Goal: Task Accomplishment & Management: Manage account settings

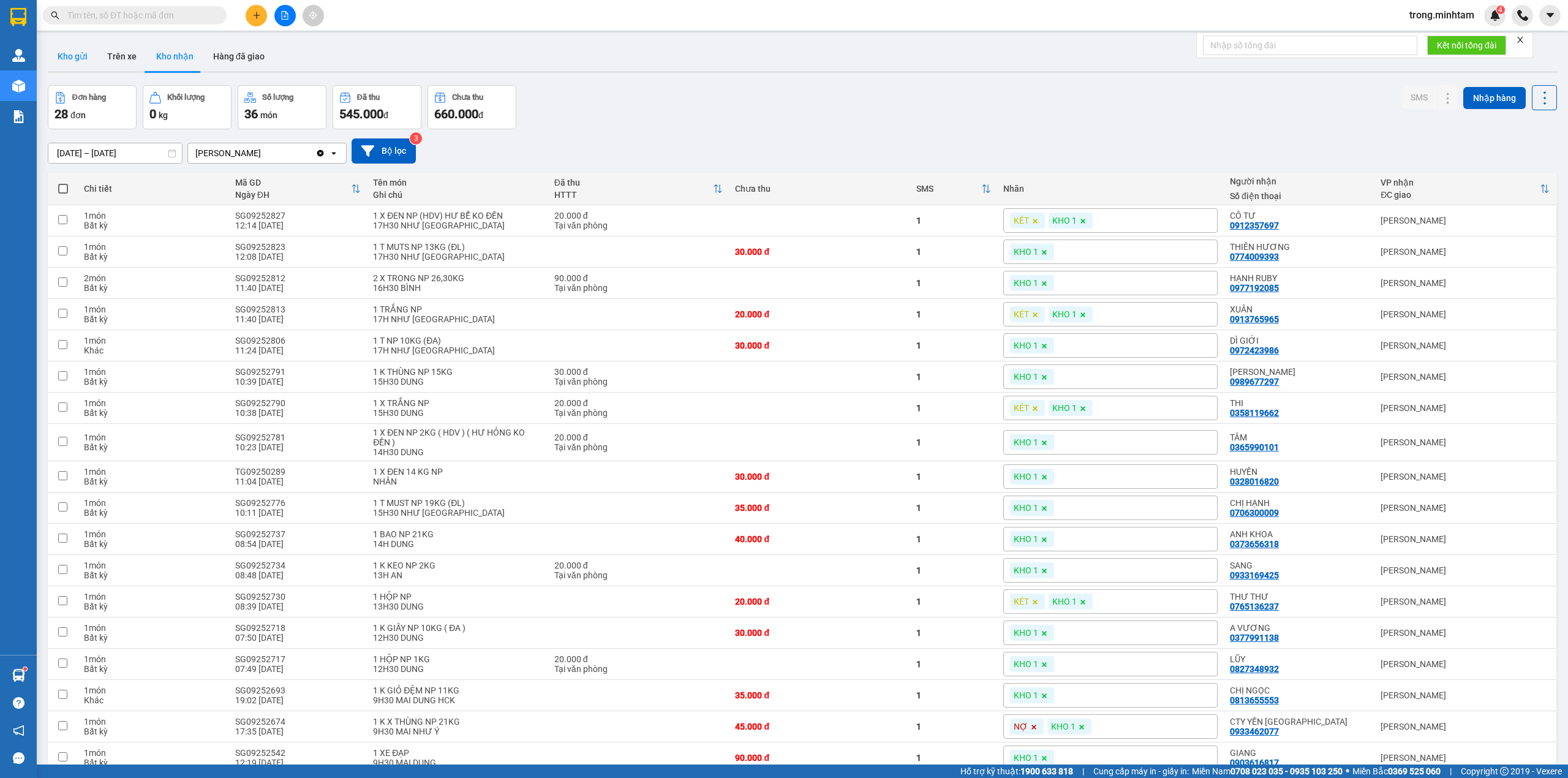
click at [77, 50] on button "Kho gửi" at bounding box center [73, 56] width 50 height 29
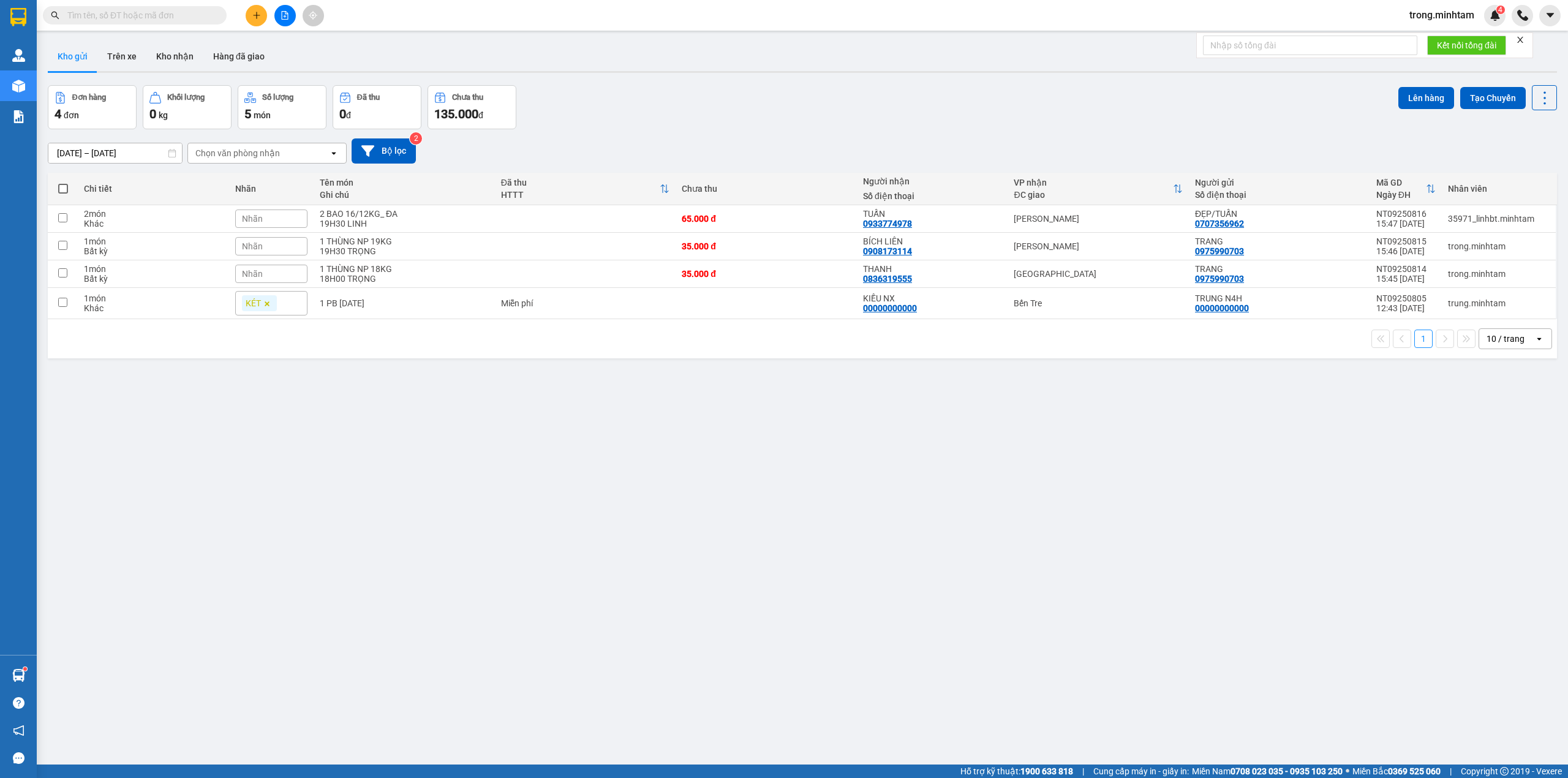
drag, startPoint x: 1530, startPoint y: 38, endPoint x: 1519, endPoint y: 40, distance: 11.2
click at [1524, 38] on form "Kết nối tổng đài" at bounding box center [1364, 46] width 337 height 26
click at [1519, 40] on icon "close" at bounding box center [1520, 40] width 9 height 9
click at [253, 15] on icon "plus" at bounding box center [257, 15] width 9 height 9
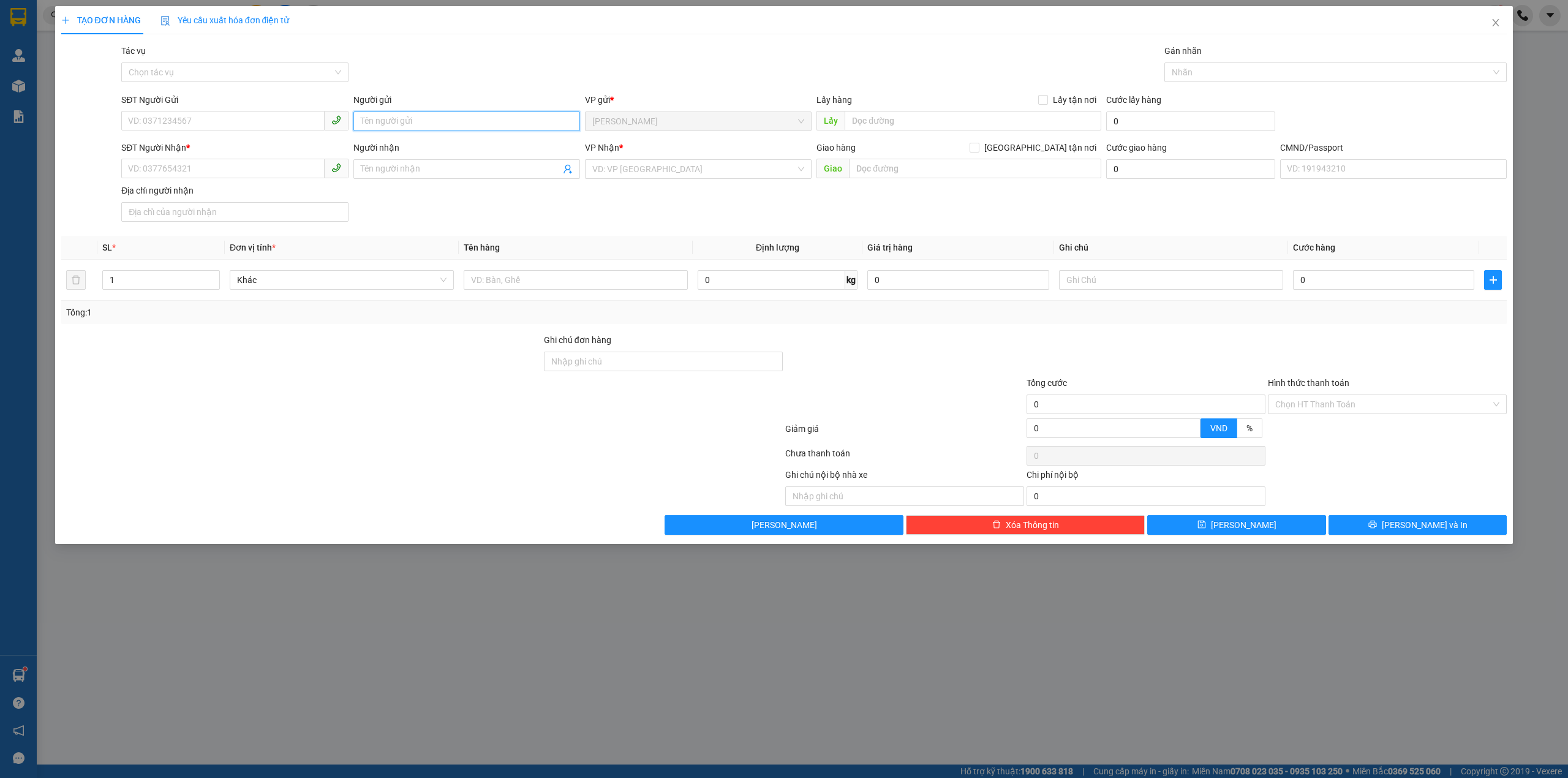
click at [392, 119] on input "Người gửi" at bounding box center [467, 121] width 227 height 20
type input "TRỌNG 4H"
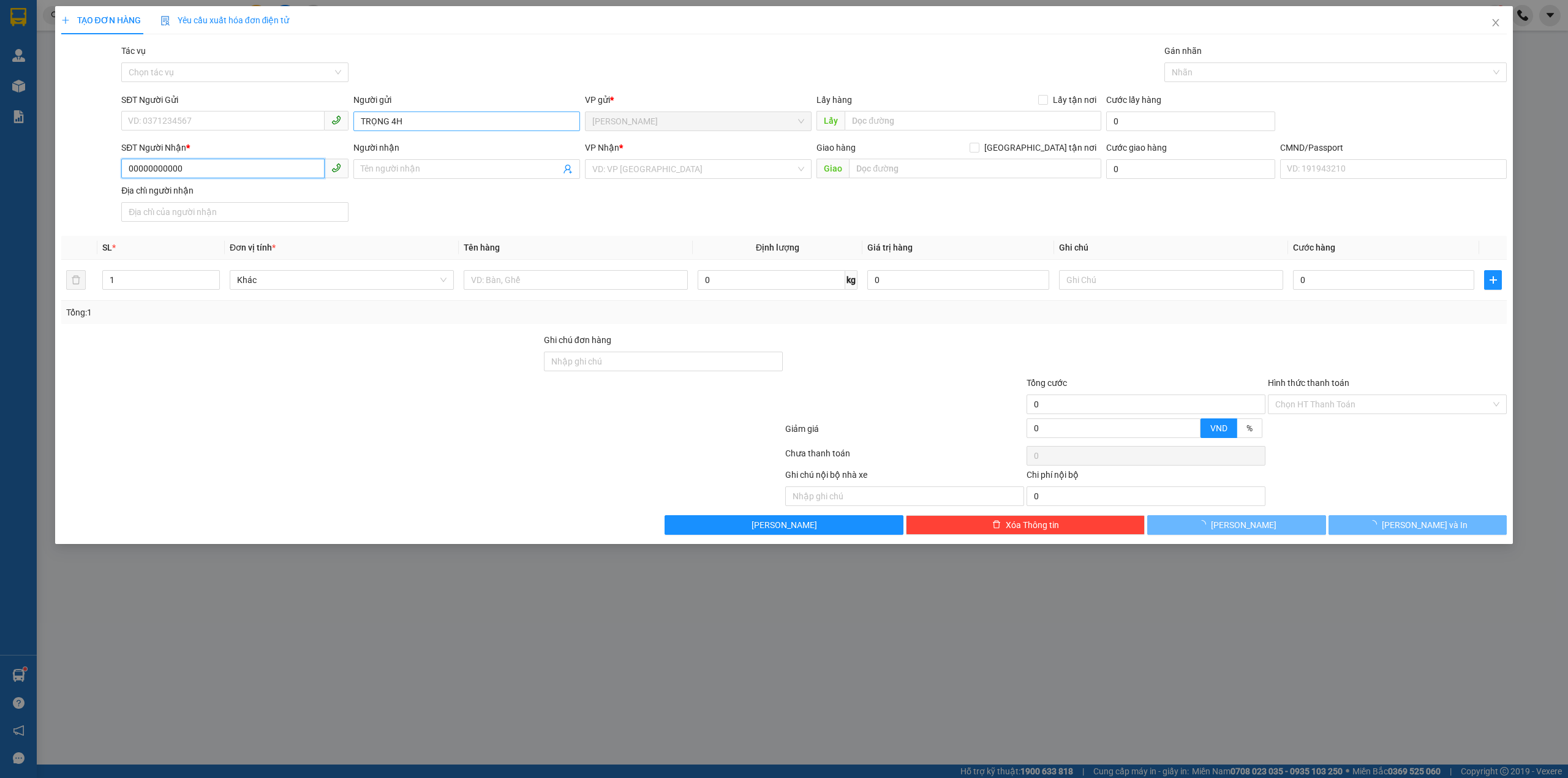
type input "00000000000"
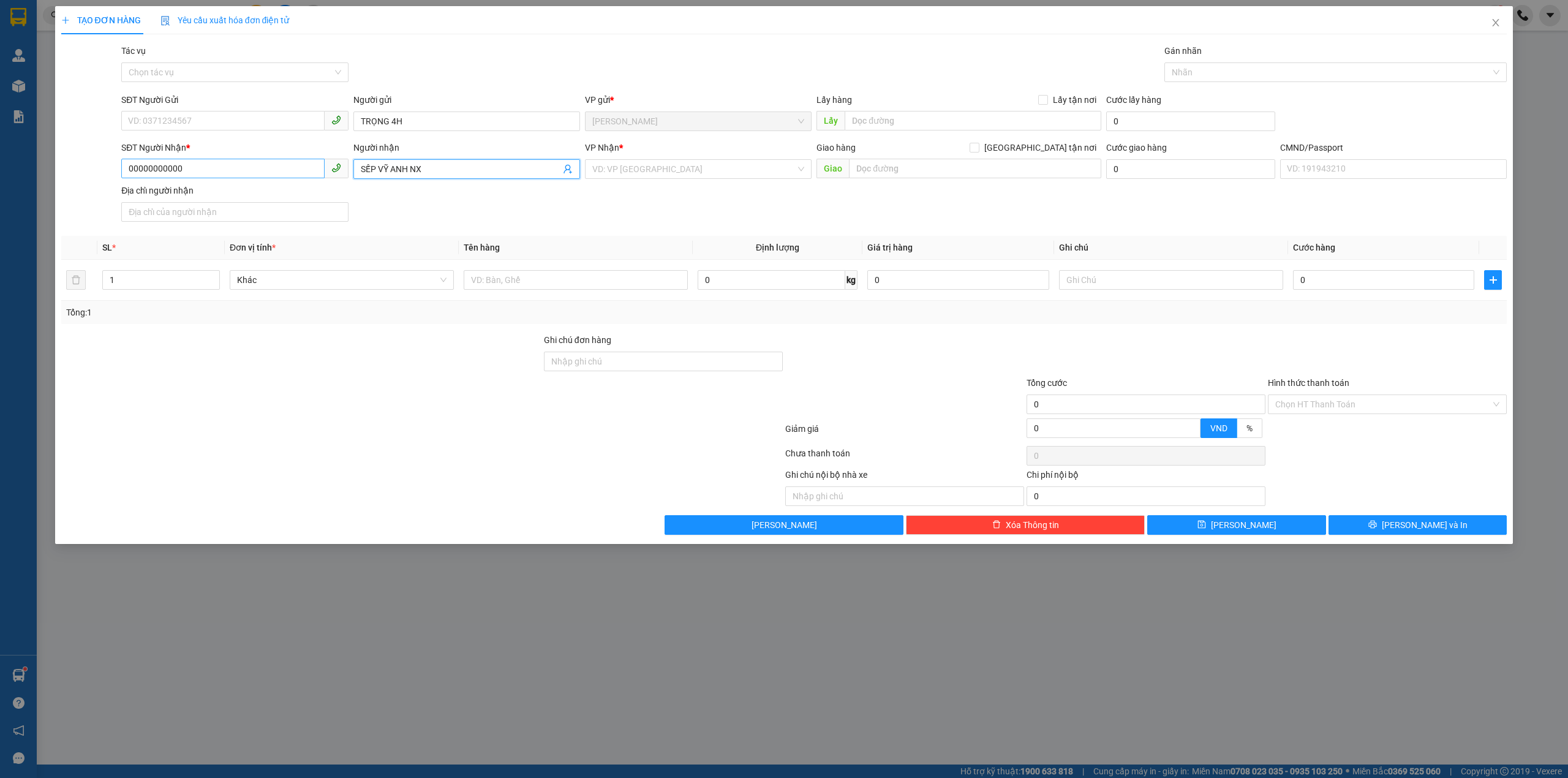
type input "SẾP VỸ ANH NX"
drag, startPoint x: 196, startPoint y: 166, endPoint x: 131, endPoint y: 170, distance: 65.1
click at [131, 170] on input "00000000000" at bounding box center [222, 168] width 203 height 20
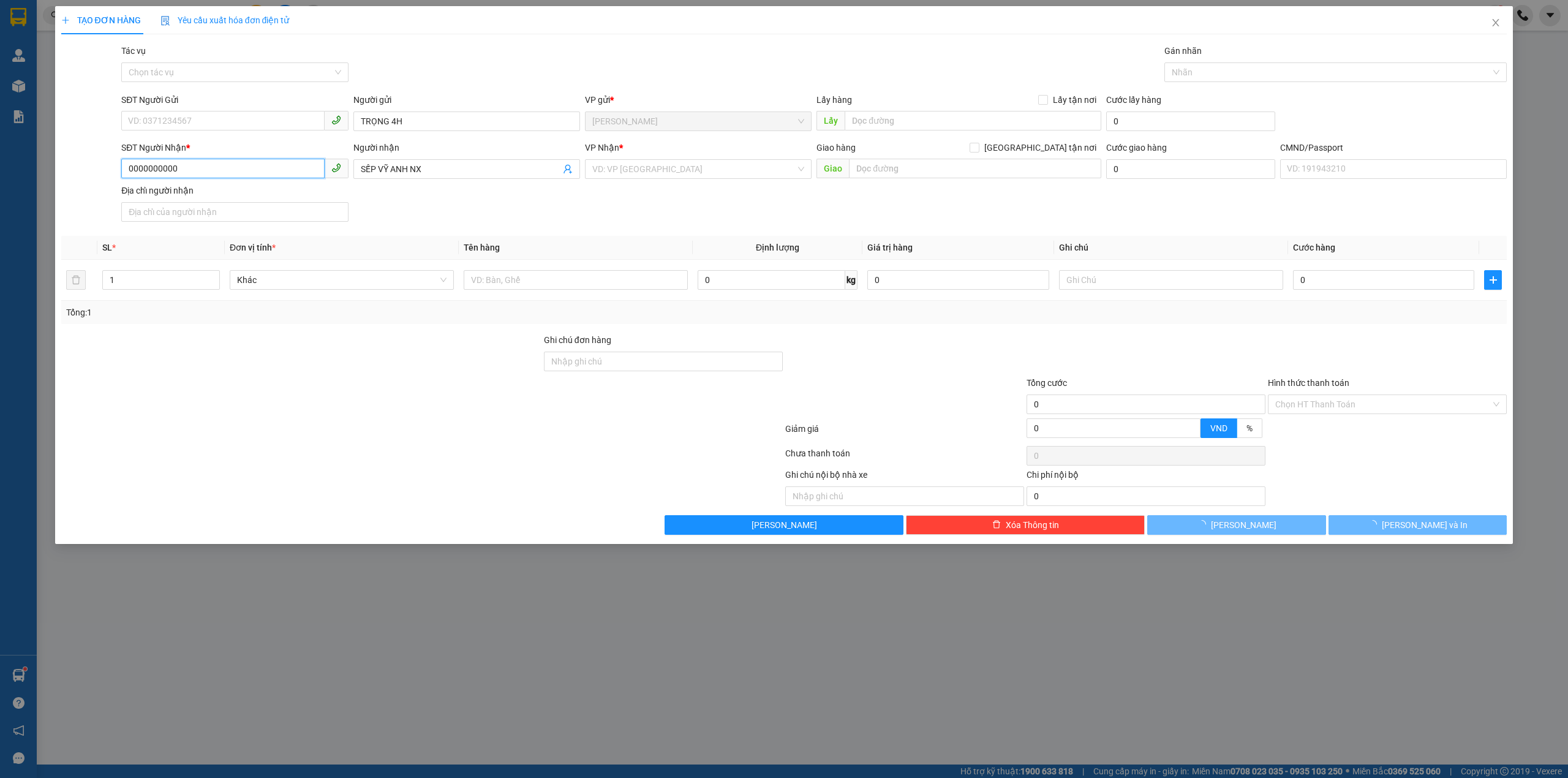
type input "0000000000"
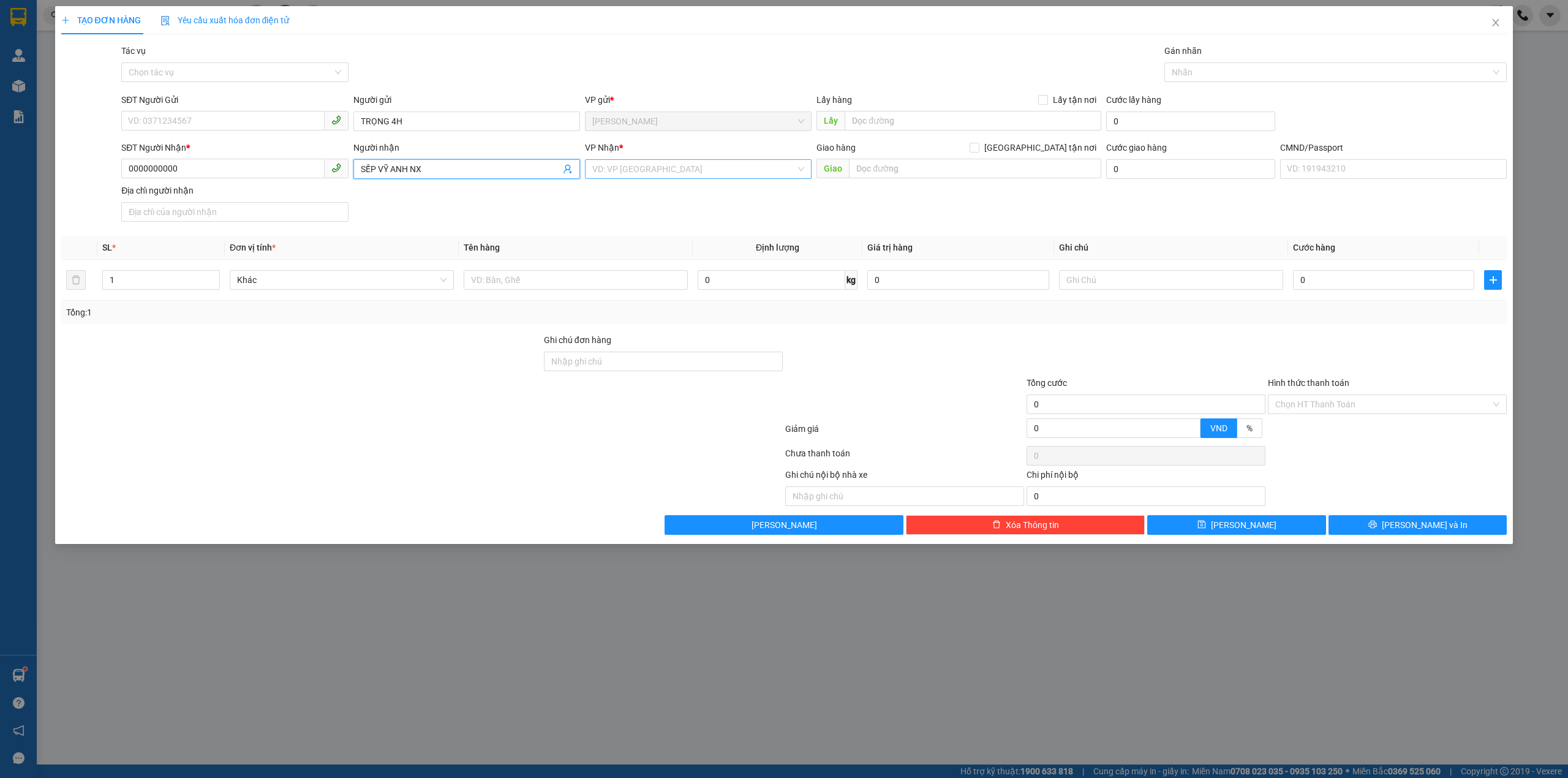
click at [611, 169] on input "search" at bounding box center [694, 168] width 204 height 18
click at [610, 246] on div "Bến Tre" at bounding box center [698, 253] width 212 height 14
click at [520, 289] on input "text" at bounding box center [575, 280] width 224 height 20
type input "1PB NP"
click at [1327, 404] on input "Hình thức thanh toán" at bounding box center [1383, 404] width 216 height 18
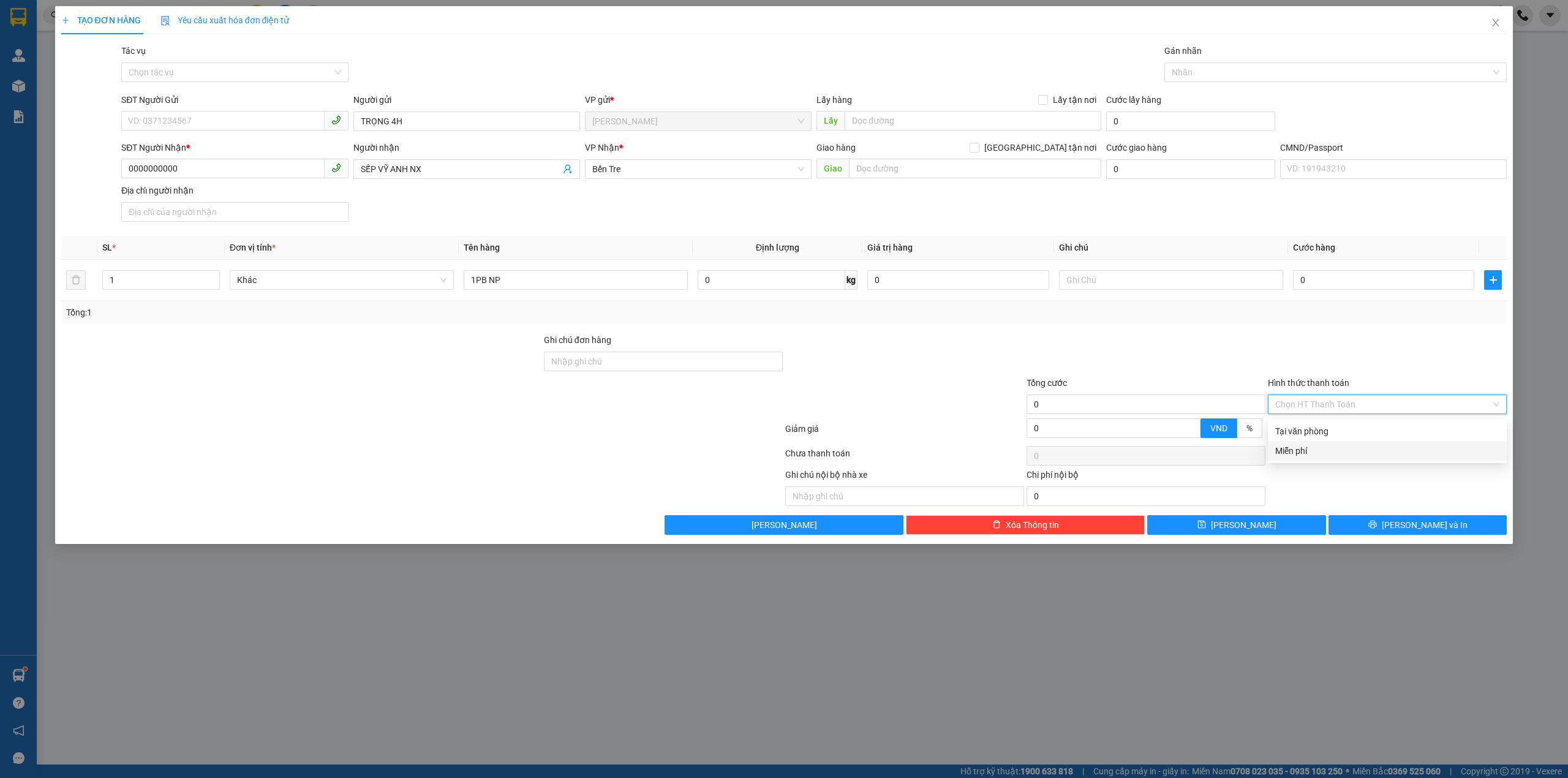
click at [1306, 453] on div "Miễn phí" at bounding box center [1387, 451] width 224 height 14
click at [1258, 86] on div "Gán nhãn Nhãn" at bounding box center [1335, 65] width 343 height 43
click at [1258, 79] on div at bounding box center [1329, 72] width 325 height 15
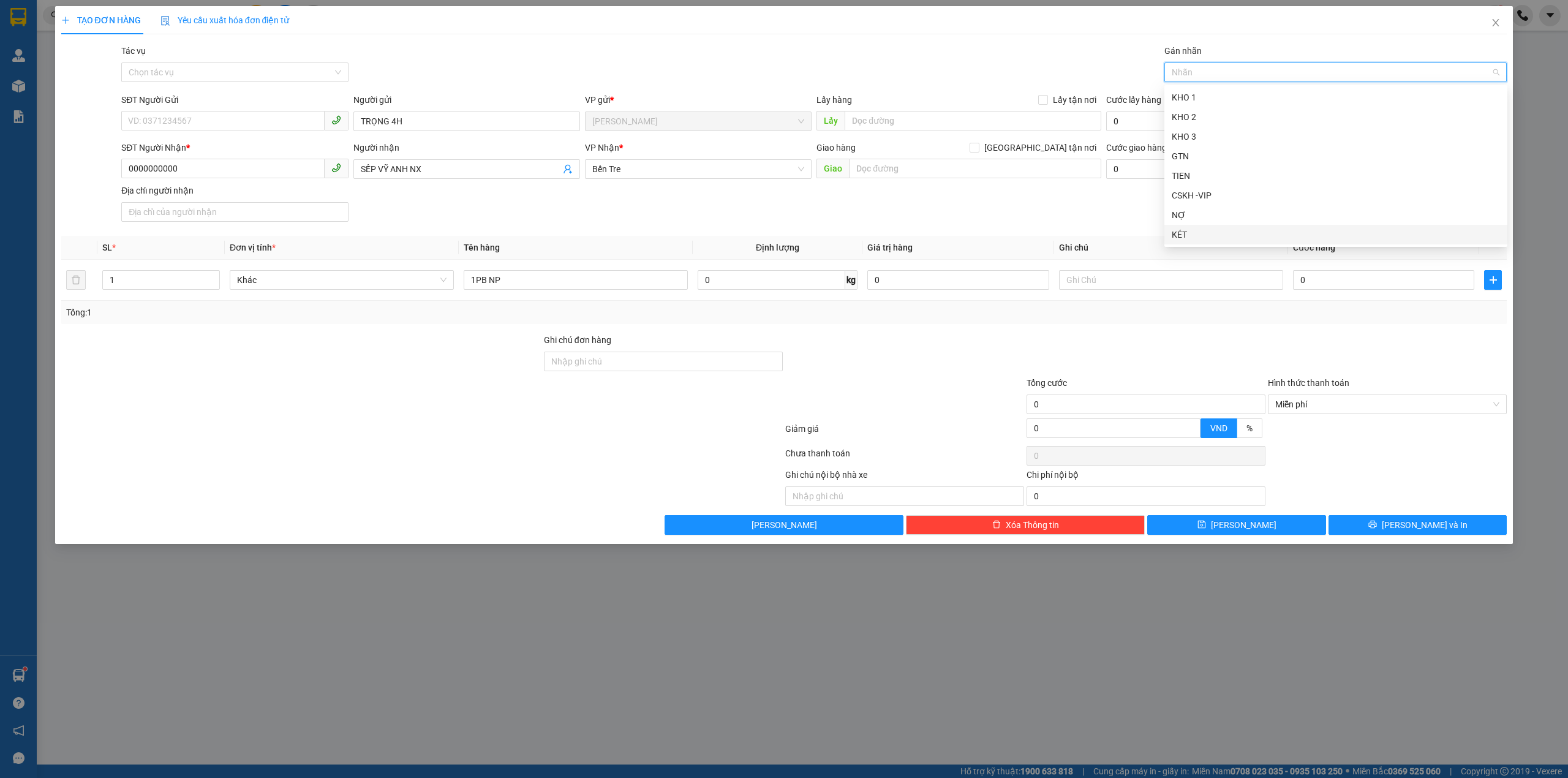
click at [1176, 228] on div "KÉT" at bounding box center [1335, 234] width 328 height 14
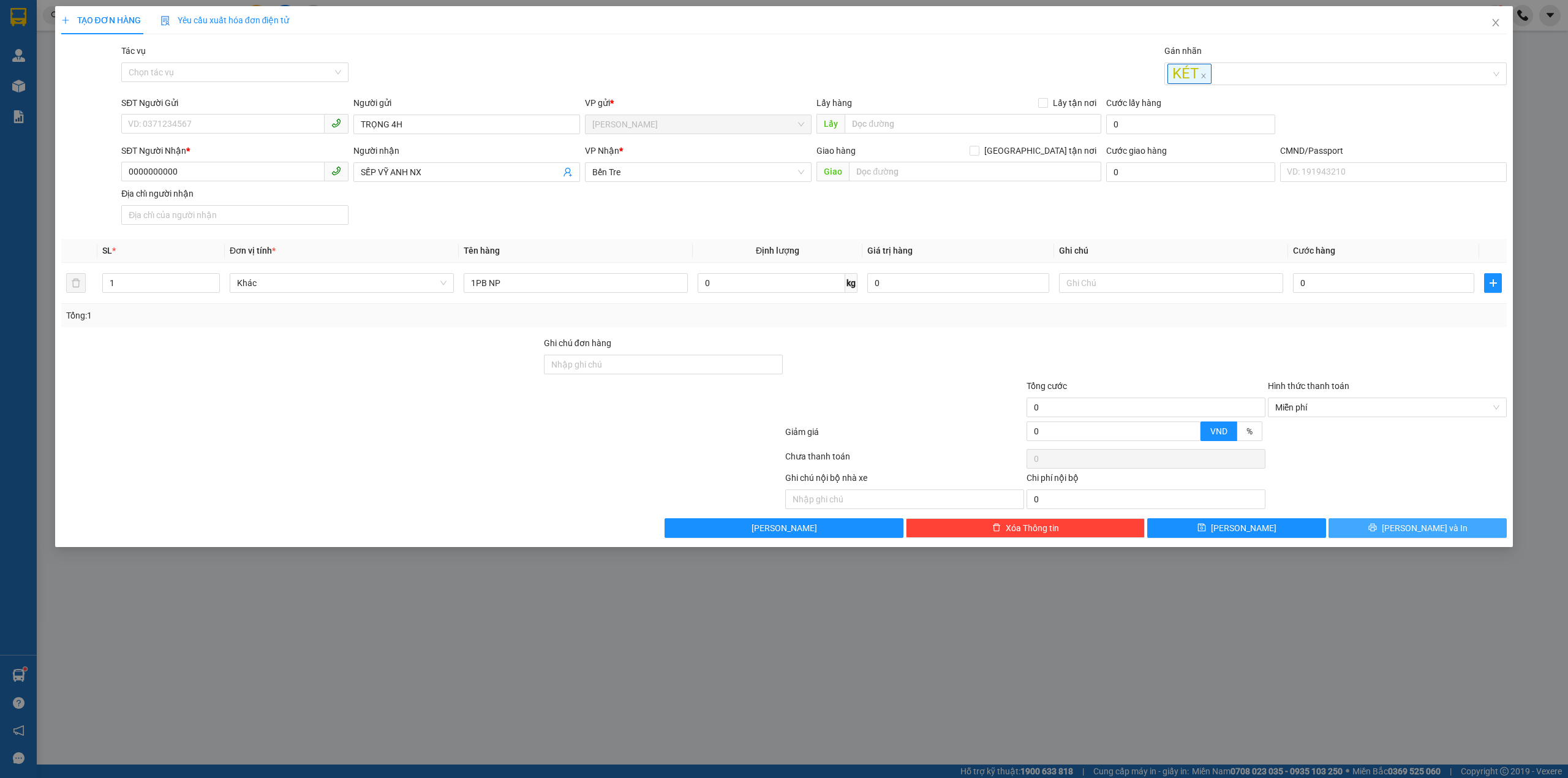
click at [1419, 530] on span "Lưu và In" at bounding box center [1425, 528] width 86 height 14
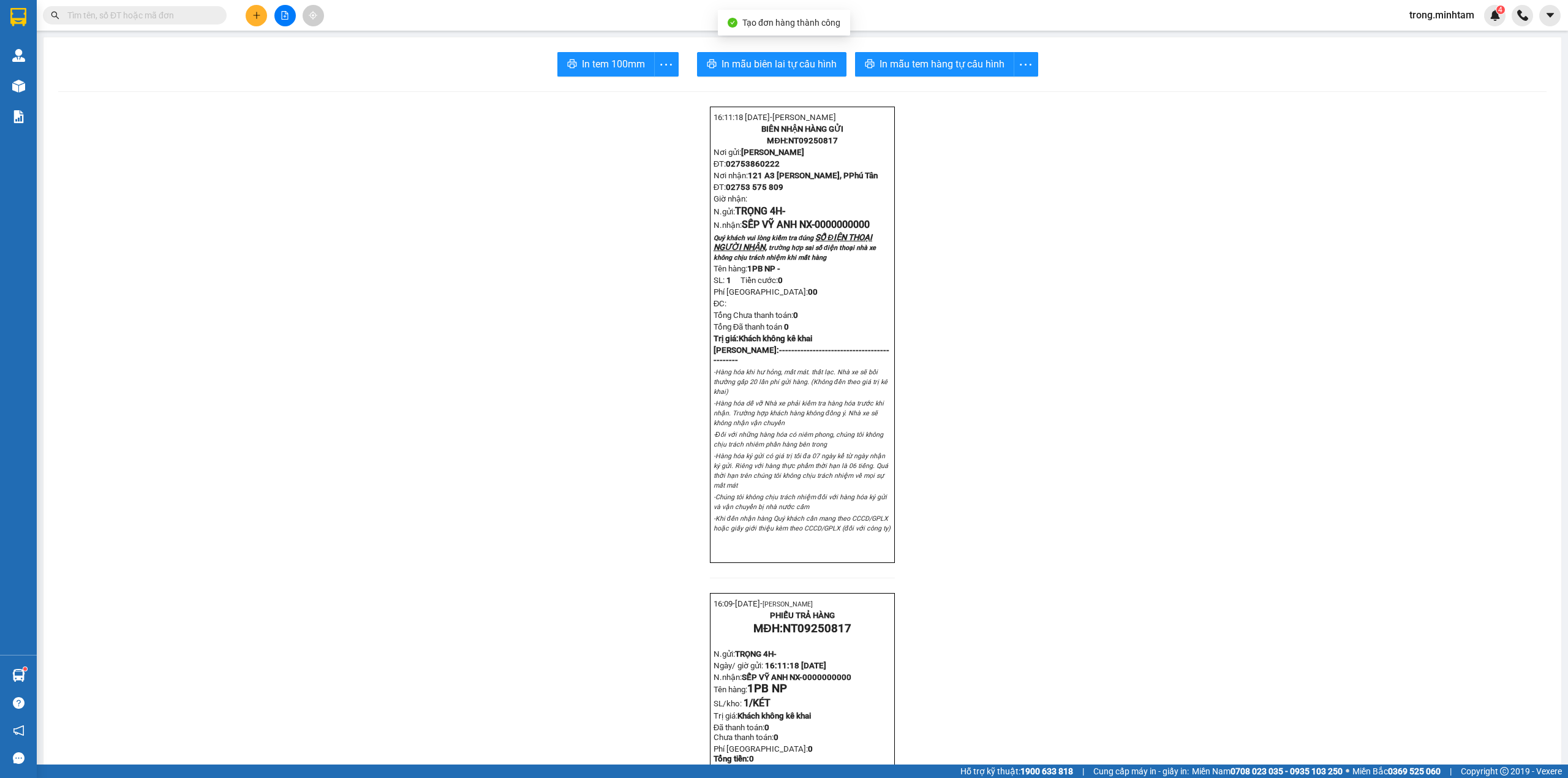
click at [1422, 11] on span "trong.minhtam" at bounding box center [1442, 15] width 84 height 15
click at [1416, 46] on li "Đăng xuất" at bounding box center [1441, 38] width 87 height 20
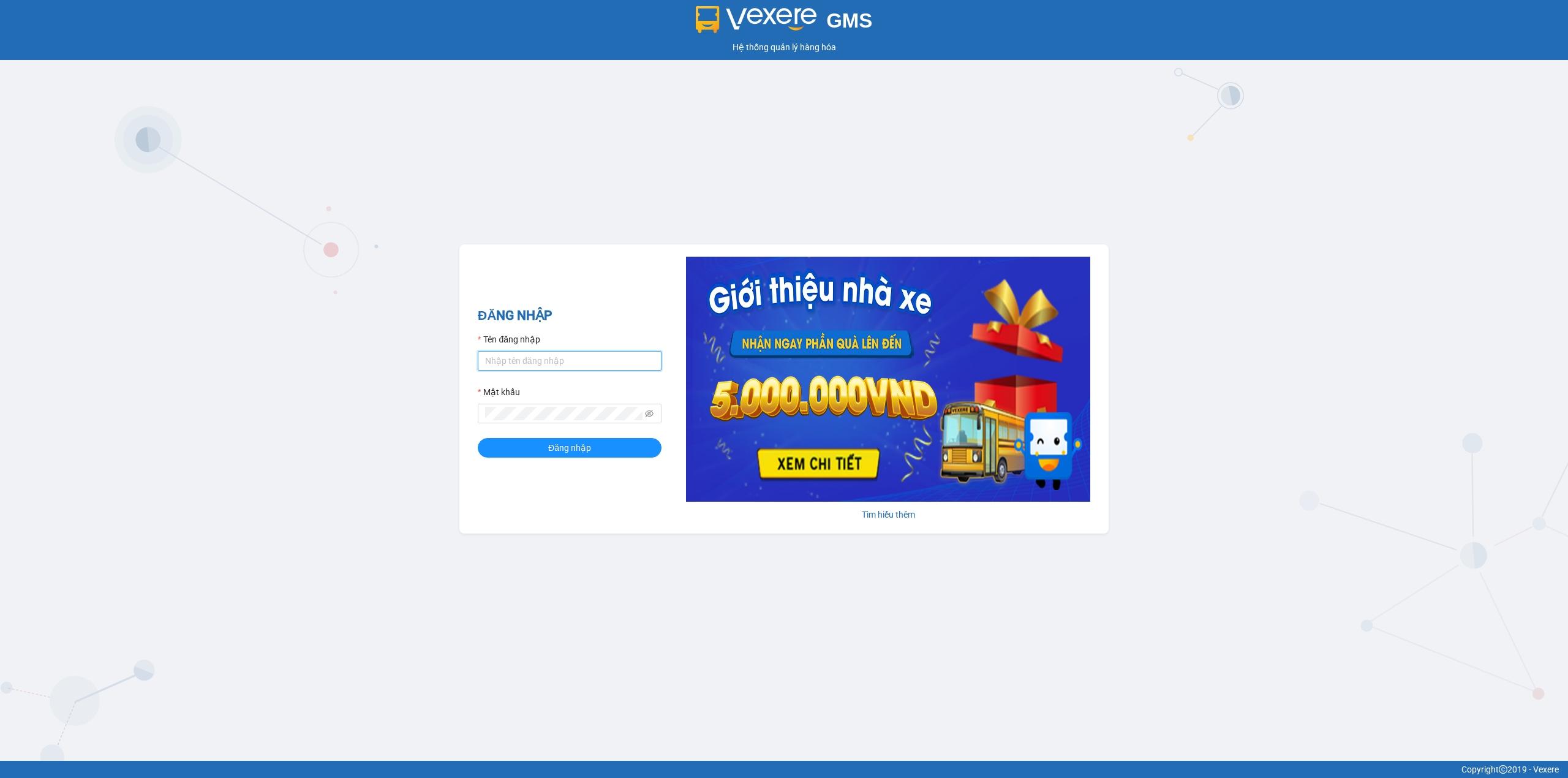
click at [525, 364] on input "Tên đăng nhập" at bounding box center [569, 361] width 184 height 20
click at [477, 438] on button "Đăng nhập" at bounding box center [569, 447] width 184 height 20
drag, startPoint x: 544, startPoint y: 347, endPoint x: 532, endPoint y: 351, distance: 12.6
click at [532, 351] on div "Tên đăng nhập trong.minhtam" at bounding box center [569, 351] width 184 height 38
drag, startPoint x: 561, startPoint y: 366, endPoint x: 332, endPoint y: 379, distance: 229.4
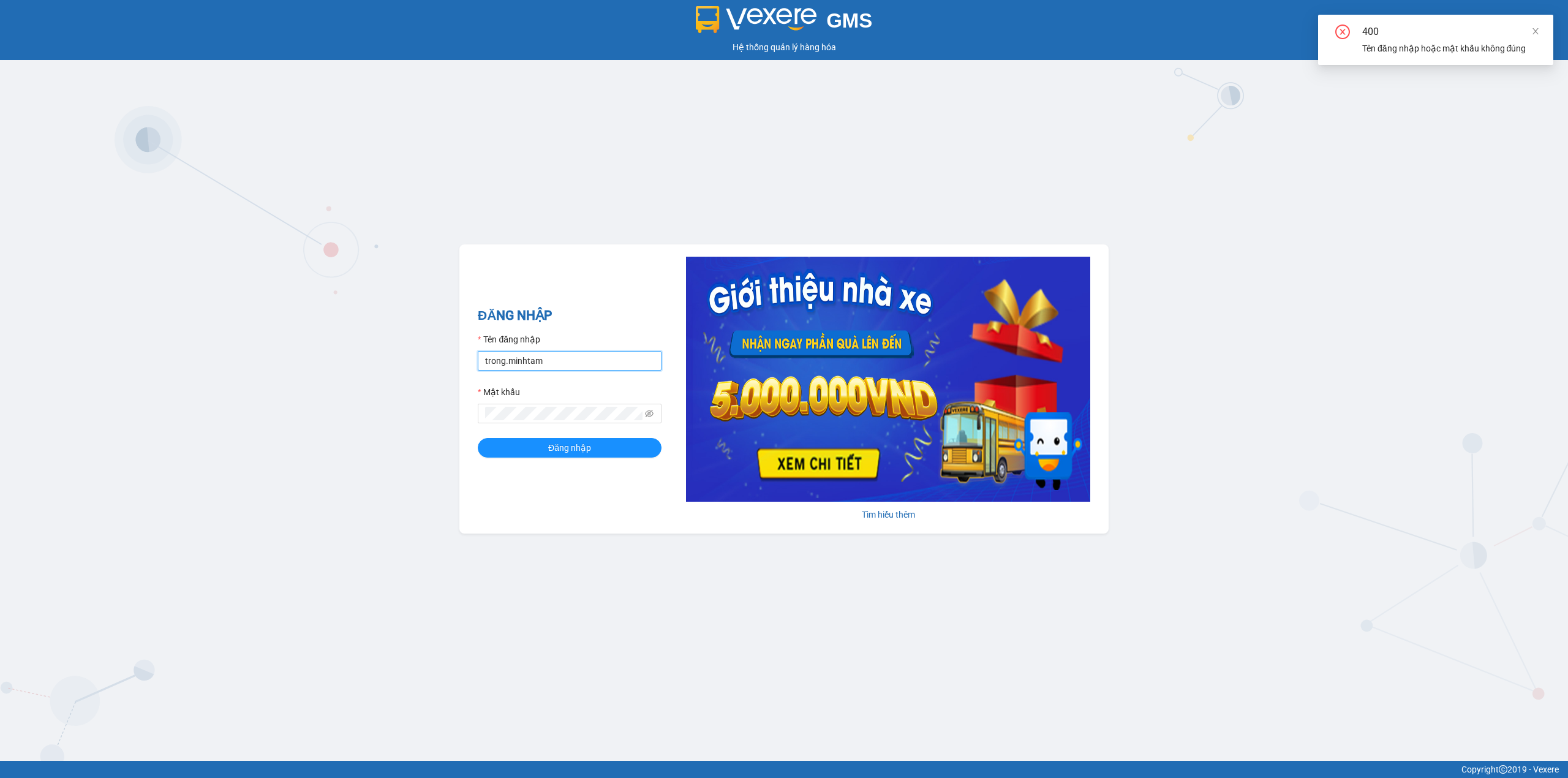
click at [332, 379] on div "GMS Hệ thống quản lý hàng hóa ĐĂNG NHẬP Tên đăng nhập trong.minhtam Mật khẩu Đă…" at bounding box center [784, 380] width 1568 height 761
type input "cnn4h.minhtam"
click at [477, 438] on button "Đăng nhập" at bounding box center [569, 447] width 184 height 20
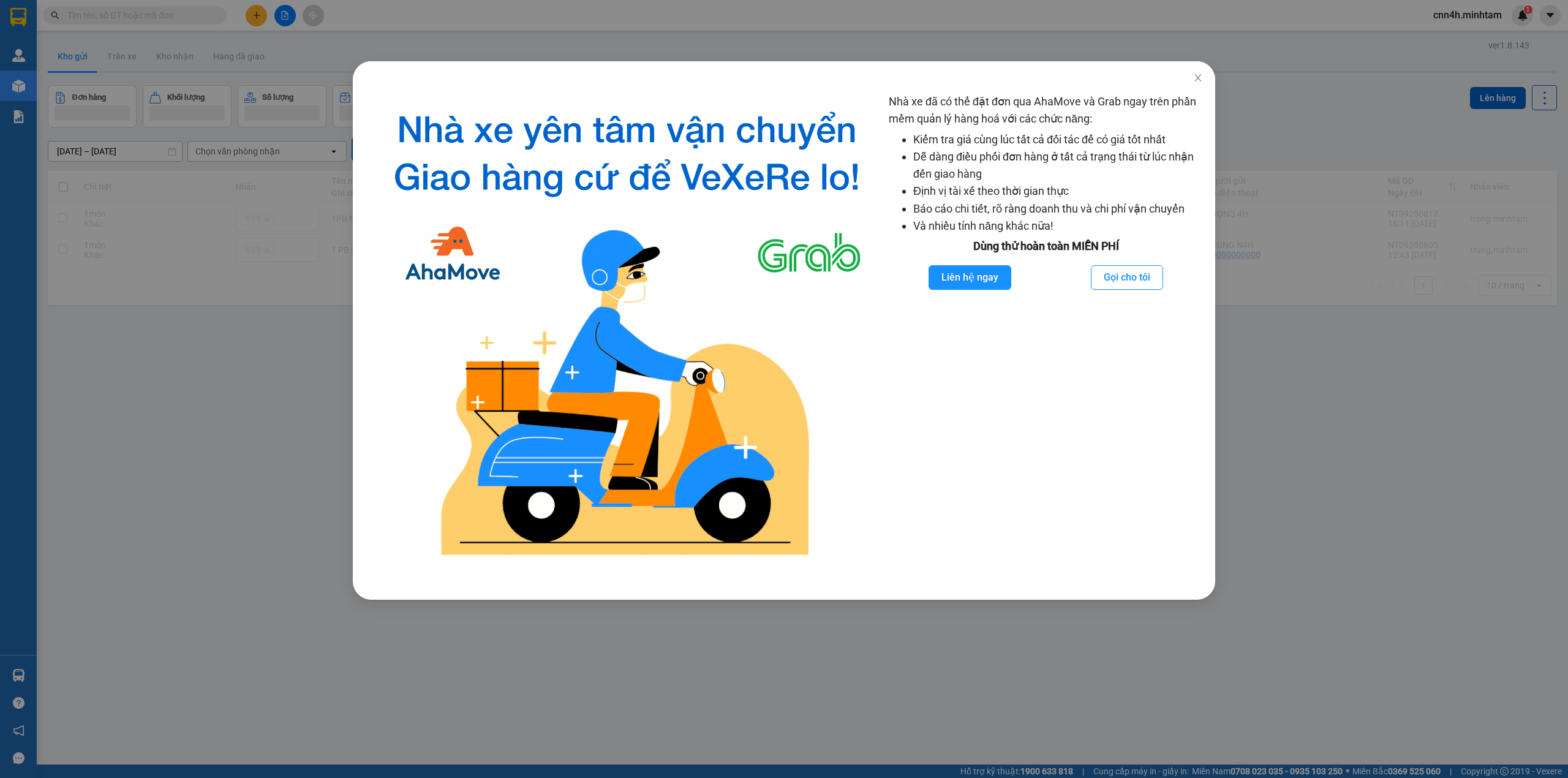
click at [179, 78] on div "Nhà xe đã có thể đặt đơn qua AhaMove và Grab ngay trên phần mềm quản lý hàng ho…" at bounding box center [784, 389] width 1568 height 778
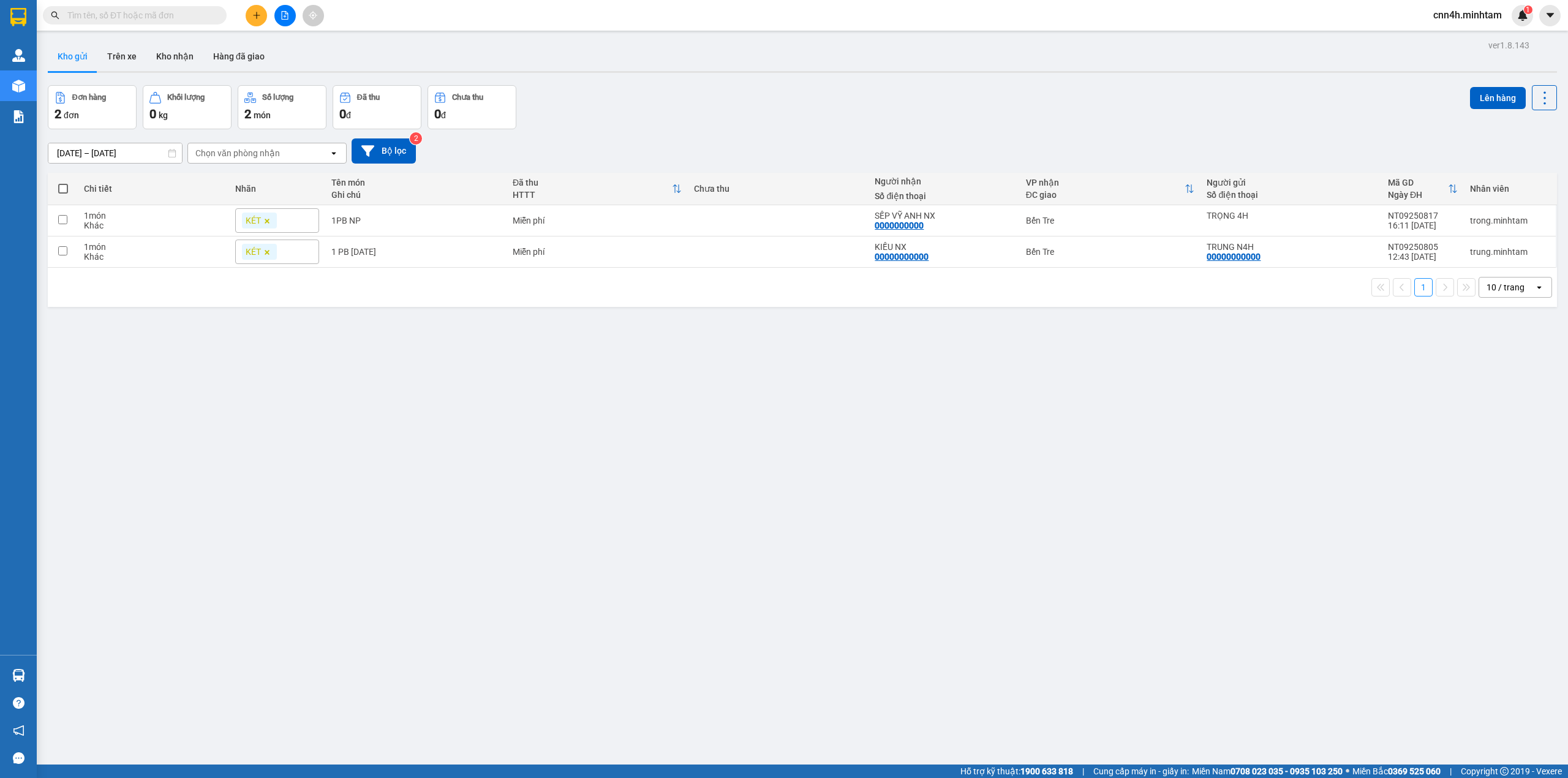
click at [121, 17] on input "text" at bounding box center [139, 15] width 144 height 14
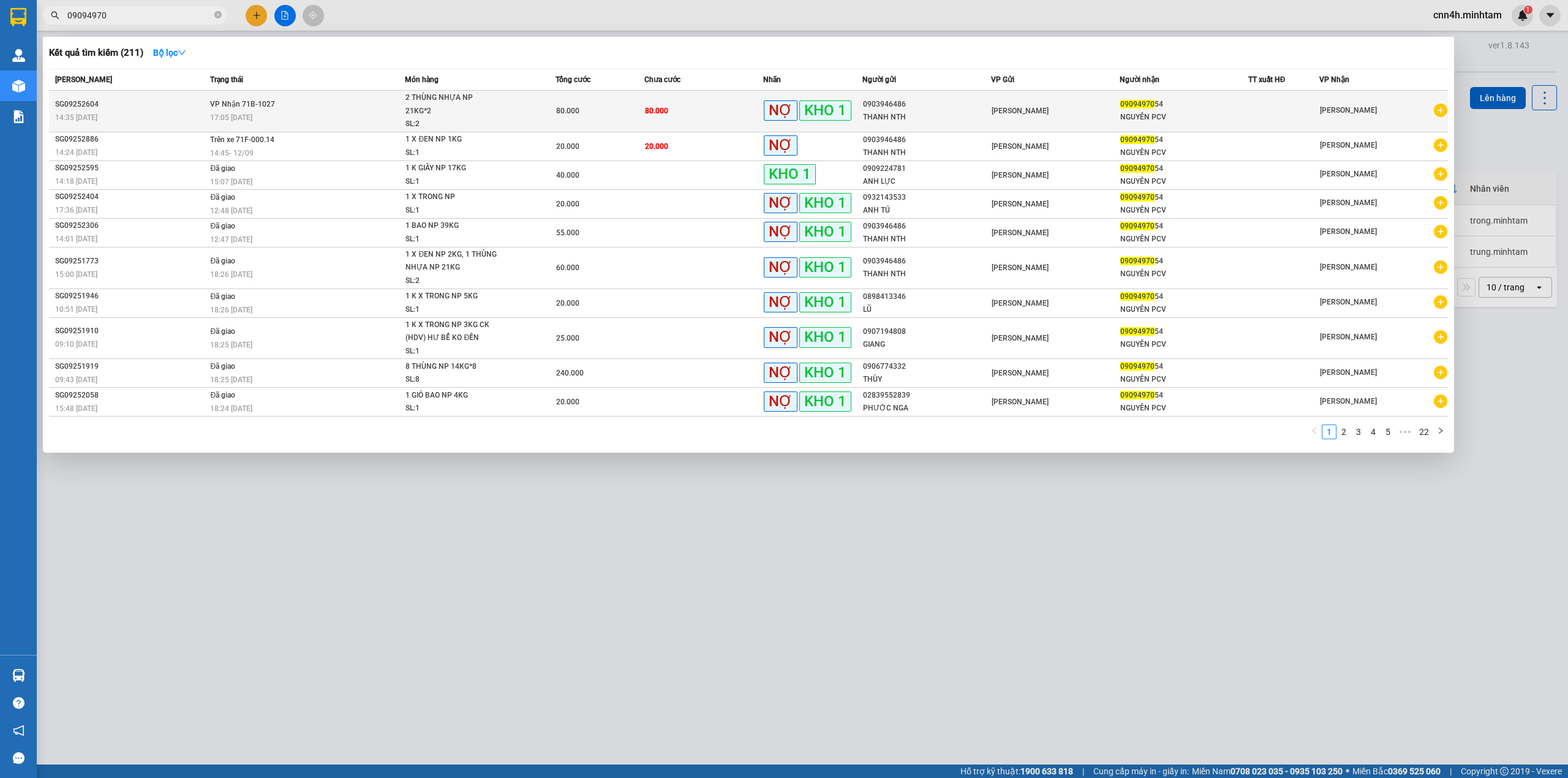
type input "09094970"
click at [424, 112] on div "2 THÙNG NHỰA NP 21KG*2" at bounding box center [451, 104] width 92 height 27
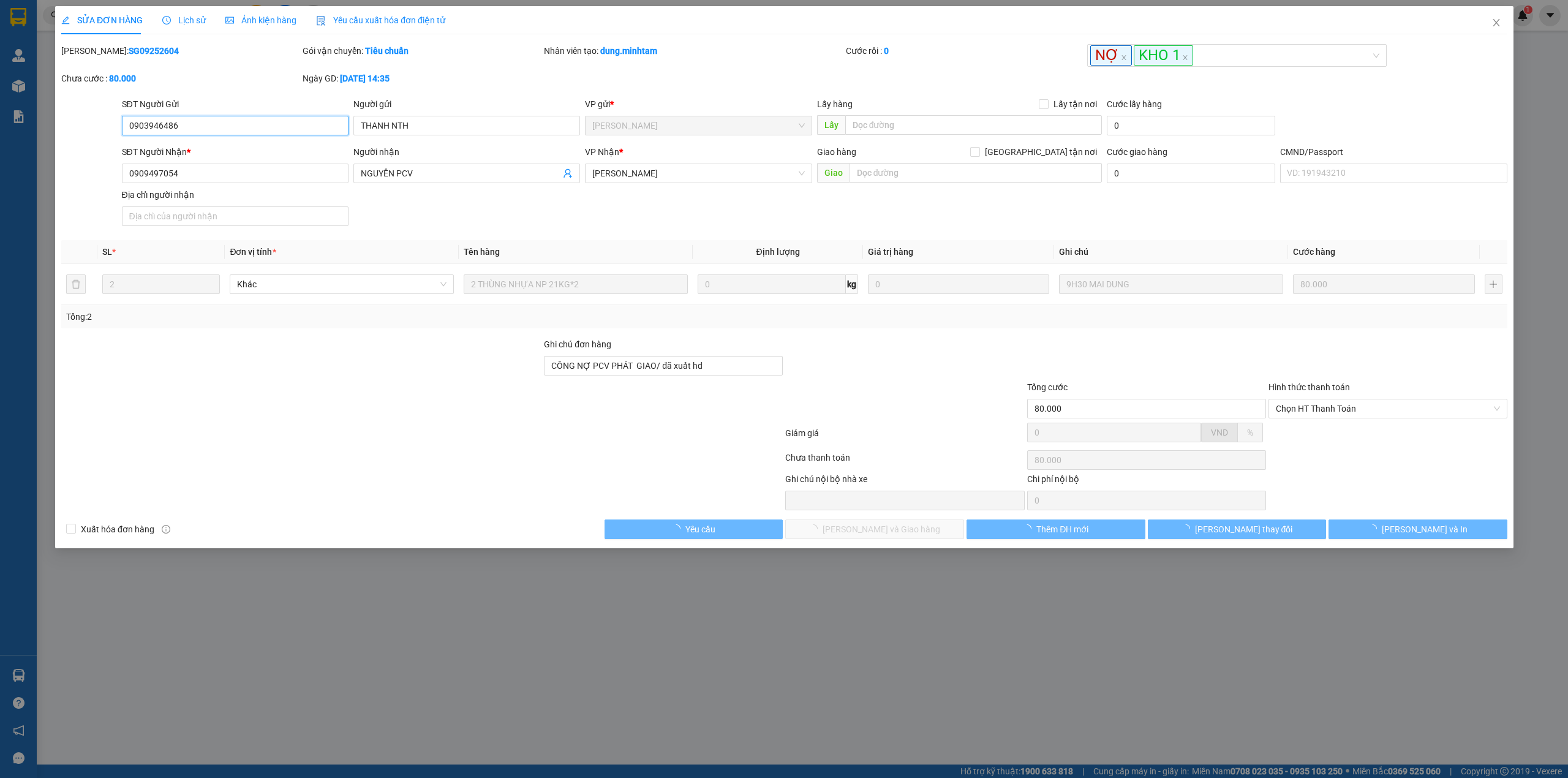
type input "0903946486"
type input "THANH NTH"
type input "0909497054"
type input "NGUYÊN PCV"
type input "CÔNG NỢ PCV PHÁT GIAO/ đã xuất hd"
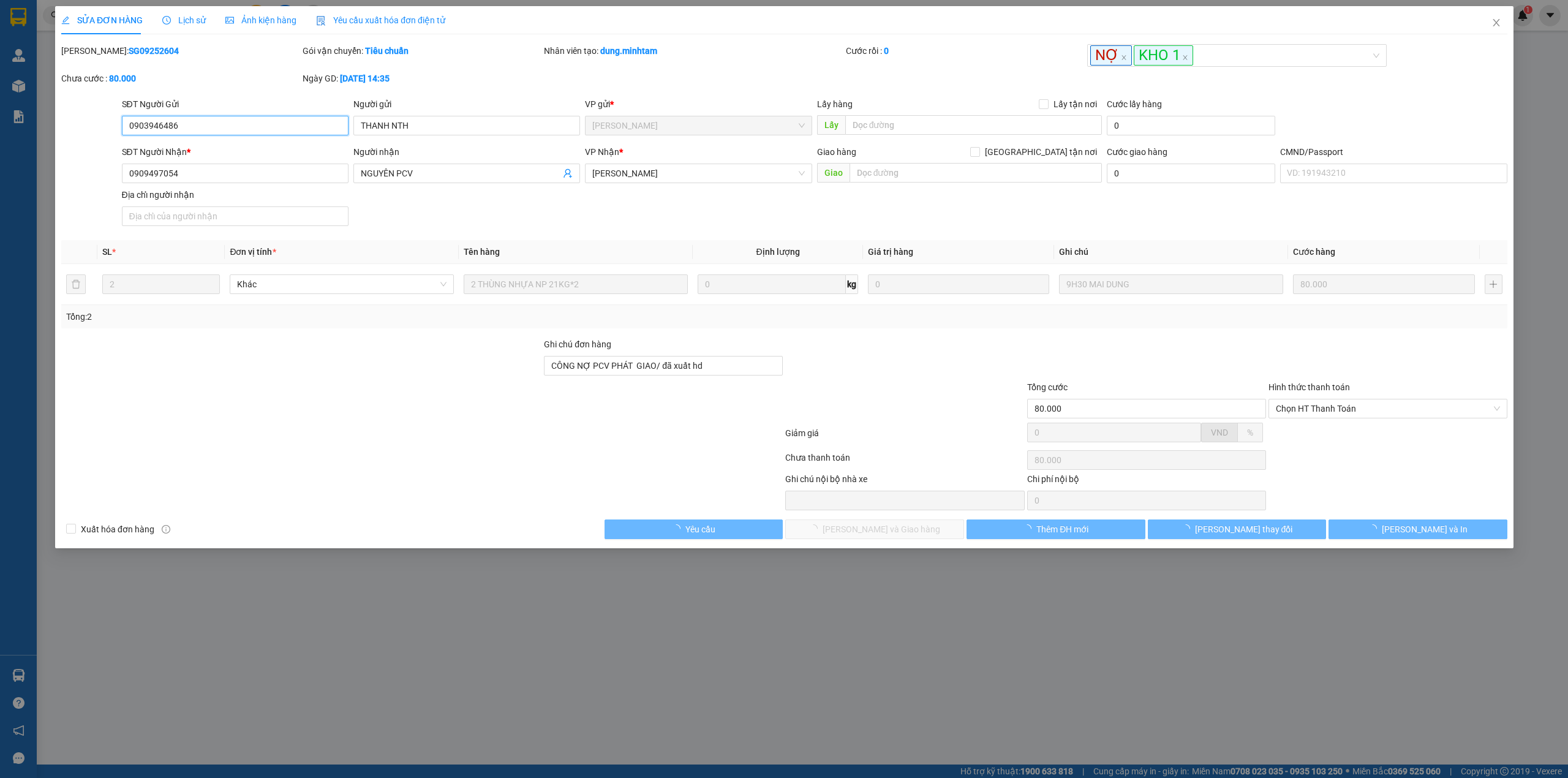
type input "80.000"
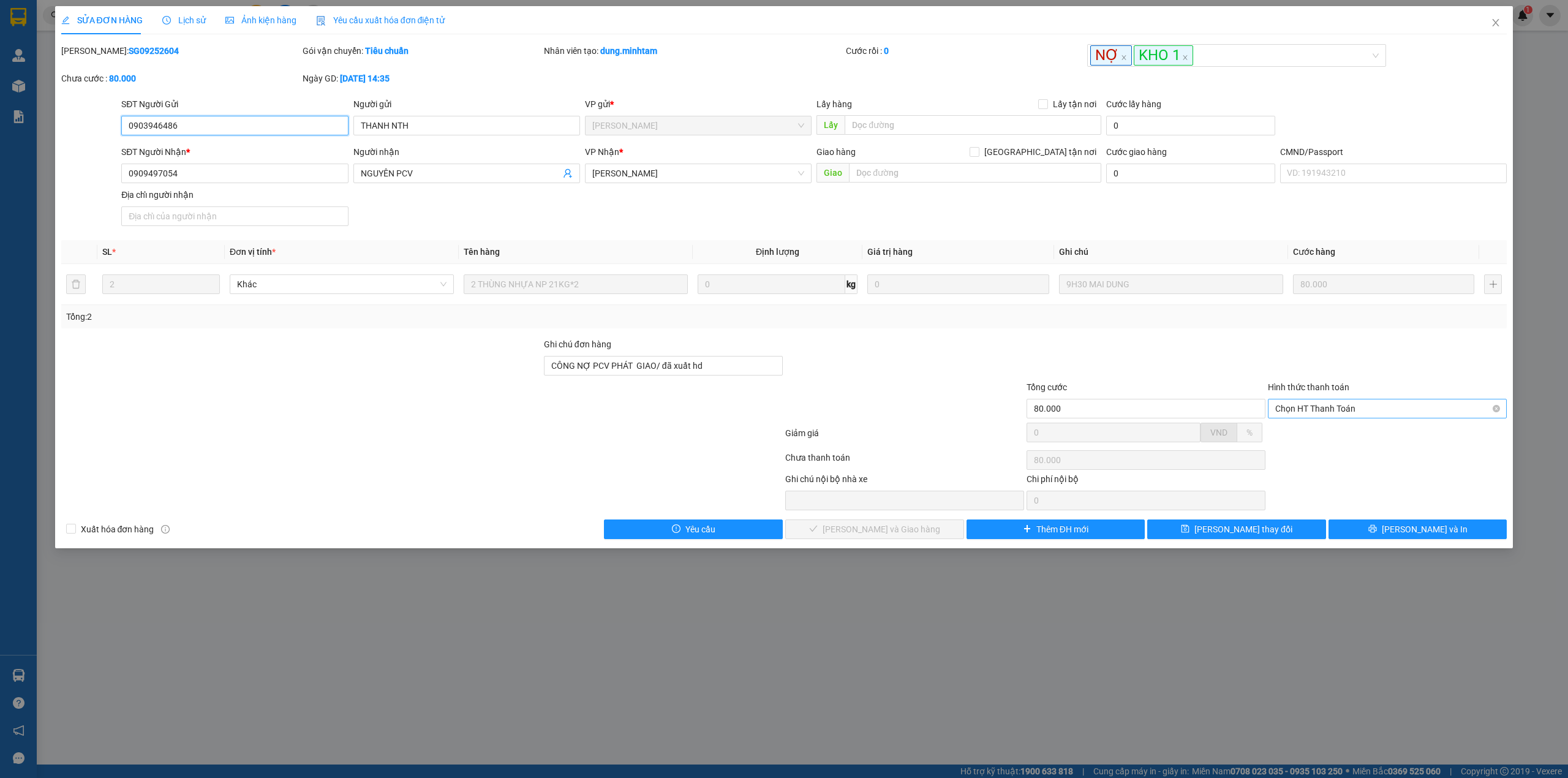
click at [1346, 405] on span "Chọn HT Thanh Toán" at bounding box center [1387, 408] width 224 height 18
click at [1338, 437] on div "Tại văn phòng" at bounding box center [1387, 435] width 224 height 14
type input "0"
click at [862, 536] on span "Lưu và Giao hàng" at bounding box center [881, 529] width 118 height 14
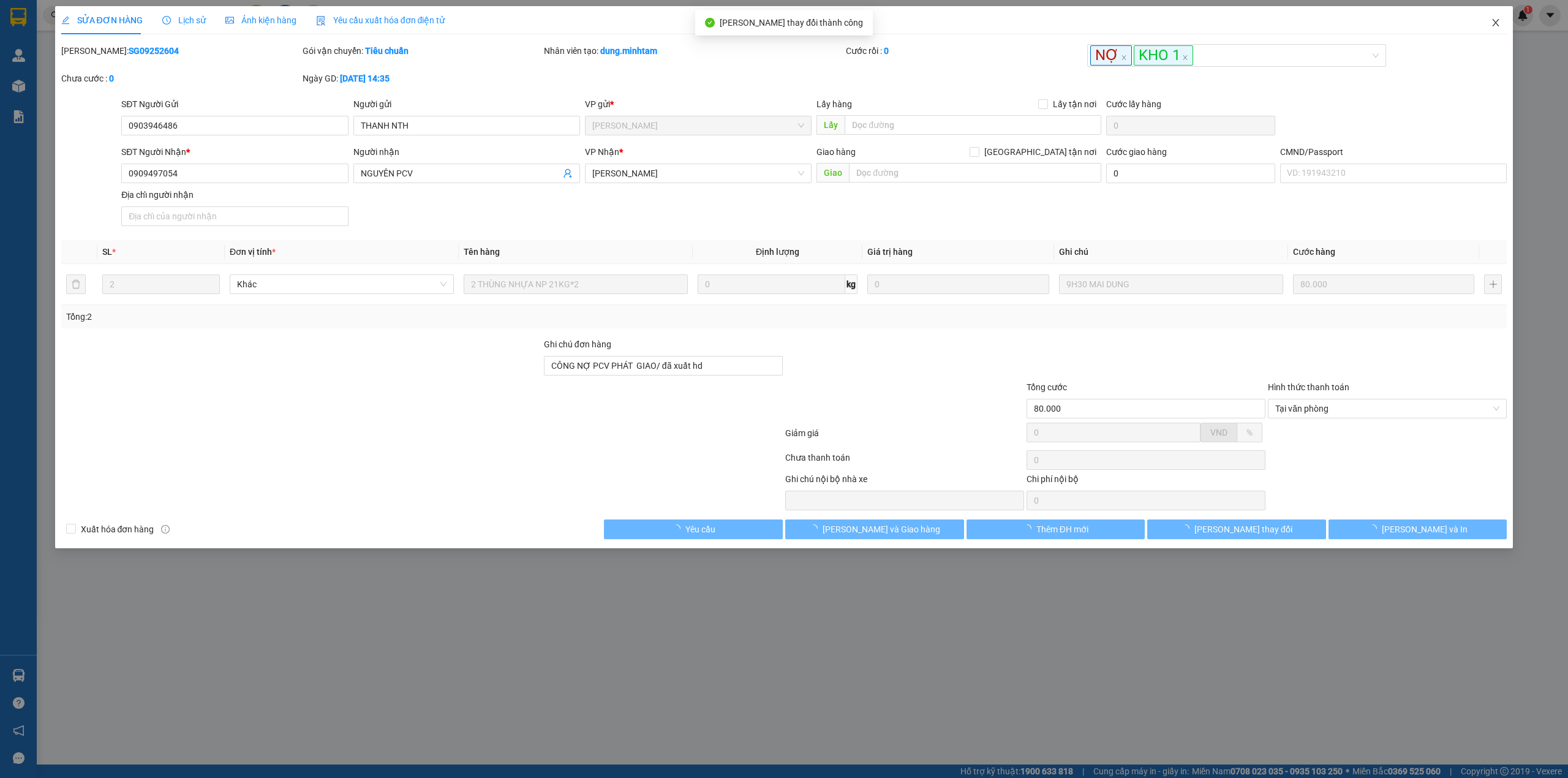
click at [1492, 30] on span "Close" at bounding box center [1496, 23] width 34 height 34
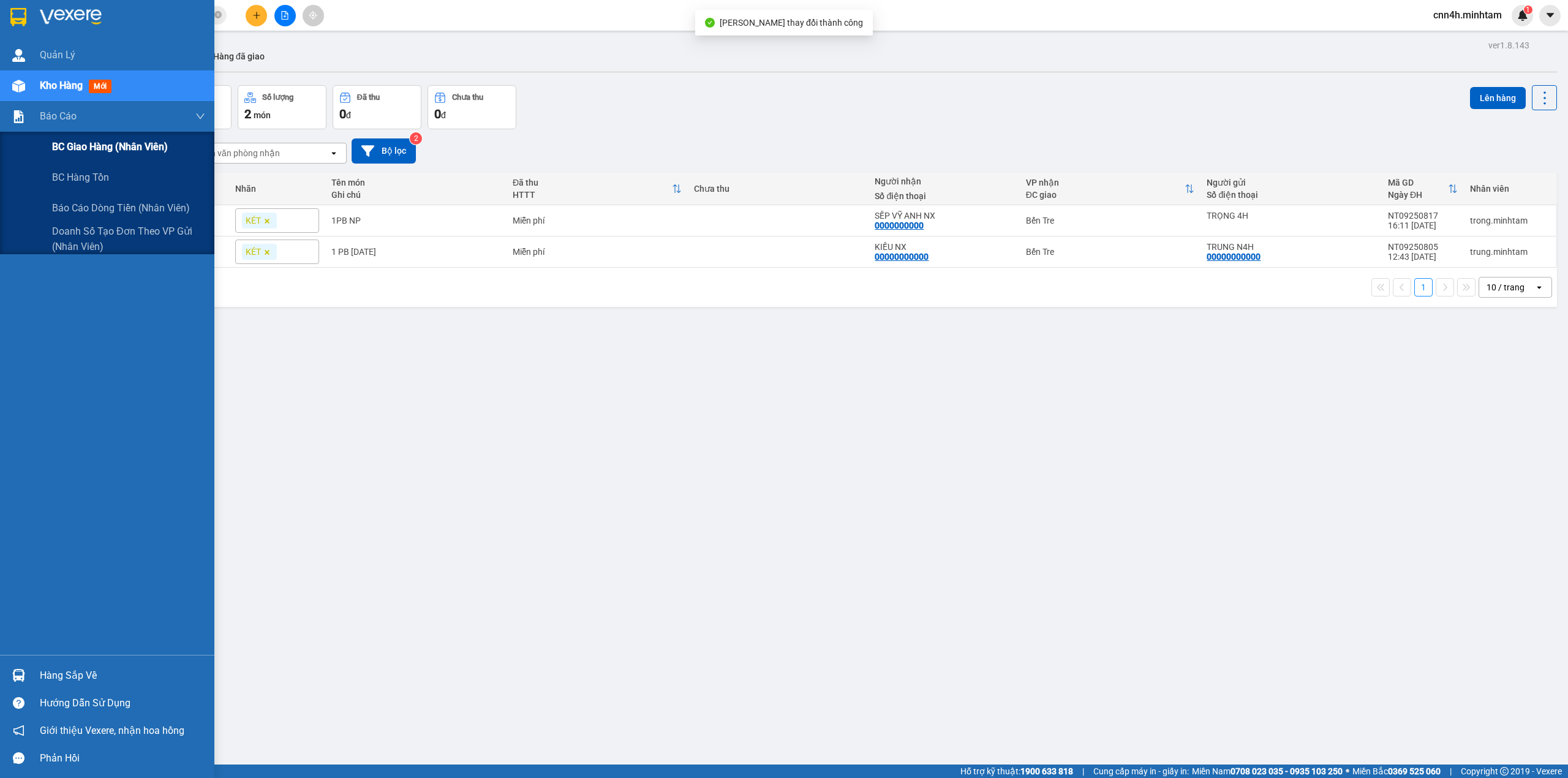
click at [100, 146] on span "BC giao hàng (nhân viên)" at bounding box center [110, 147] width 116 height 15
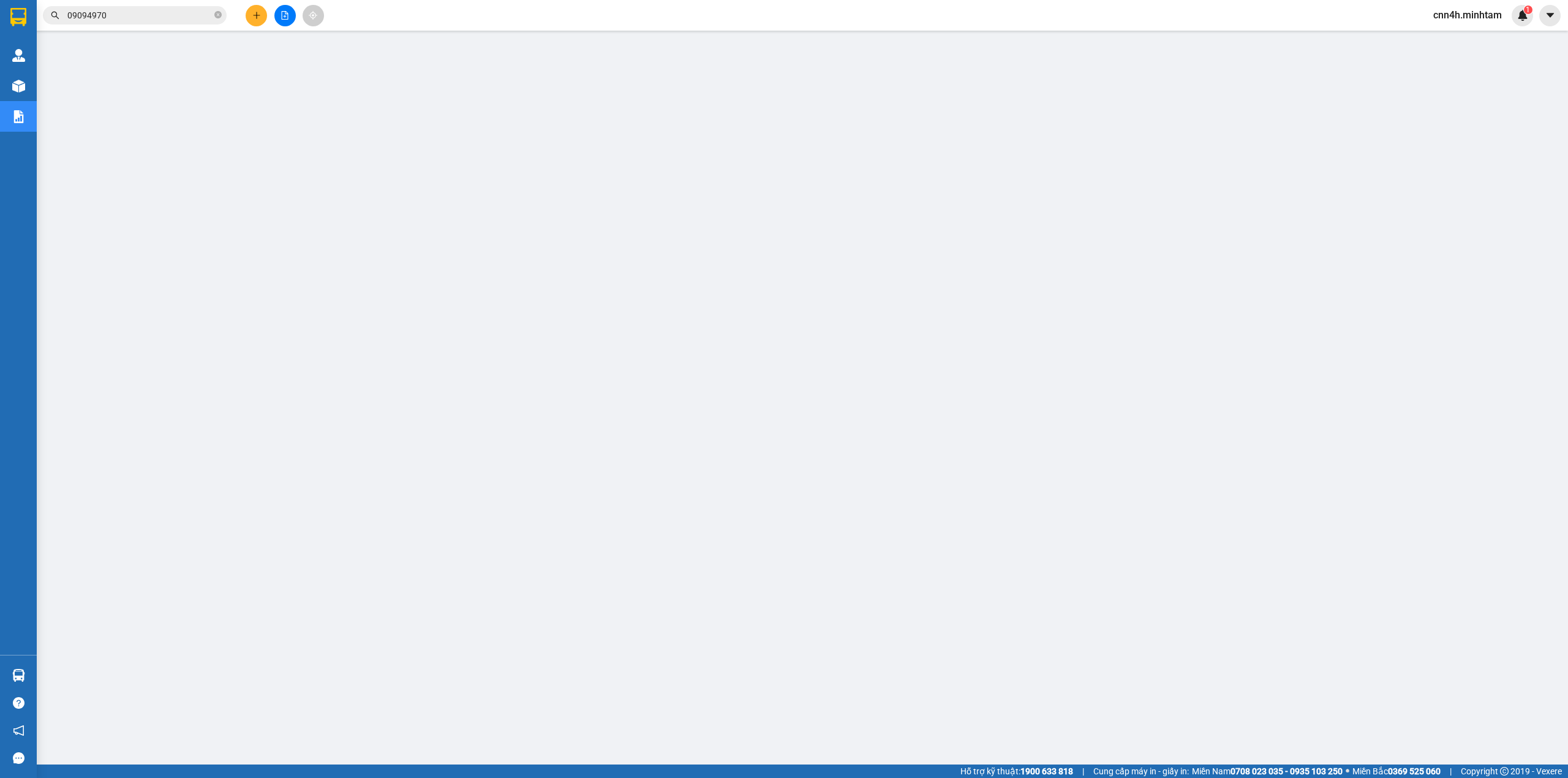
click at [1500, 9] on span "cnn4h.minhtam" at bounding box center [1467, 15] width 88 height 15
click at [1440, 33] on li "Đăng xuất" at bounding box center [1467, 38] width 89 height 20
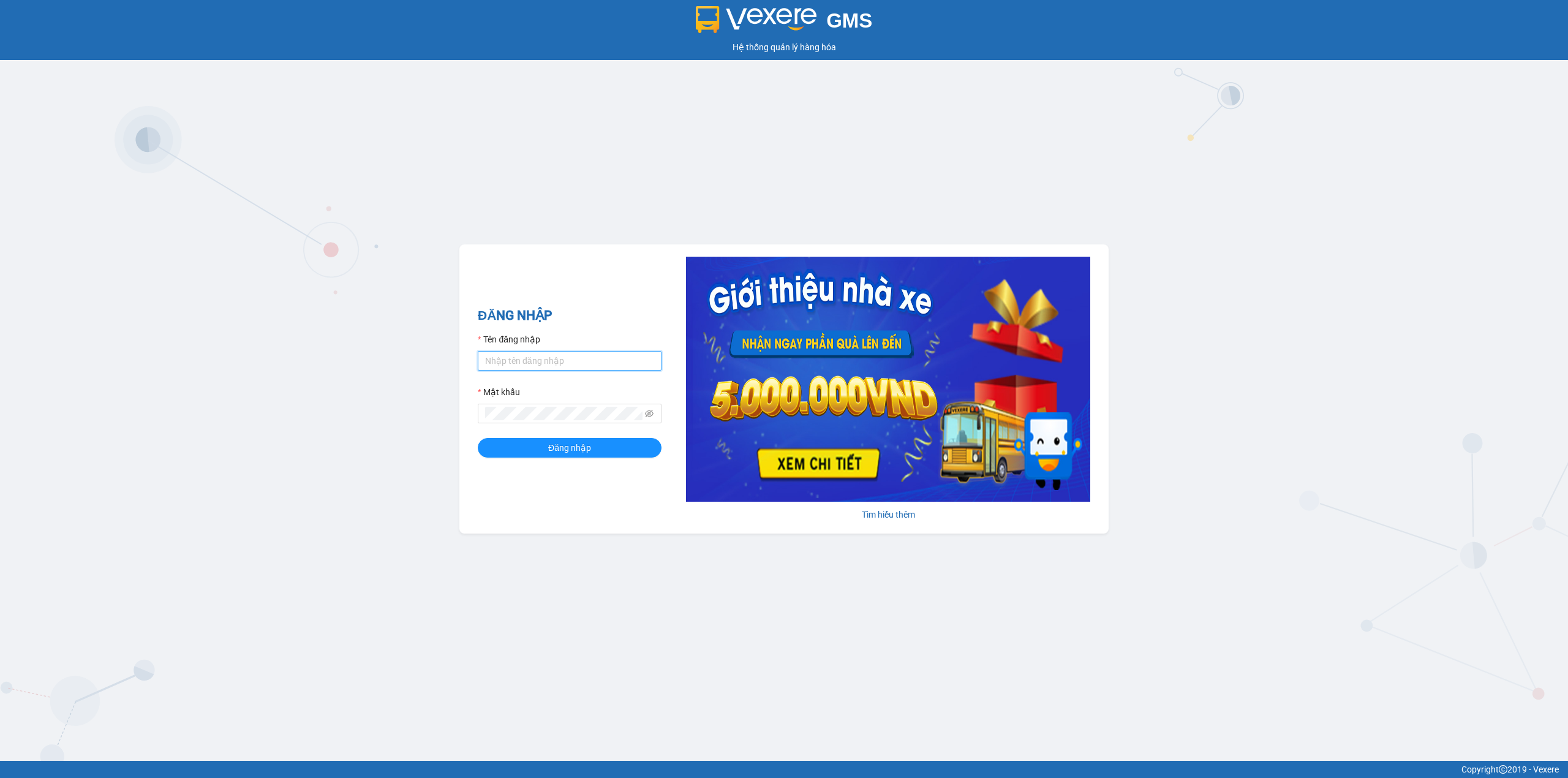
click at [550, 356] on input "Tên đăng nhập" at bounding box center [569, 361] width 184 height 20
type input "cnn4h2.minhtam"
click at [477, 438] on button "Đăng nhập" at bounding box center [569, 447] width 184 height 20
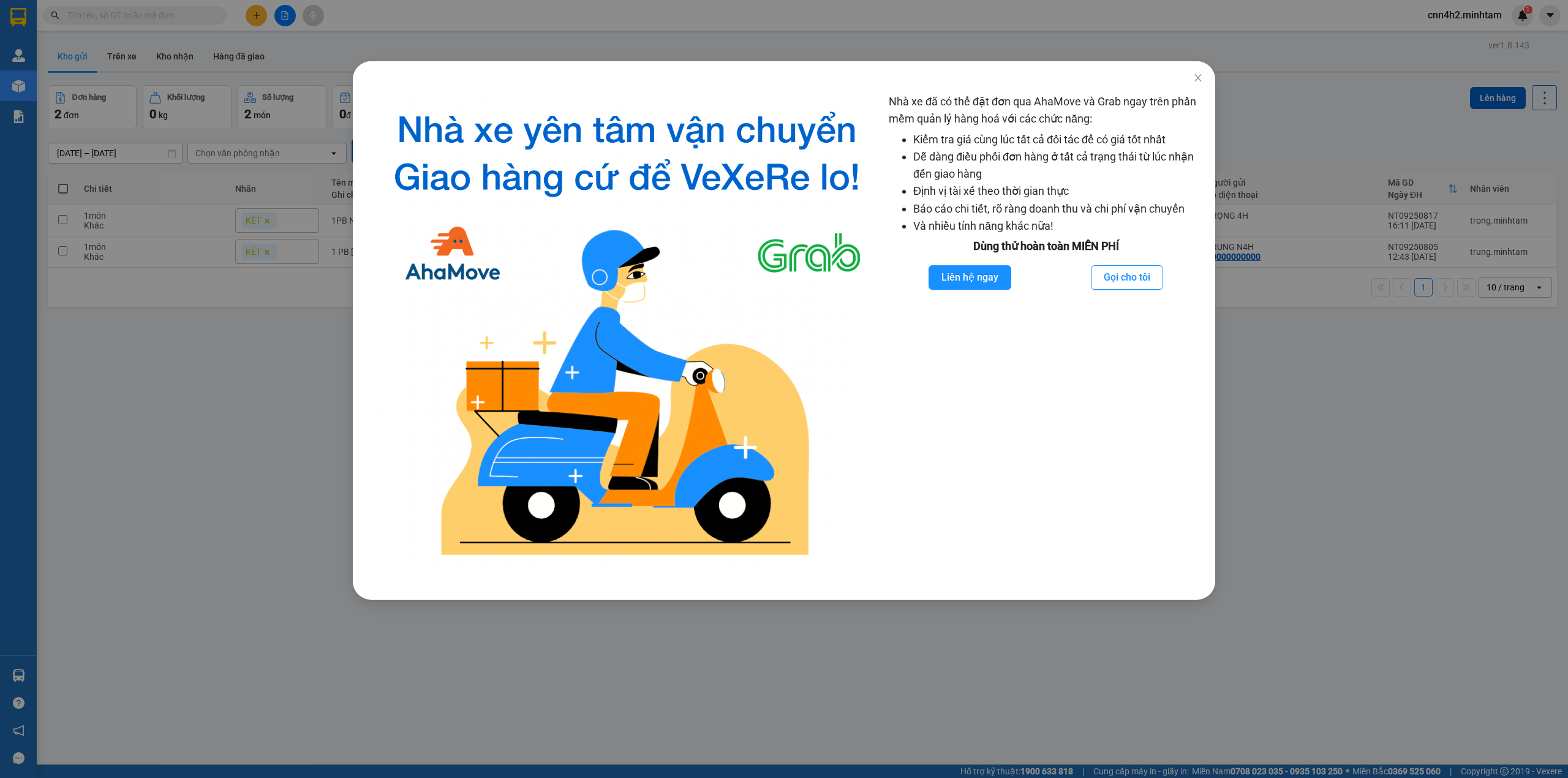
click at [204, 279] on div "Nhà xe đã có thể đặt đơn qua AhaMove và Grab ngay trên phần mềm quản lý hàng ho…" at bounding box center [784, 389] width 1568 height 778
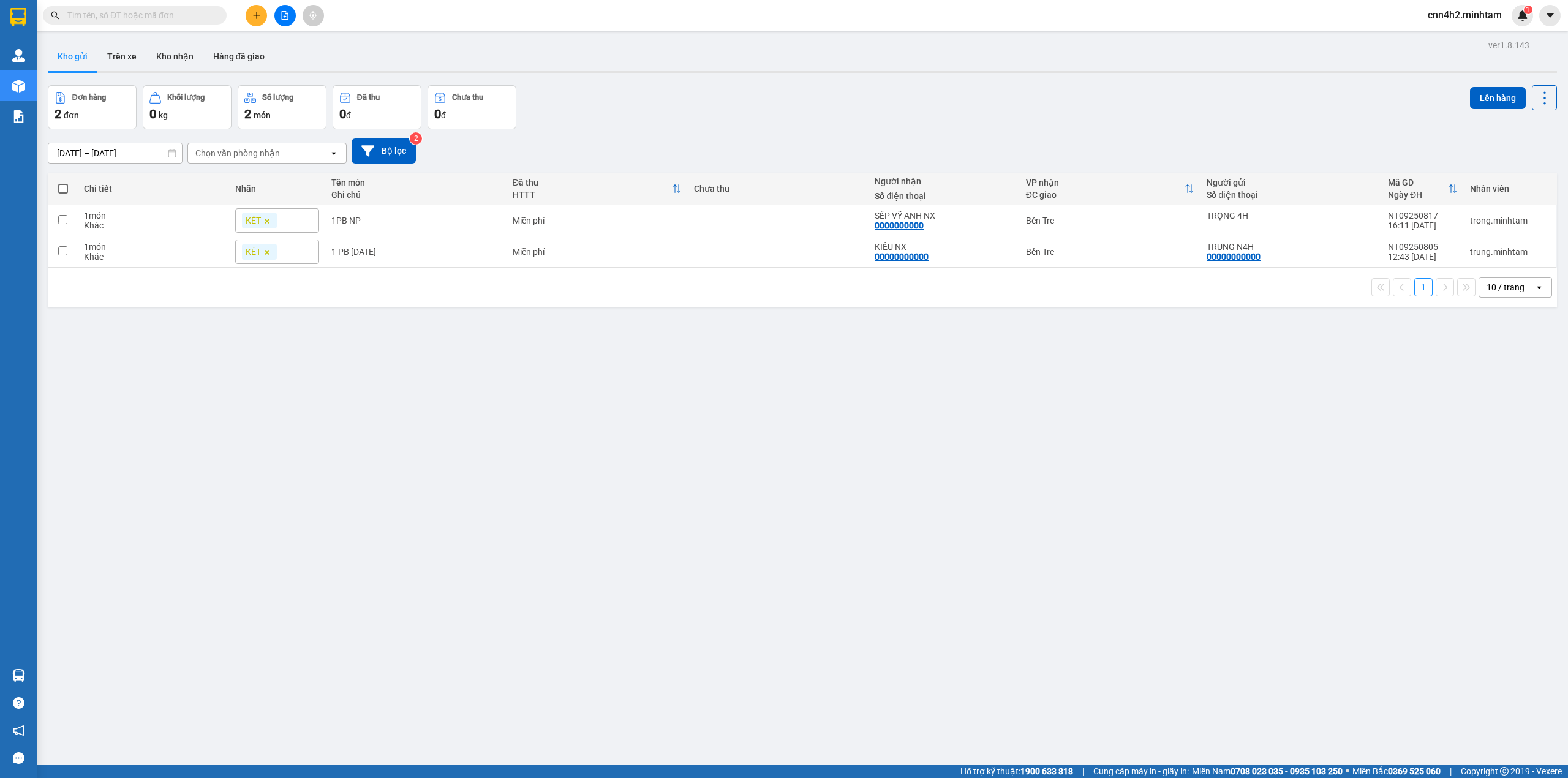
click at [161, 14] on input "text" at bounding box center [139, 15] width 144 height 14
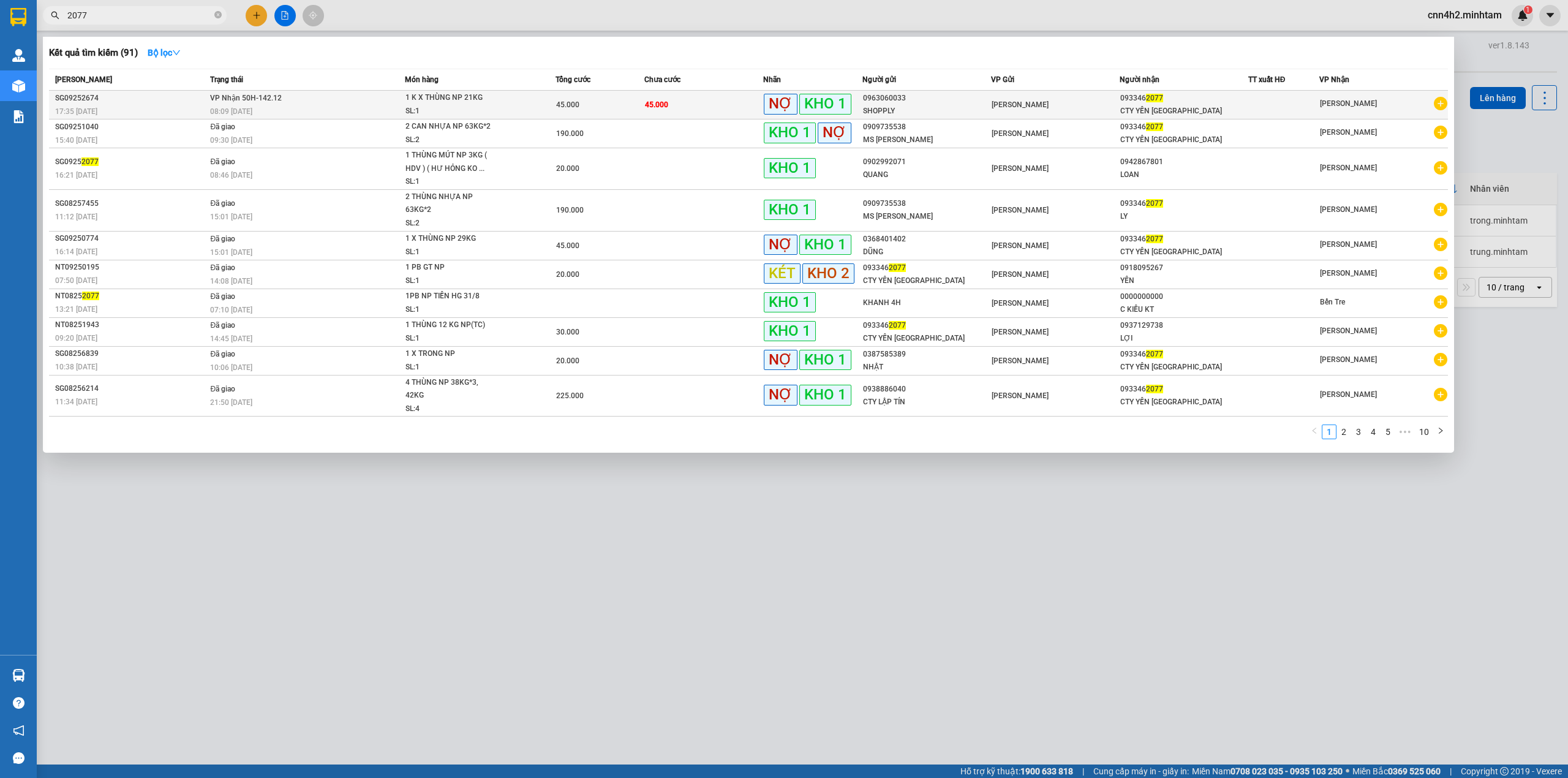
type input "2077"
click at [562, 97] on td "45.000" at bounding box center [599, 106] width 88 height 29
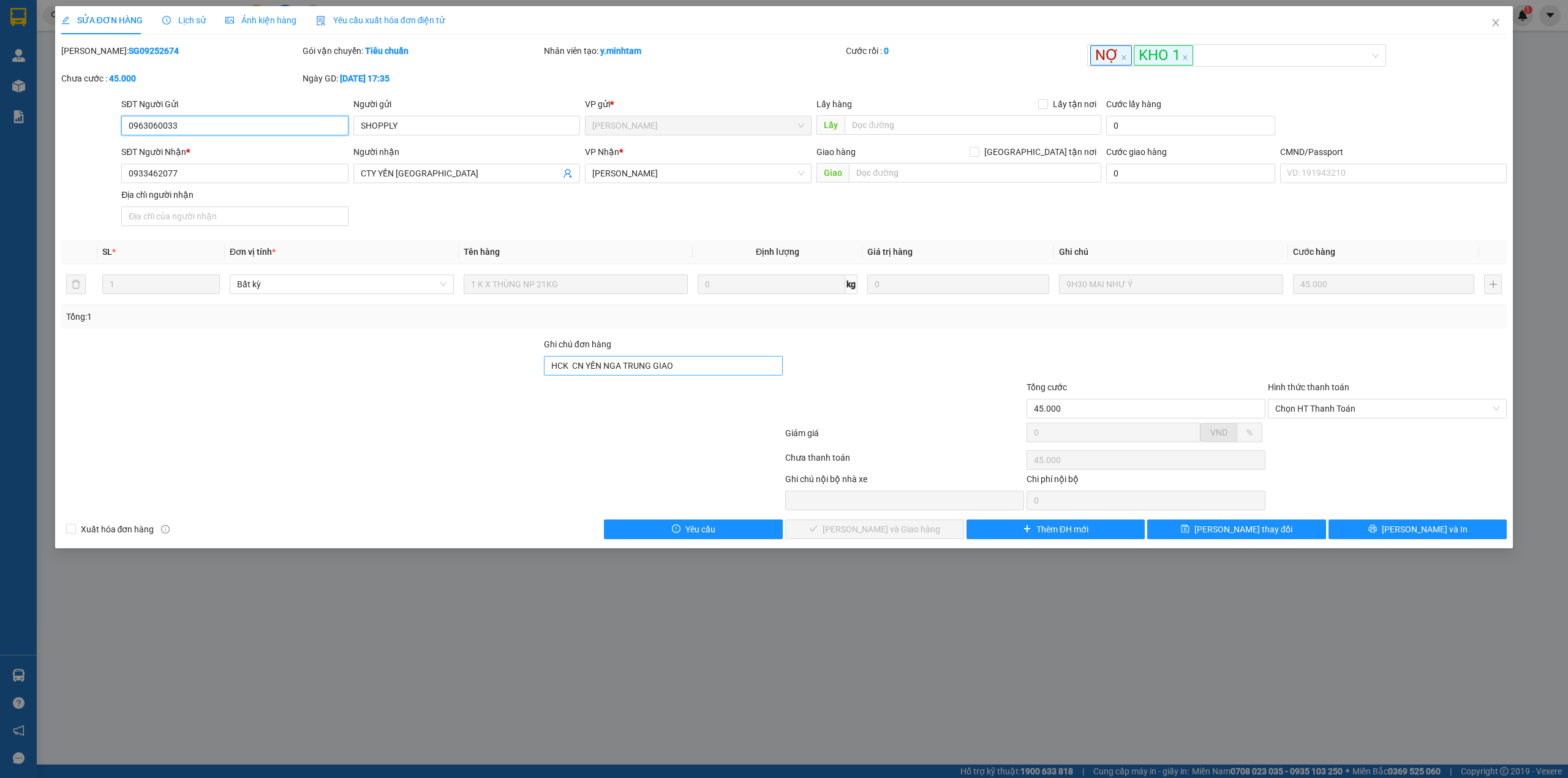
type input "0963060033"
type input "SHOPPLY"
type input "0933462077"
type input "CTY YẾN [GEOGRAPHIC_DATA]"
type input "HCK CN YẾN NGA TRUNG GIAO"
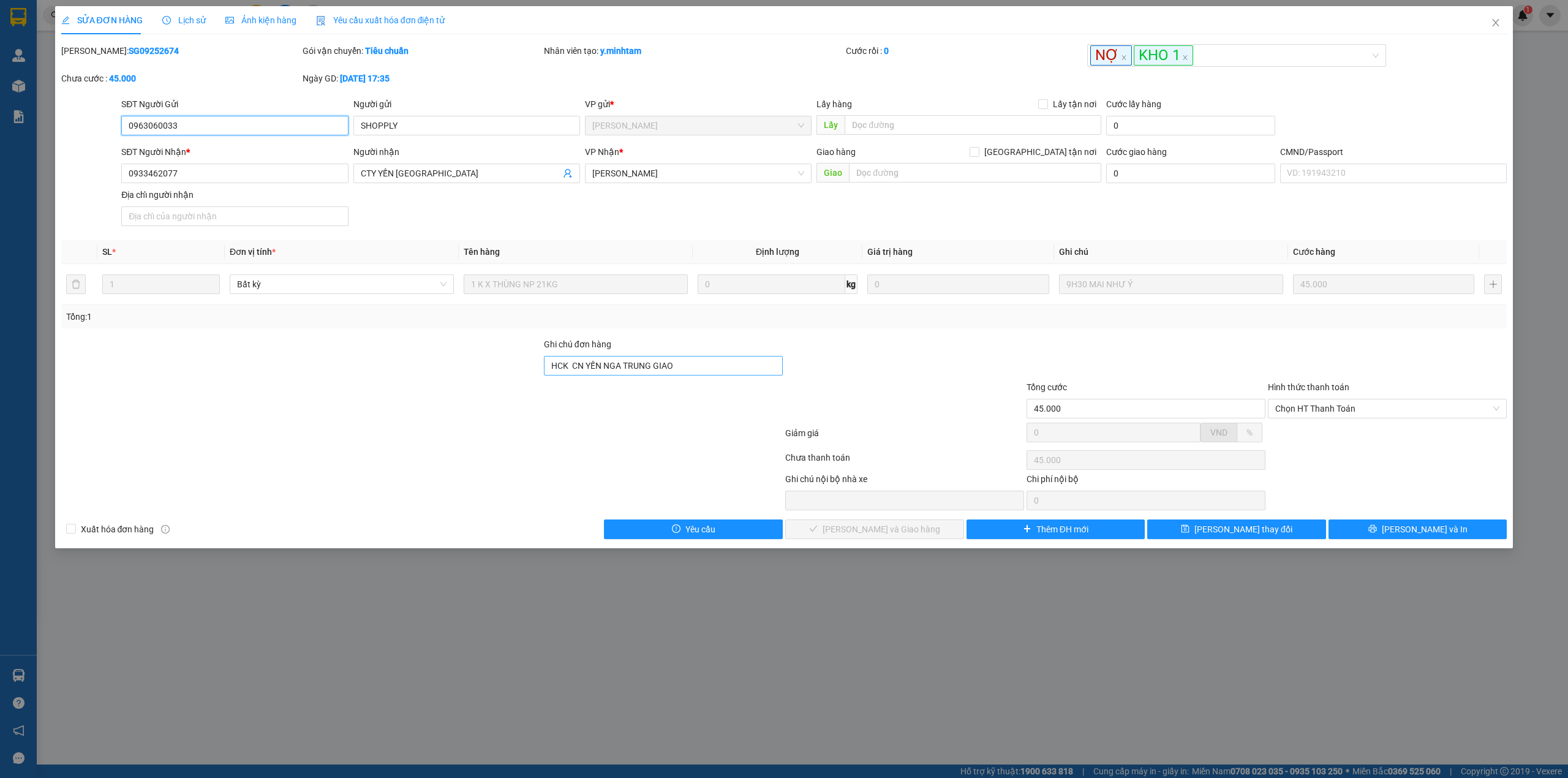
type input "45.000"
click at [1295, 415] on span "Chọn HT Thanh Toán" at bounding box center [1387, 408] width 224 height 18
click at [1295, 442] on div "Tại văn phòng" at bounding box center [1387, 435] width 239 height 20
type input "0"
click at [920, 529] on button "Lưu và Giao hàng" at bounding box center [874, 529] width 179 height 20
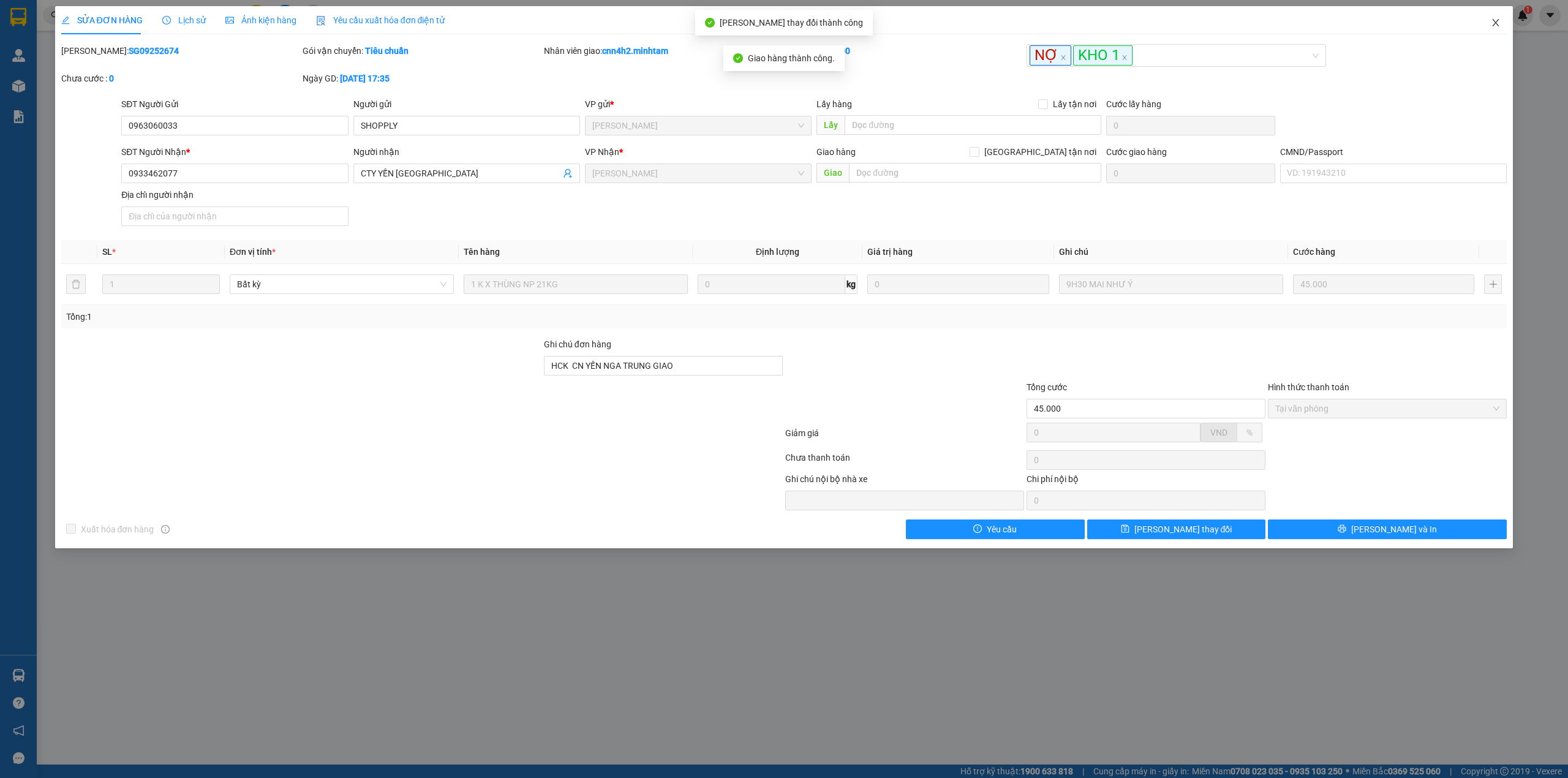
click at [1503, 18] on span "Close" at bounding box center [1496, 23] width 34 height 34
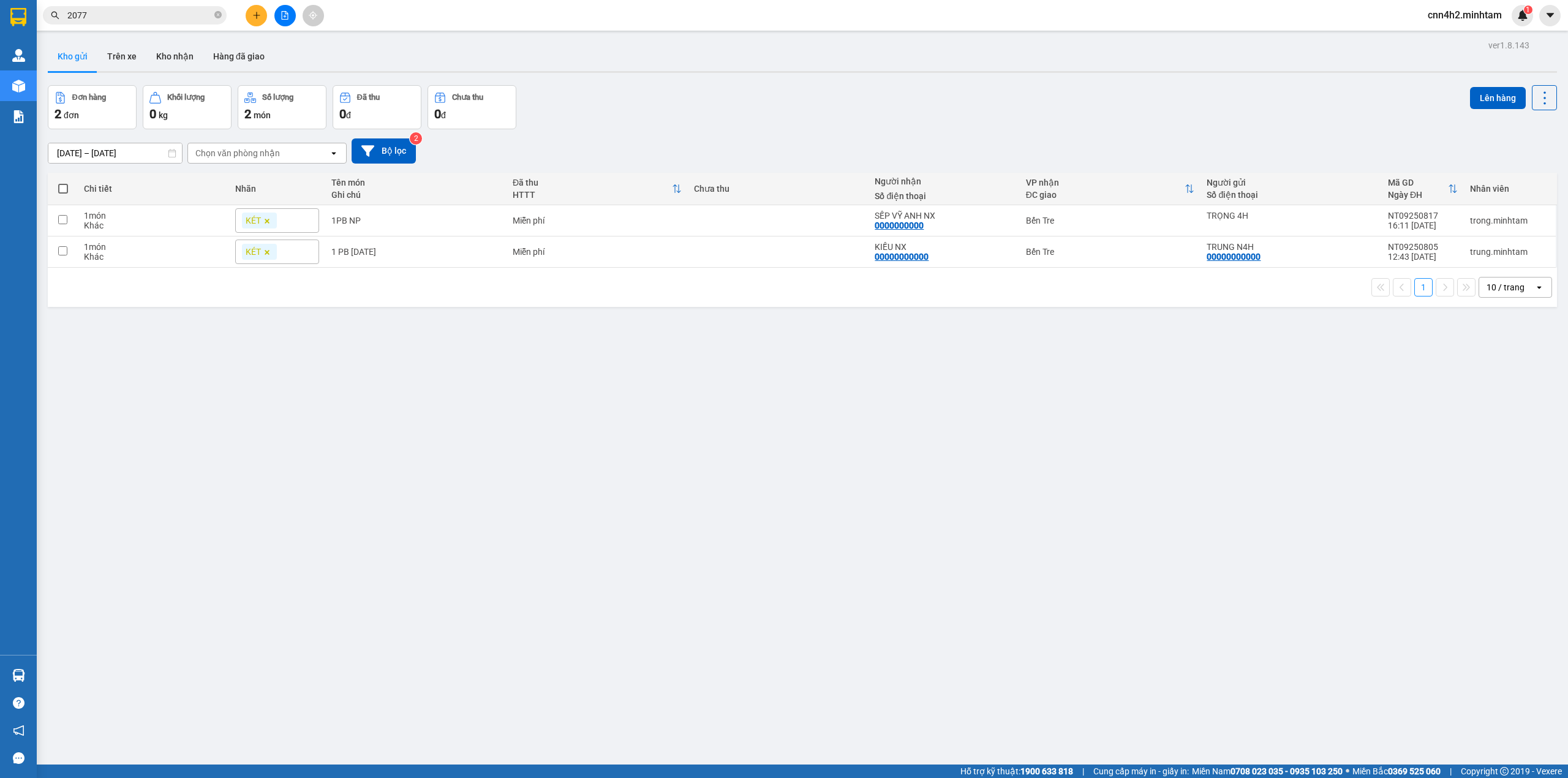
click at [1450, 15] on span "cnn4h2.minhtam" at bounding box center [1464, 15] width 94 height 15
click at [1441, 44] on span "Đăng xuất" at bounding box center [1470, 38] width 67 height 14
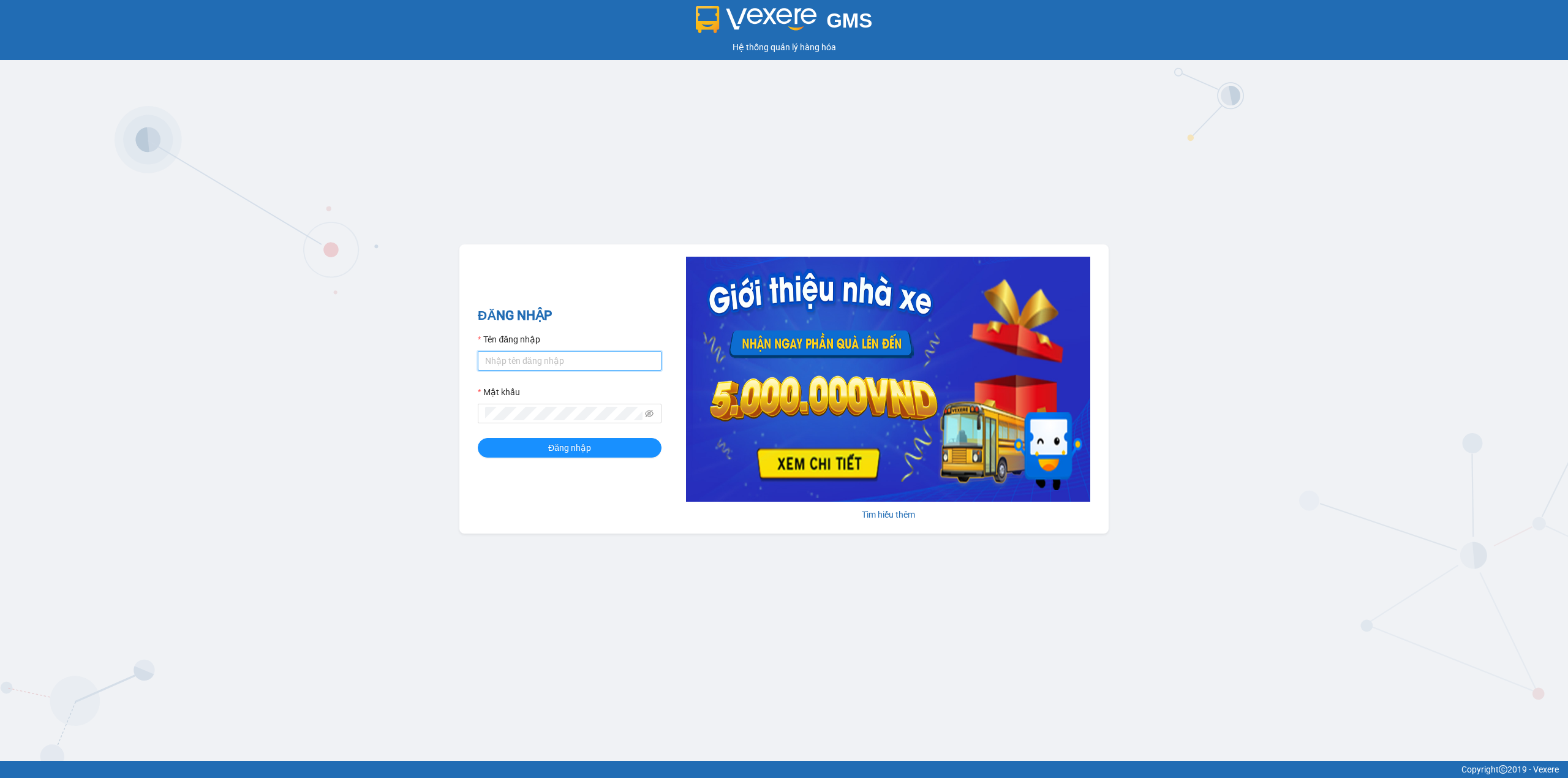
click at [586, 361] on input "Tên đăng nhập" at bounding box center [569, 361] width 184 height 20
type input "gtnnth.minhtam"
click at [535, 420] on span at bounding box center [569, 413] width 184 height 20
click at [477, 438] on button "Đăng nhập" at bounding box center [569, 447] width 184 height 20
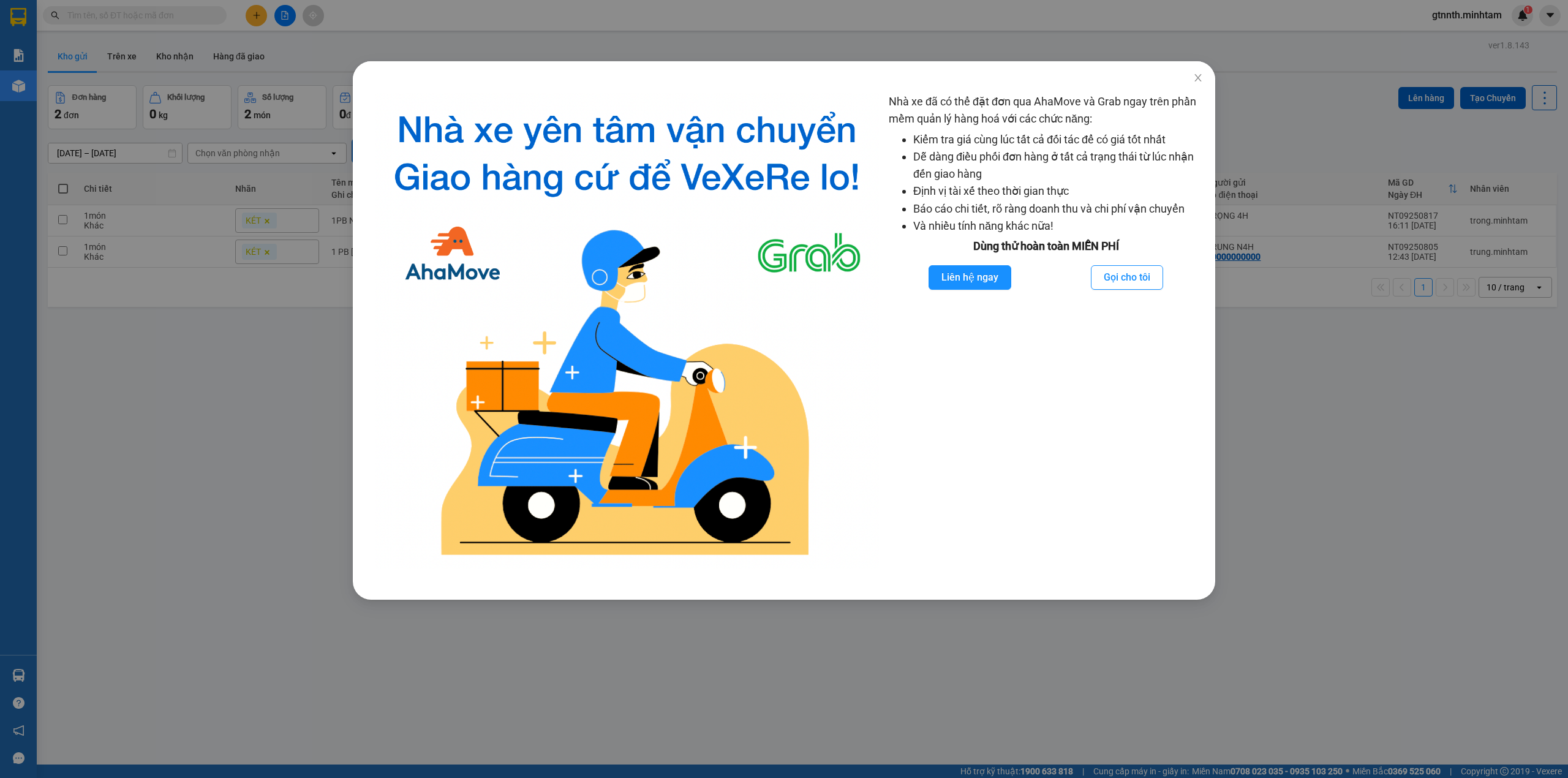
click at [185, 653] on div "Nhà xe đã có thể đặt đơn qua AhaMove và Grab ngay trên phần mềm quản lý hàng ho…" at bounding box center [784, 389] width 1568 height 778
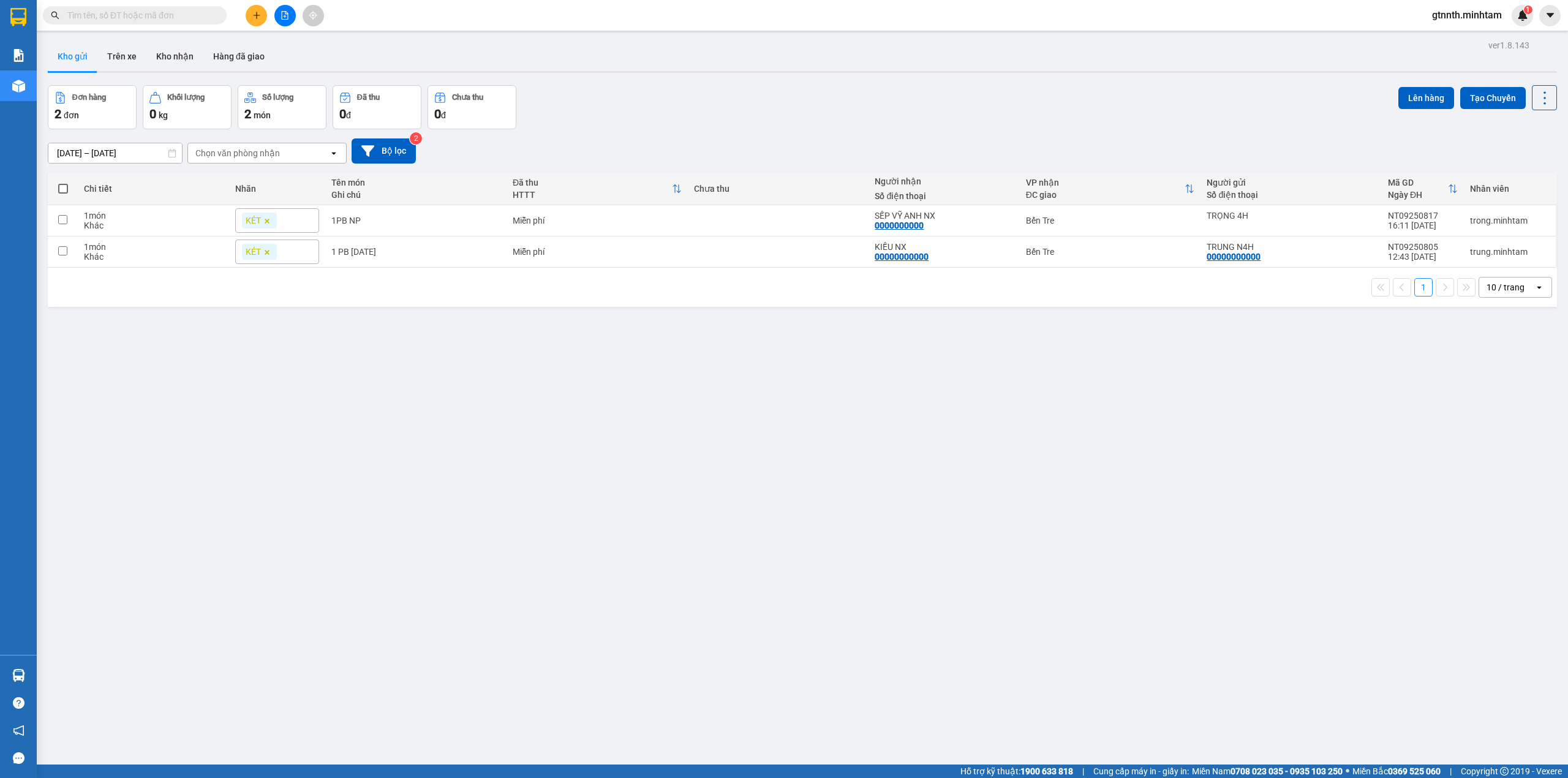
click at [878, 106] on div "Đơn hàng 2 đơn Khối lượng 0 kg Số lượng 2 món Đã thu 0 đ Chưa thu 0 đ Lên hàng …" at bounding box center [802, 106] width 1509 height 44
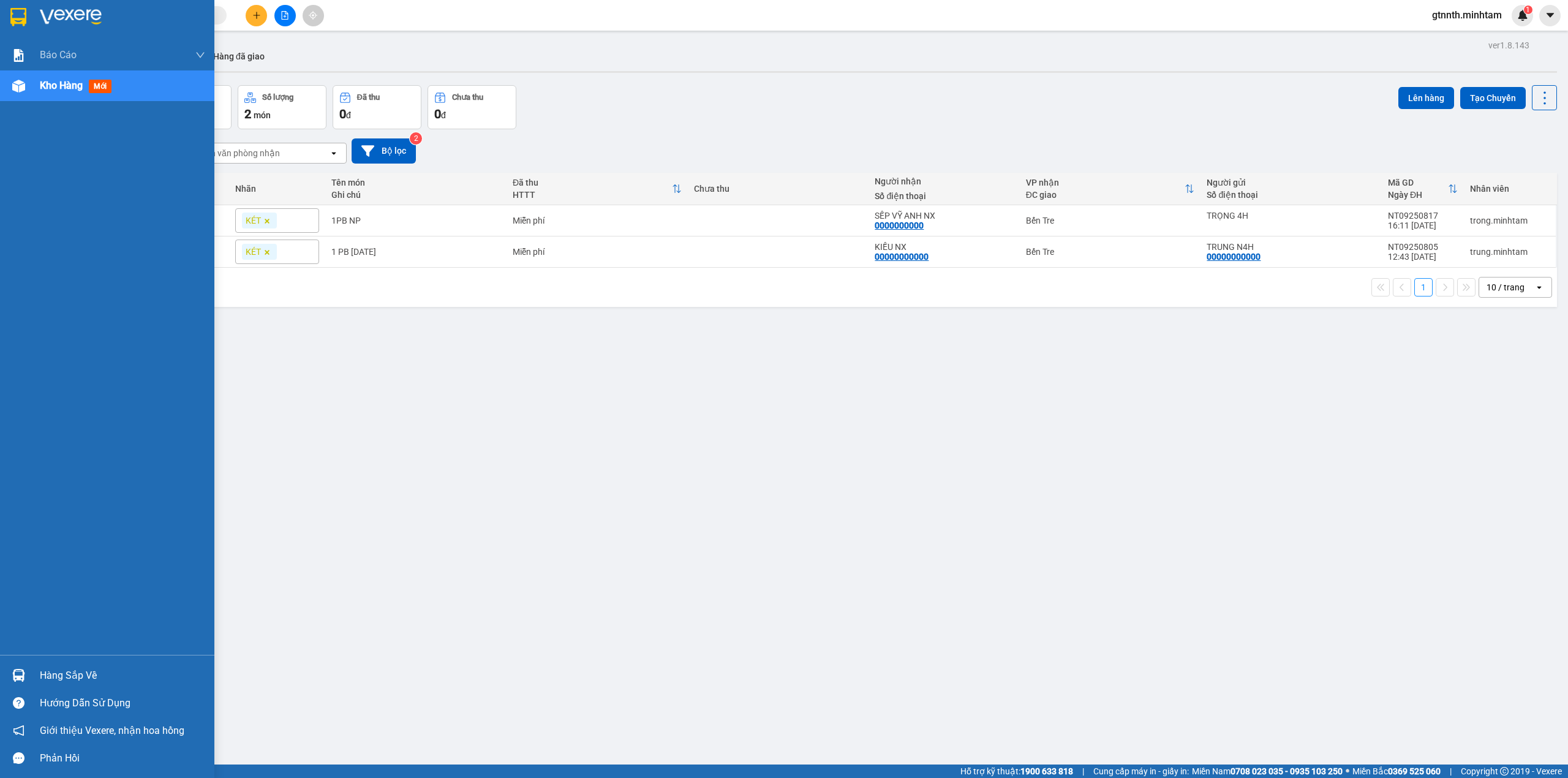
click at [28, 661] on div "Hàng sắp về" at bounding box center [107, 675] width 215 height 27
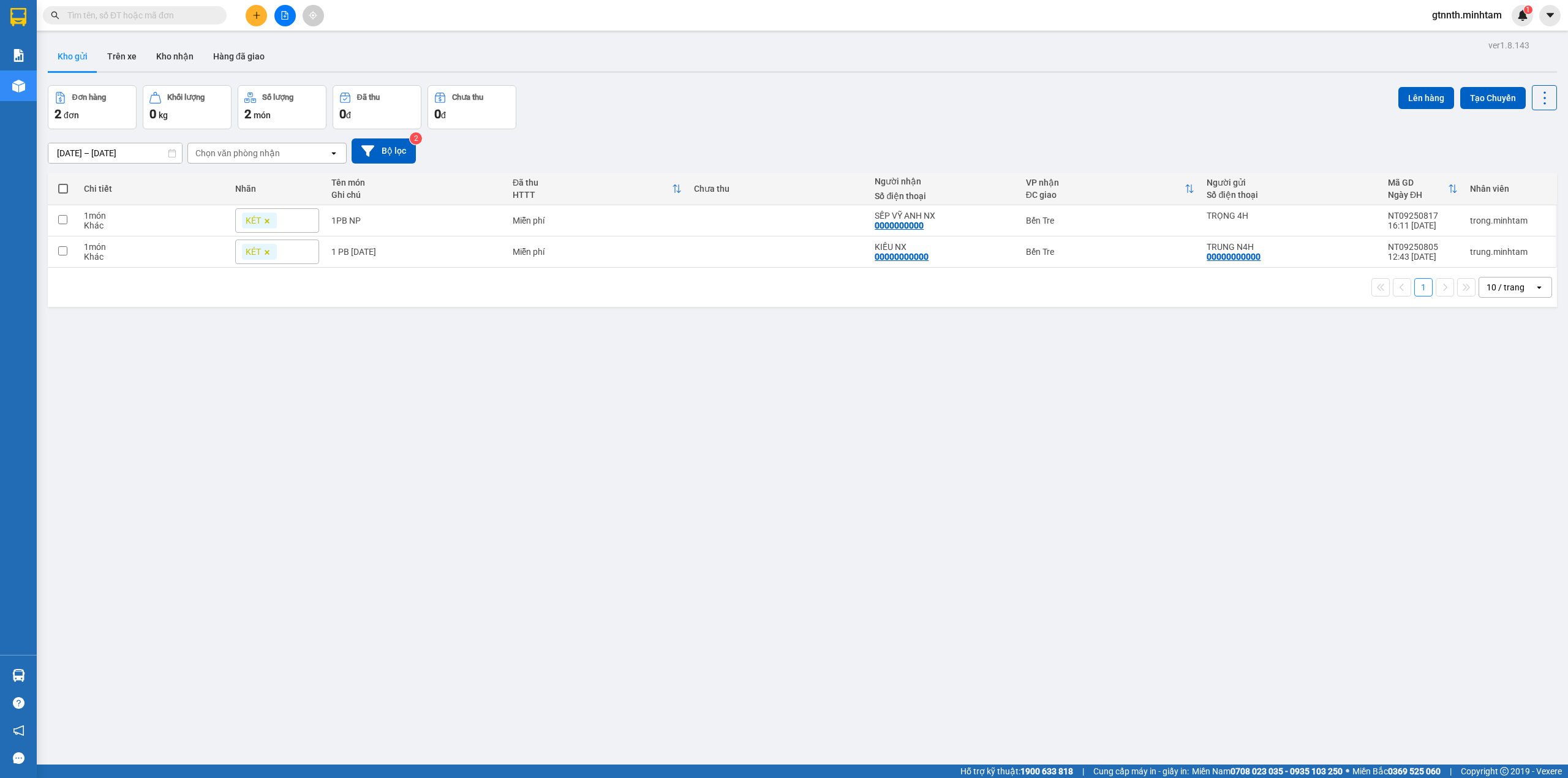
click at [281, 25] on section "Kết quả tìm kiếm ( 0 ) Bộ lọc No Data gtnnth.minhtam 1 Báo cáo BC giao hàng (nh…" at bounding box center [784, 389] width 1568 height 778
click at [255, 21] on button at bounding box center [256, 15] width 21 height 21
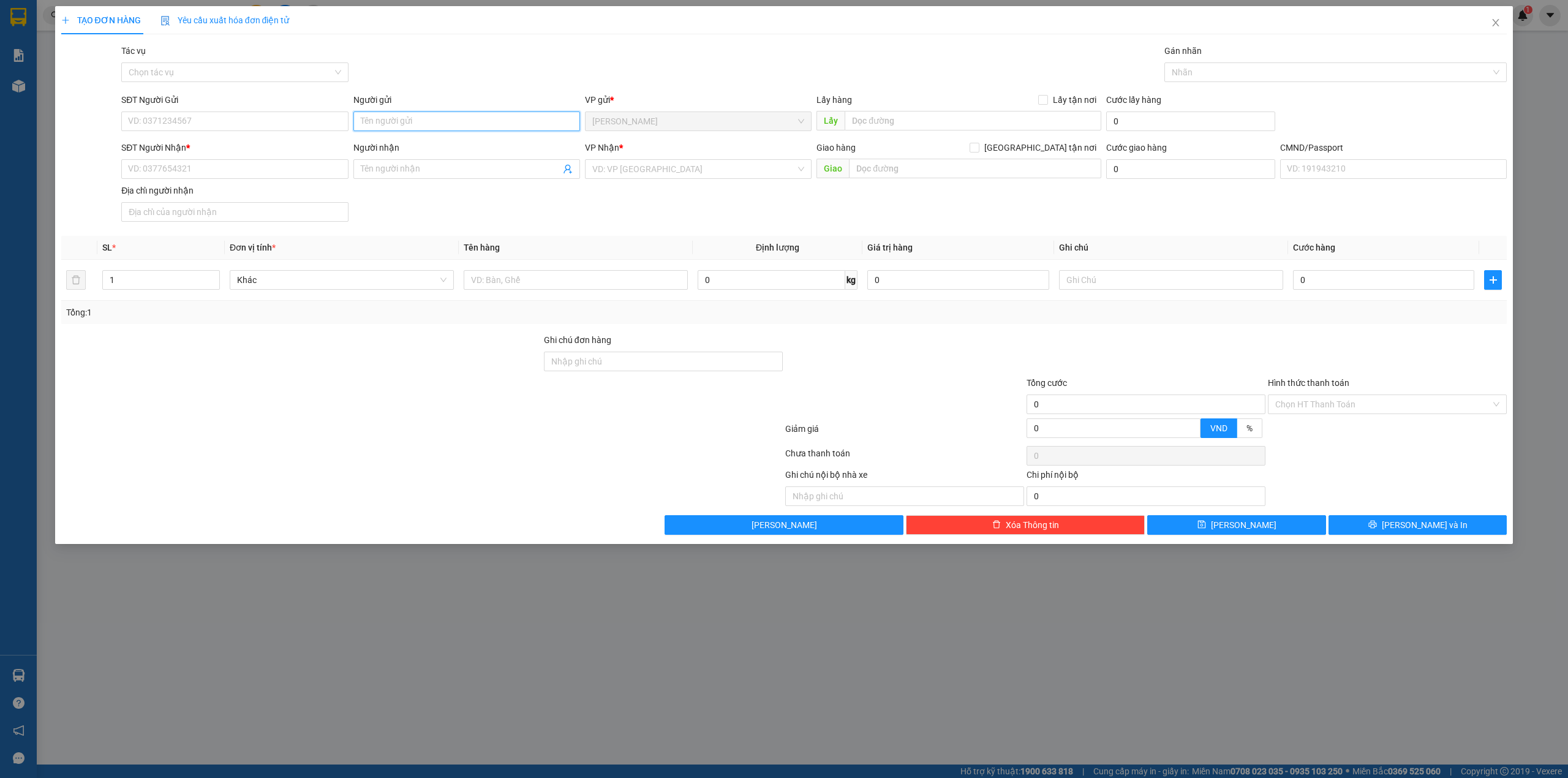
click at [382, 125] on input "Người gửi" at bounding box center [467, 121] width 227 height 20
type input "TRỌNG 4H"
type input "0000000000"
type input "CHỊ KIỀU NX"
click at [614, 248] on div "Bến Tre" at bounding box center [698, 253] width 212 height 14
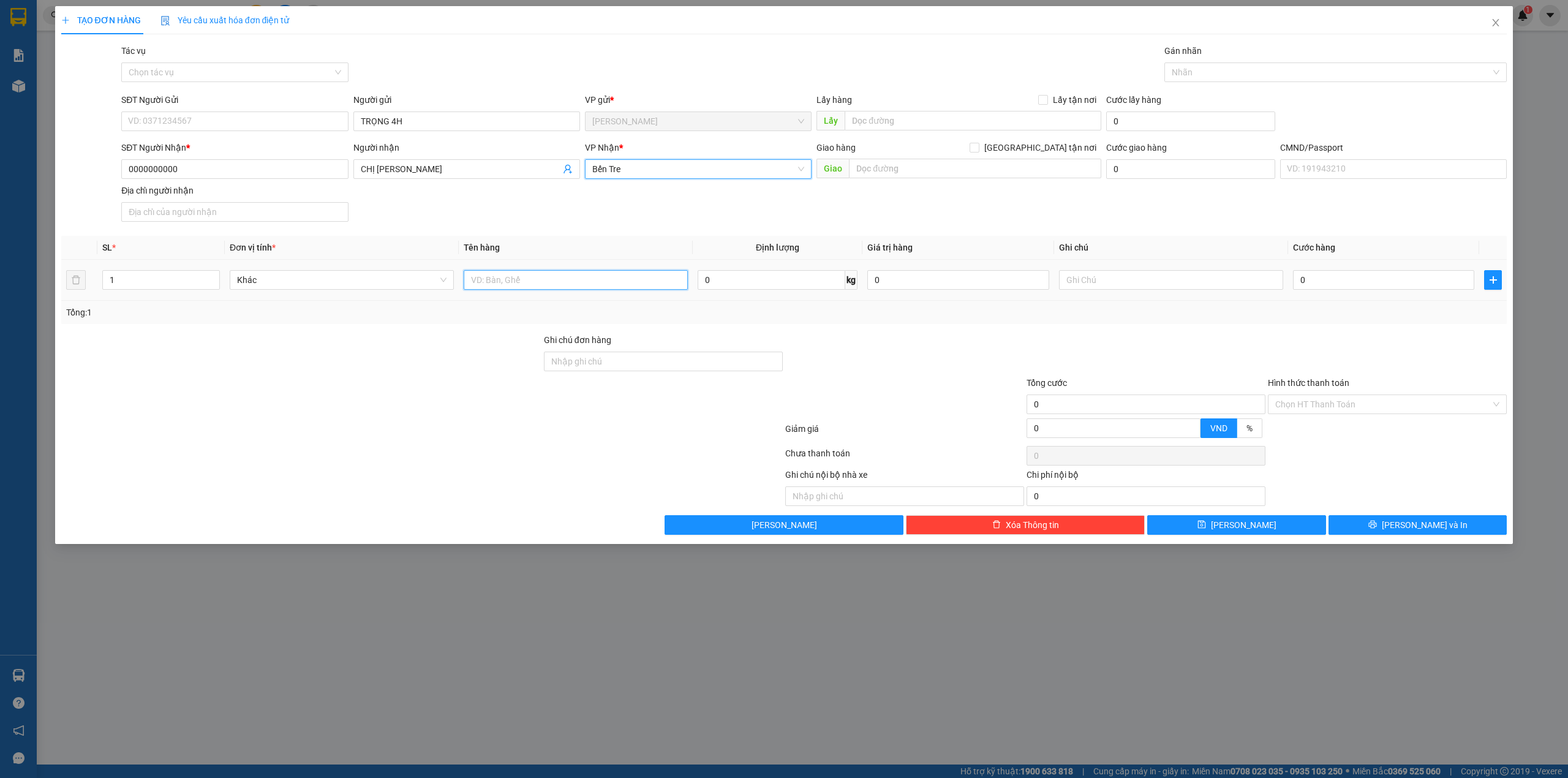
click at [555, 285] on input "text" at bounding box center [575, 280] width 224 height 20
type input "PHÍ GTN MÃ SG09252436(70K)"
type input "TRỌNG"
type input "7"
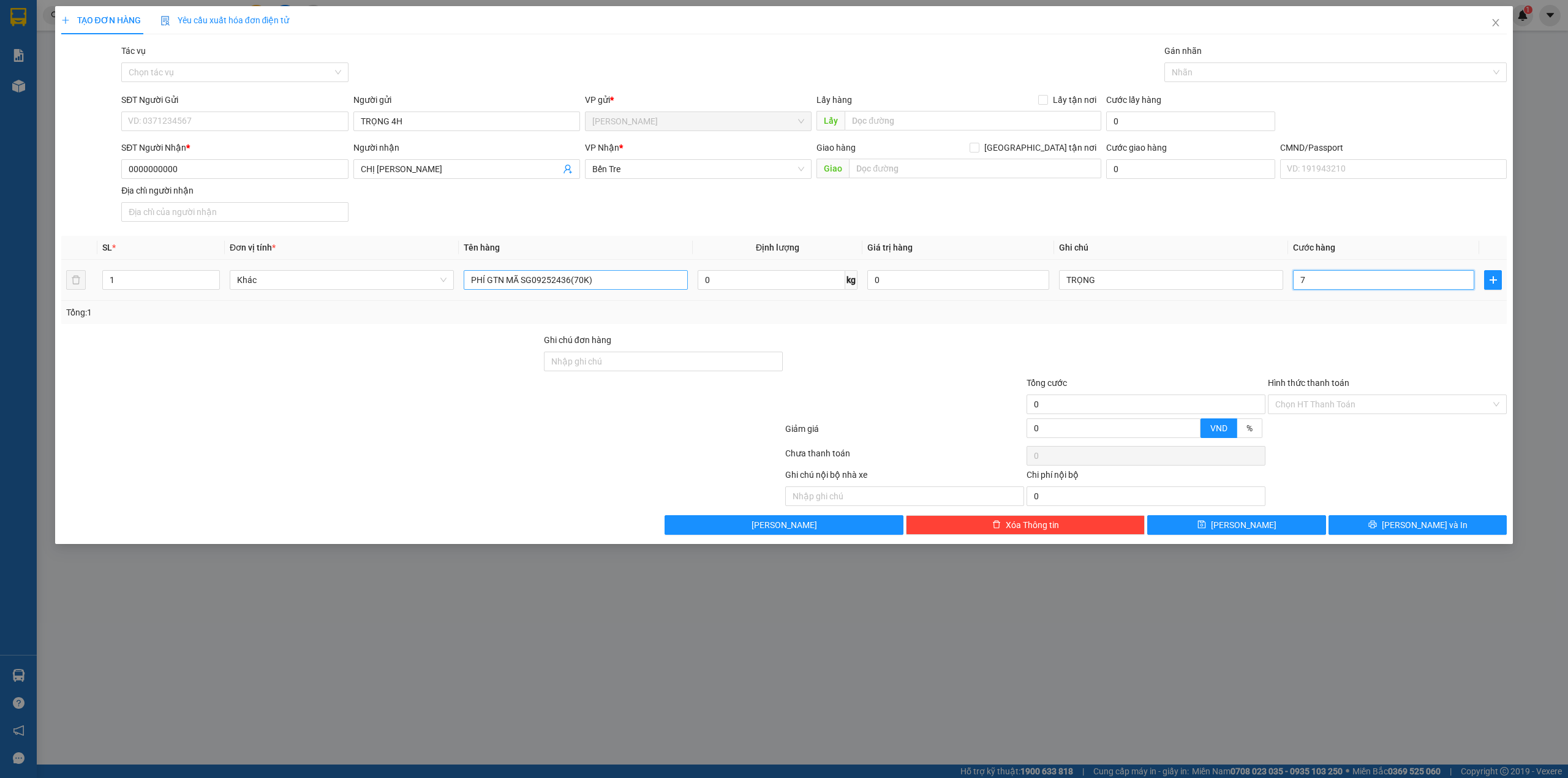
type input "7"
type input "70"
type input "70.000"
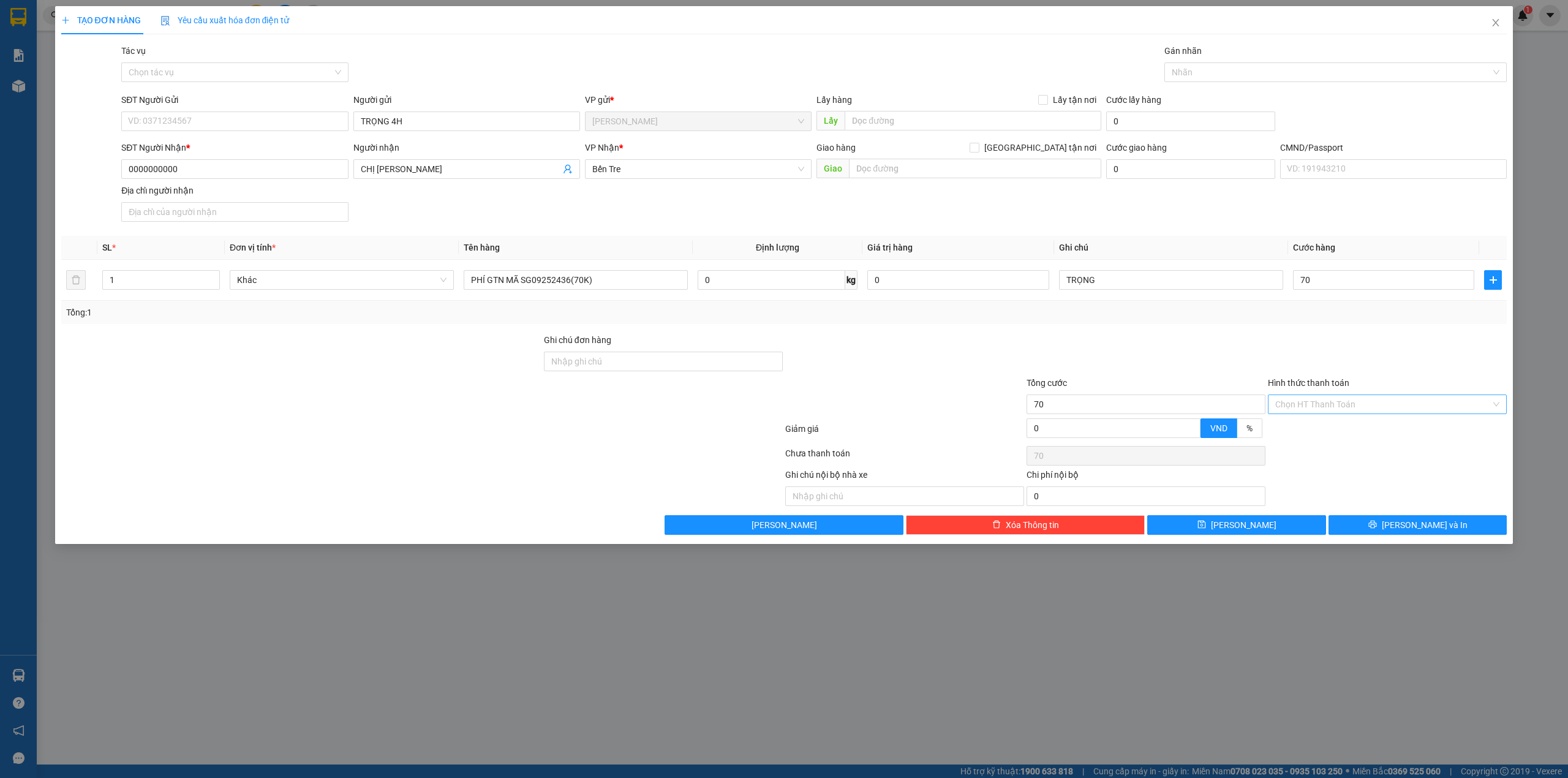
type input "70.000"
click at [1279, 410] on input "Hình thức thanh toán" at bounding box center [1383, 404] width 216 height 18
click at [1293, 422] on div "Tại văn phòng" at bounding box center [1387, 431] width 239 height 20
type input "0"
click at [1357, 528] on button "Lưu và In" at bounding box center [1418, 525] width 179 height 20
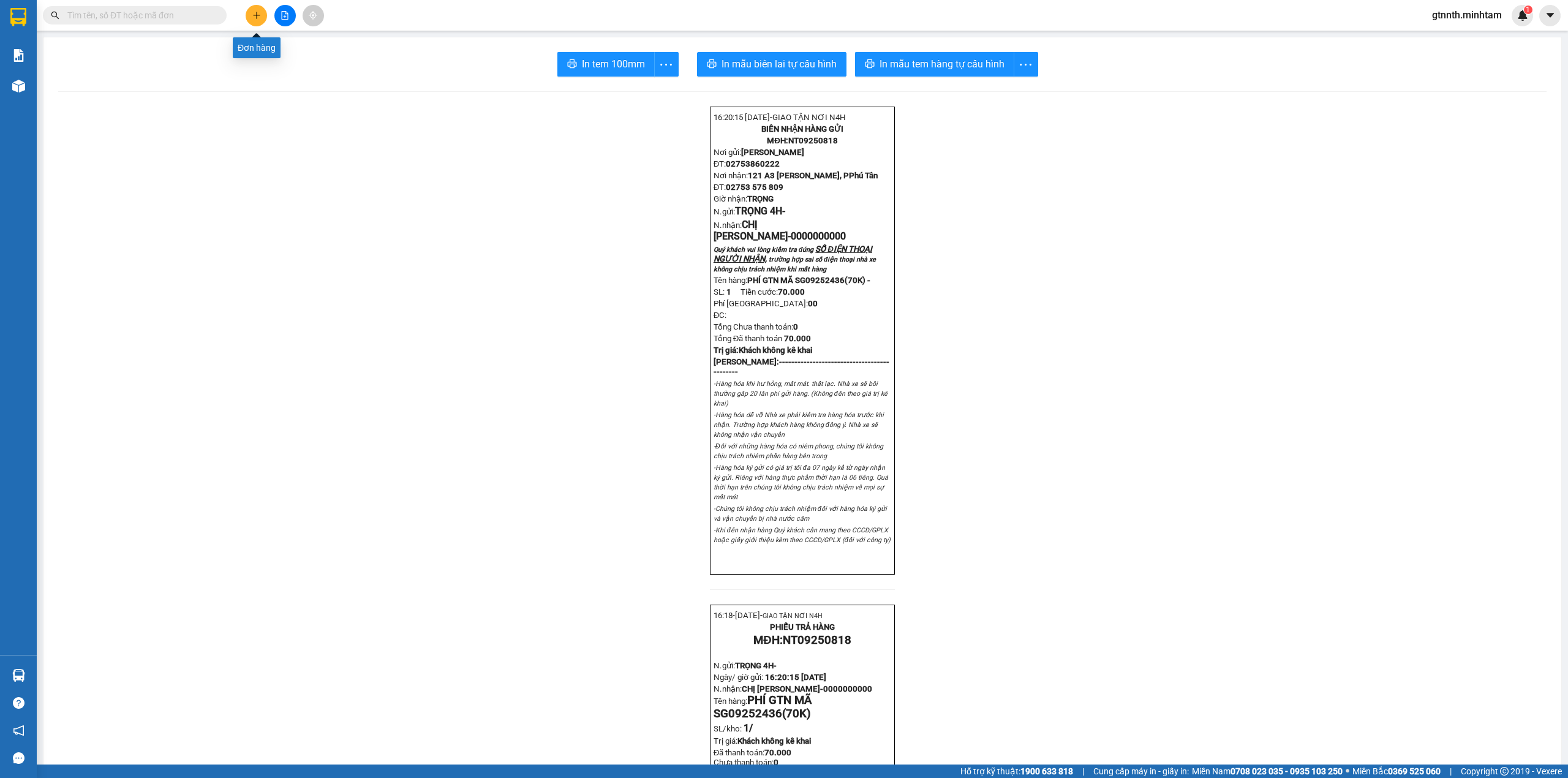
click at [255, 21] on button at bounding box center [256, 15] width 21 height 21
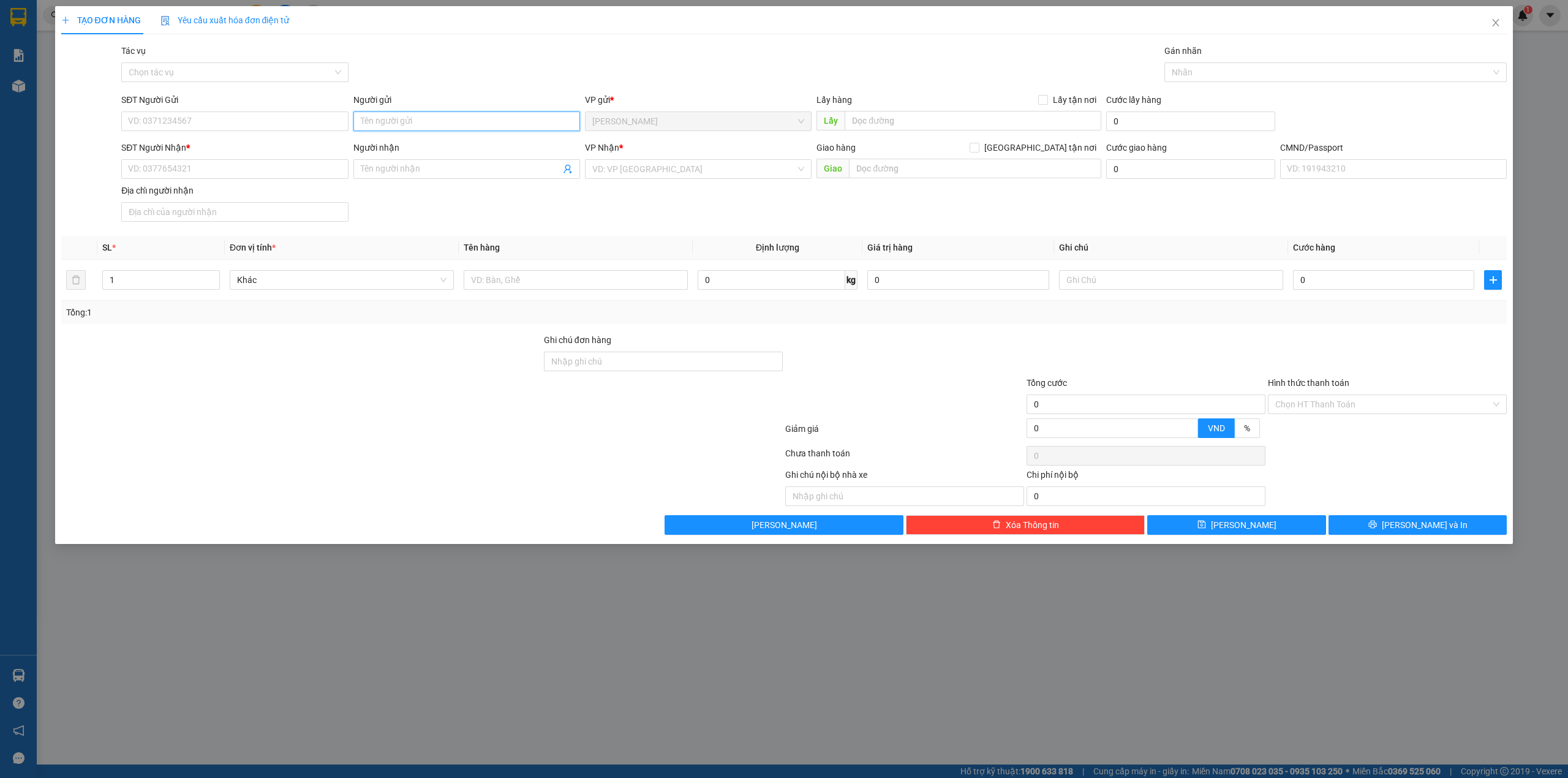
click at [391, 115] on input "Người gửi" at bounding box center [467, 121] width 227 height 20
type input "TRỌNG 4H"
type input "0000000000"
drag, startPoint x: 412, startPoint y: 167, endPoint x: 293, endPoint y: 172, distance: 119.1
click at [293, 172] on div "SĐT Người Nhận * 0000000000 Người nhận CHỊ KIÊU FNX CHỊ KIÊU FNX VP Nhận * VD: …" at bounding box center [813, 184] width 1390 height 86
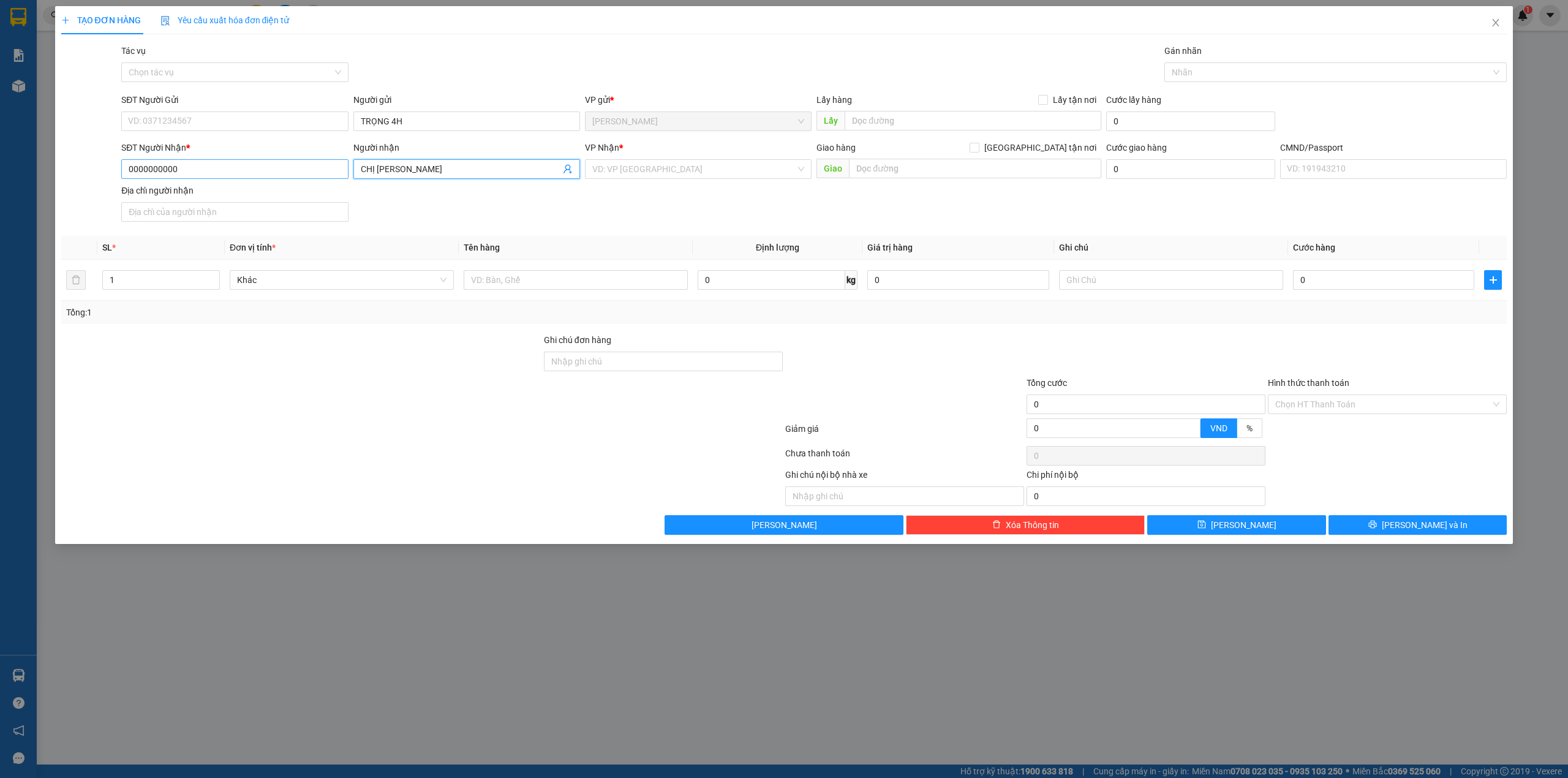
type input "[PERSON_NAME]"
click at [616, 243] on div "Bến Tre" at bounding box center [698, 252] width 227 height 20
click at [505, 285] on input "text" at bounding box center [575, 280] width 224 height 20
type input "PHÍ GTN MÃ SG09252540(200K)"
type input "SĨ"
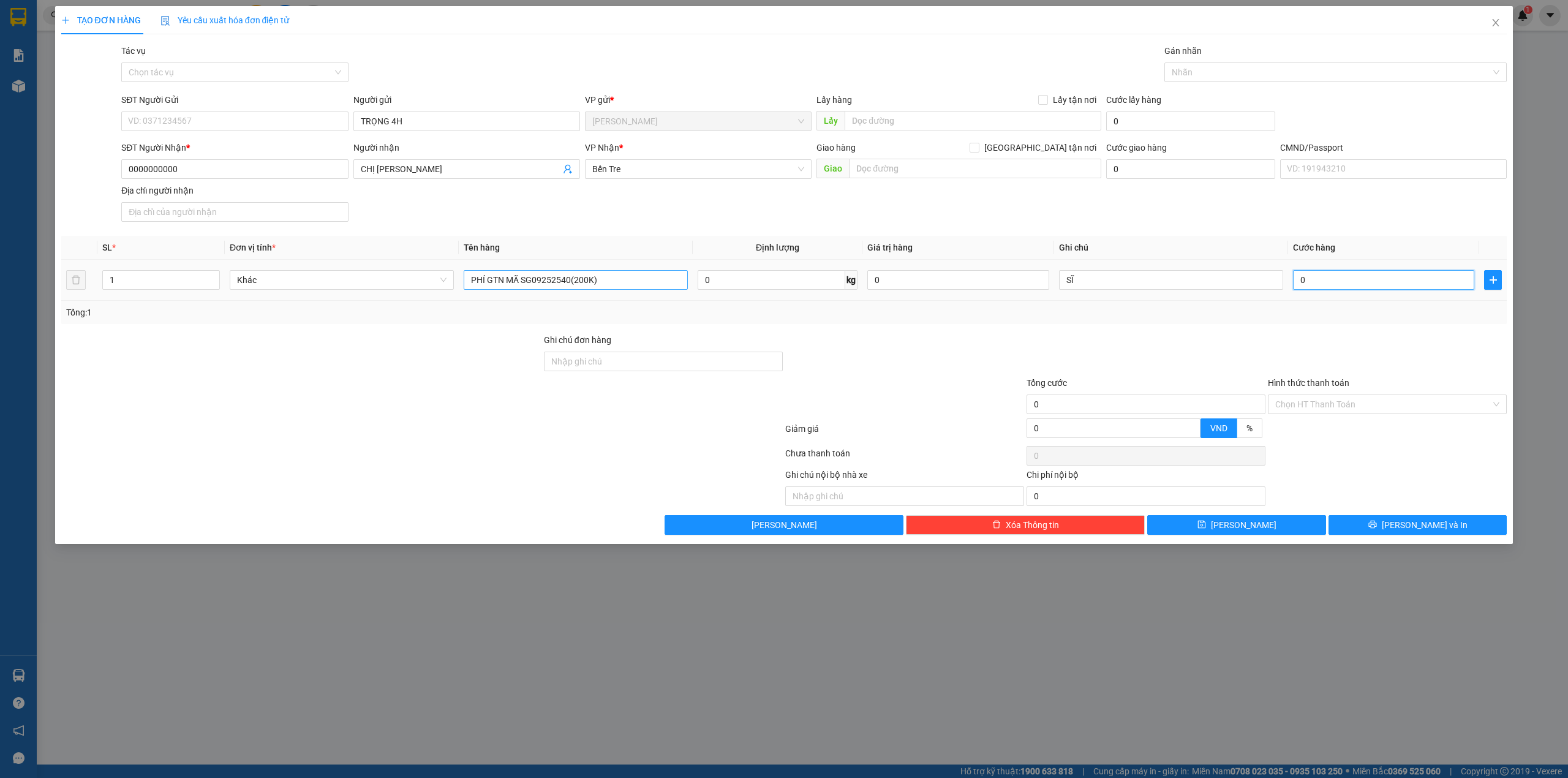
type input "2"
type input "20"
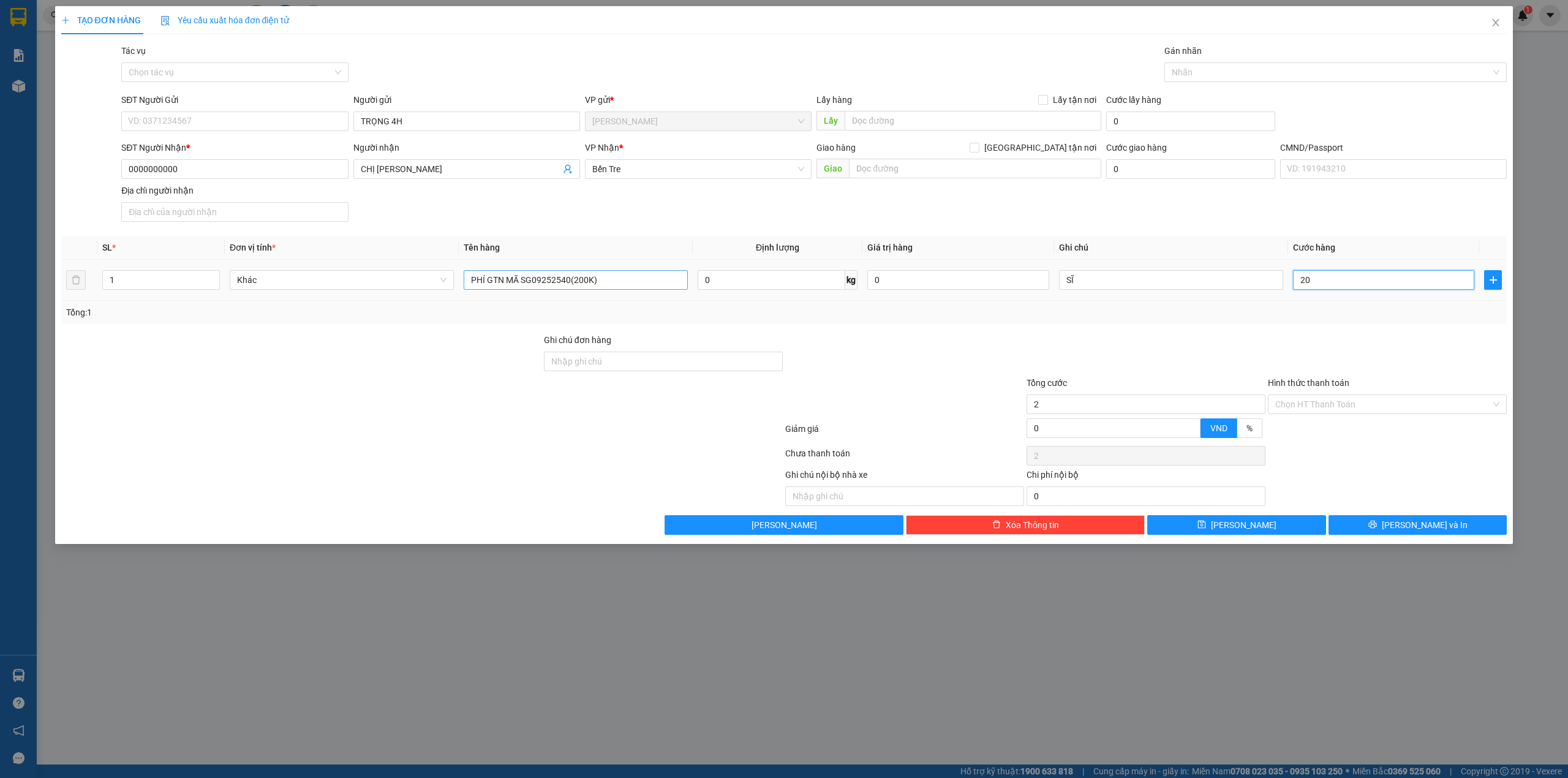
type input "20"
type input "200"
type input "200.000"
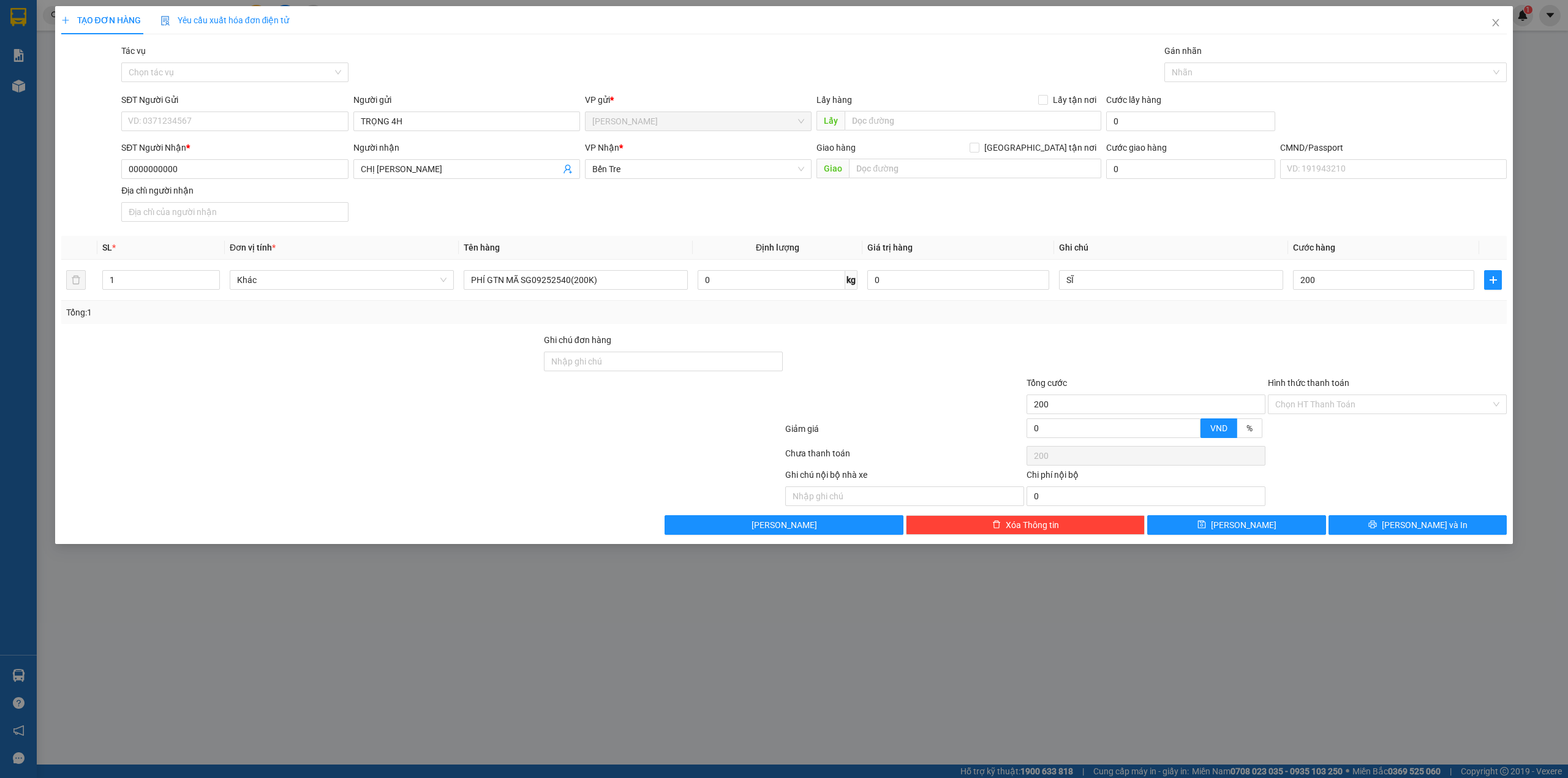
type input "200.000"
click at [1279, 393] on div "Hình thức thanh toán" at bounding box center [1387, 385] width 239 height 18
click at [1282, 402] on input "Hình thức thanh toán" at bounding box center [1383, 404] width 216 height 18
click at [1291, 424] on div "Tại văn phòng" at bounding box center [1387, 431] width 224 height 14
type input "0"
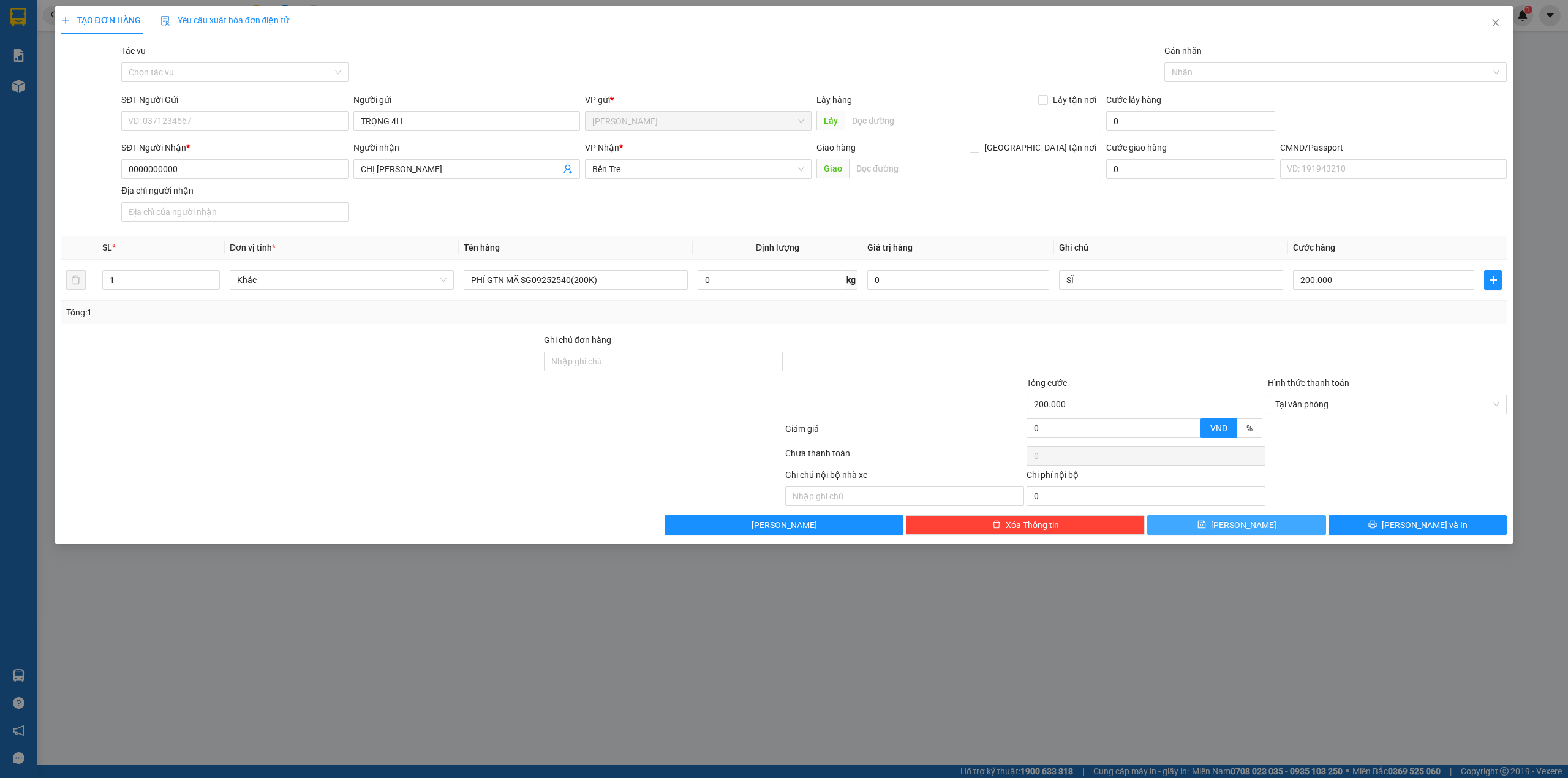
click at [1286, 532] on button "Lưu" at bounding box center [1237, 525] width 179 height 20
type input "0"
click at [403, 130] on input "Người gửi" at bounding box center [467, 121] width 227 height 20
type input "TRỌNG 4H"
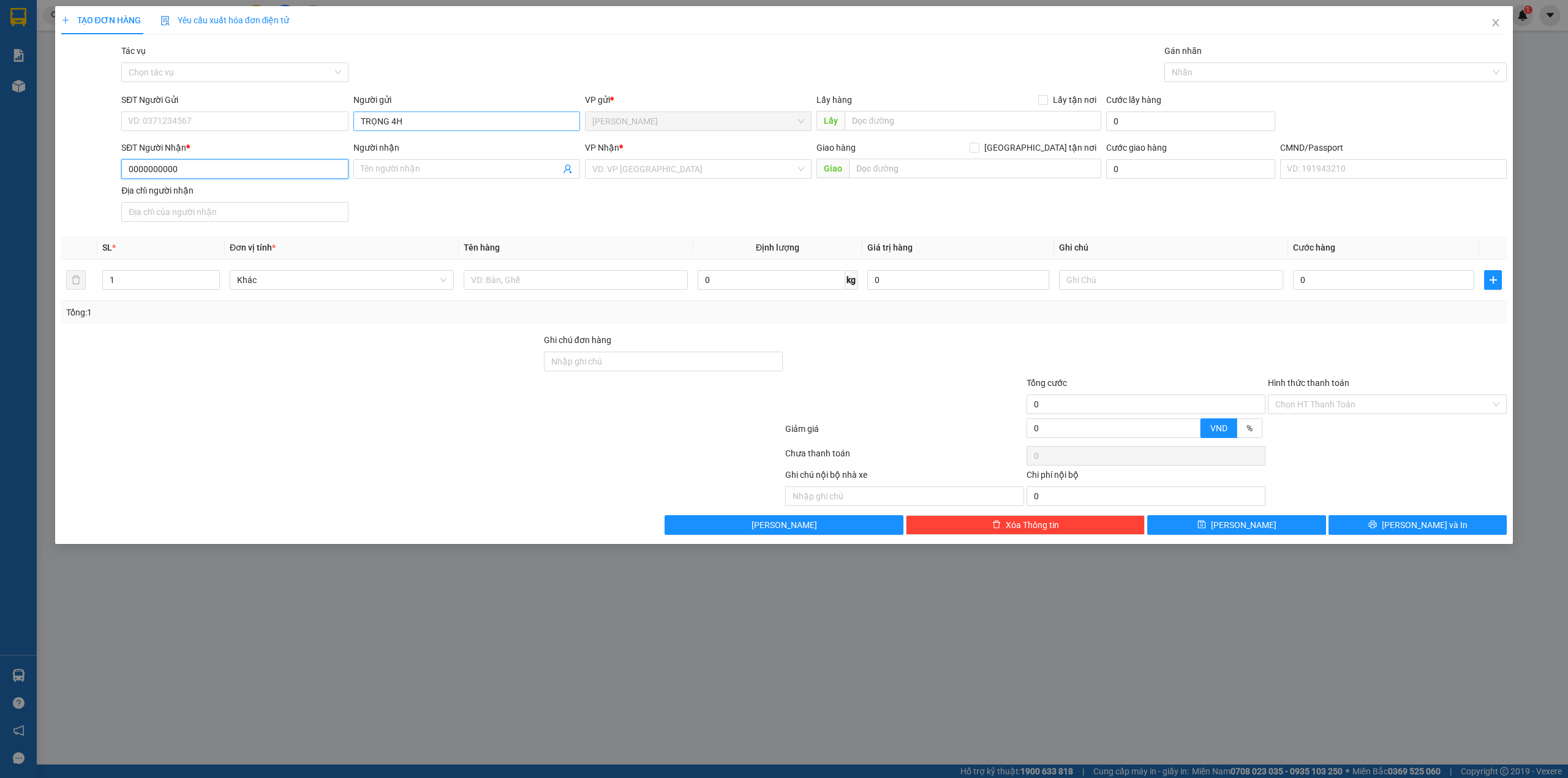
type input "0000000000"
drag, startPoint x: 420, startPoint y: 177, endPoint x: 264, endPoint y: 176, distance: 156.0
click at [264, 176] on div "SĐT Người Nhận * 0000000000 Người nhận CHỊ KIÊU FNX CHỊ KIÊU FNX VP Nhận * VD: …" at bounding box center [813, 184] width 1390 height 86
drag, startPoint x: 417, startPoint y: 173, endPoint x: 5, endPoint y: 191, distance: 412.4
click at [5, 191] on div "TẠO ĐƠN HÀNG Yêu cầu xuất hóa đơn điện tử Transit Pickup Surcharge Ids Transit …" at bounding box center [784, 389] width 1568 height 778
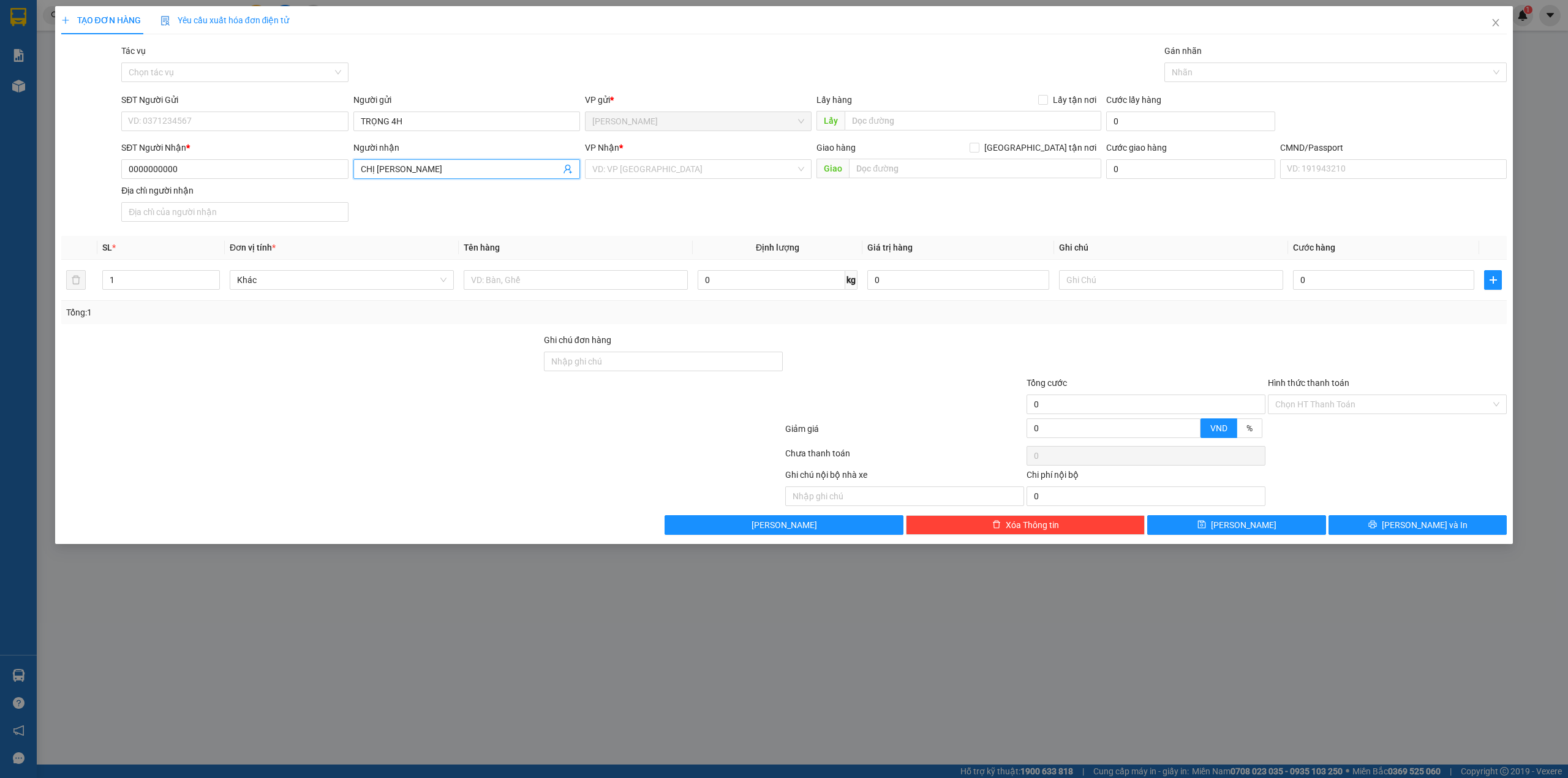
type input "[PERSON_NAME]"
click at [620, 255] on div "Bến Tre" at bounding box center [698, 253] width 212 height 14
click at [569, 283] on input "text" at bounding box center [575, 280] width 224 height 20
type input "PHÍ GTN MÃ SG09252728(250K)"
type input "SĨ"
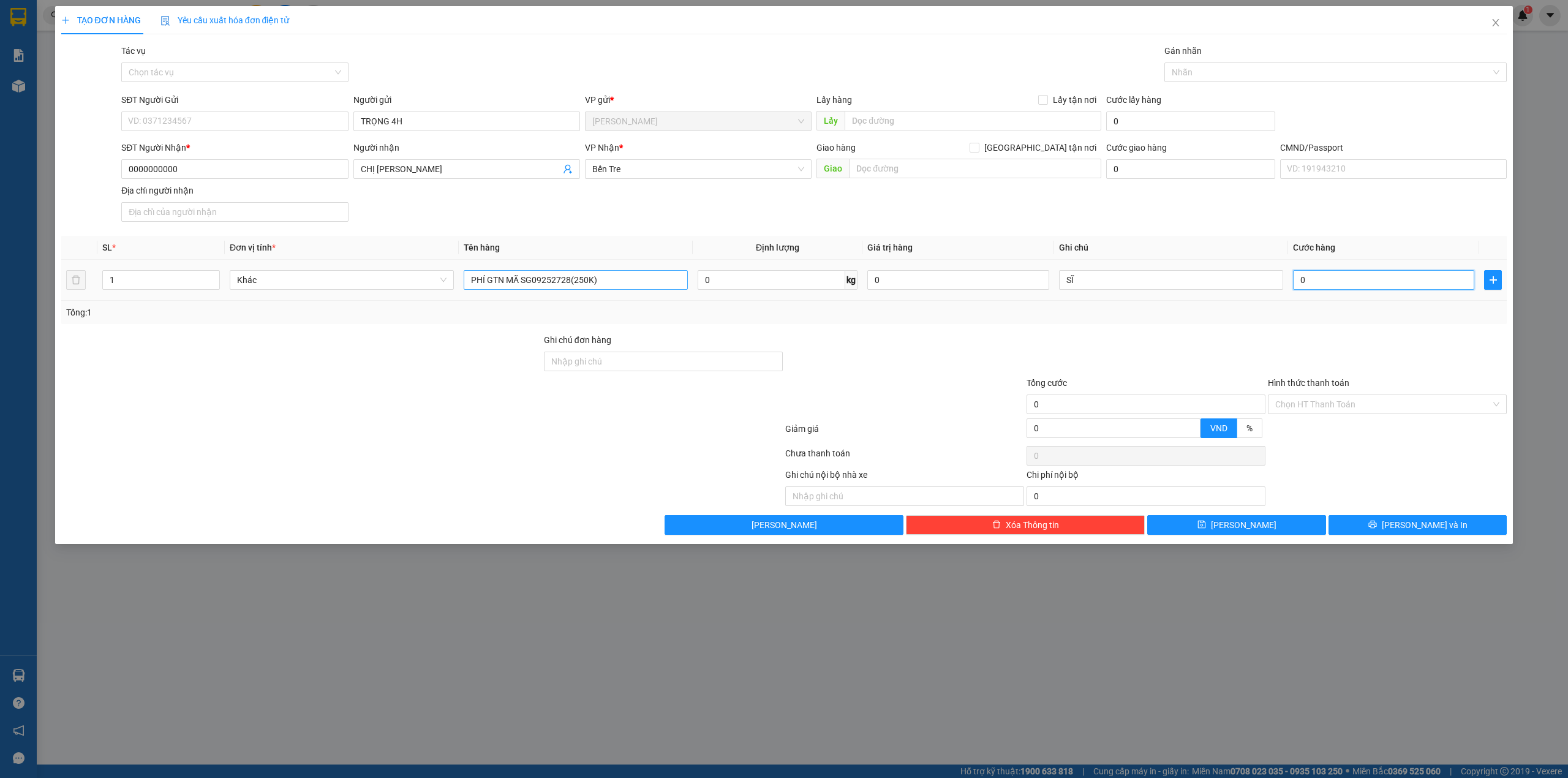
type input "2"
type input "25"
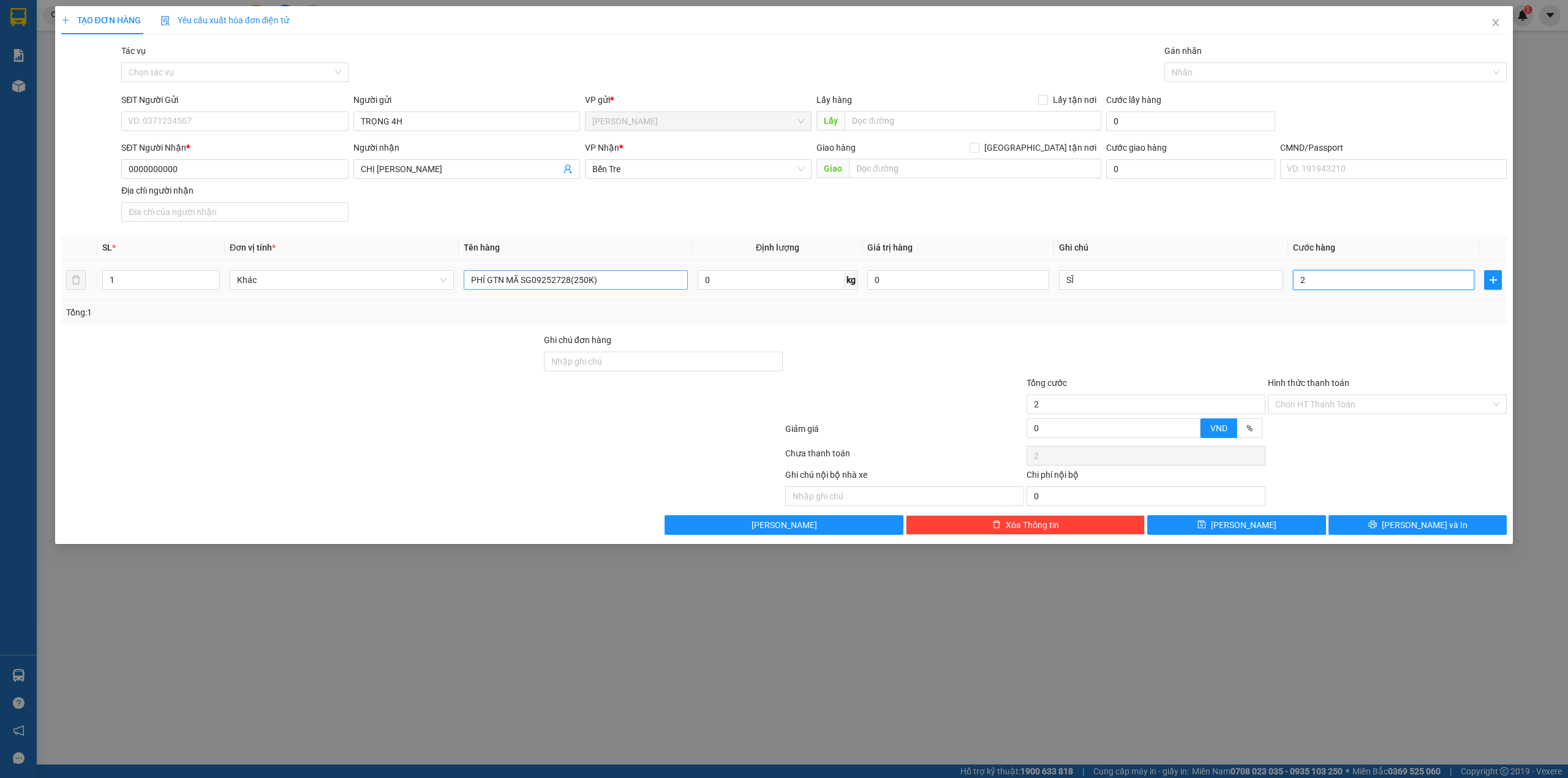
type input "25"
type input "250"
type input "250.000"
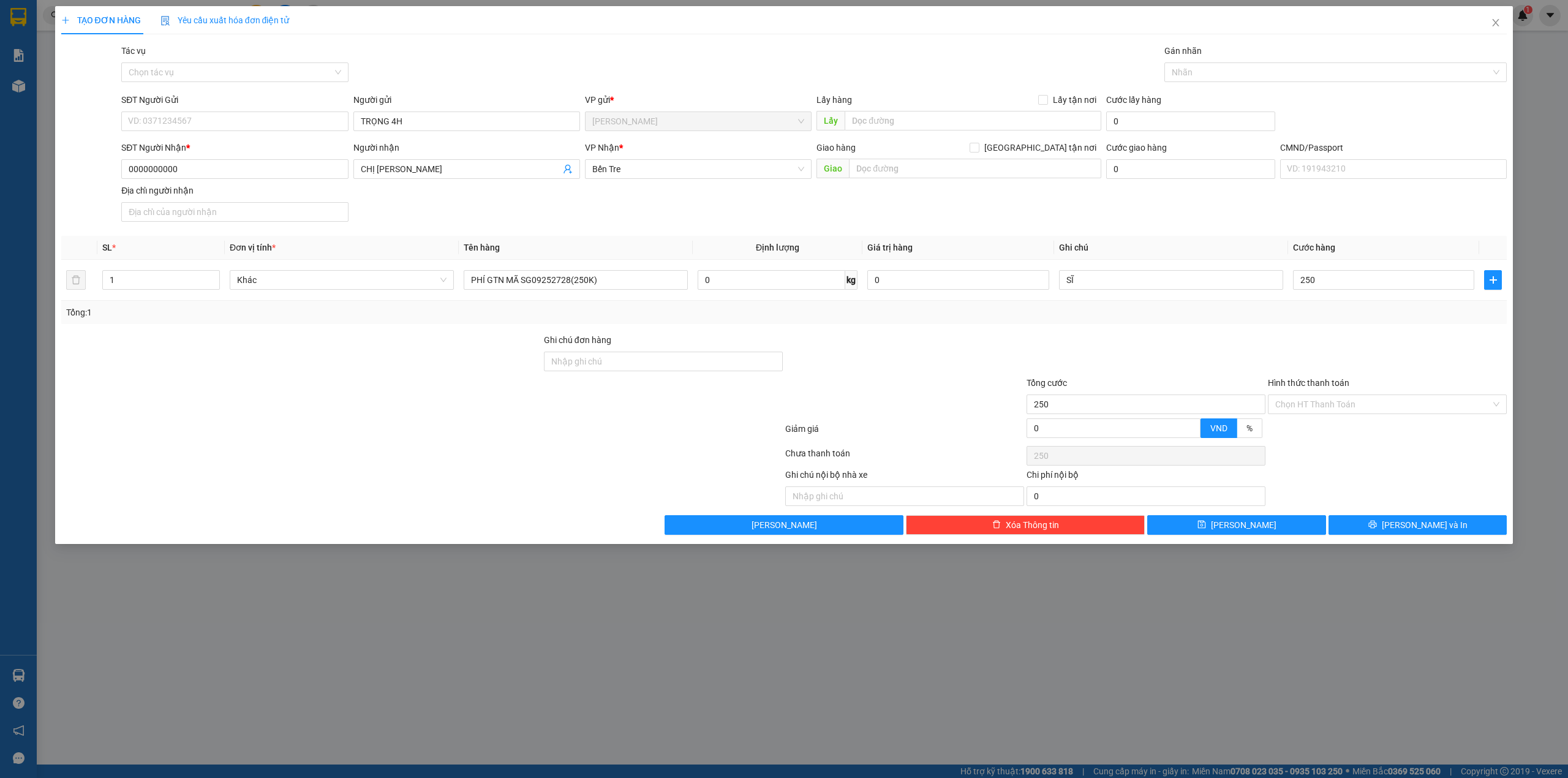
type input "250.000"
click at [1340, 419] on div "Hình thức thanh toán Chọn HT Thanh Toán" at bounding box center [1387, 398] width 241 height 43
click at [1335, 419] on div "Hình thức thanh toán Chọn HT Thanh Toán" at bounding box center [1387, 398] width 239 height 43
click at [1331, 410] on input "Hình thức thanh toán" at bounding box center [1383, 404] width 216 height 18
click at [1325, 433] on div "Tại văn phòng" at bounding box center [1387, 431] width 224 height 14
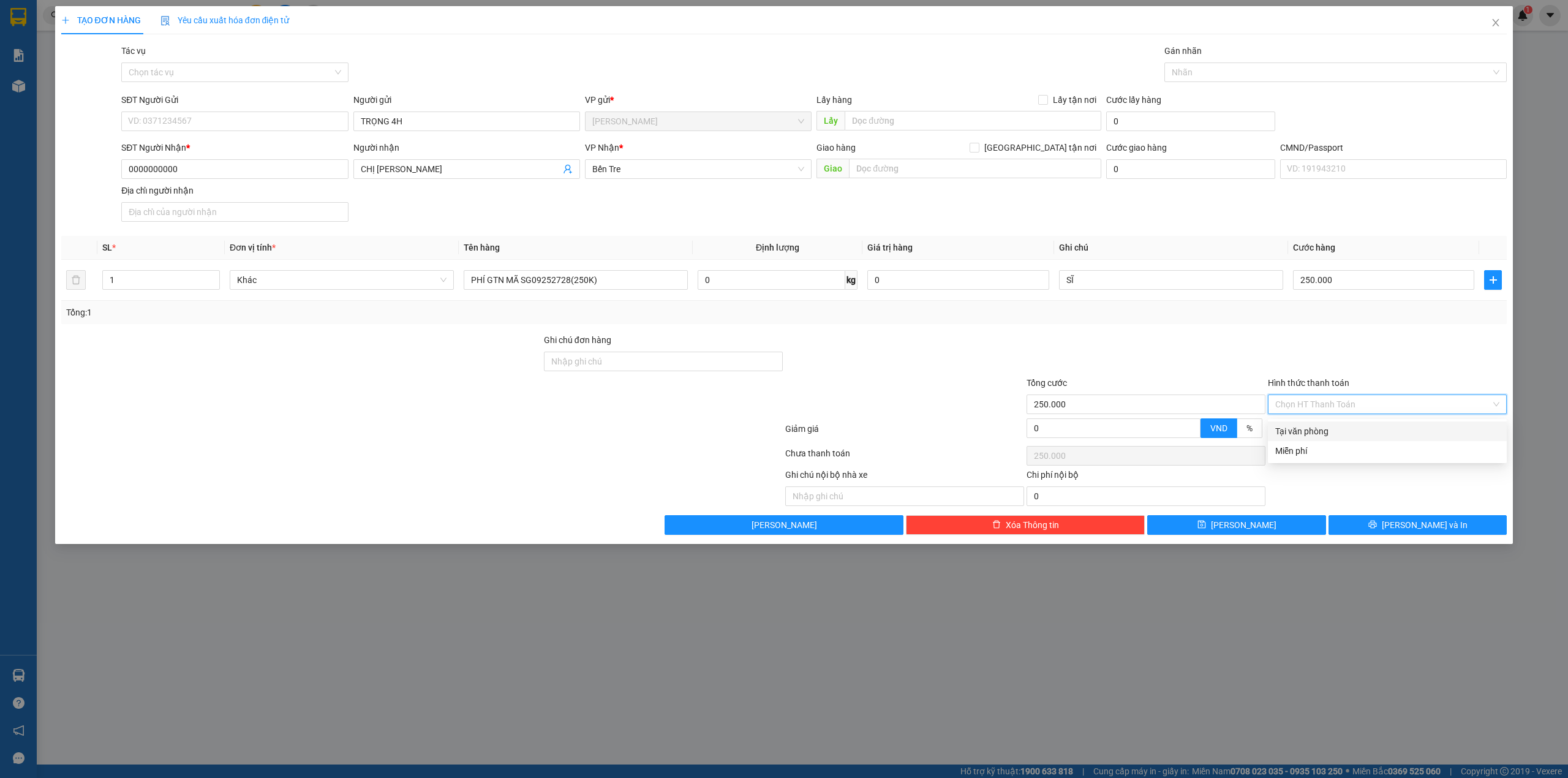
type input "0"
click at [1360, 525] on button "Lưu và In" at bounding box center [1418, 525] width 179 height 20
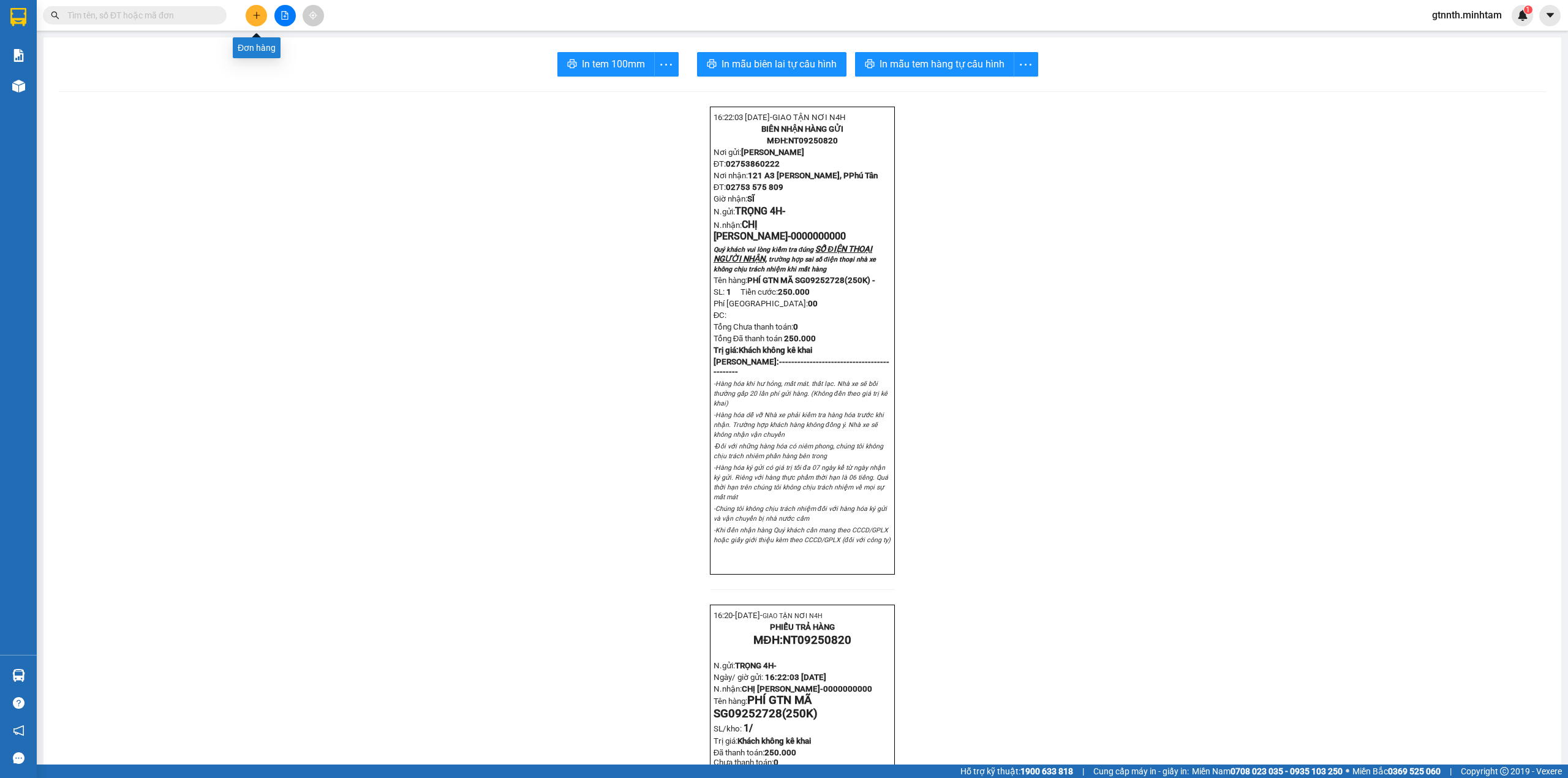
click at [255, 17] on icon "plus" at bounding box center [257, 15] width 9 height 9
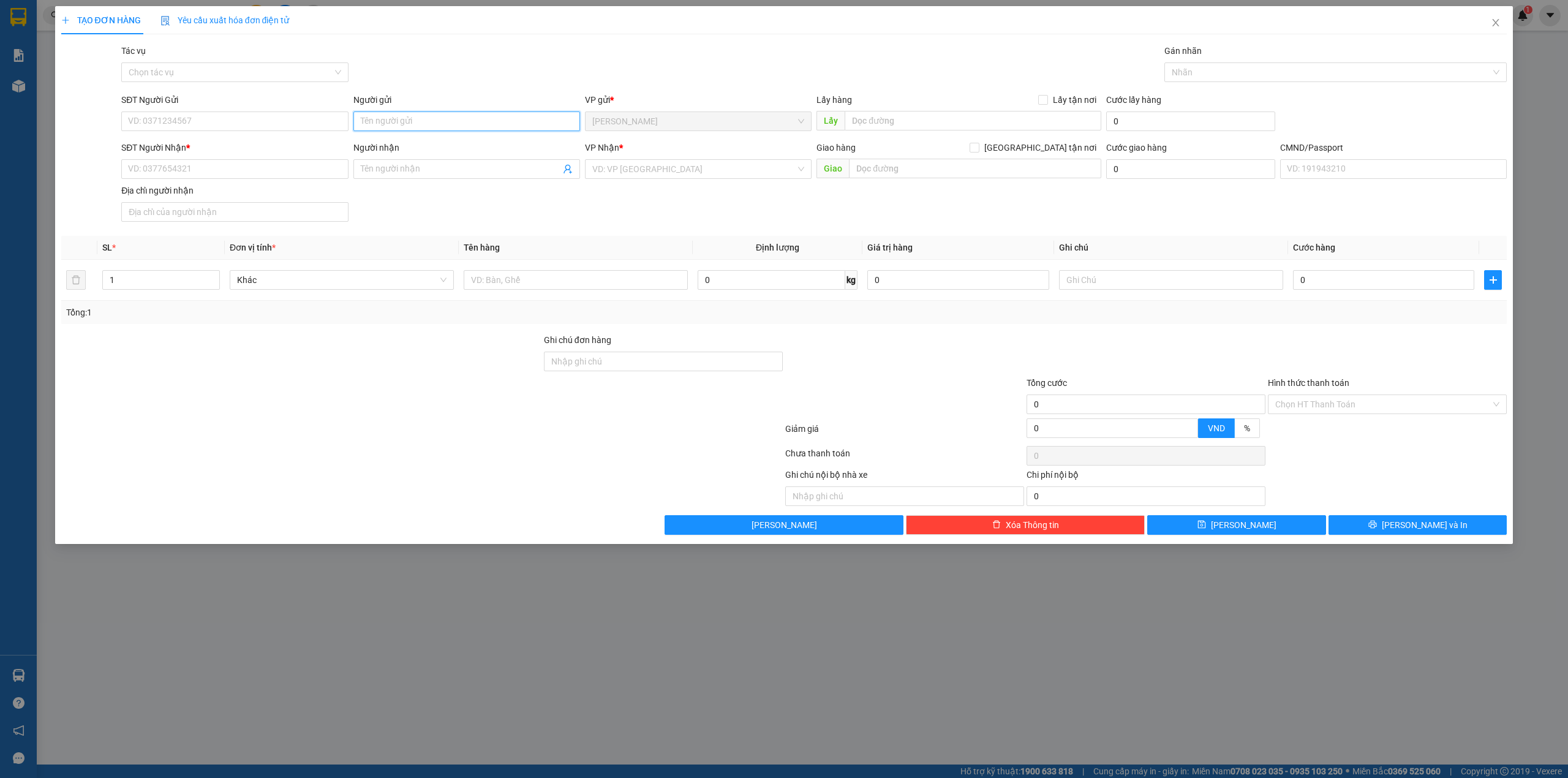
click at [497, 123] on input "Người gửi" at bounding box center [467, 121] width 227 height 20
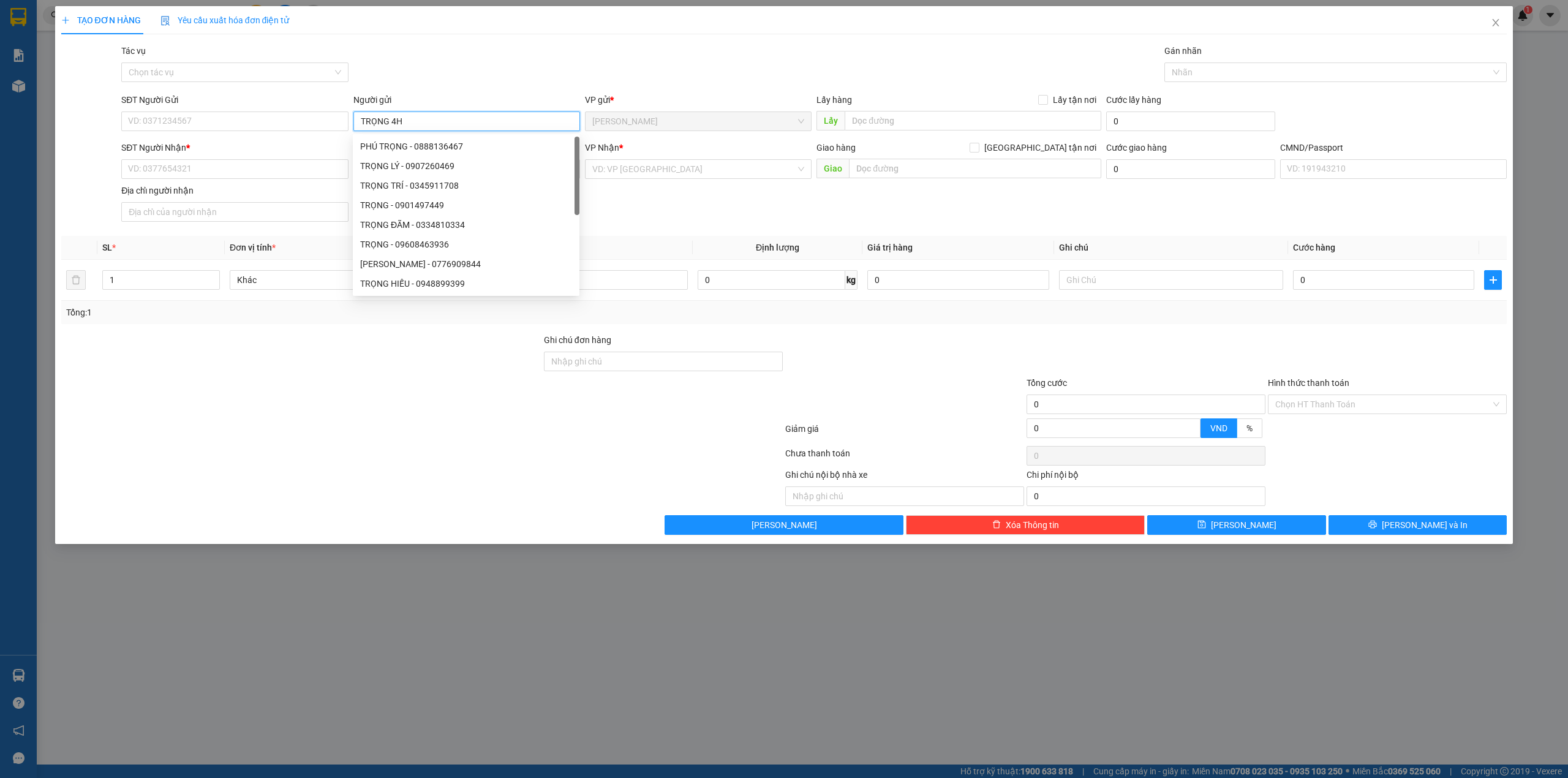
type input "TRỌNG 4H"
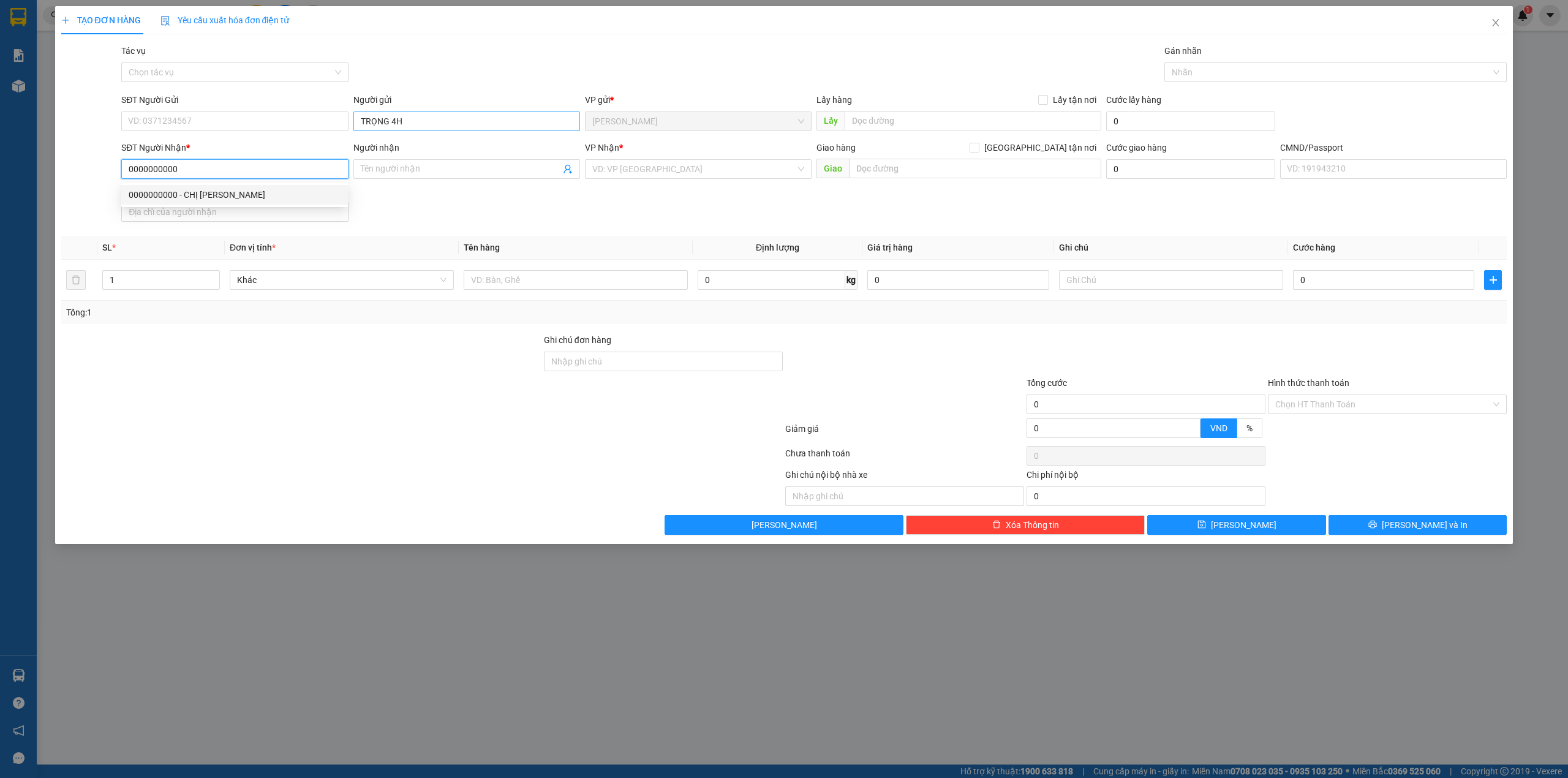
type input "0000000000"
type input "[PERSON_NAME]"
click at [563, 278] on input "text" at bounding box center [575, 280] width 224 height 20
type input "PHÍ GTN PCV(80K-2 CHUYẾN)"
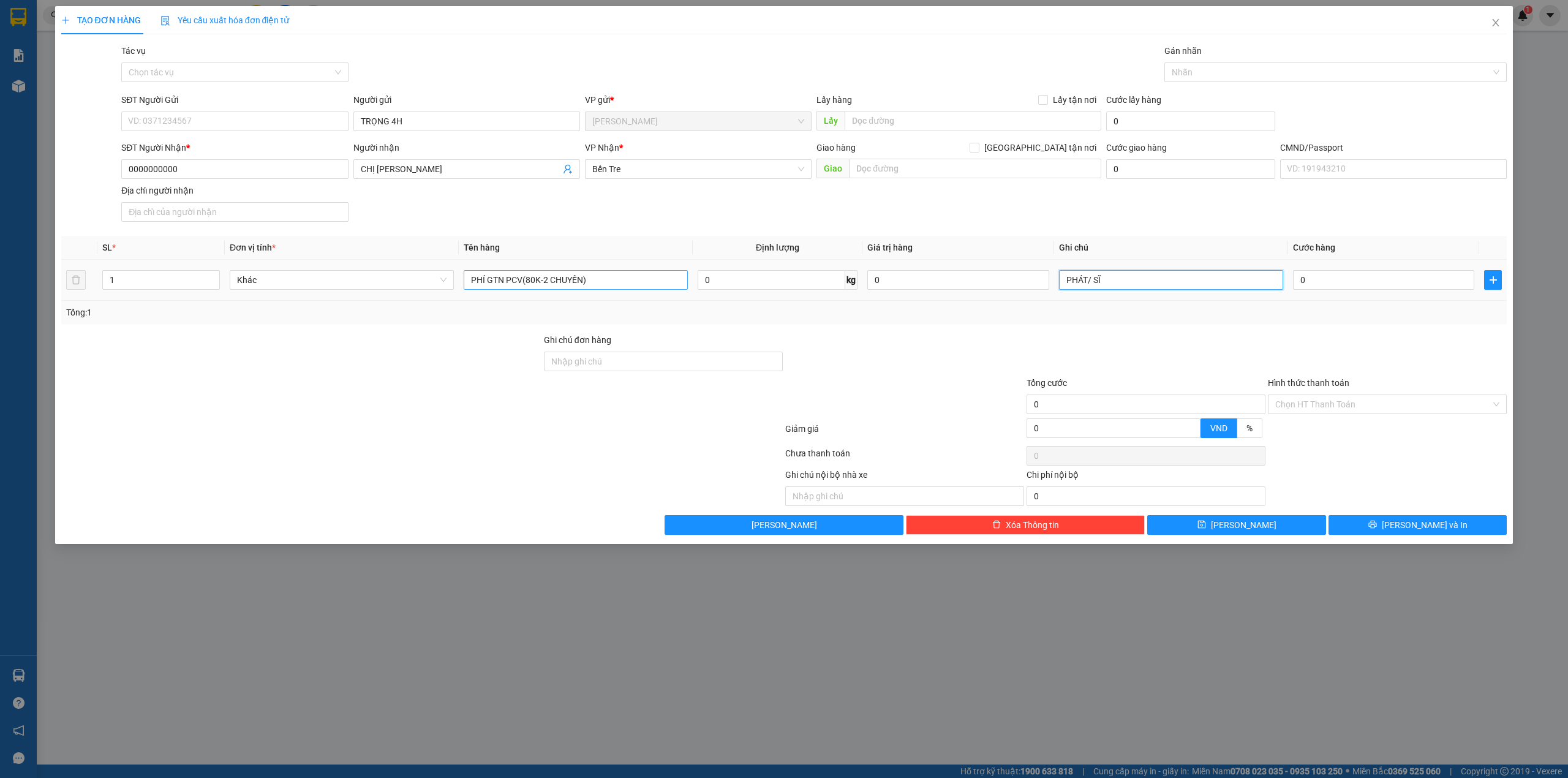
type input "PHÁT/ SĨ"
type input "8"
type input "80"
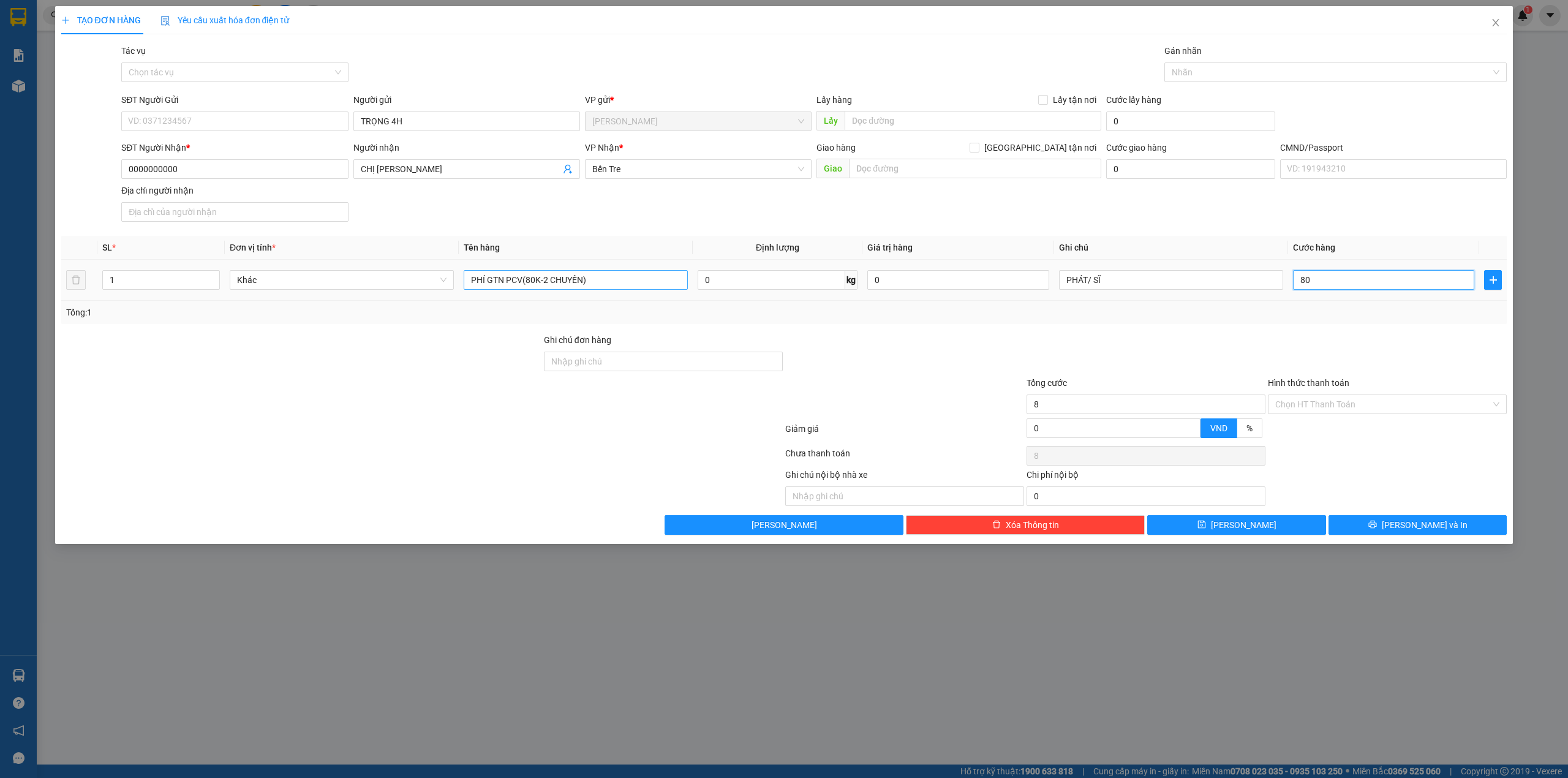
type input "80"
type input "80.000"
click at [1396, 408] on input "Hình thức thanh toán" at bounding box center [1383, 404] width 216 height 18
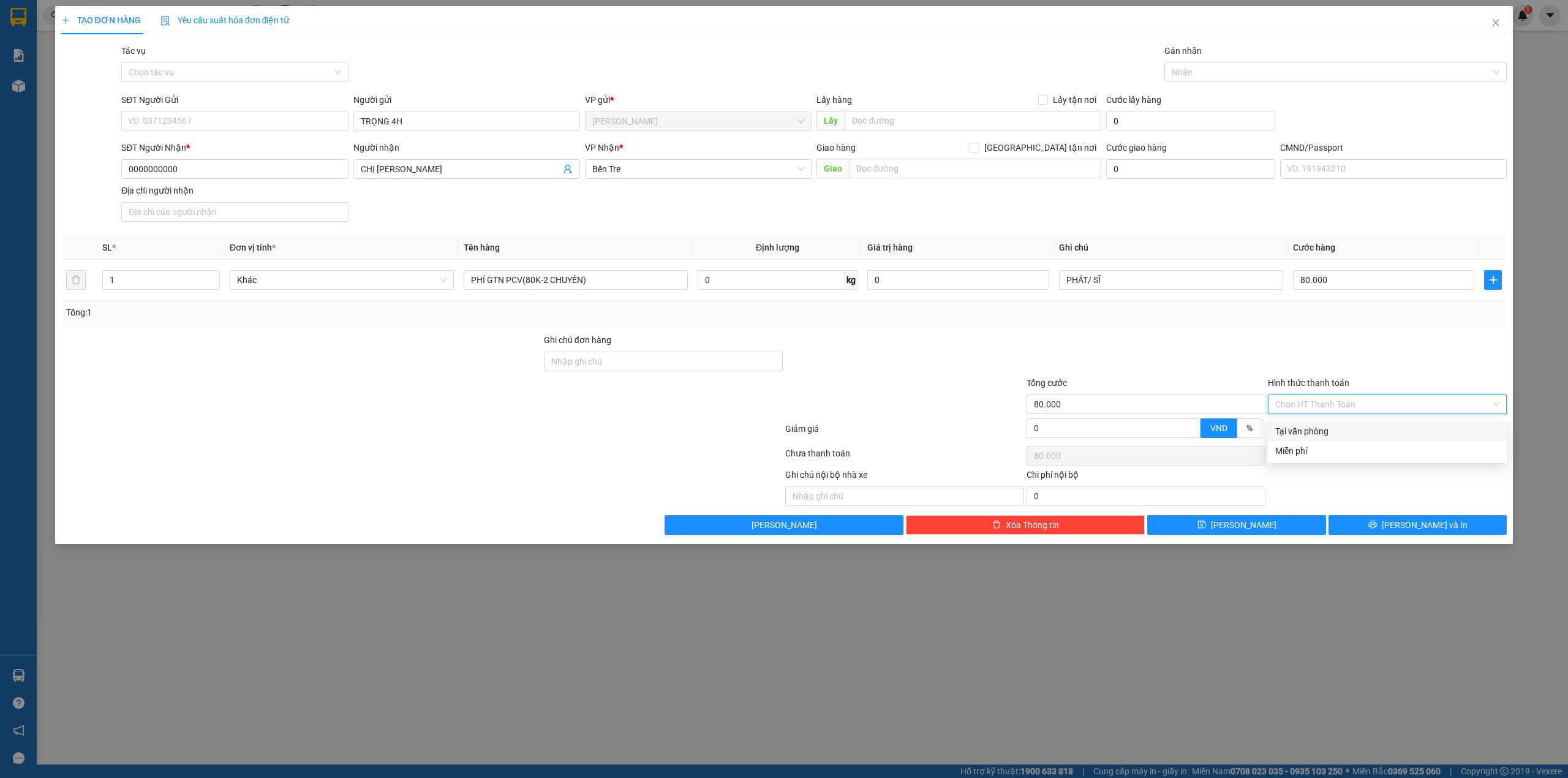
click at [1362, 430] on div "Tại văn phòng" at bounding box center [1387, 431] width 224 height 14
type input "0"
click at [1357, 525] on button "Lưu và In" at bounding box center [1418, 525] width 179 height 20
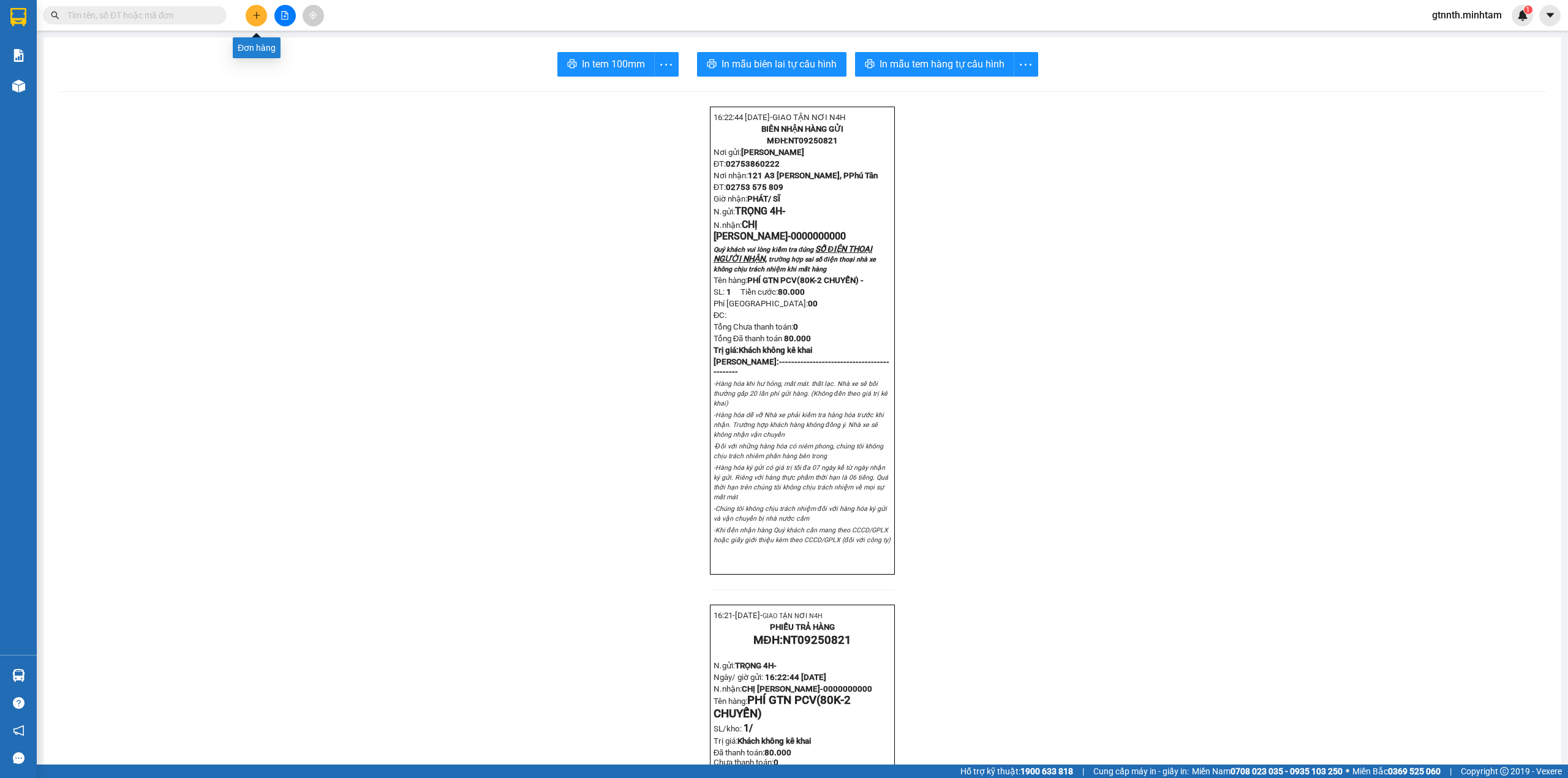
click at [252, 16] on icon "plus" at bounding box center [257, 15] width 9 height 9
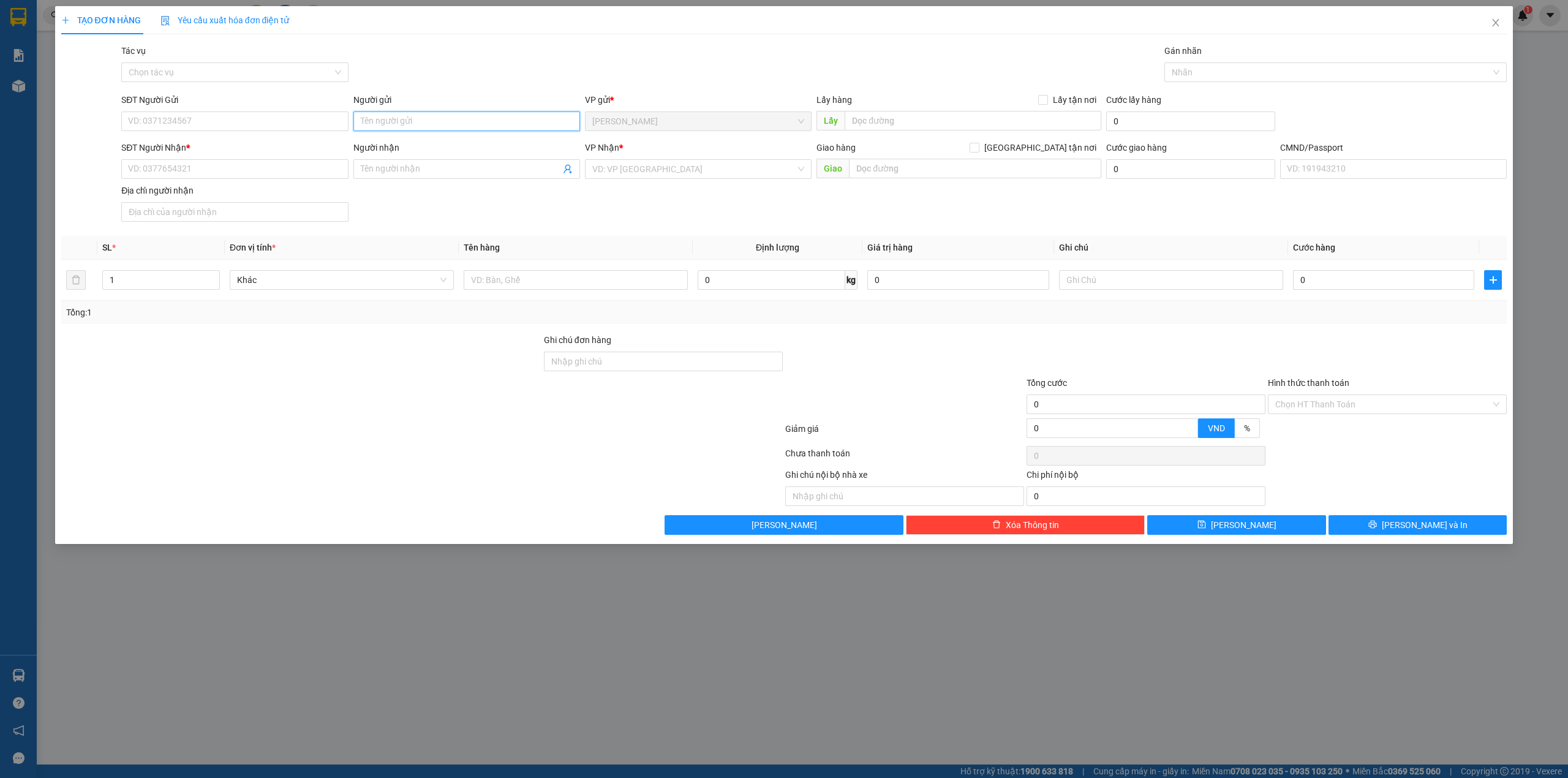
click at [525, 121] on input "Người gửi" at bounding box center [467, 121] width 227 height 20
type input "TRỌNG 4H"
type input "0000000000"
type input "[PERSON_NAME]"
click at [599, 246] on div "Bến Tre" at bounding box center [698, 253] width 212 height 14
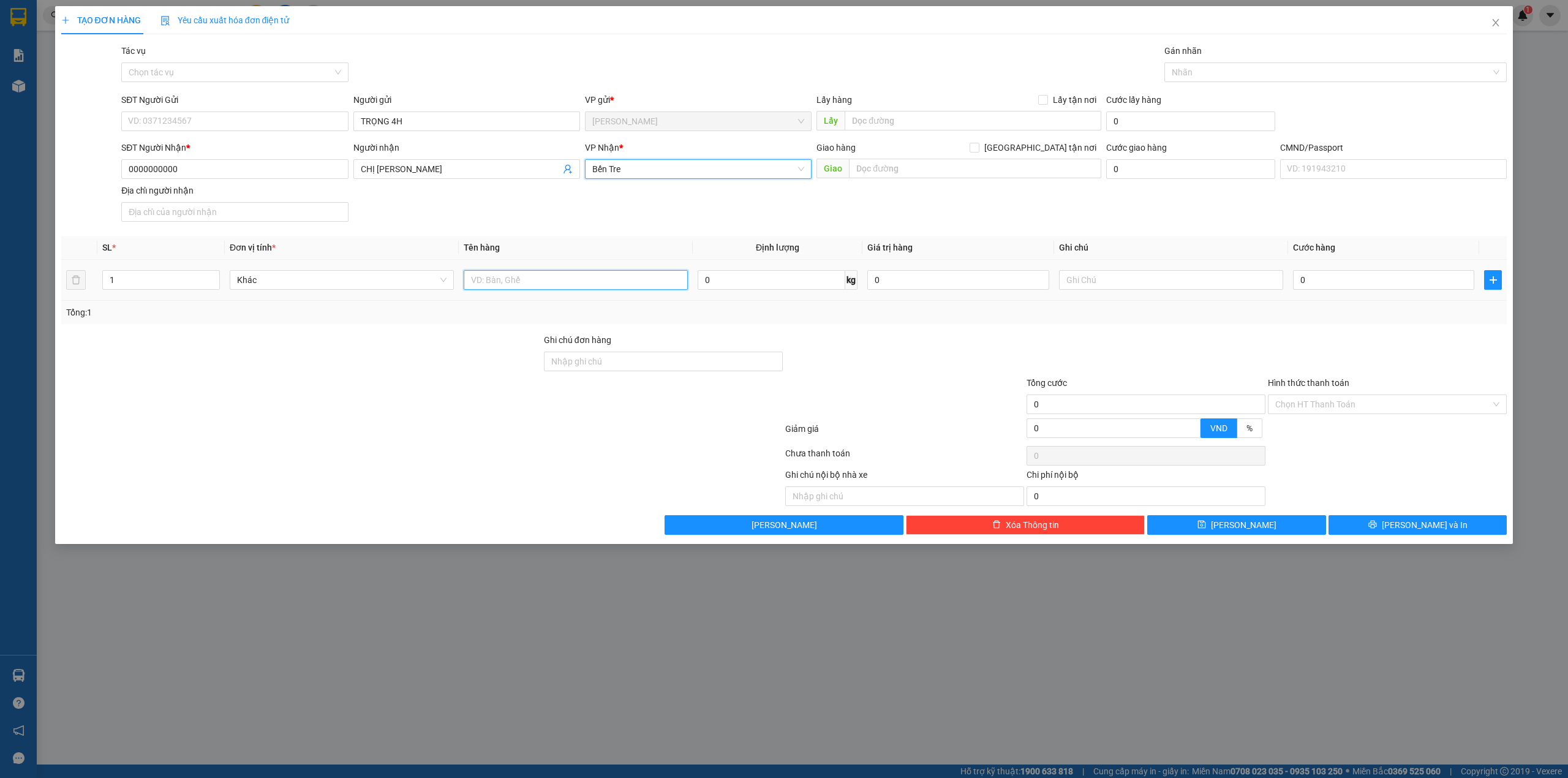
click at [548, 289] on input "text" at bounding box center [575, 280] width 224 height 20
type input "1PB TIỀN NP"
type input "TIỀN GTN NGÀY [DATE]"
click at [1322, 419] on div "Hình thức thanh toán Chọn HT Thanh Toán" at bounding box center [1387, 398] width 239 height 43
click at [1319, 403] on input "Hình thức thanh toán" at bounding box center [1383, 404] width 216 height 18
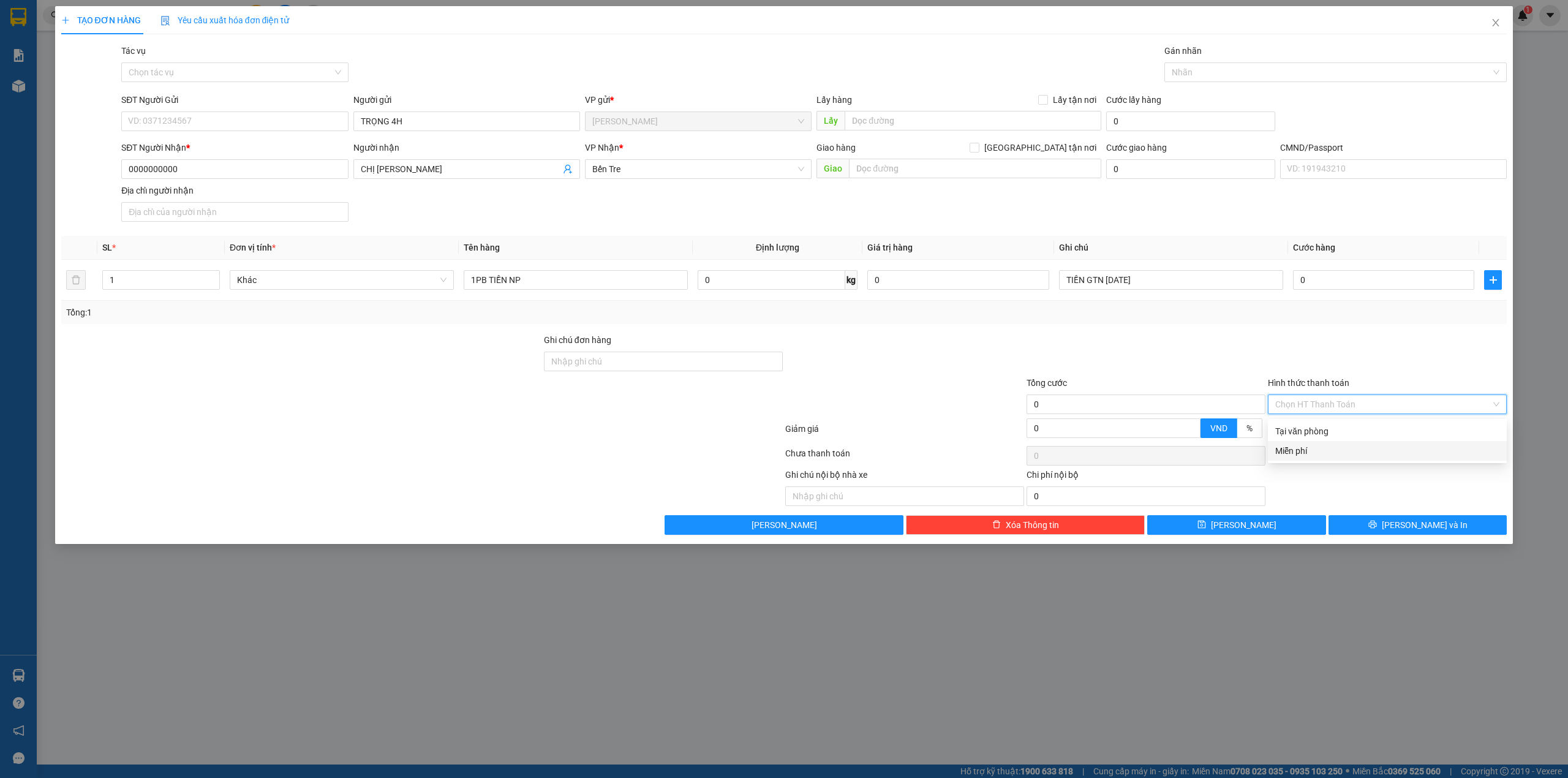
click at [1299, 452] on div "Miễn phí" at bounding box center [1387, 451] width 224 height 14
click at [1200, 71] on div at bounding box center [1329, 72] width 325 height 15
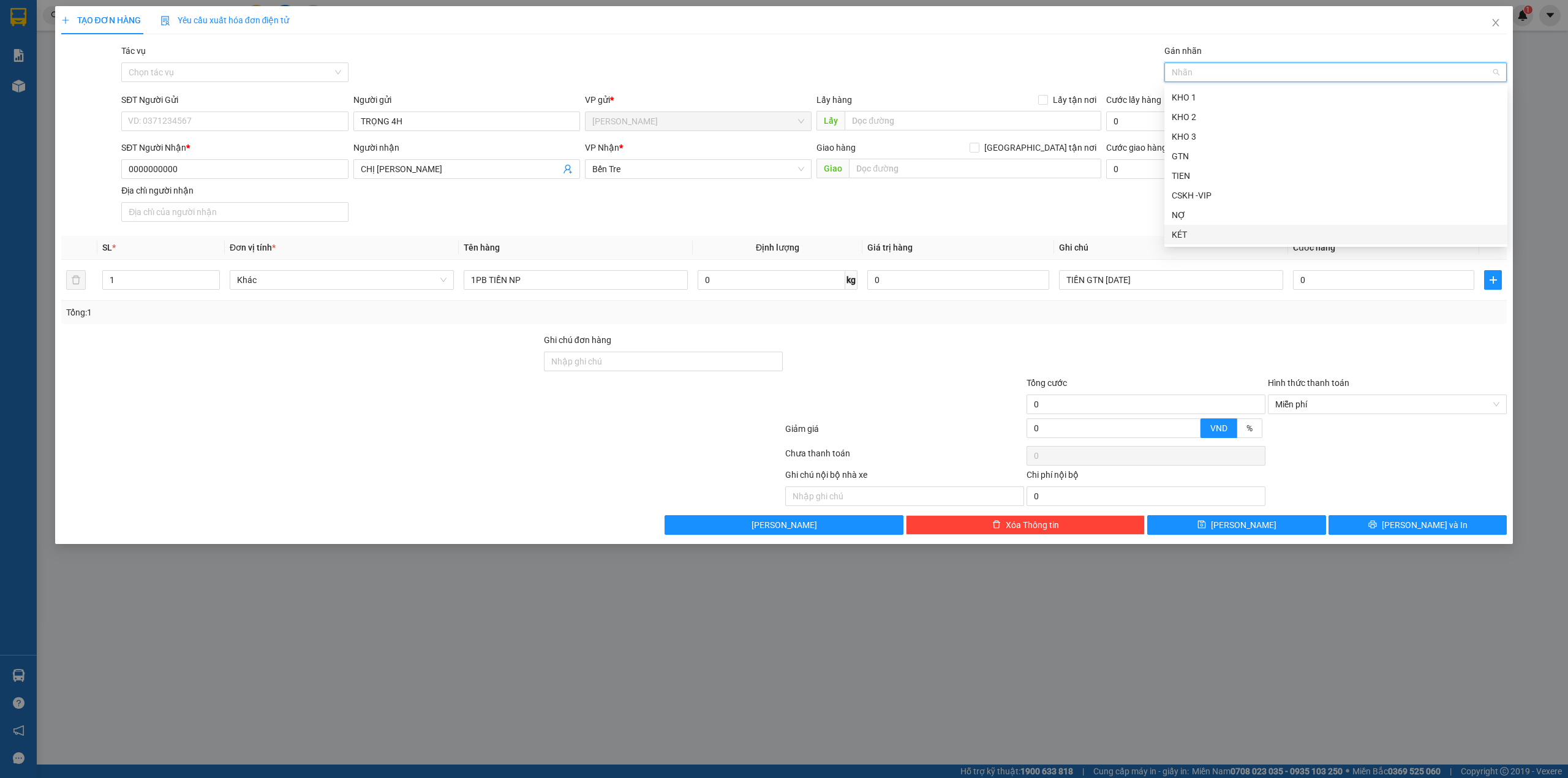
click at [1182, 236] on div "KÉT" at bounding box center [1335, 234] width 328 height 14
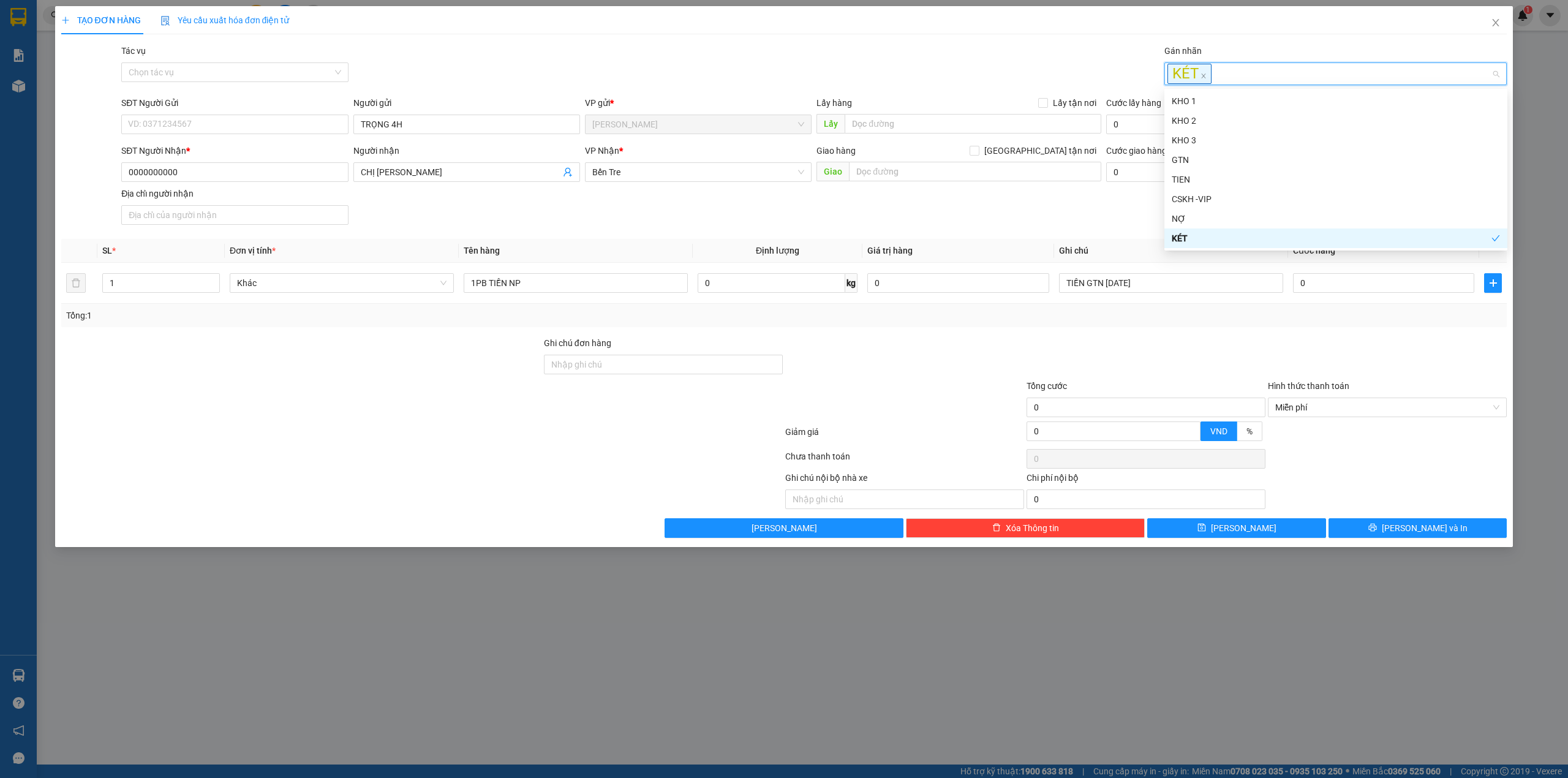
click at [1395, 542] on div "TẠO ĐƠN HÀNG Yêu cầu xuất hóa đơn điện tử Transit Pickup Surcharge Ids Transit …" at bounding box center [784, 277] width 1458 height 541
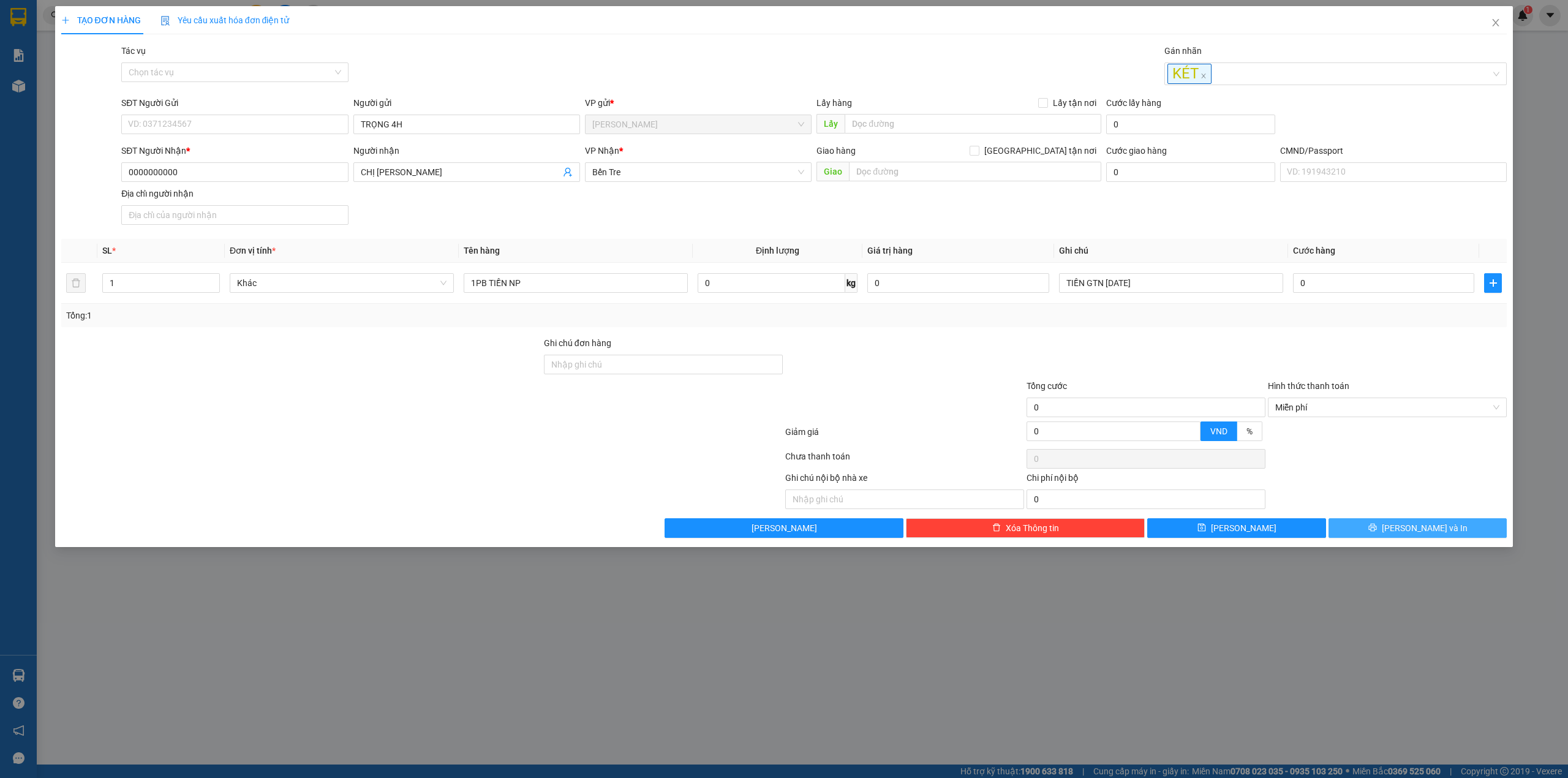
click at [1377, 532] on span "printer" at bounding box center [1372, 527] width 9 height 9
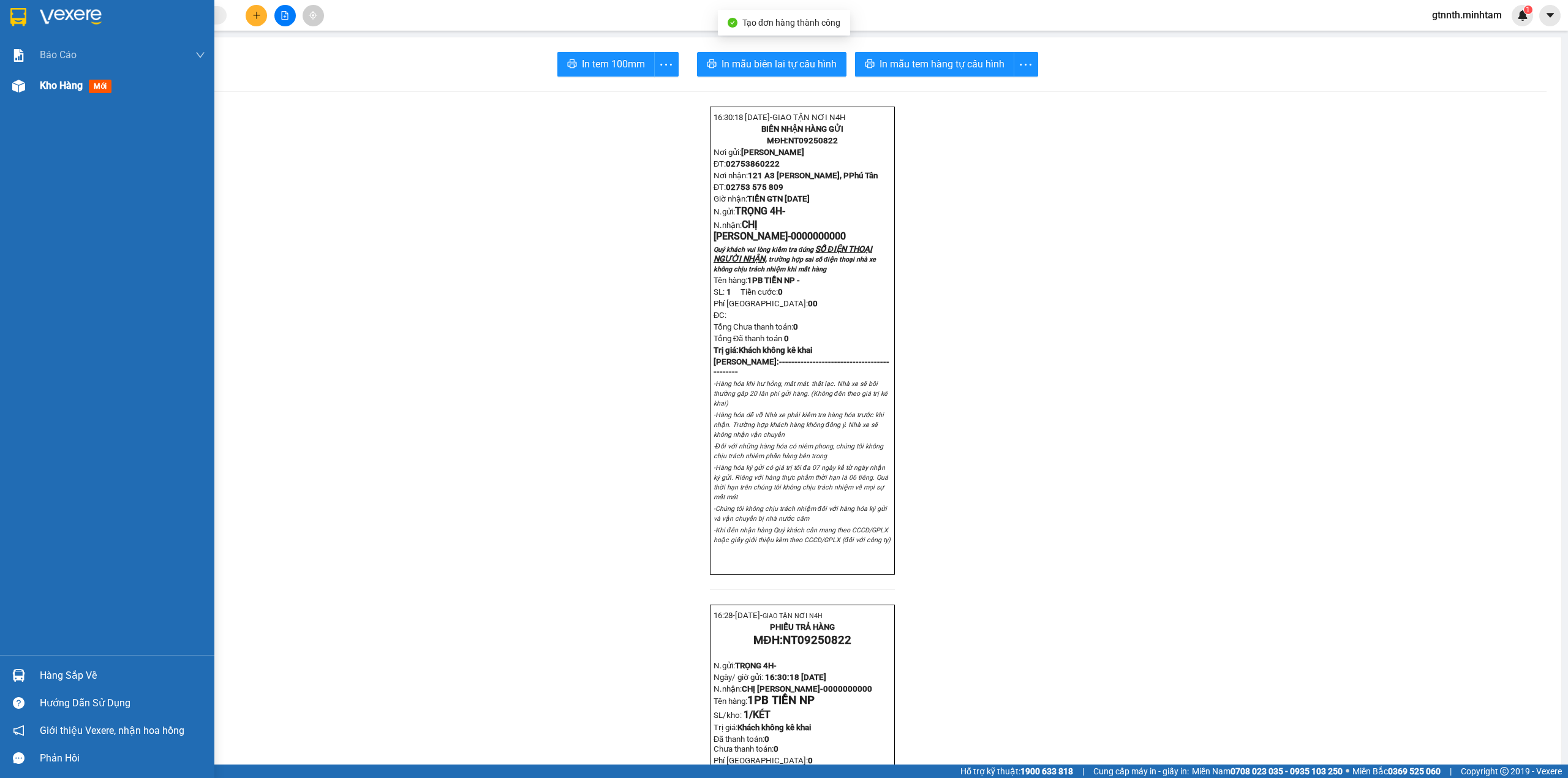
click at [52, 83] on div "In tem 100mm In mẫu biên lai tự cấu hình In mẫu tem hàng tự cấu hình 16:30:18 -…" at bounding box center [802, 599] width 1517 height 1122
click at [45, 88] on span "Kho hàng" at bounding box center [61, 86] width 43 height 12
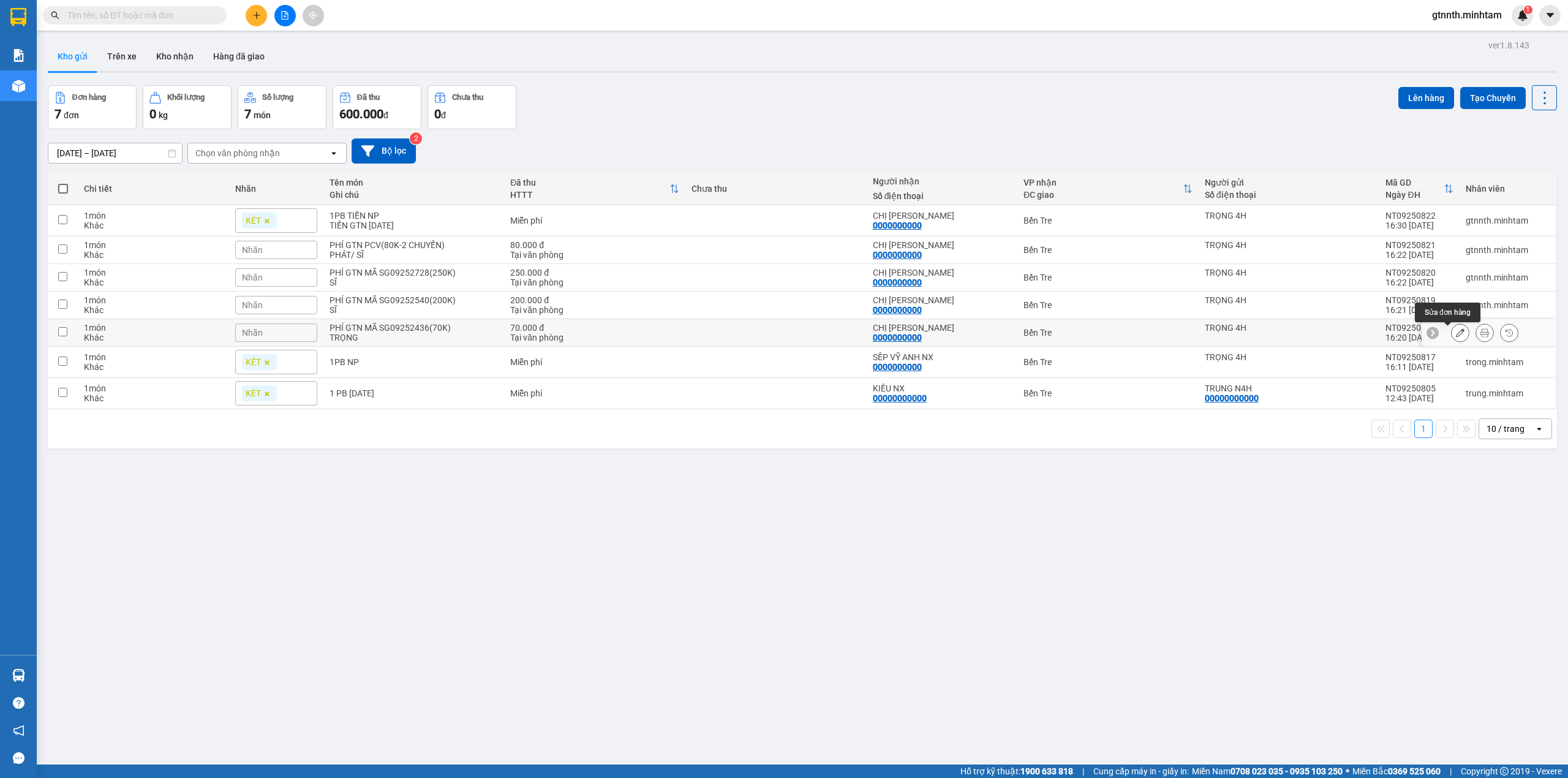
click at [1456, 336] on icon at bounding box center [1460, 332] width 9 height 9
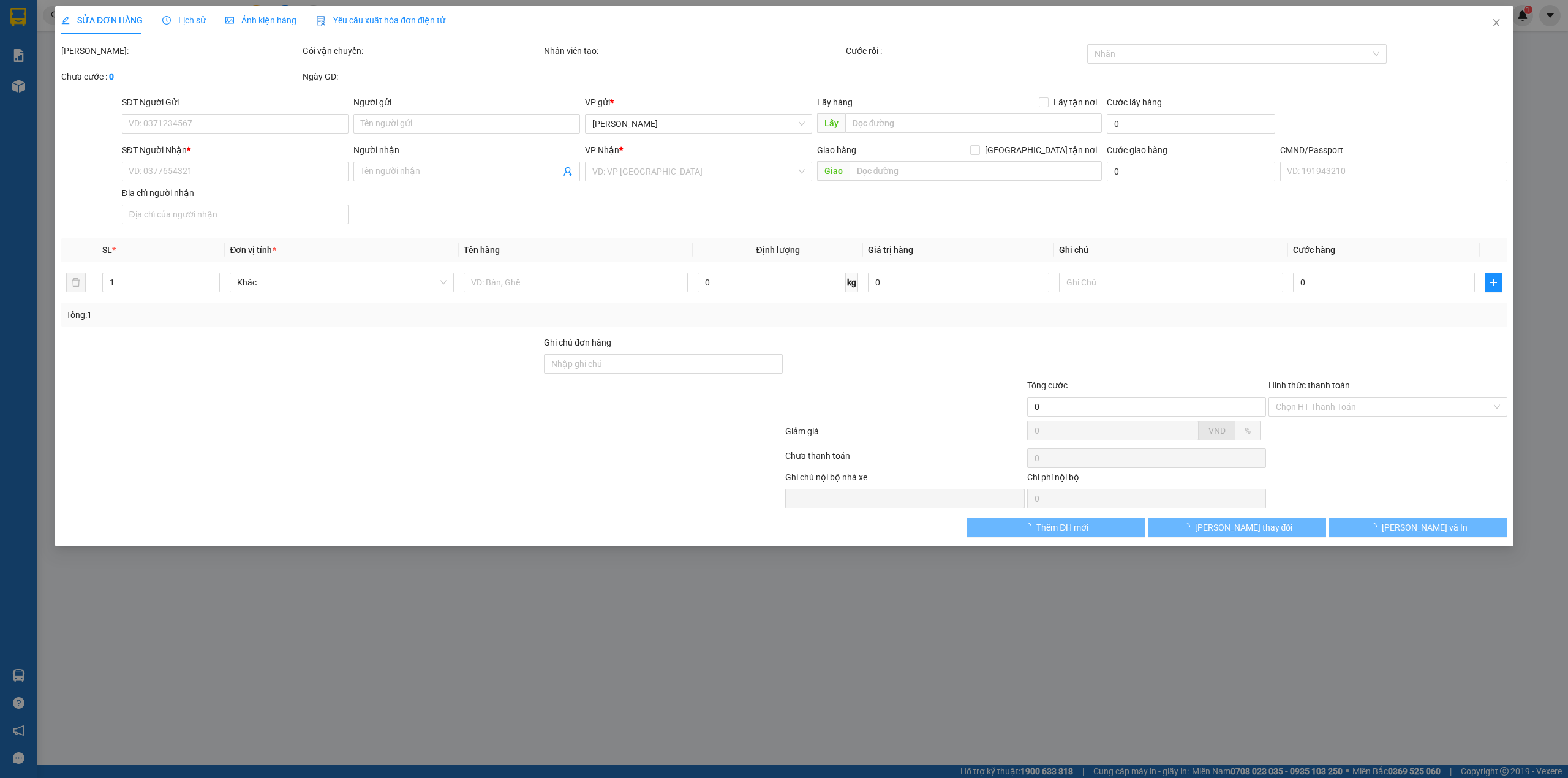
type input "TRỌNG 4H"
type input "0000000000"
type input "[PERSON_NAME]"
type input "70.000"
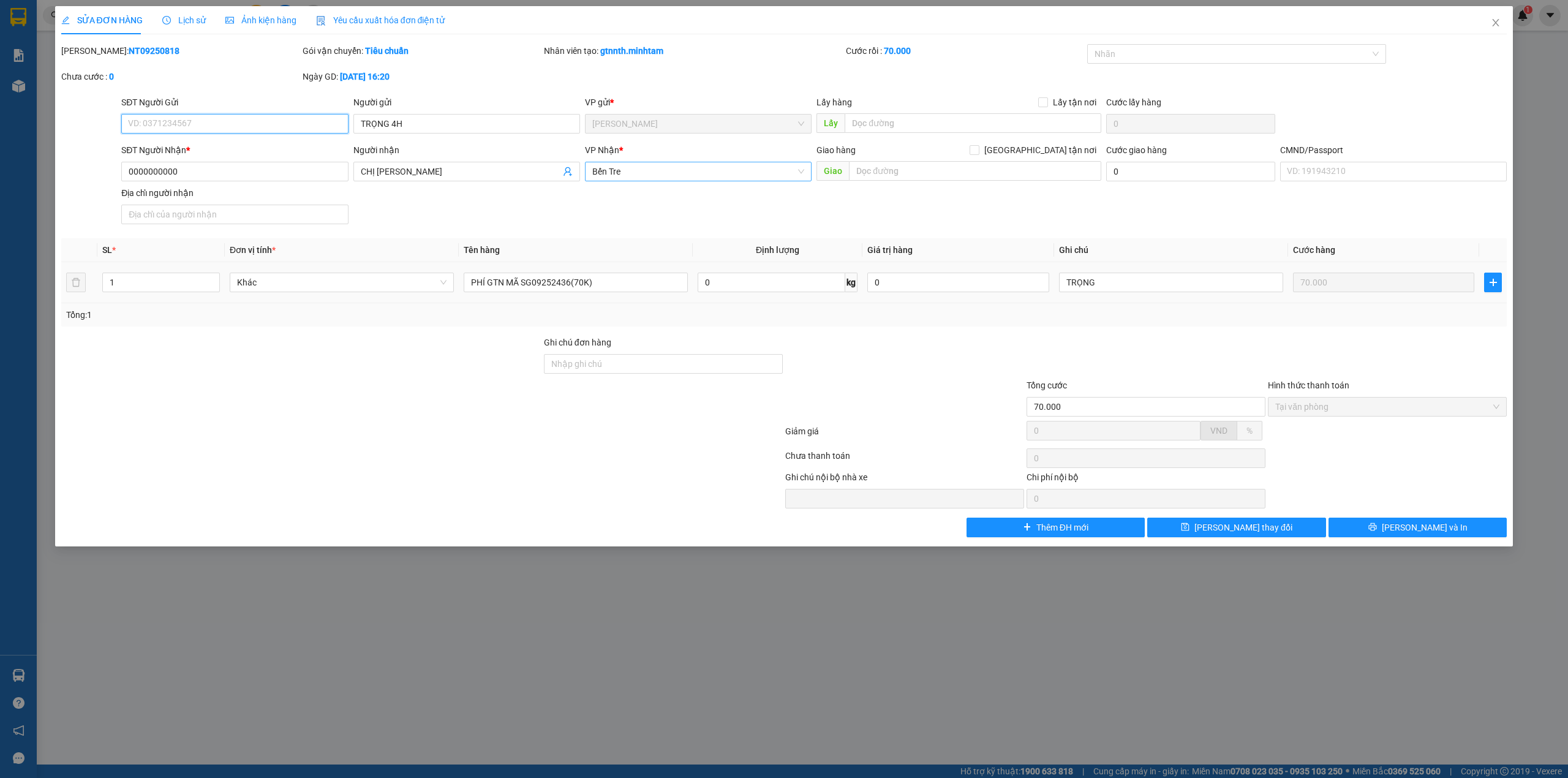
click at [703, 177] on span "Bến Tre" at bounding box center [698, 171] width 212 height 18
click at [654, 198] on div "Ngã Tư Huyện" at bounding box center [698, 197] width 212 height 14
click at [1171, 532] on button "Lưu thay đổi" at bounding box center [1237, 527] width 179 height 20
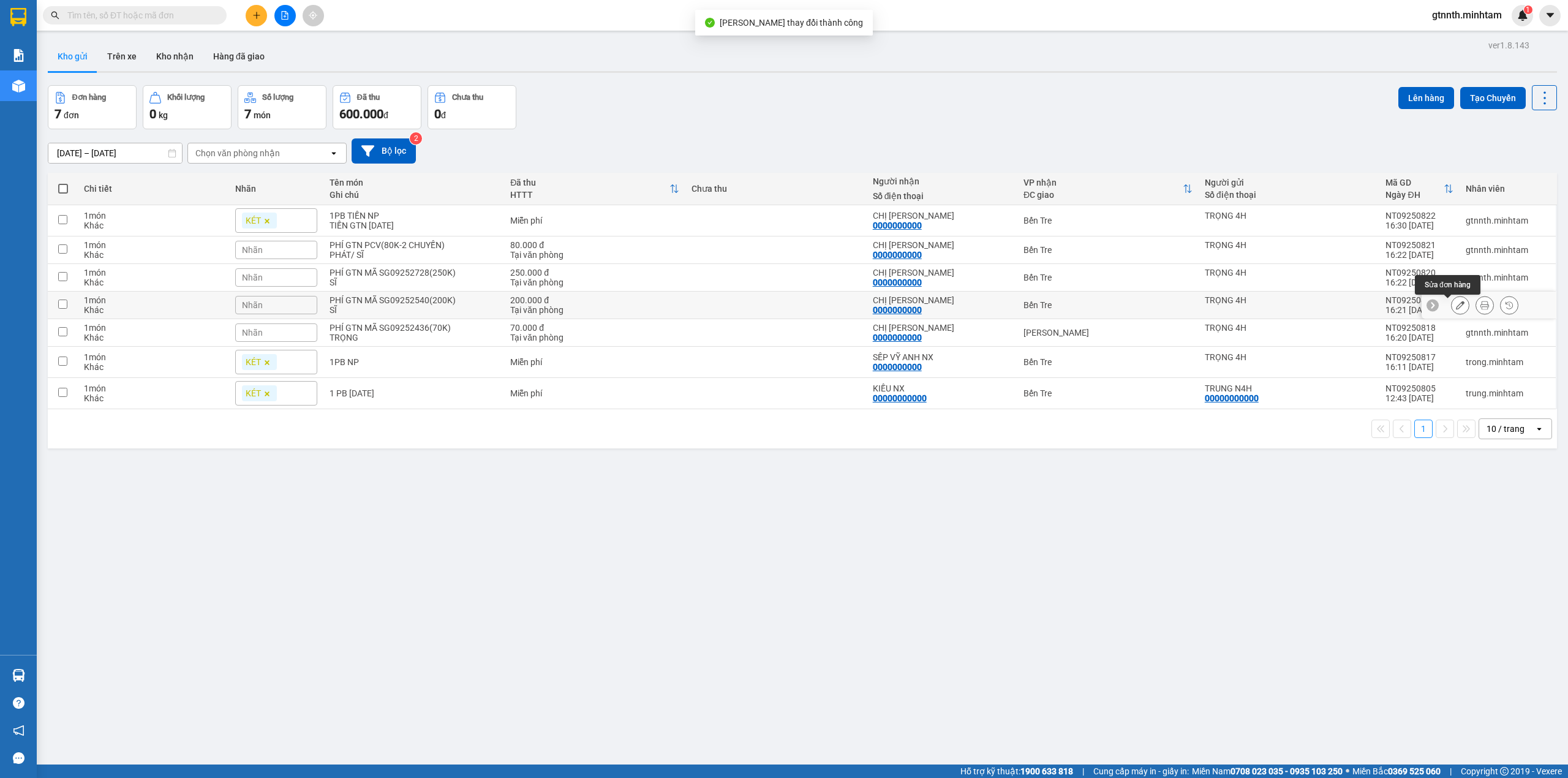
click at [1456, 308] on icon at bounding box center [1460, 305] width 9 height 9
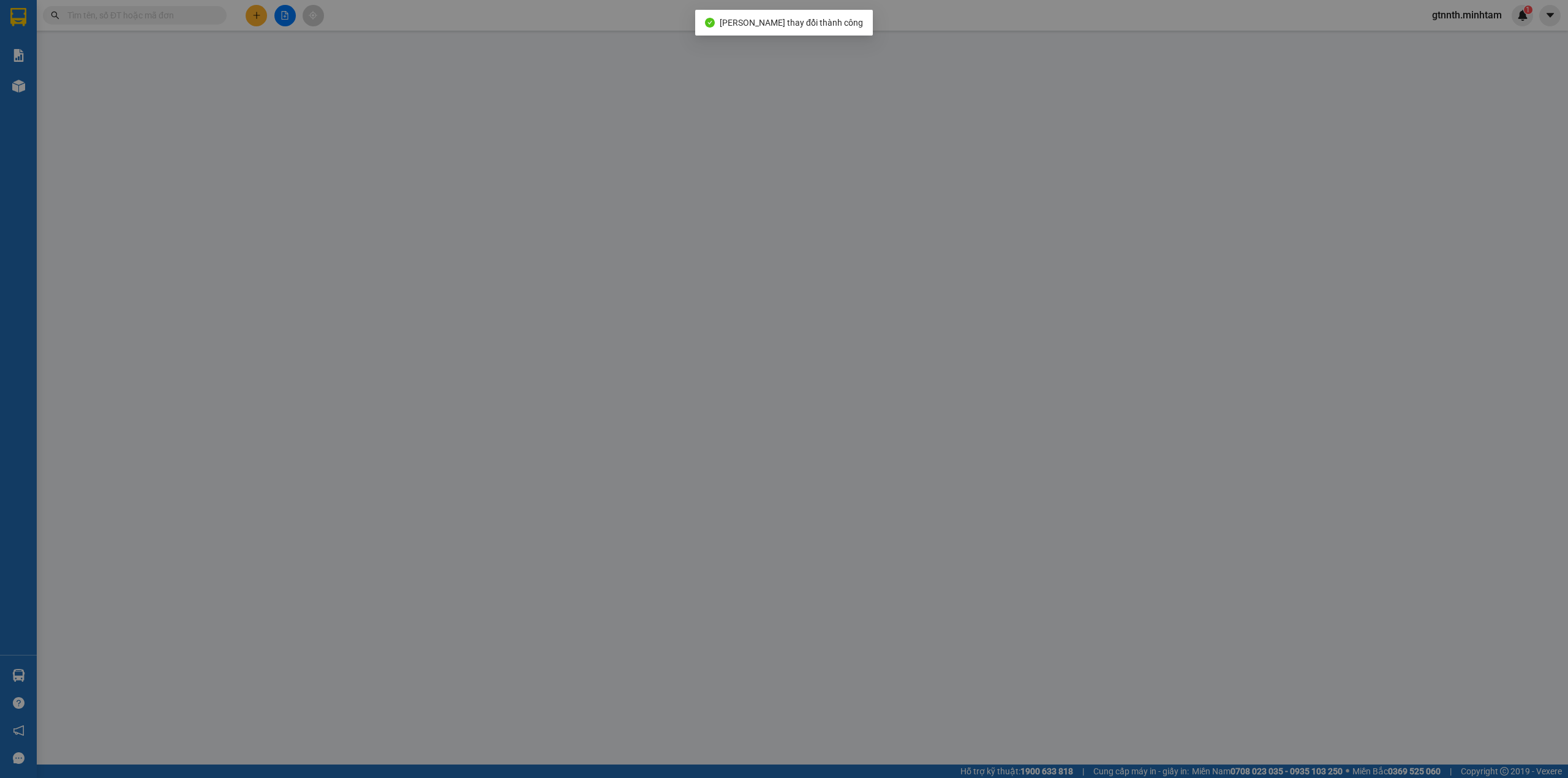
type input "TRỌNG 4H"
type input "0000000000"
type input "[PERSON_NAME]"
type input "200.000"
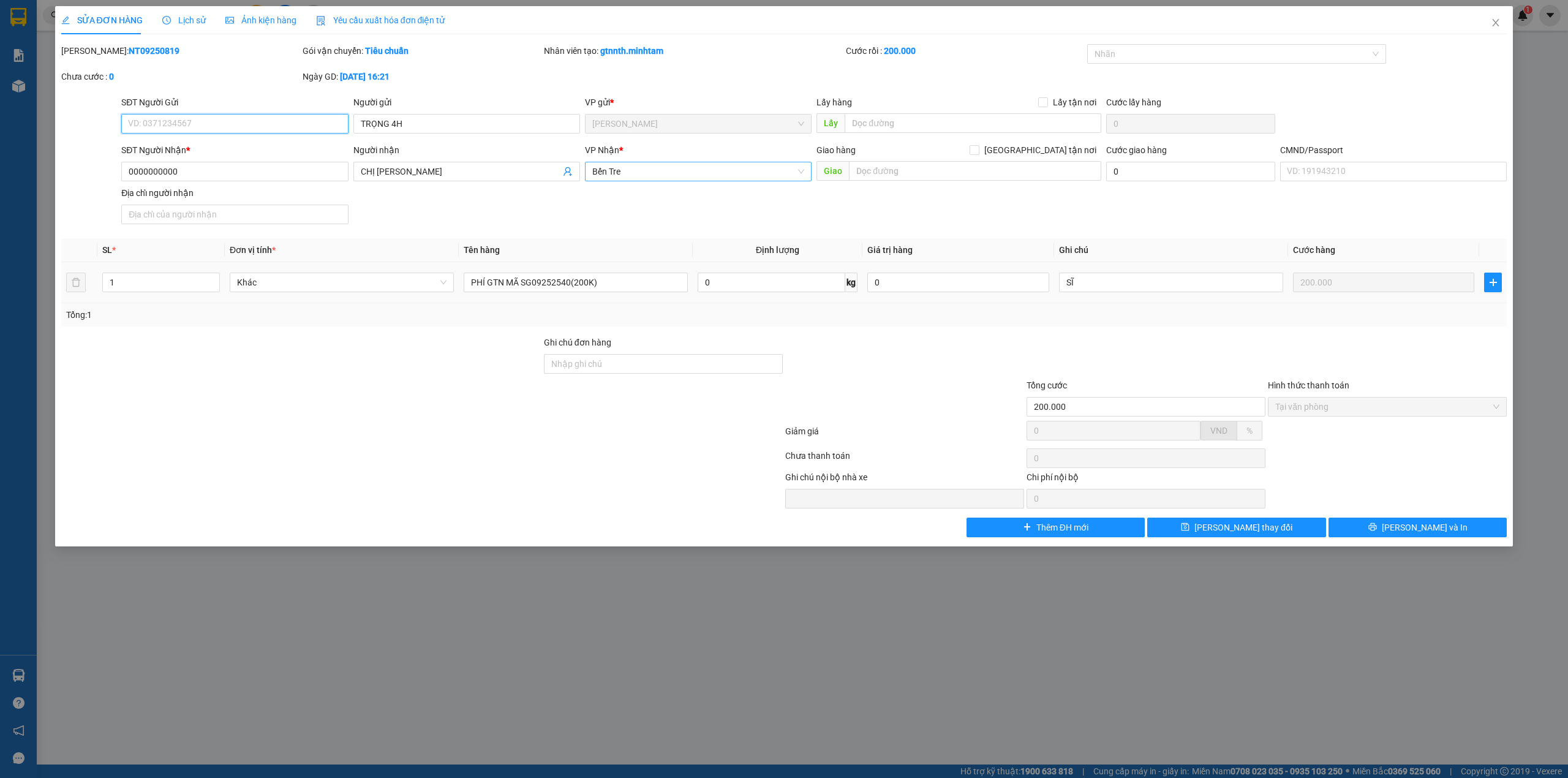
click at [635, 169] on span "Bến Tre" at bounding box center [698, 171] width 212 height 18
click at [638, 200] on div "Ngã Tư Huyện" at bounding box center [698, 197] width 212 height 14
click at [1261, 531] on span "Lưu thay đổi" at bounding box center [1243, 527] width 98 height 14
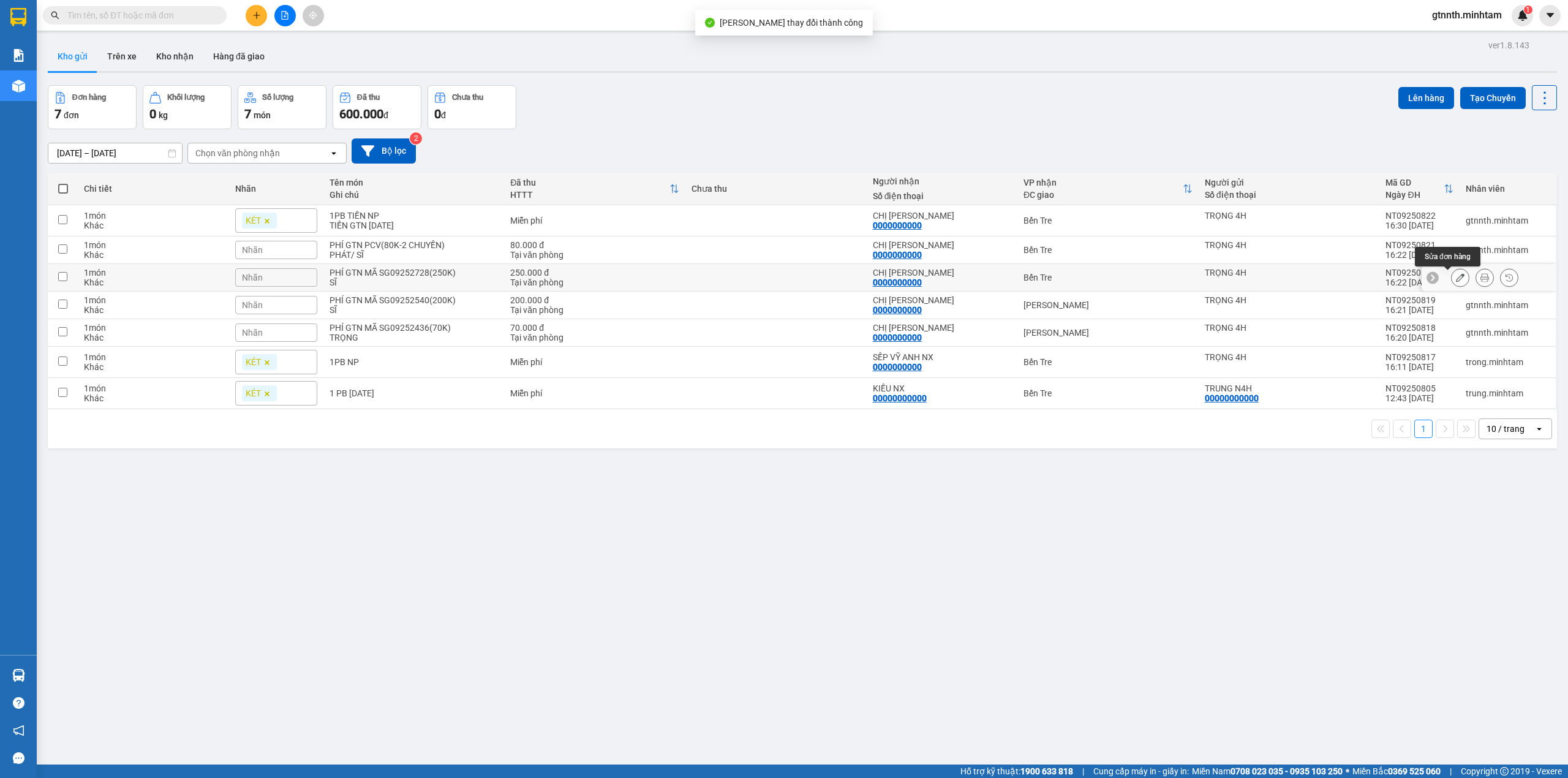
click at [1456, 276] on icon at bounding box center [1460, 277] width 9 height 9
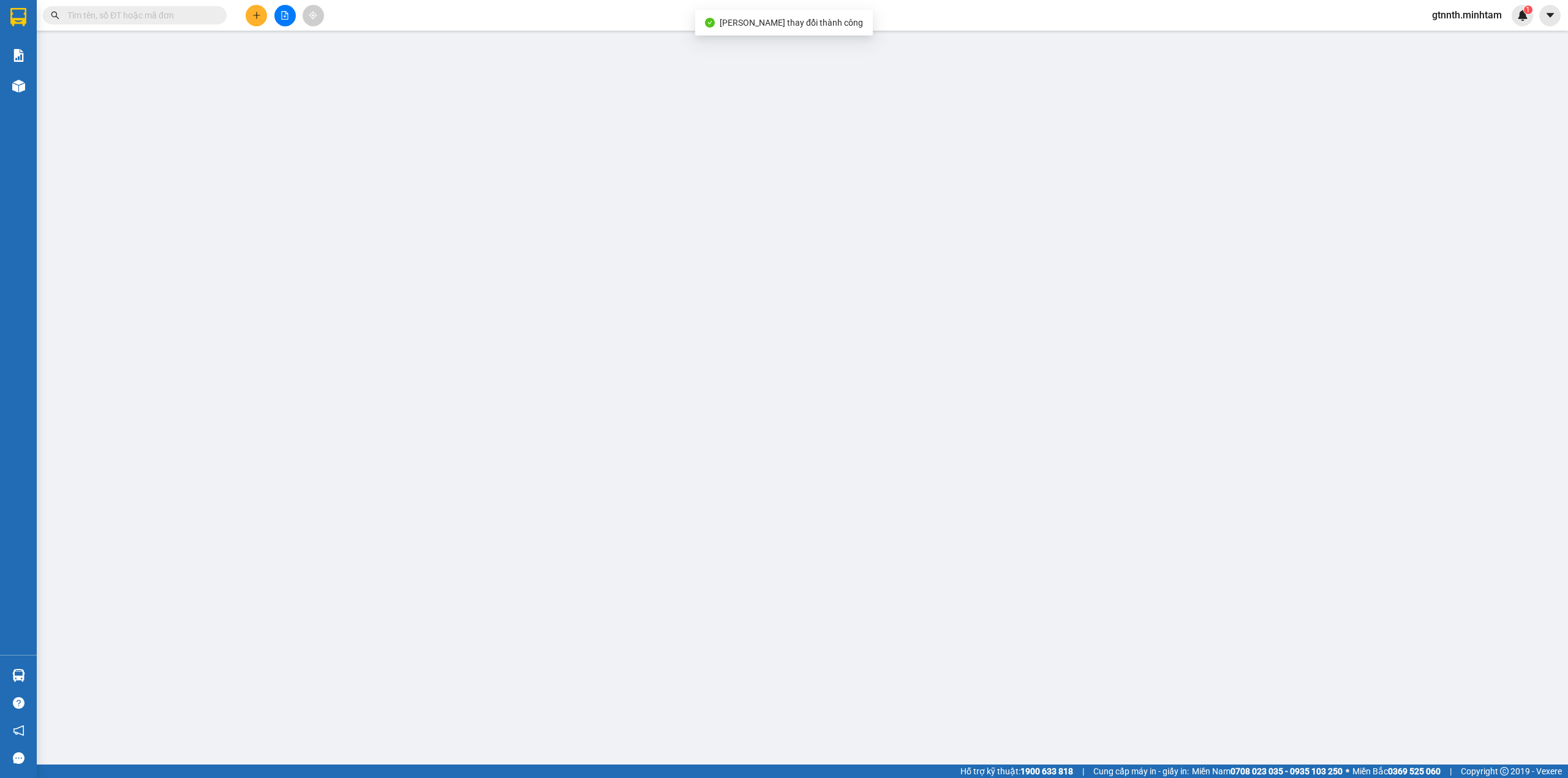
type input "TRỌNG 4H"
type input "0000000000"
type input "[PERSON_NAME]"
type input "250.000"
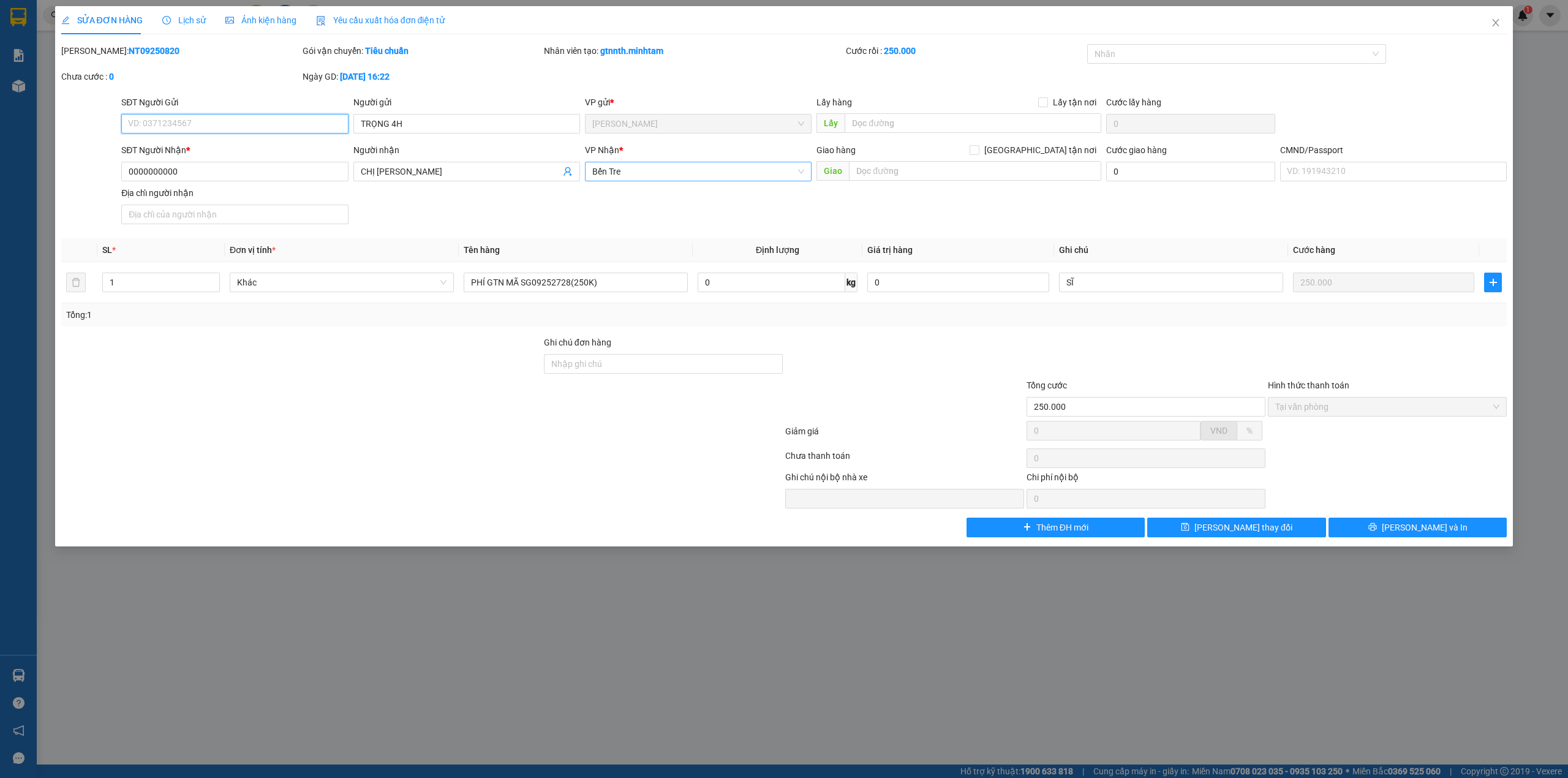
click at [654, 174] on span "Bến Tre" at bounding box center [698, 171] width 212 height 18
click at [650, 197] on div "Ngã Tư Huyện" at bounding box center [698, 197] width 212 height 14
click at [1154, 531] on button "Lưu thay đổi" at bounding box center [1237, 527] width 179 height 20
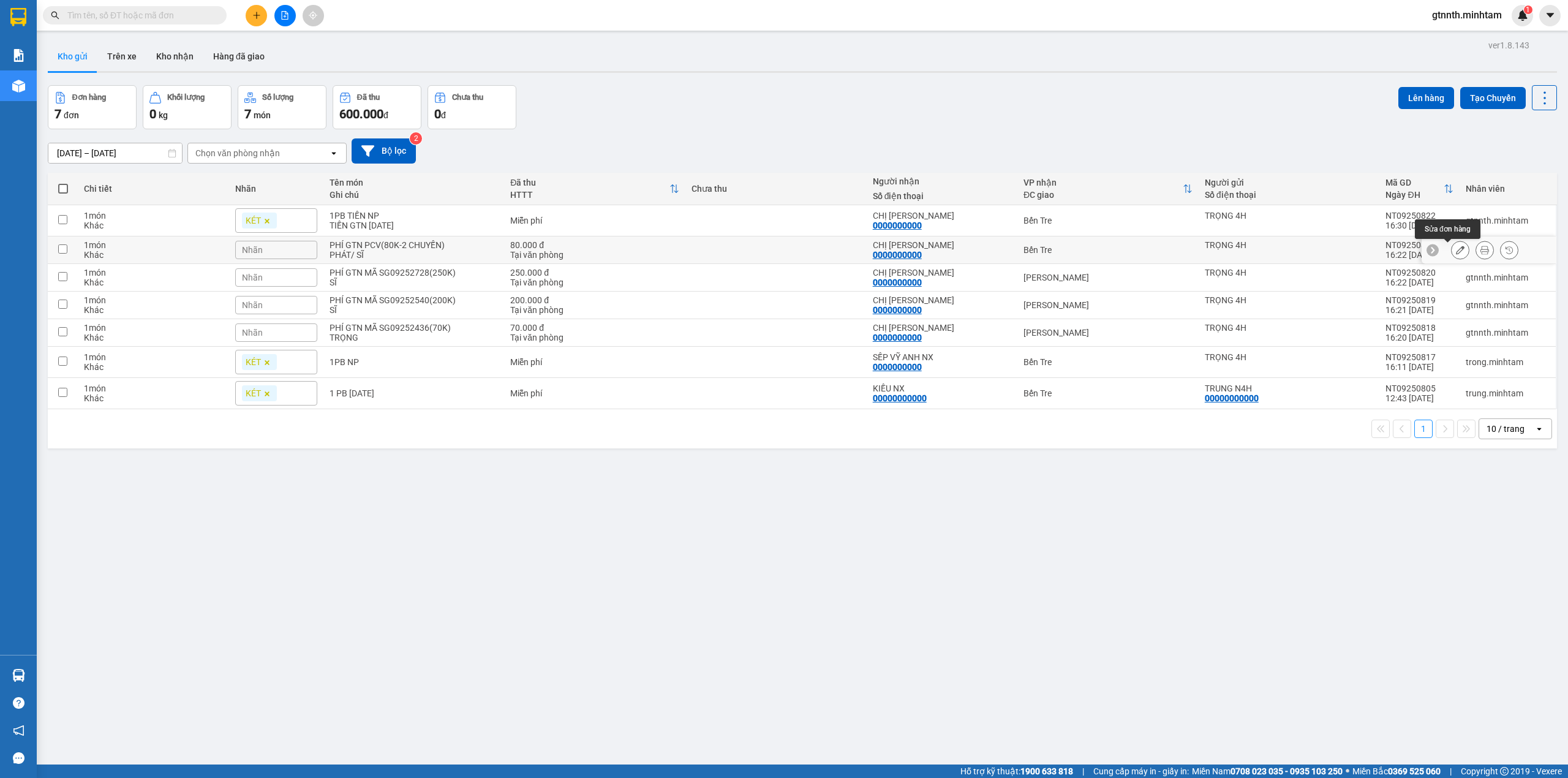
click at [1456, 253] on icon at bounding box center [1460, 250] width 9 height 9
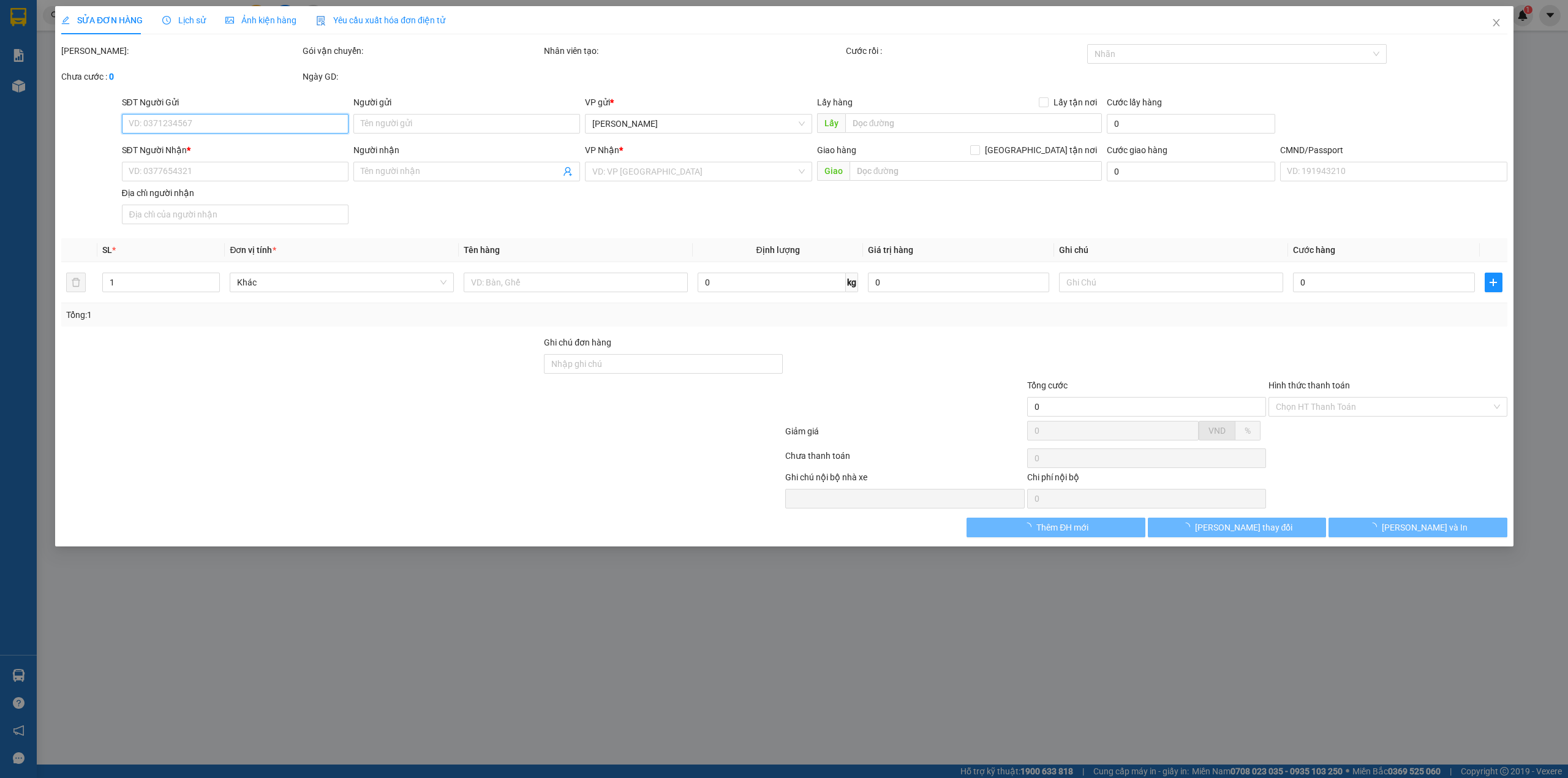
type input "TRỌNG 4H"
type input "0000000000"
type input "[PERSON_NAME]"
type input "80.000"
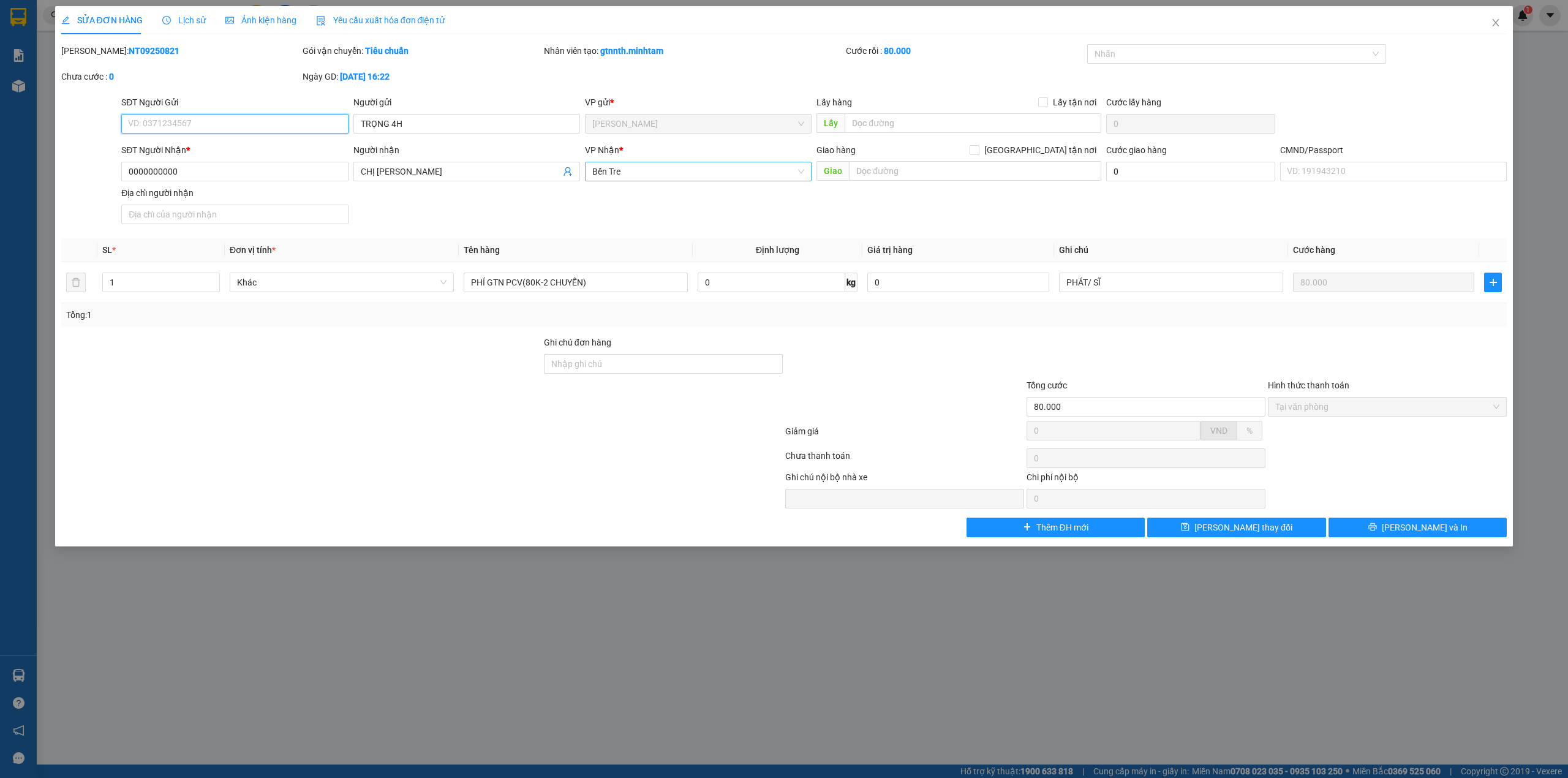
click at [723, 165] on span "Bến Tre" at bounding box center [698, 171] width 212 height 18
click at [643, 198] on div "Ngã Tư Huyện" at bounding box center [698, 197] width 212 height 14
click at [1189, 528] on icon "save" at bounding box center [1185, 526] width 8 height 8
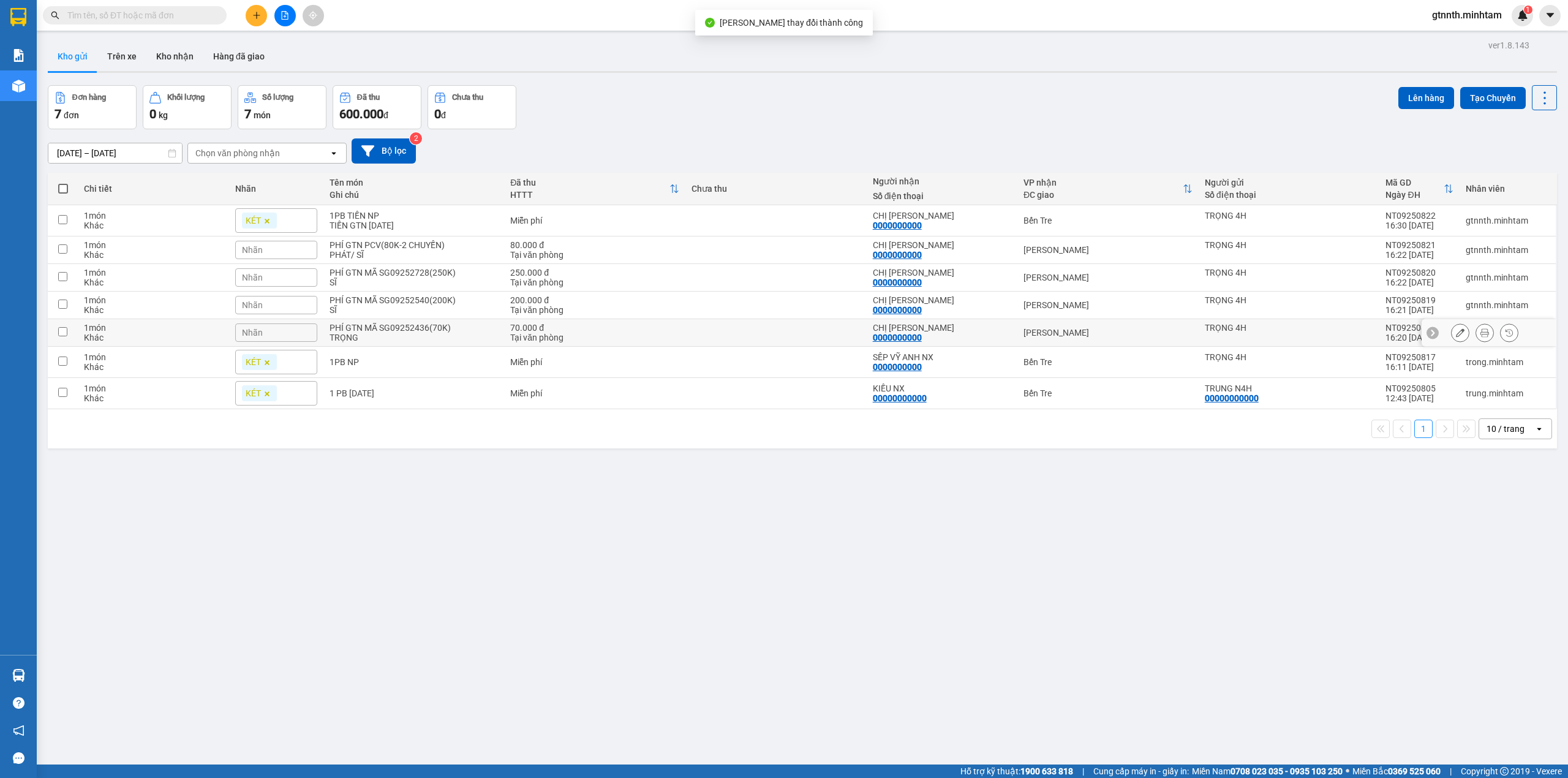
click at [483, 332] on div "PHÍ GTN MÃ SG09252436(70K)" at bounding box center [414, 327] width 169 height 9
checkbox input "true"
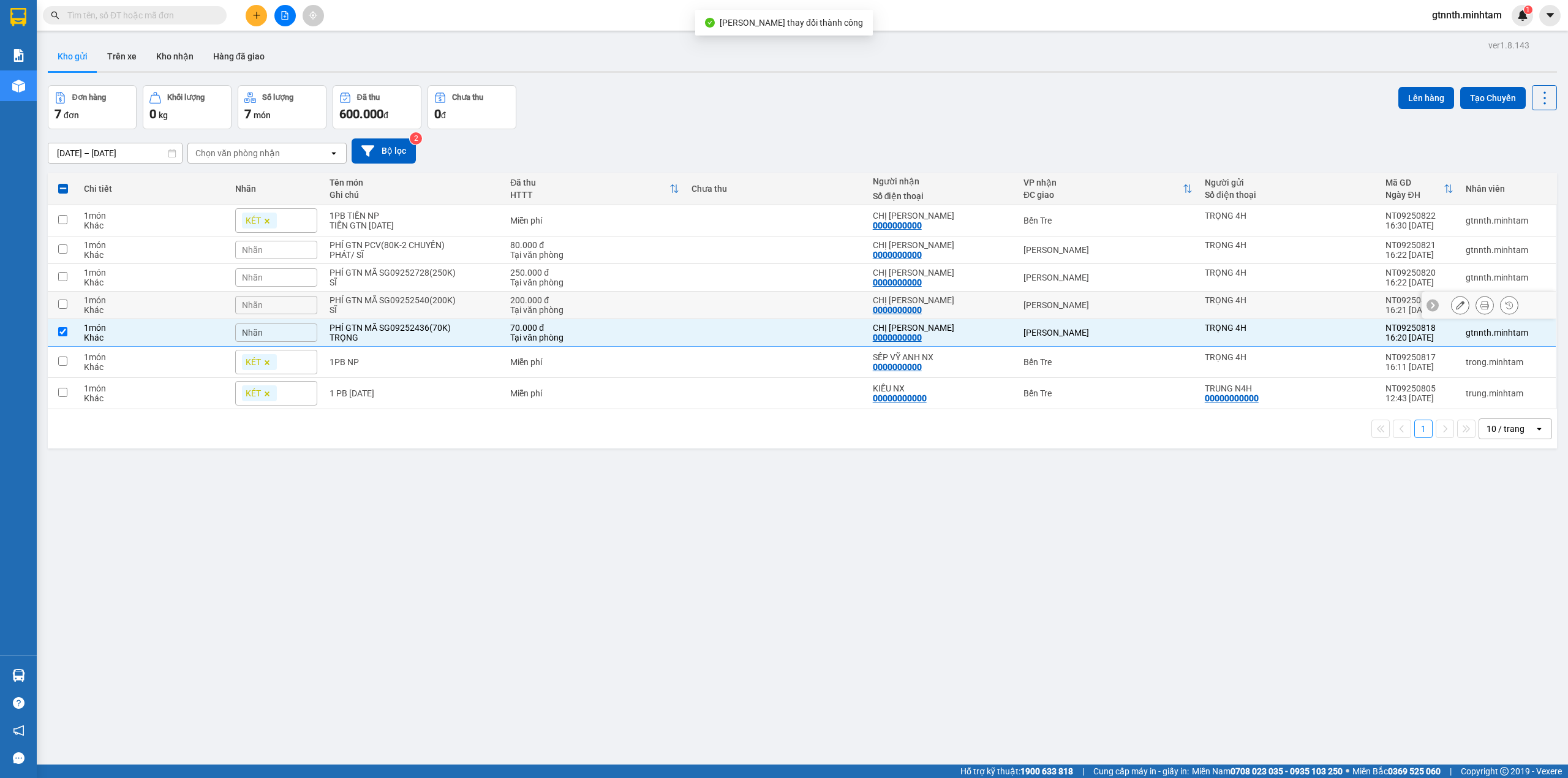
click at [483, 302] on div "PHÍ GTN MÃ SG09252540(200K)" at bounding box center [414, 300] width 169 height 9
checkbox input "true"
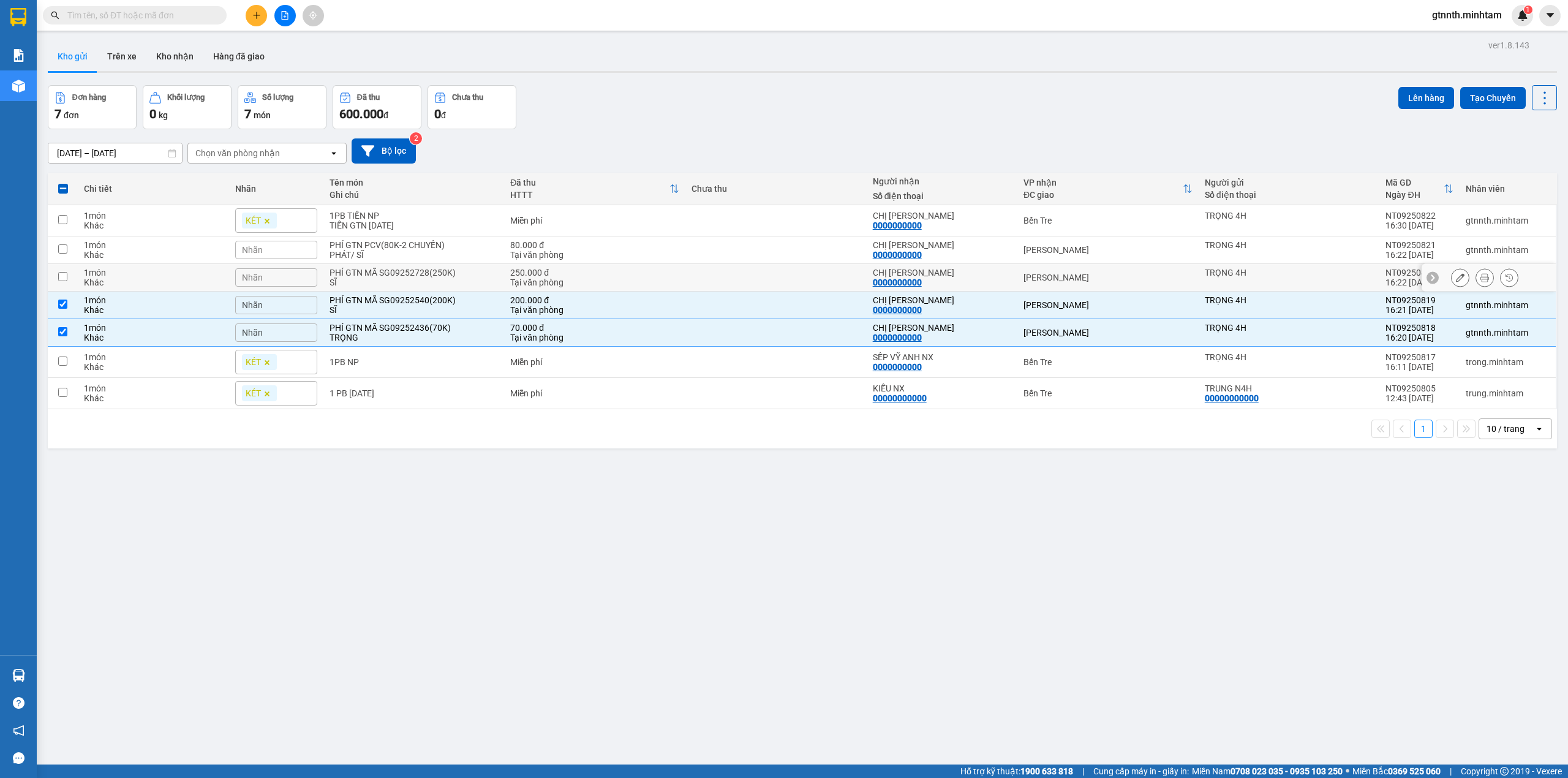
click at [473, 273] on div "PHÍ GTN MÃ SG09252728(250K)" at bounding box center [414, 272] width 169 height 9
checkbox input "true"
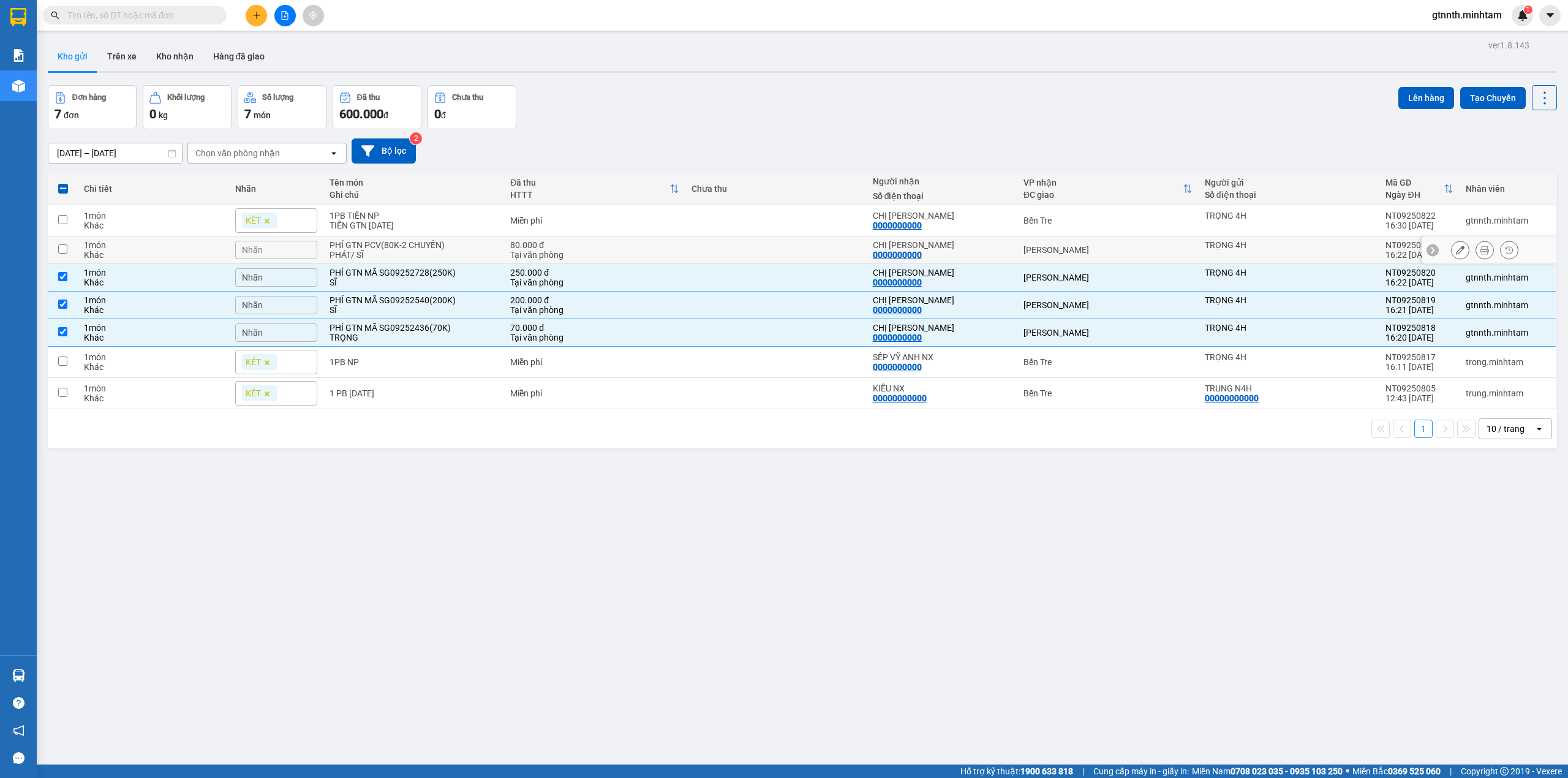
click at [465, 239] on td "PHÍ GTN PCV(80K-2 CHUYẾN) PHÁT/ SĨ" at bounding box center [414, 250] width 181 height 27
checkbox input "true"
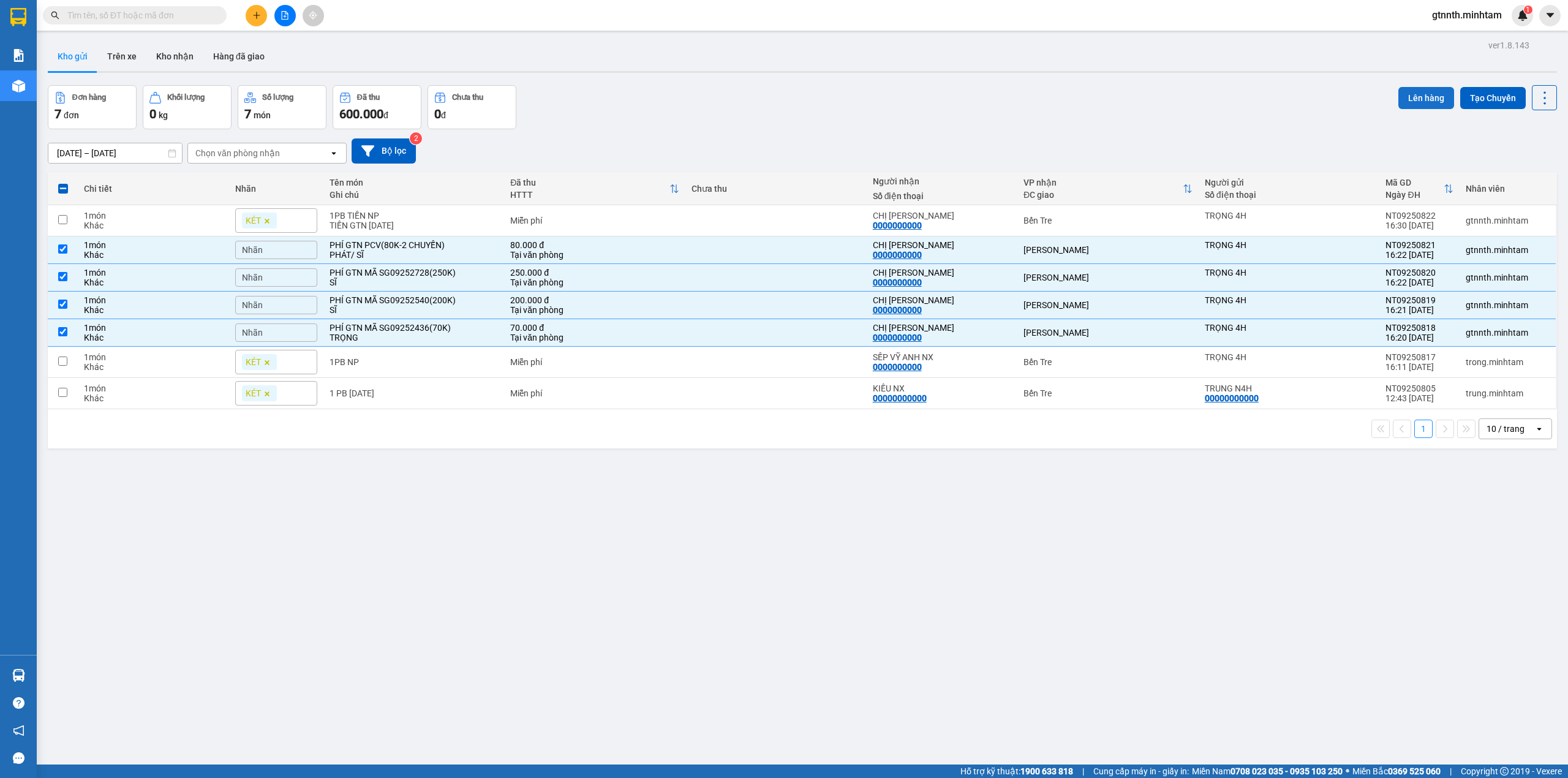
click at [1398, 92] on button "Lên hàng" at bounding box center [1425, 98] width 56 height 22
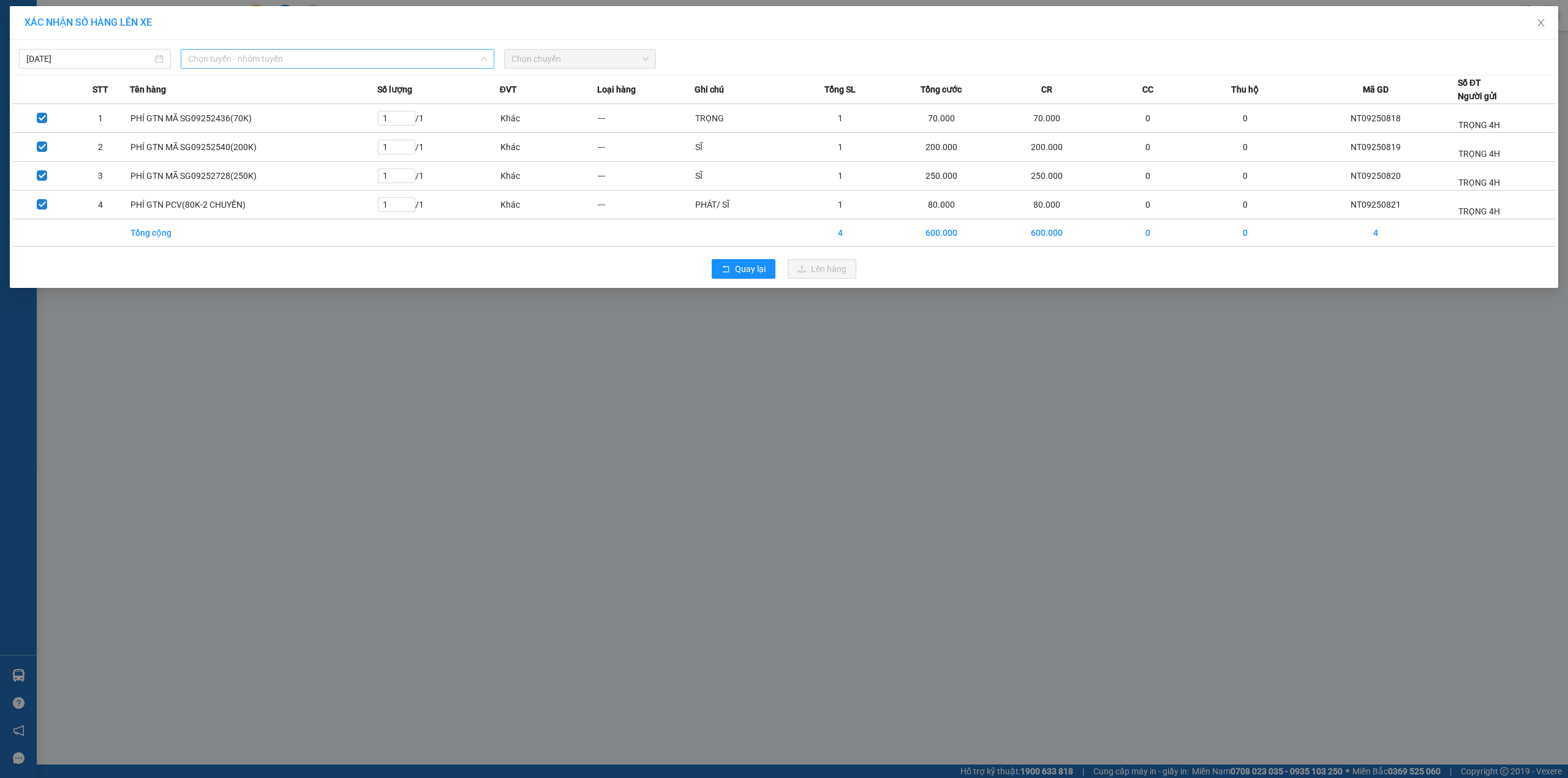
click at [289, 54] on span "Chọn tuyến - nhóm tuyến" at bounding box center [337, 58] width 299 height 18
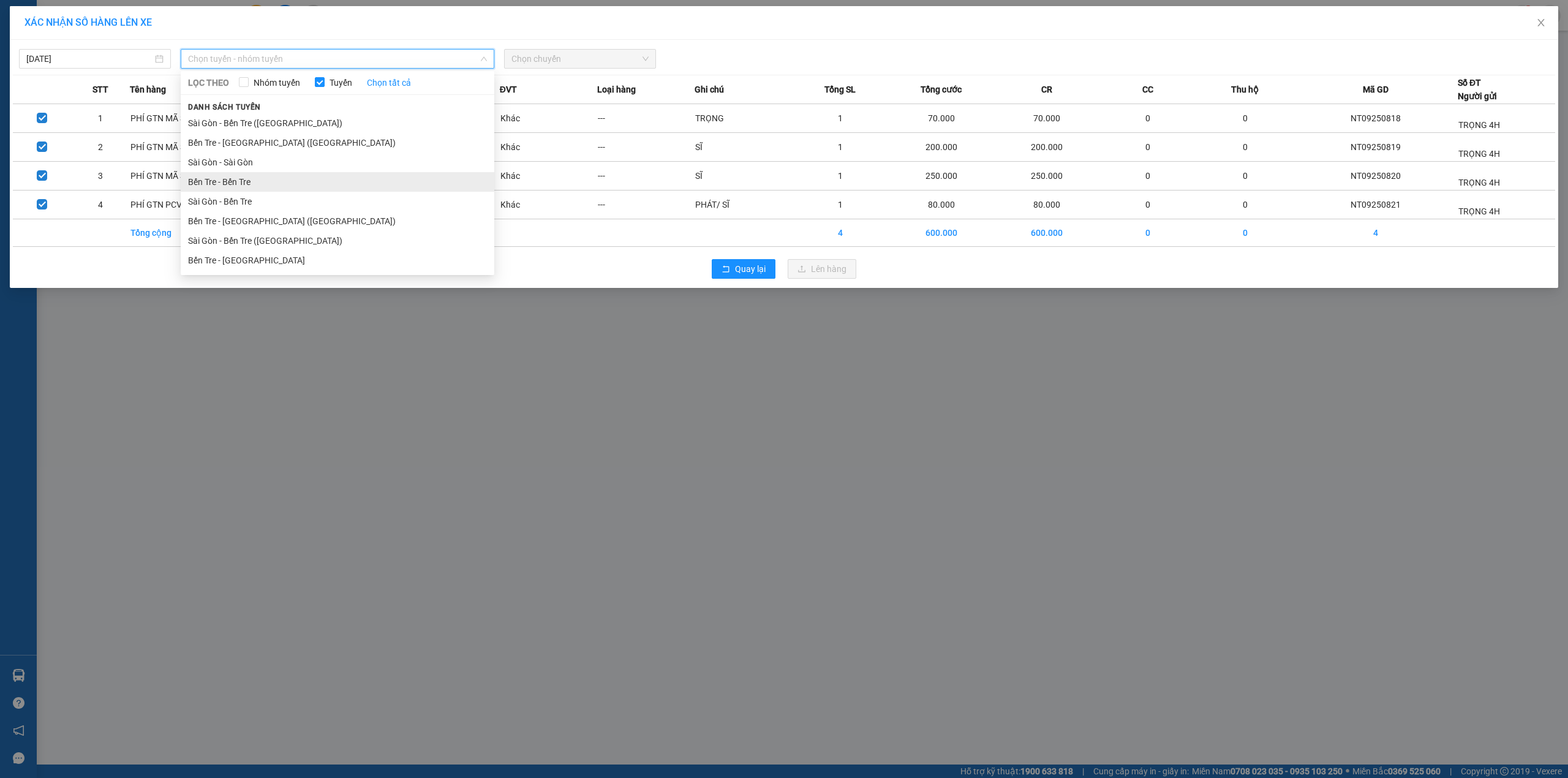
click at [249, 189] on li "Bến Tre - Bến Tre" at bounding box center [337, 181] width 313 height 20
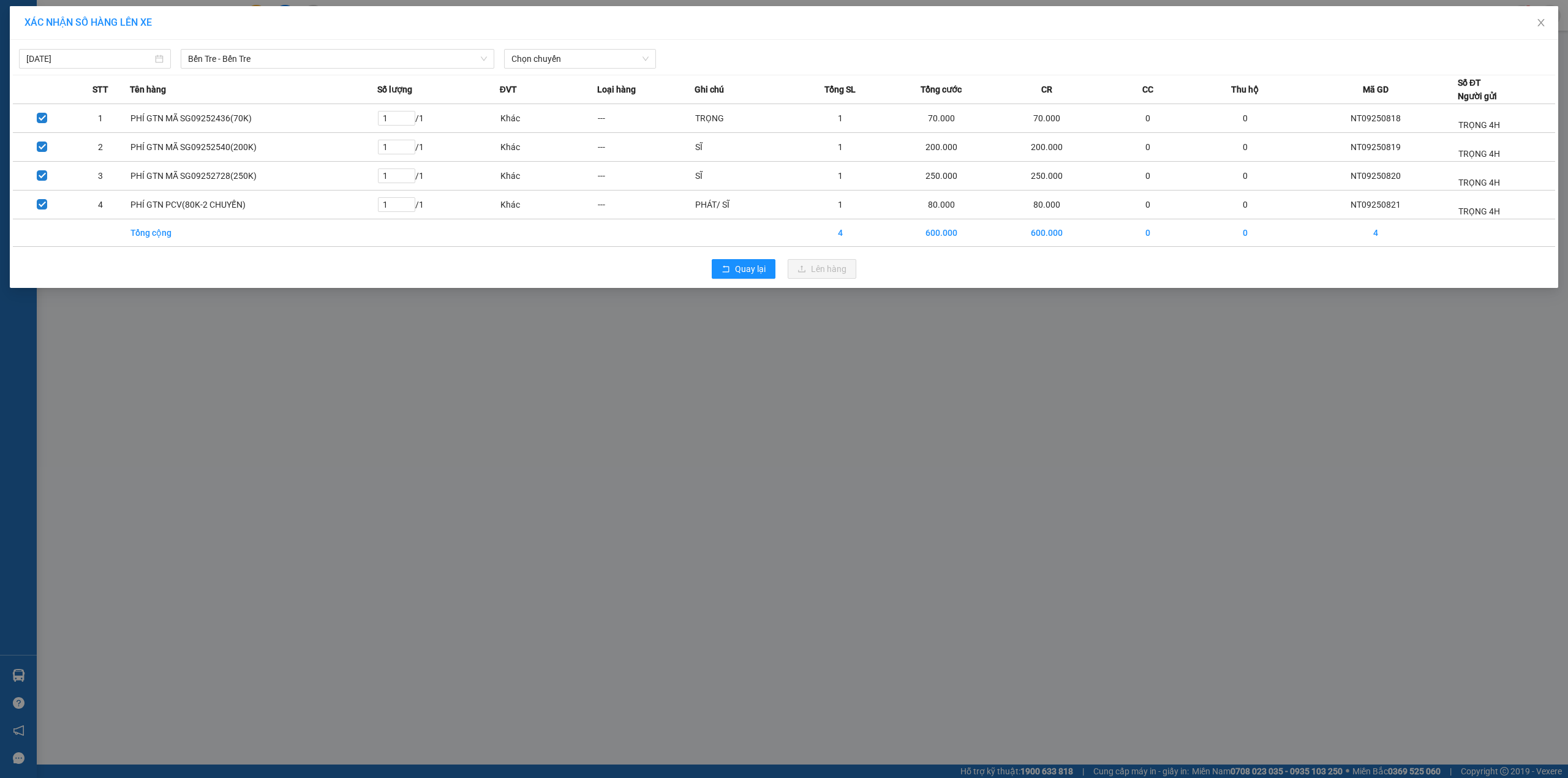
click at [618, 46] on div "12/09/2025 Bến Tre - Bến Tre LỌC THEO Nhóm tuyến Tuyến Chọn tất cả Danh sách tu…" at bounding box center [784, 56] width 1542 height 26
click at [604, 57] on span "Chọn chuyến" at bounding box center [580, 58] width 137 height 18
click at [568, 103] on div "01:11" at bounding box center [559, 103] width 95 height 14
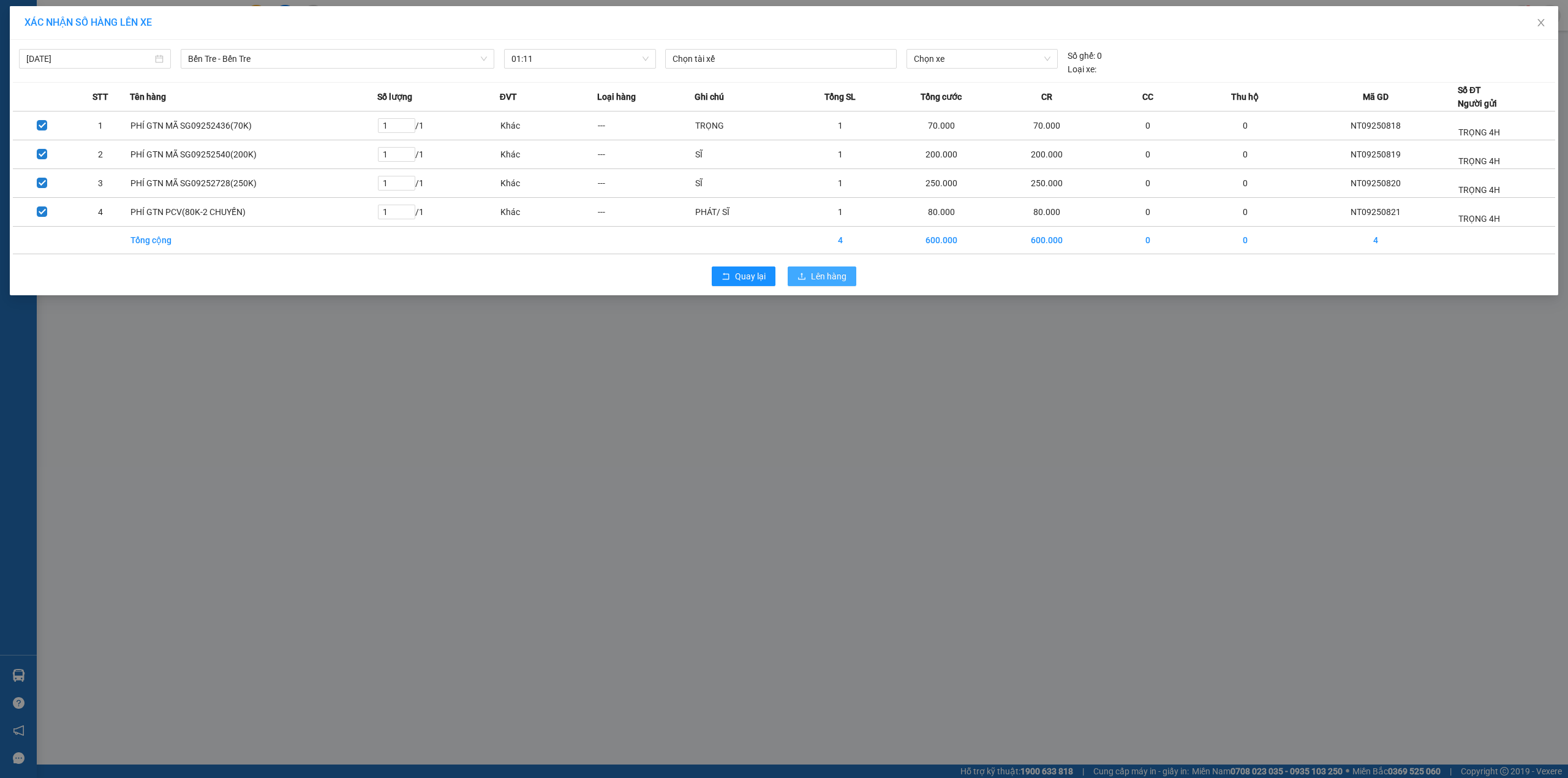
click at [799, 278] on icon "upload" at bounding box center [802, 277] width 9 height 9
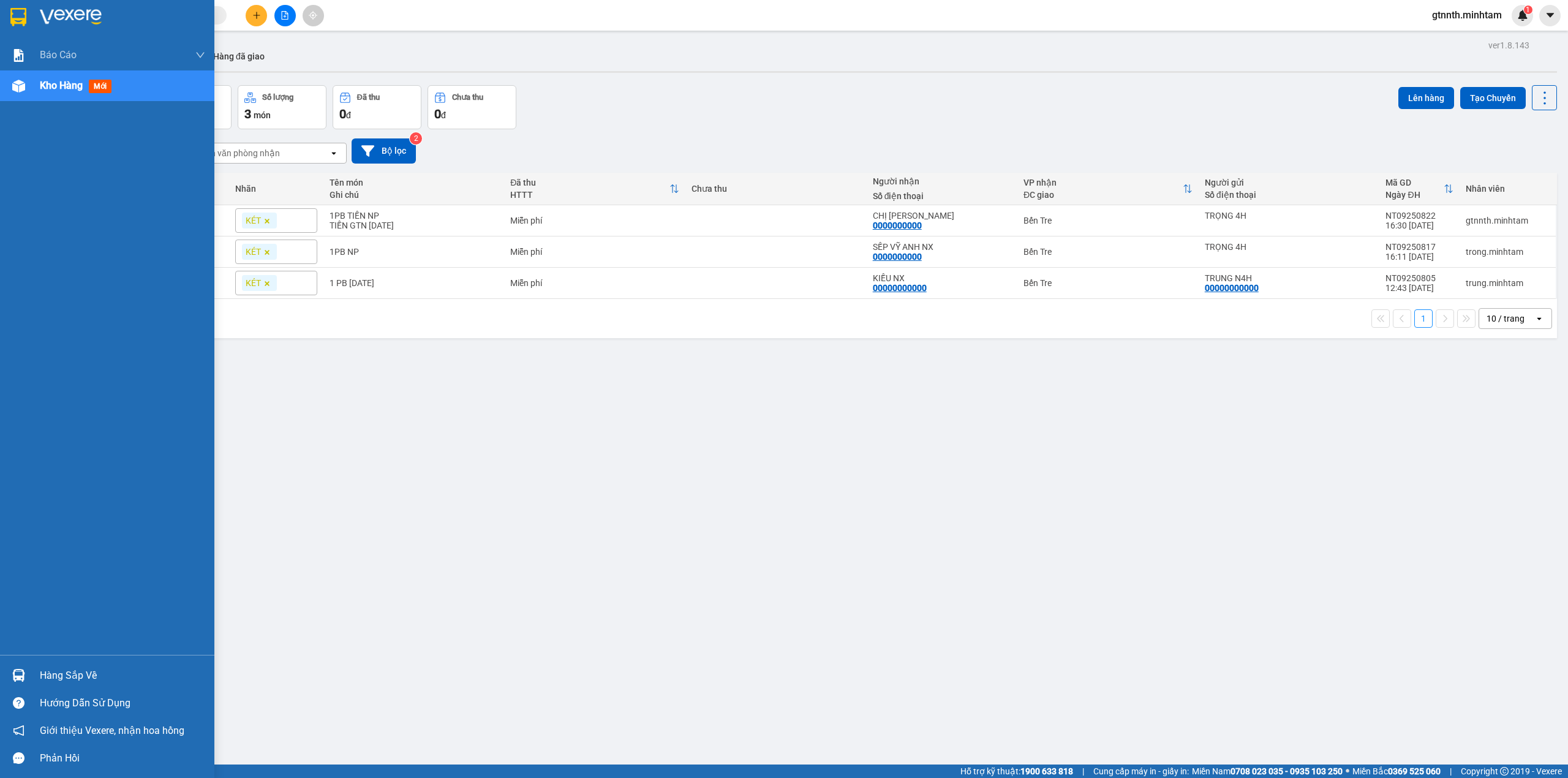
click at [31, 666] on div "Hàng sắp về" at bounding box center [107, 675] width 215 height 27
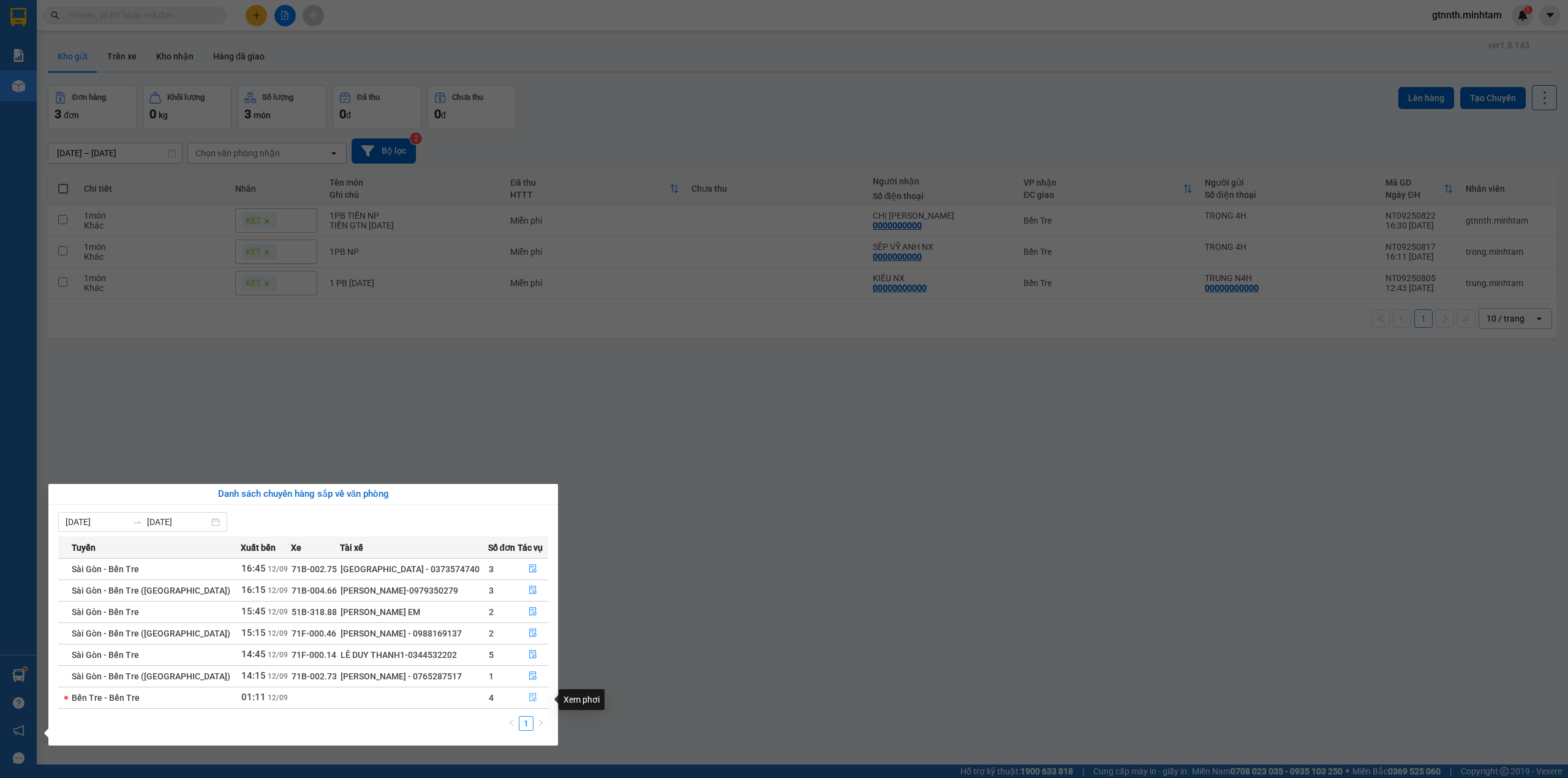
click at [532, 697] on icon "file-done" at bounding box center [532, 697] width 8 height 9
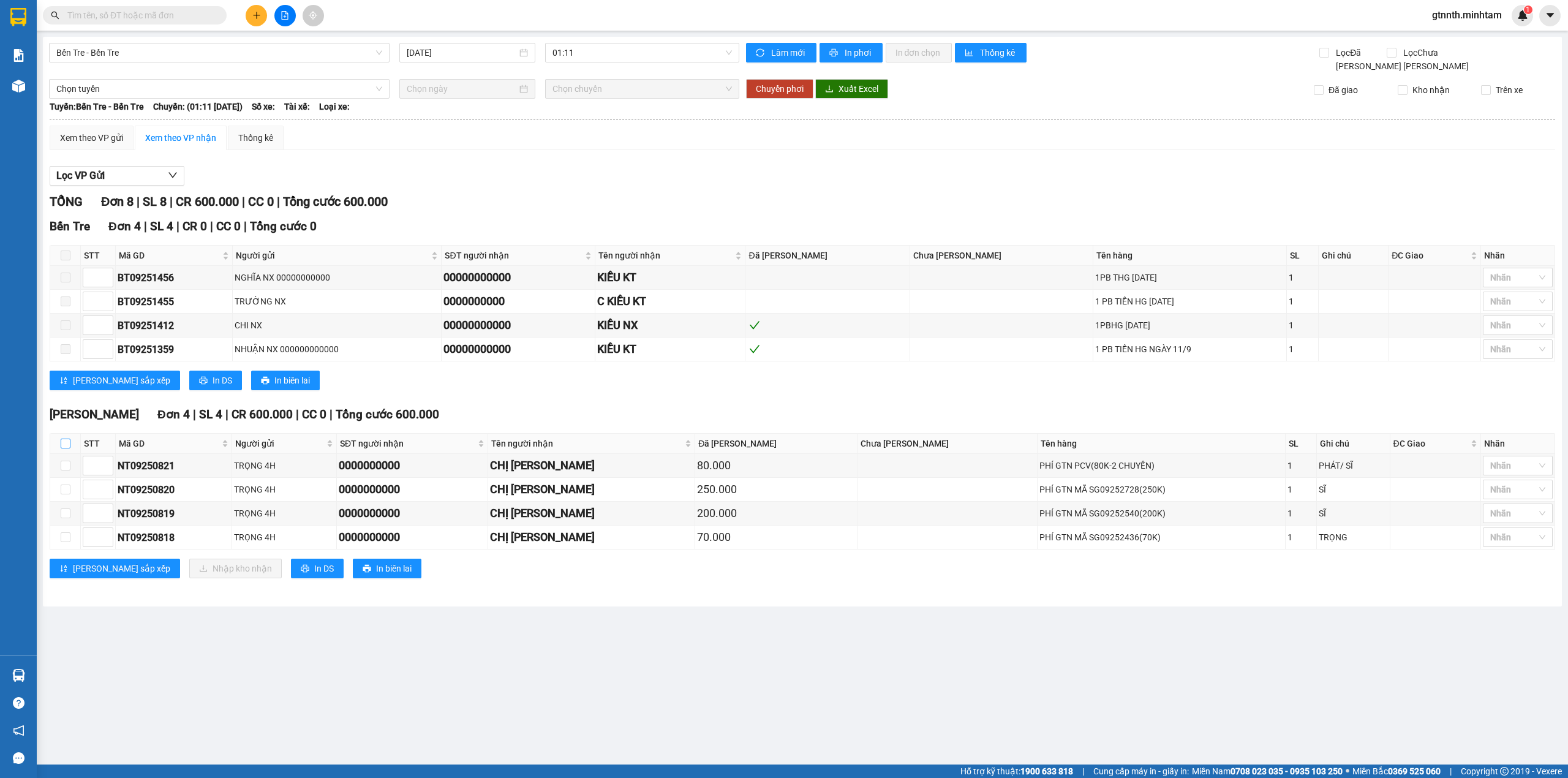
click at [67, 448] on input "checkbox" at bounding box center [65, 443] width 9 height 9
checkbox input "true"
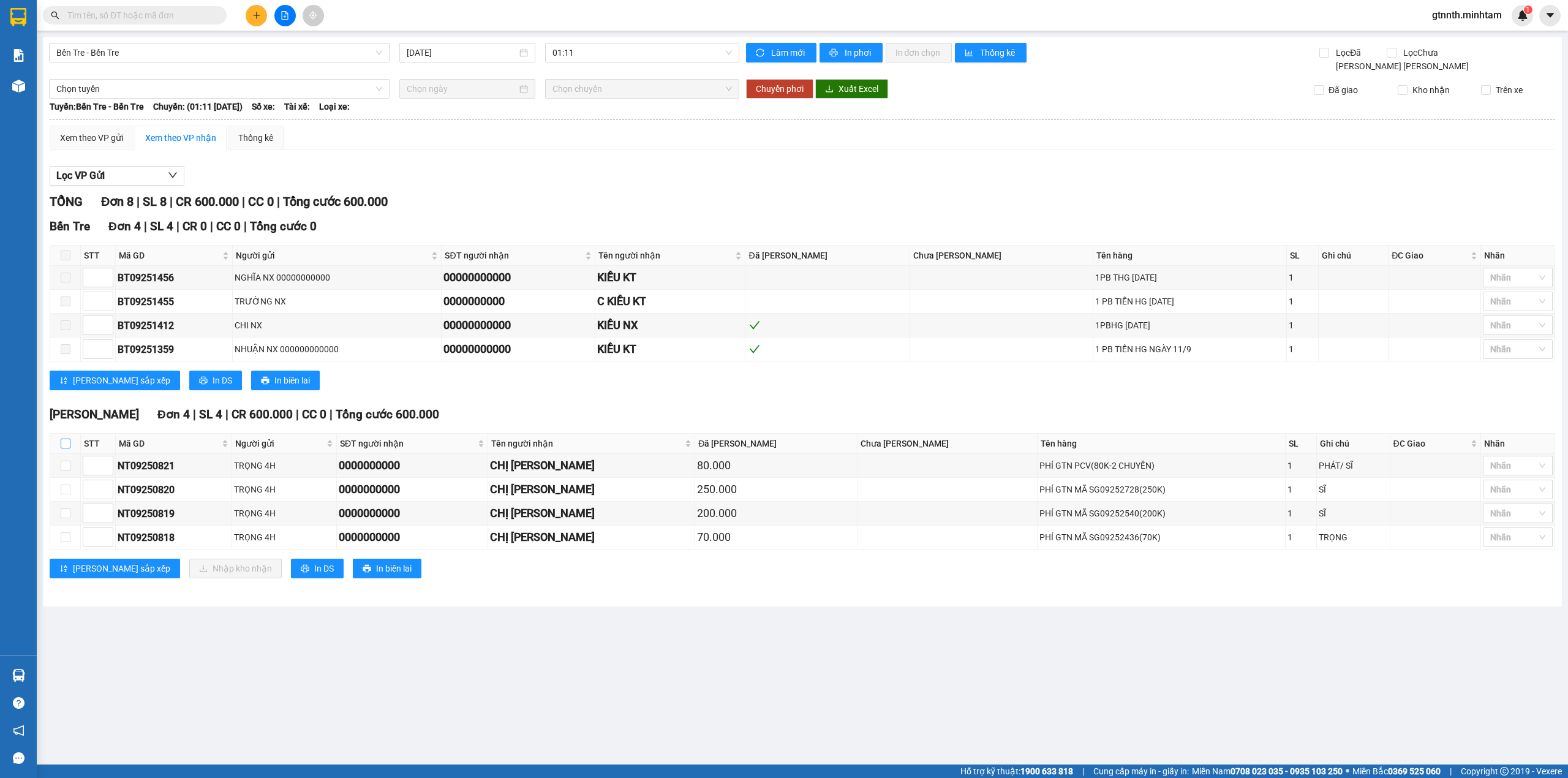
checkbox input "true"
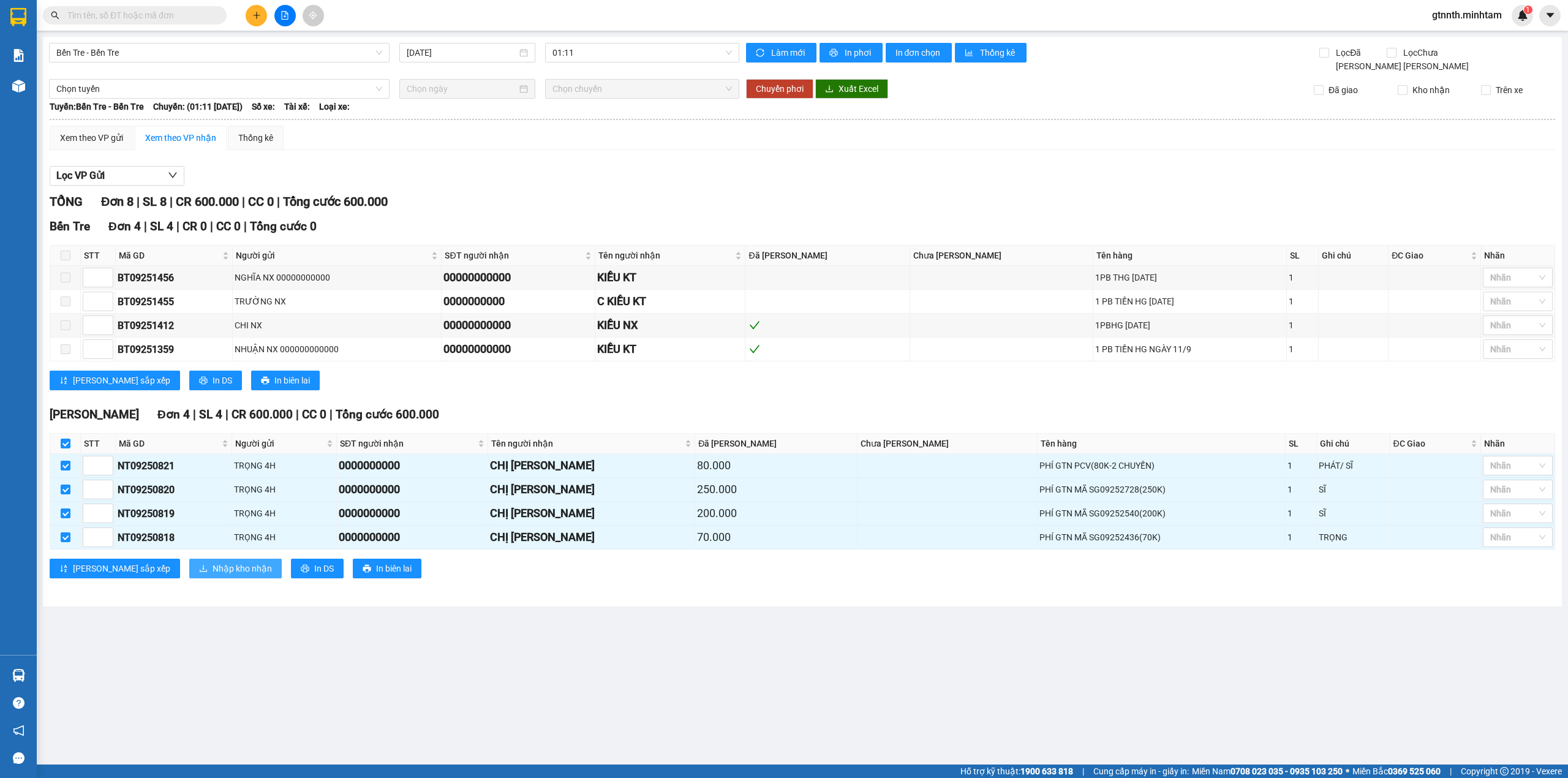
click at [212, 575] on span "Nhập kho nhận" at bounding box center [241, 568] width 59 height 14
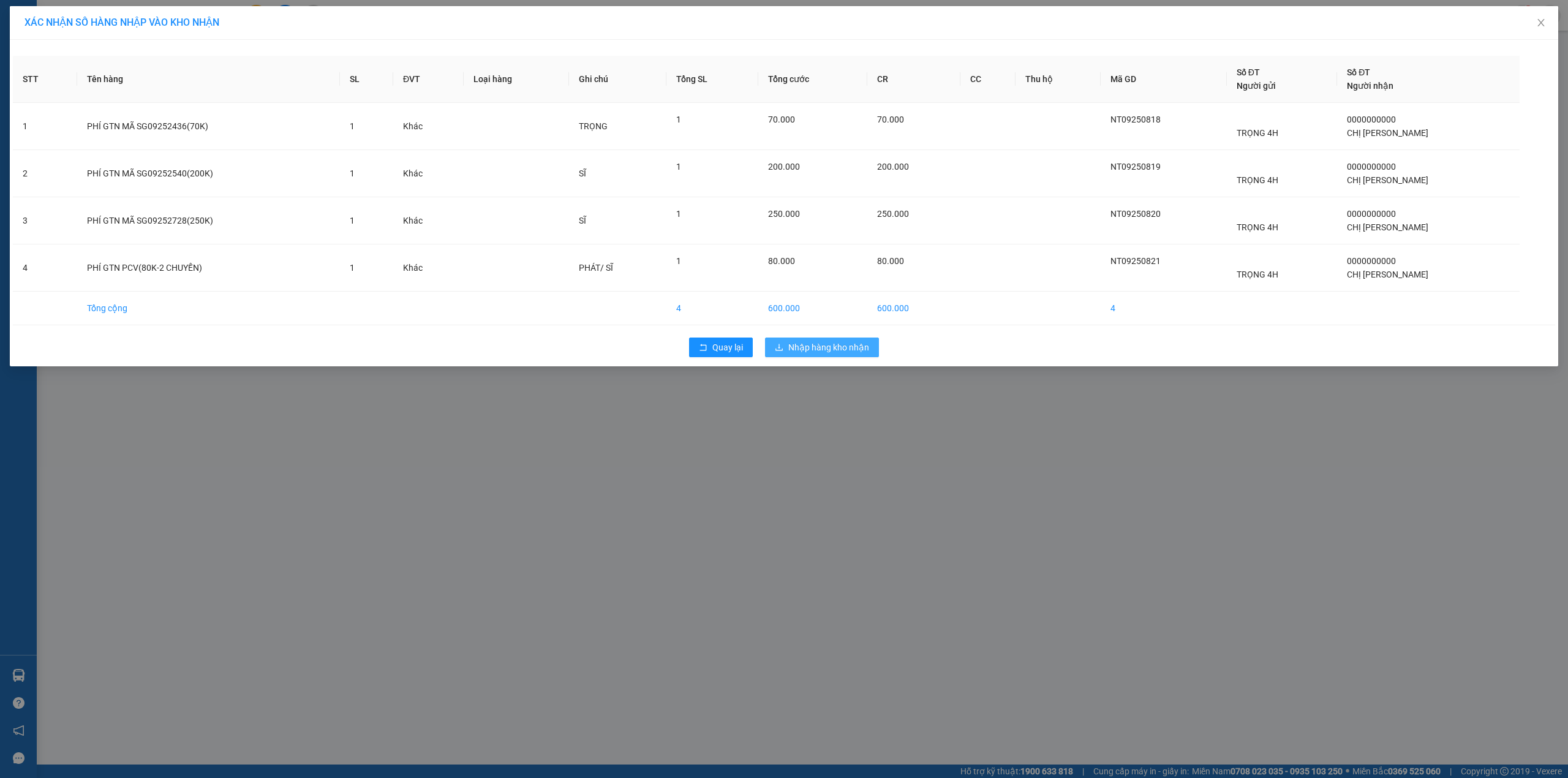
click at [780, 353] on span "download" at bounding box center [779, 347] width 9 height 9
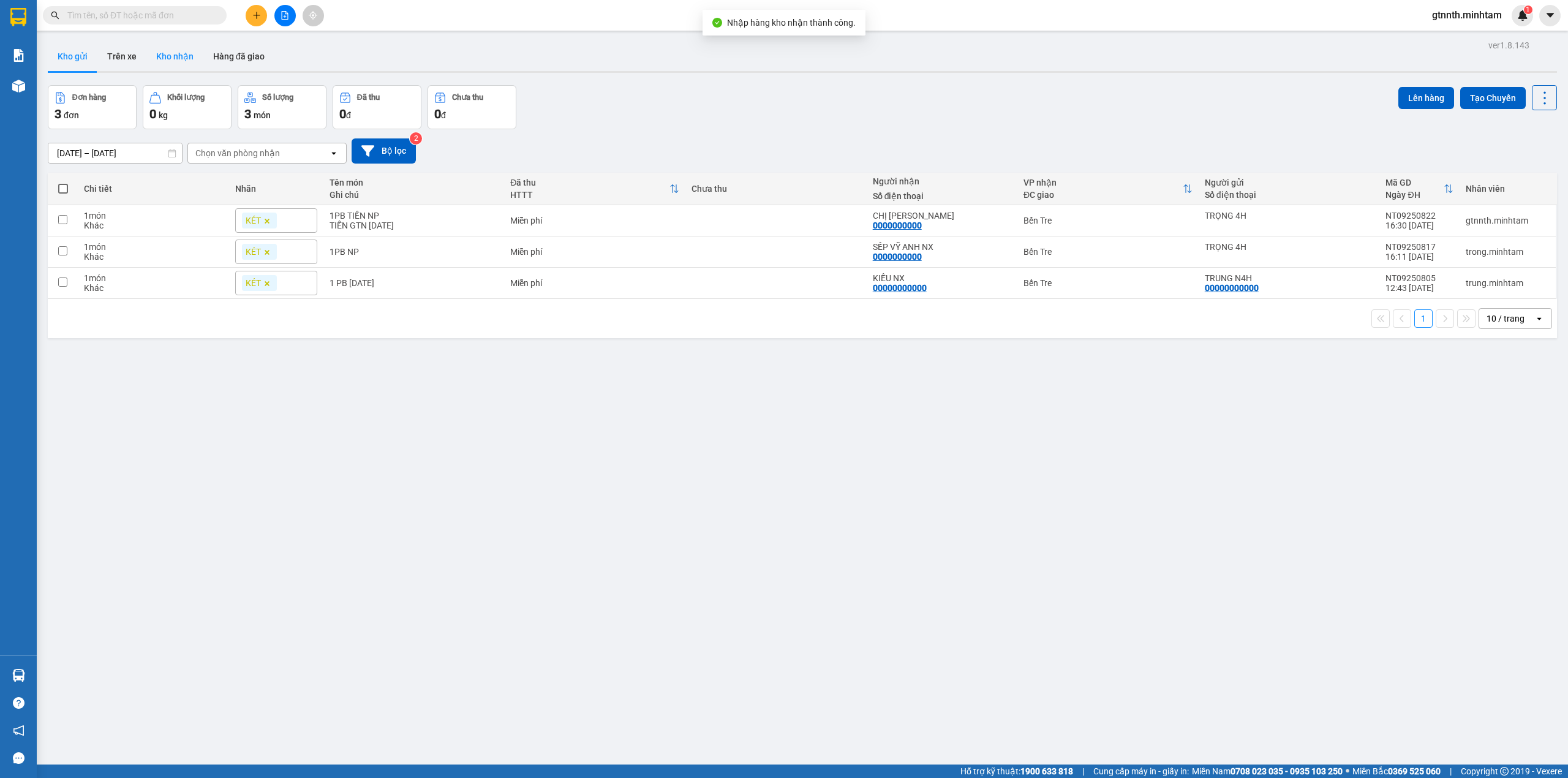
click at [174, 48] on button "Kho nhận" at bounding box center [174, 56] width 57 height 29
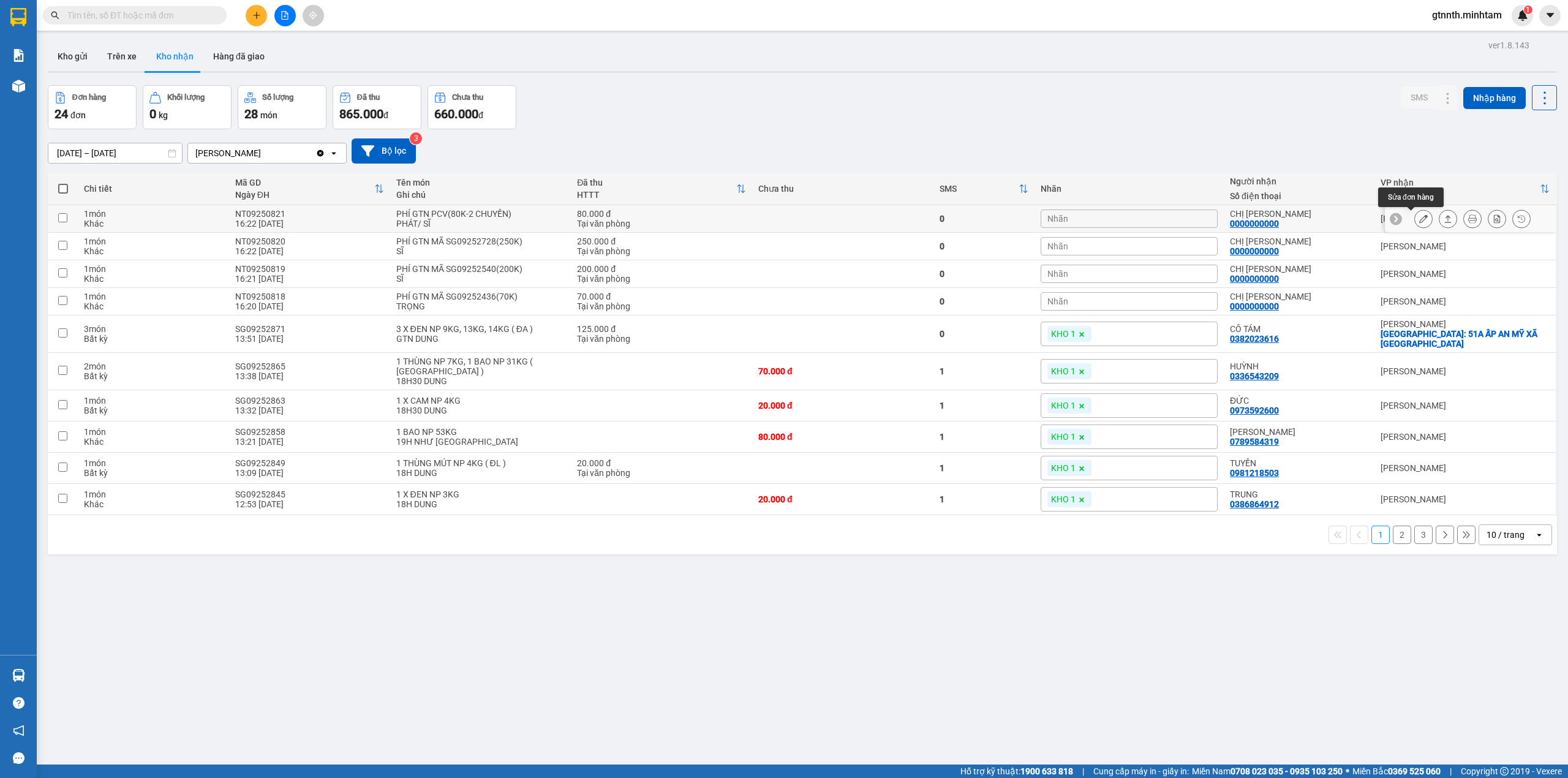
click at [1419, 216] on icon at bounding box center [1423, 219] width 9 height 9
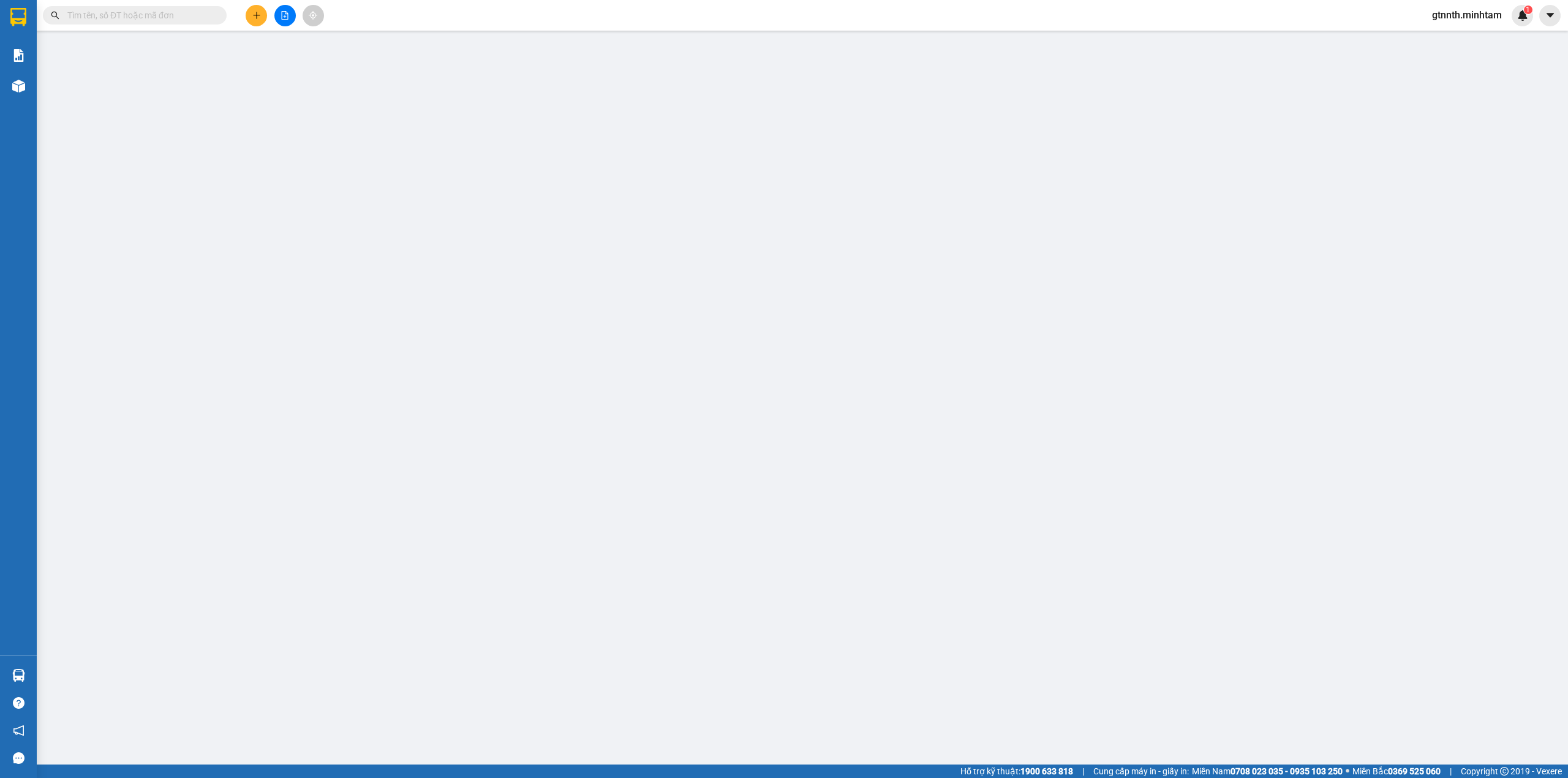
type input "TRỌNG 4H"
type input "0000000000"
type input "[PERSON_NAME]"
type input "80.000"
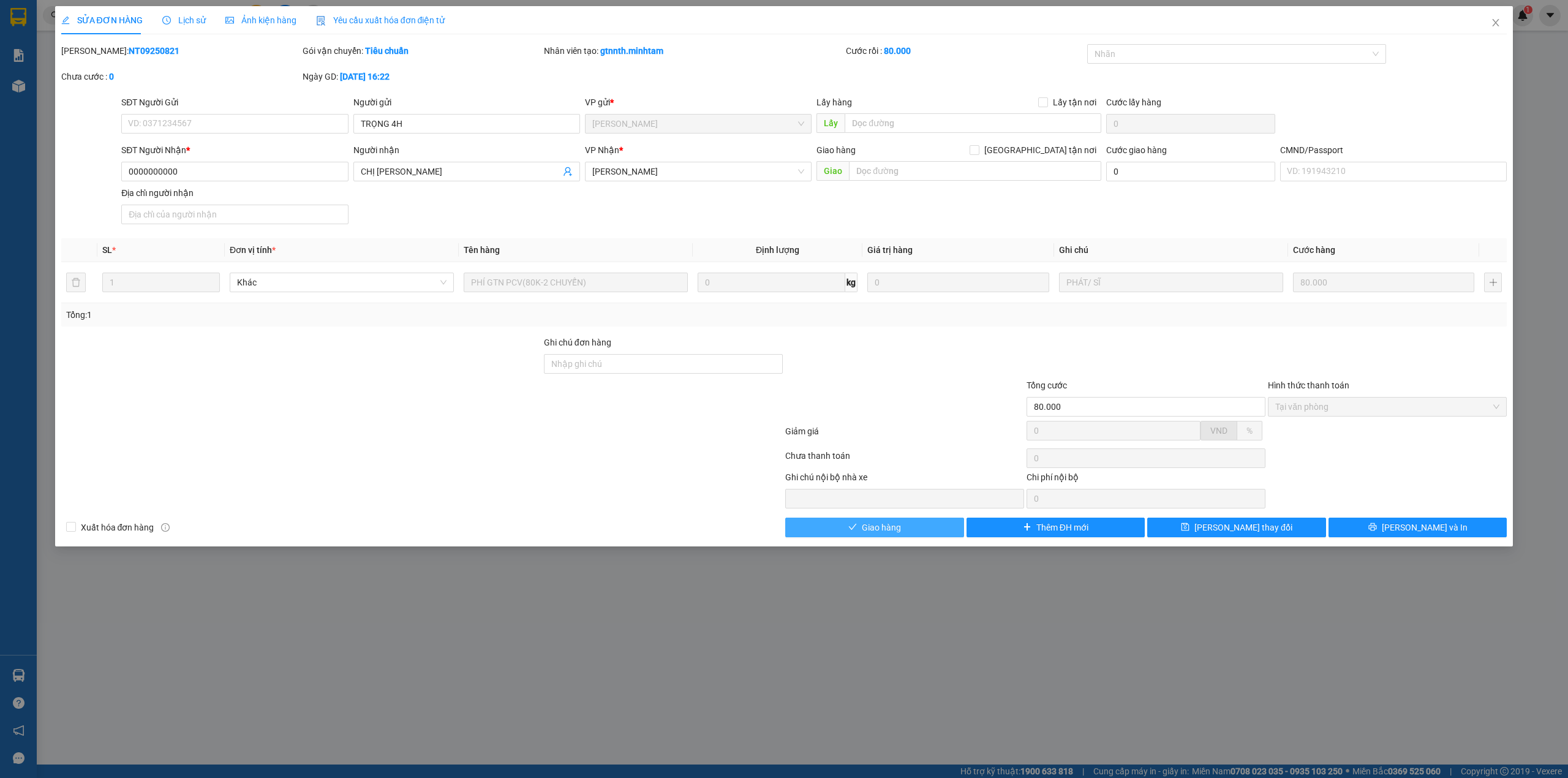
click at [896, 531] on span "Giao hàng" at bounding box center [881, 527] width 40 height 14
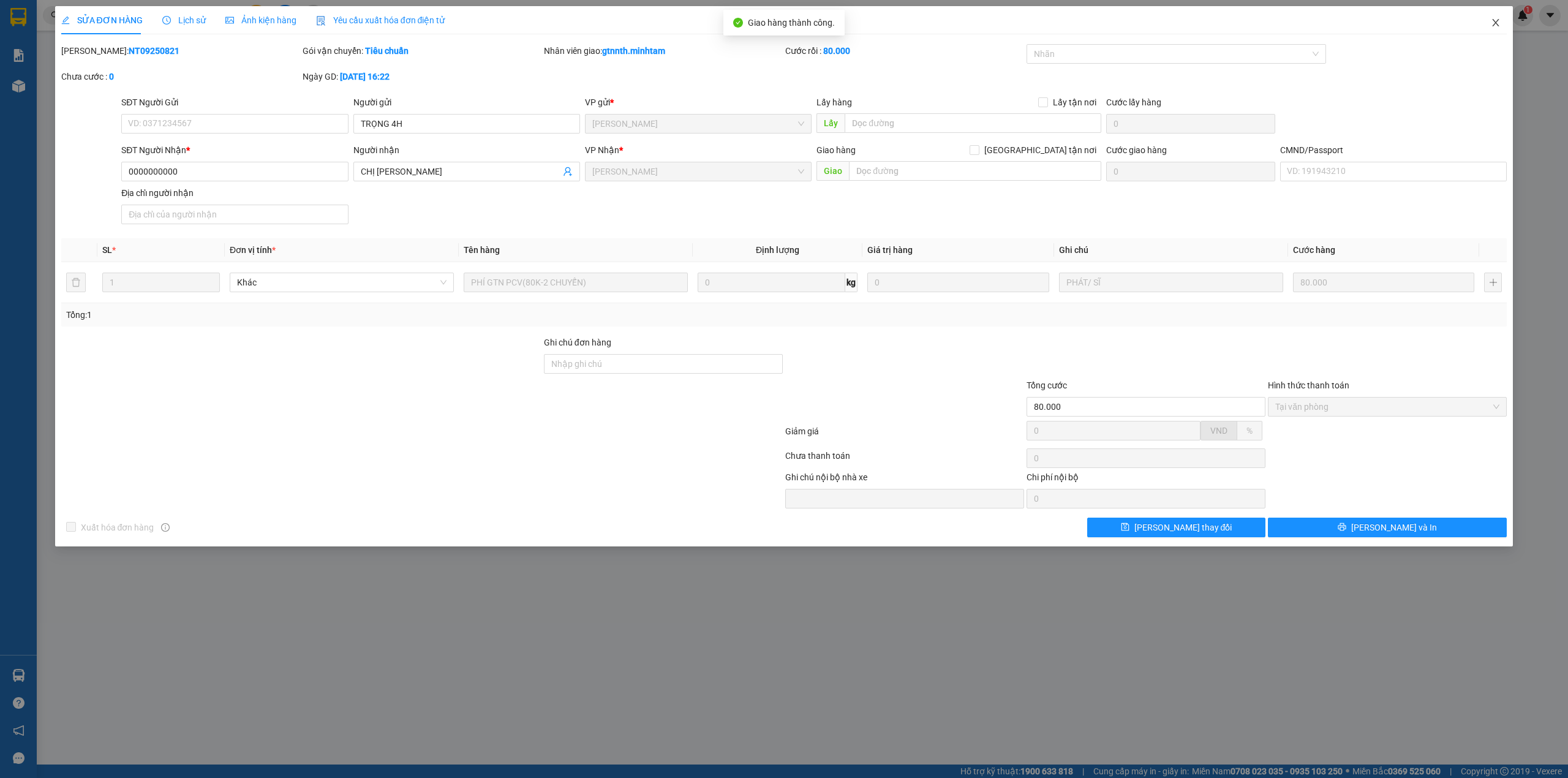
click at [1495, 33] on span "Close" at bounding box center [1496, 23] width 34 height 34
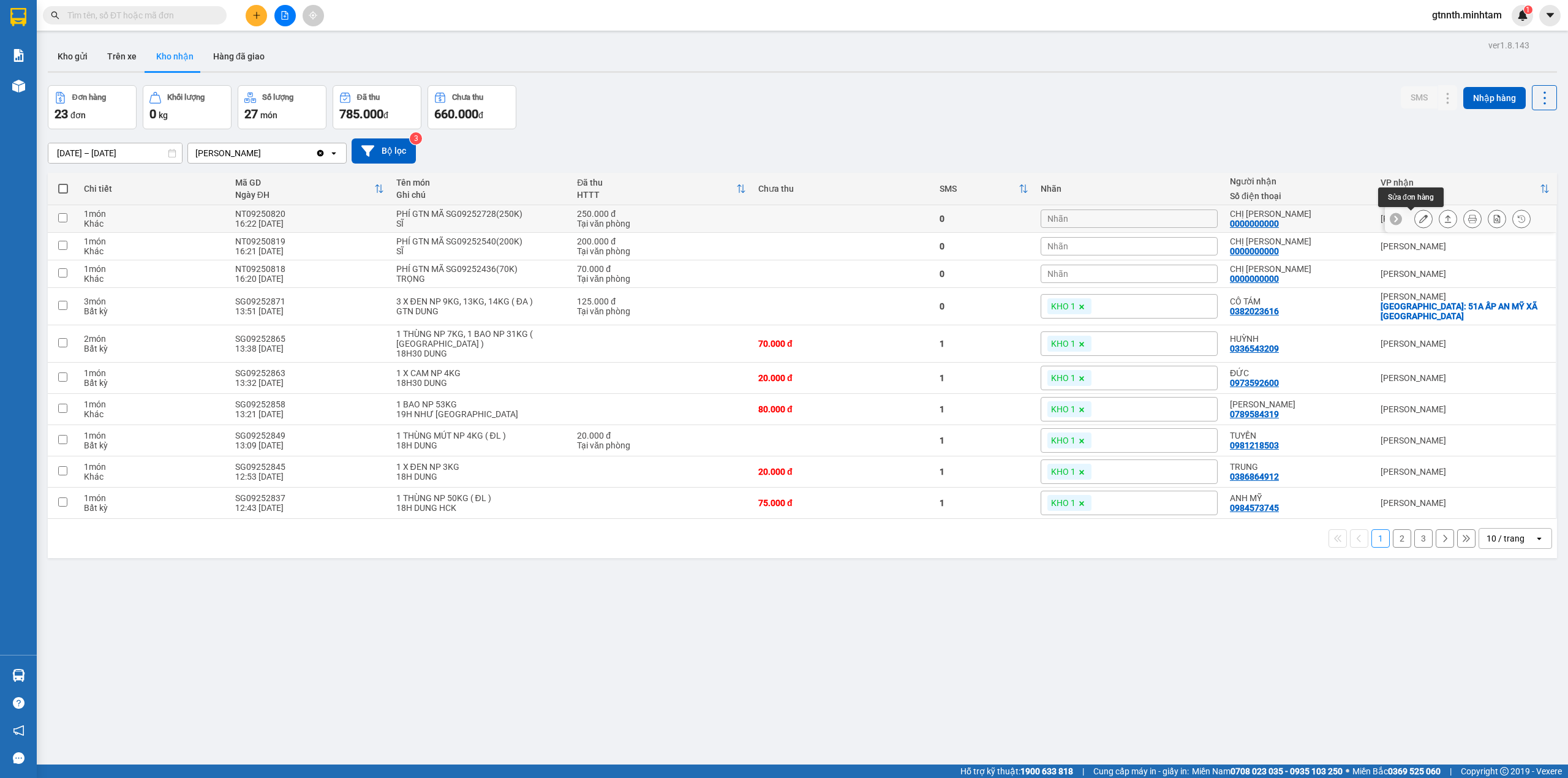
click at [1419, 219] on icon at bounding box center [1423, 219] width 9 height 9
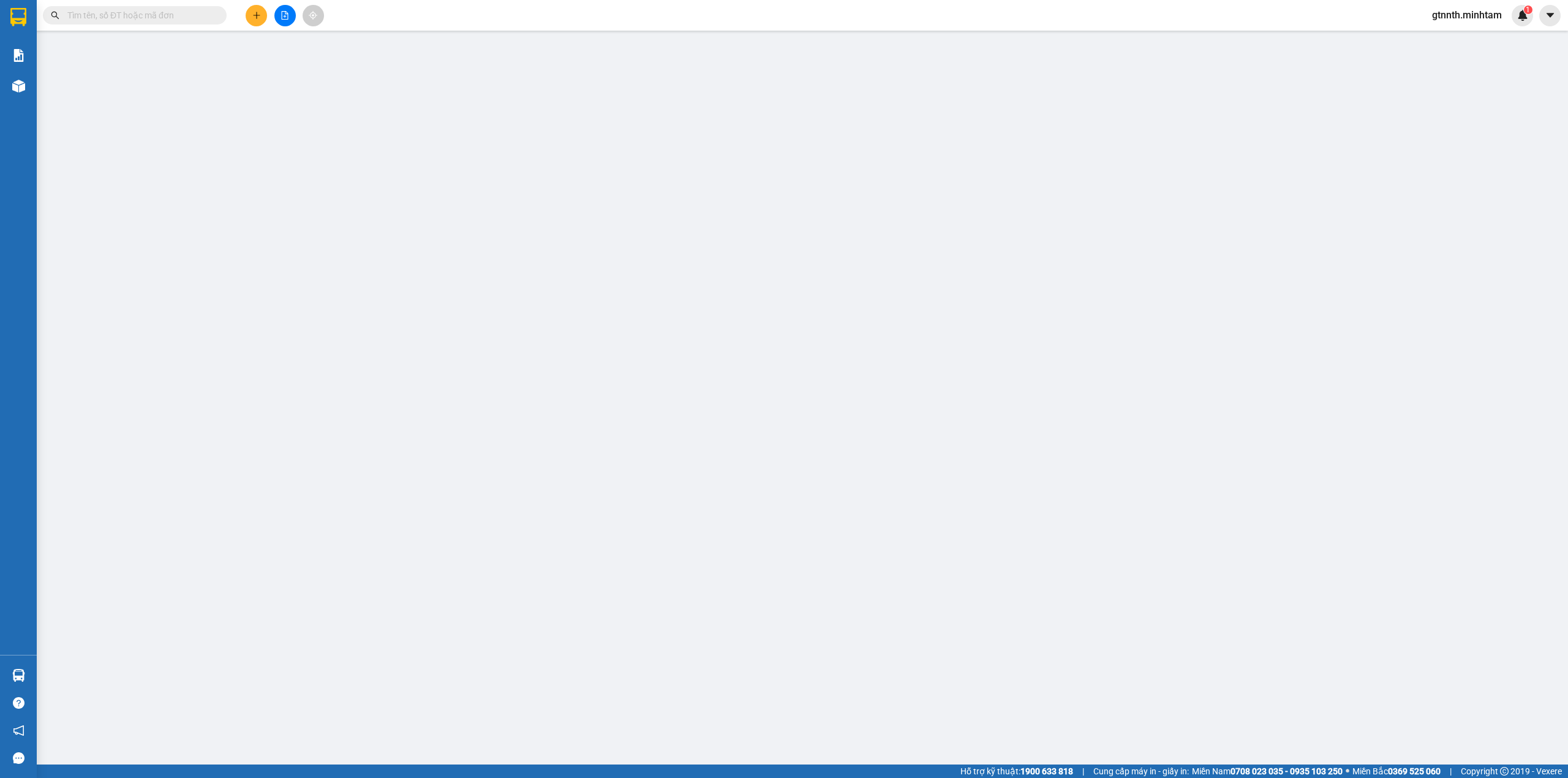
type input "TRỌNG 4H"
type input "0000000000"
type input "[PERSON_NAME]"
type input "250.000"
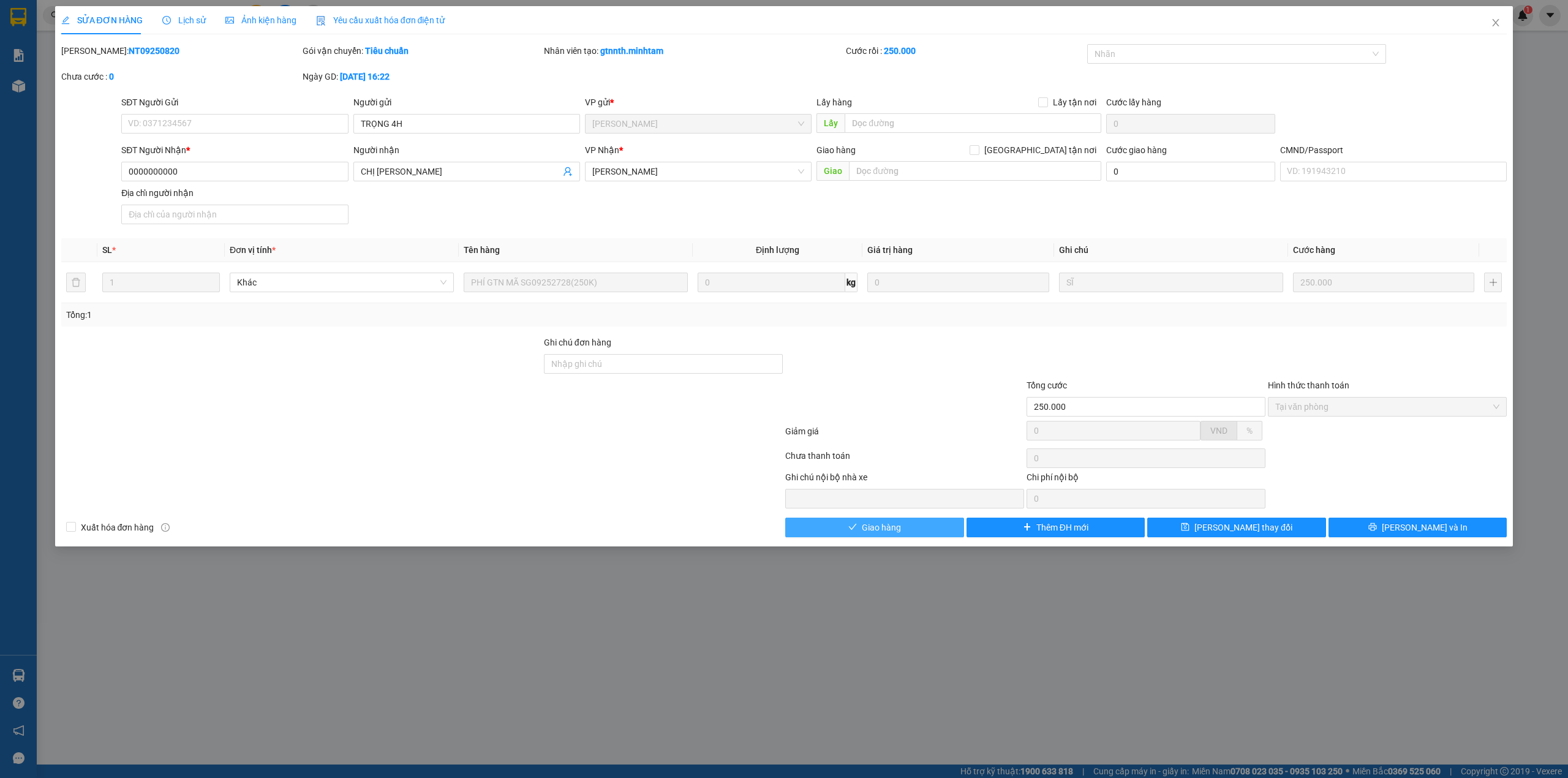
click at [897, 537] on button "Giao hàng" at bounding box center [874, 527] width 179 height 20
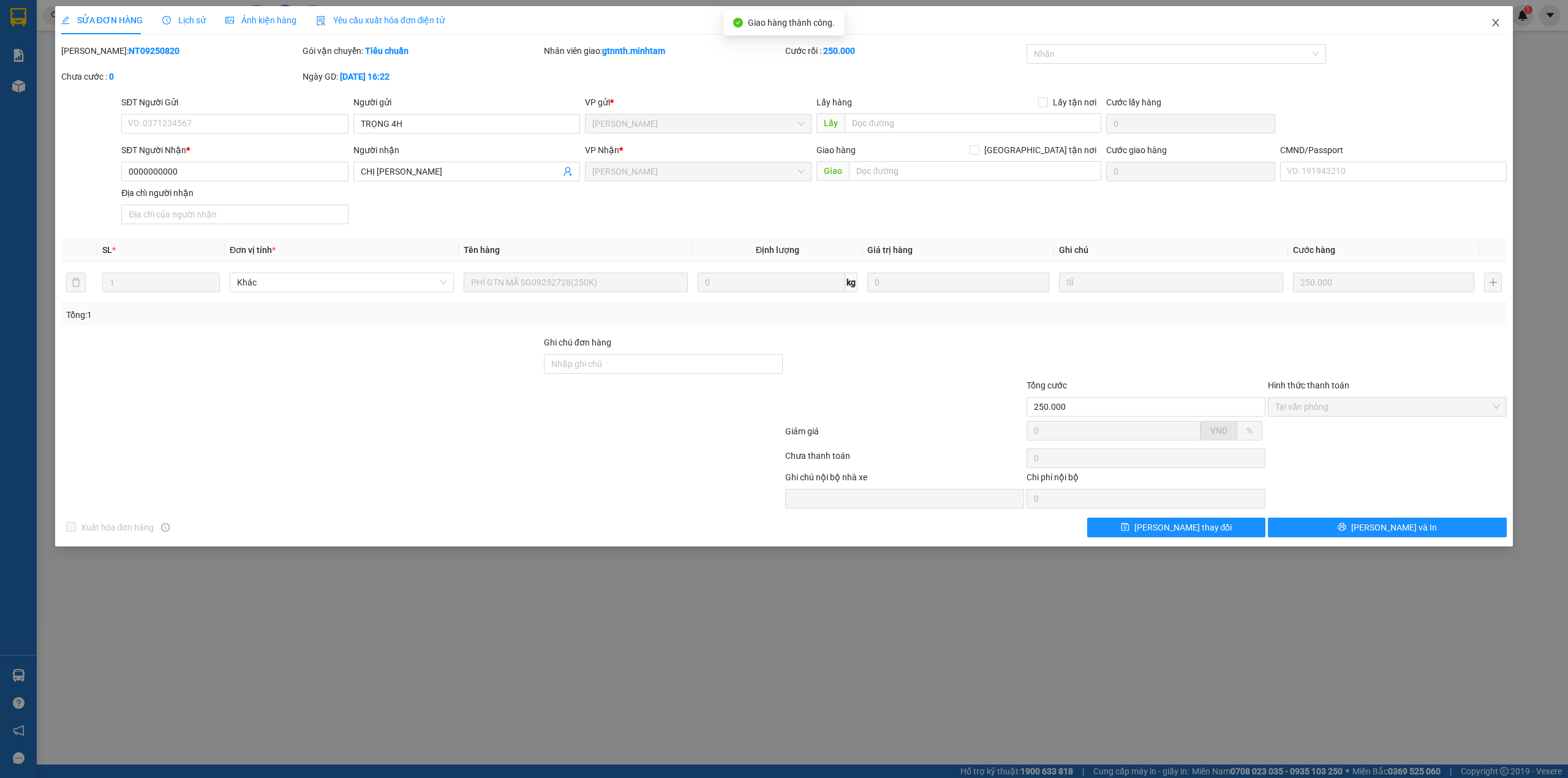
click at [1502, 29] on span "Close" at bounding box center [1496, 23] width 34 height 34
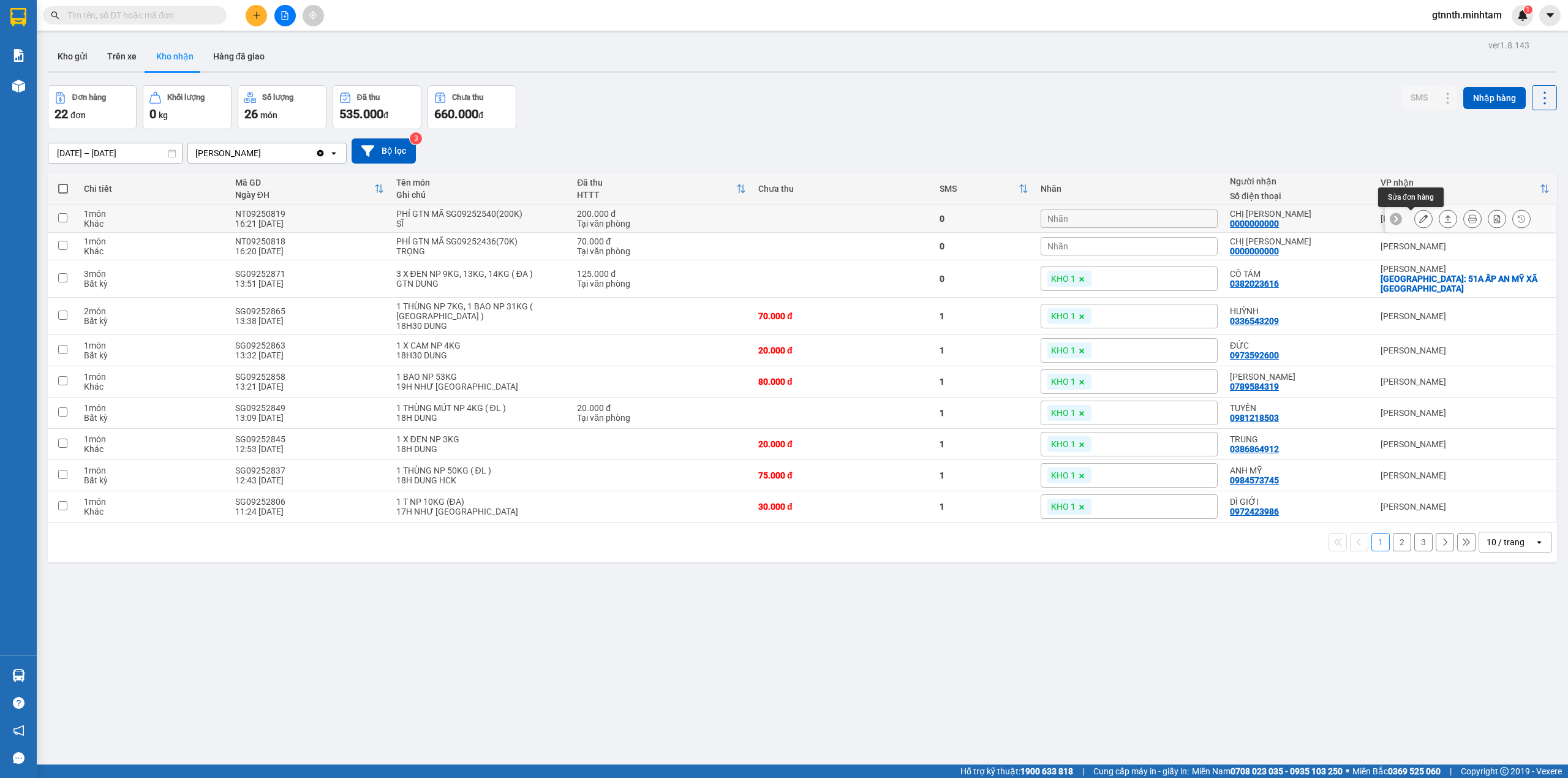
click at [1417, 216] on button at bounding box center [1424, 218] width 17 height 21
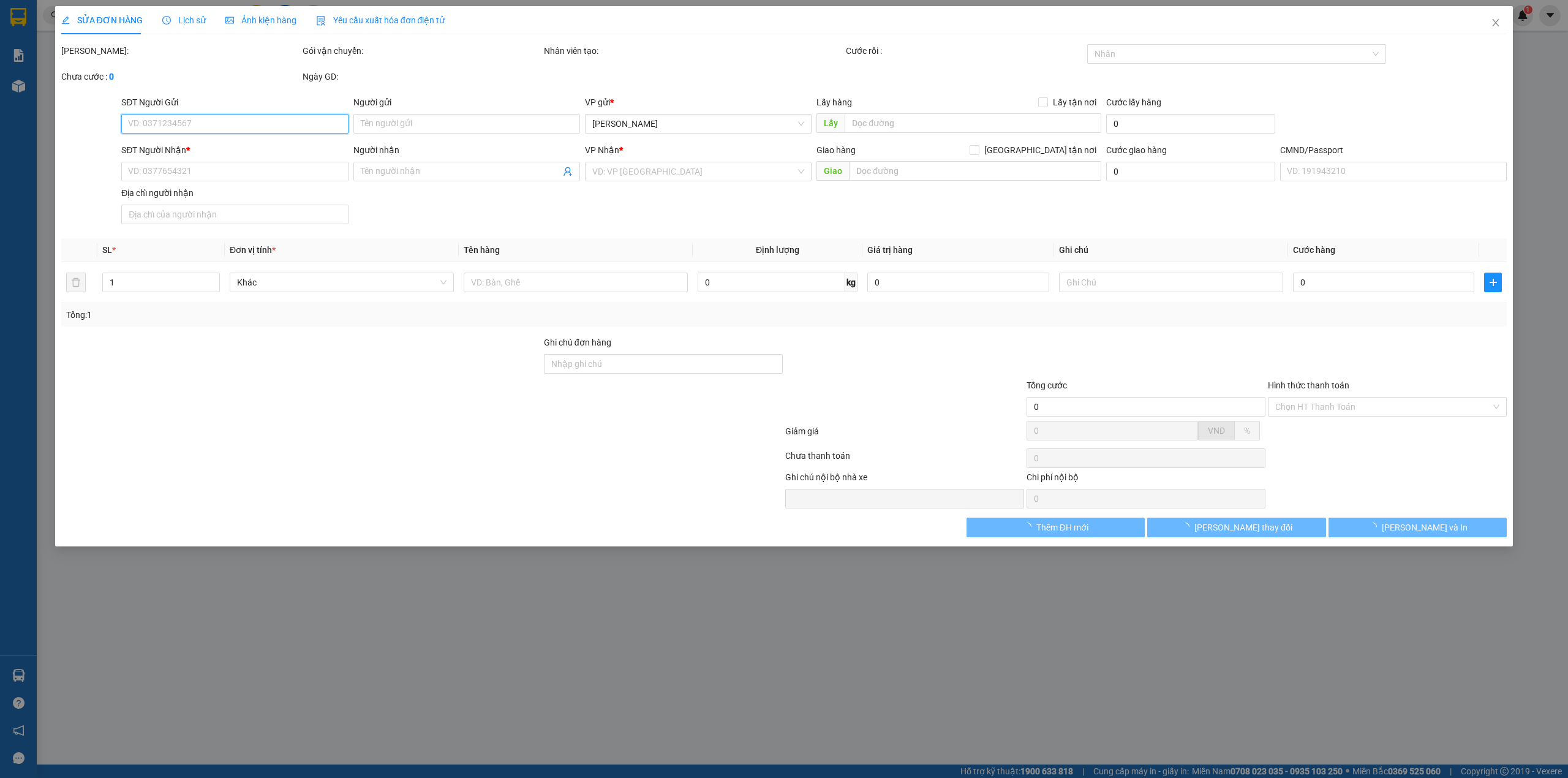
type input "TRỌNG 4H"
type input "0000000000"
type input "[PERSON_NAME]"
type input "200.000"
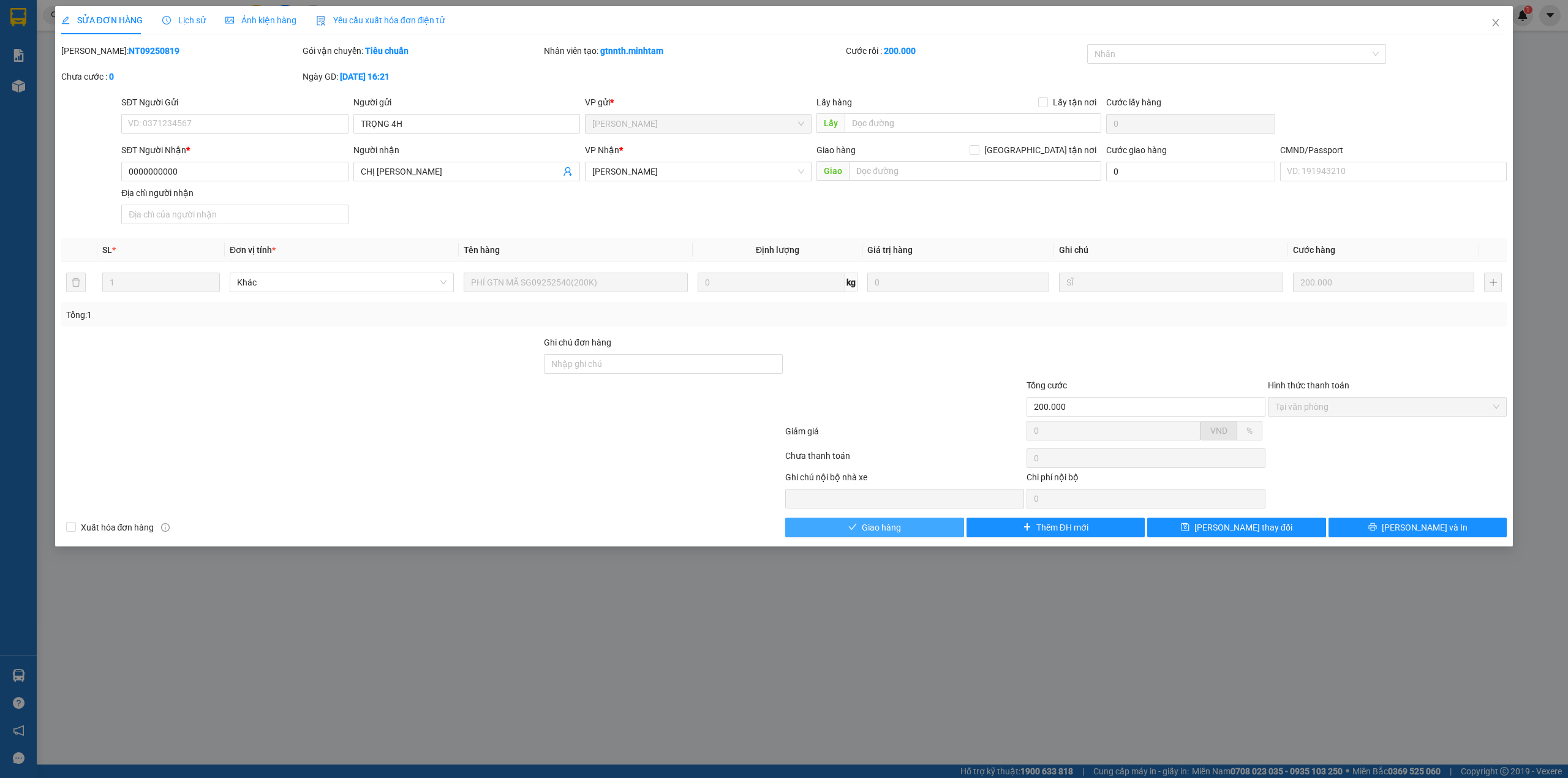
click at [945, 525] on button "Giao hàng" at bounding box center [874, 527] width 179 height 20
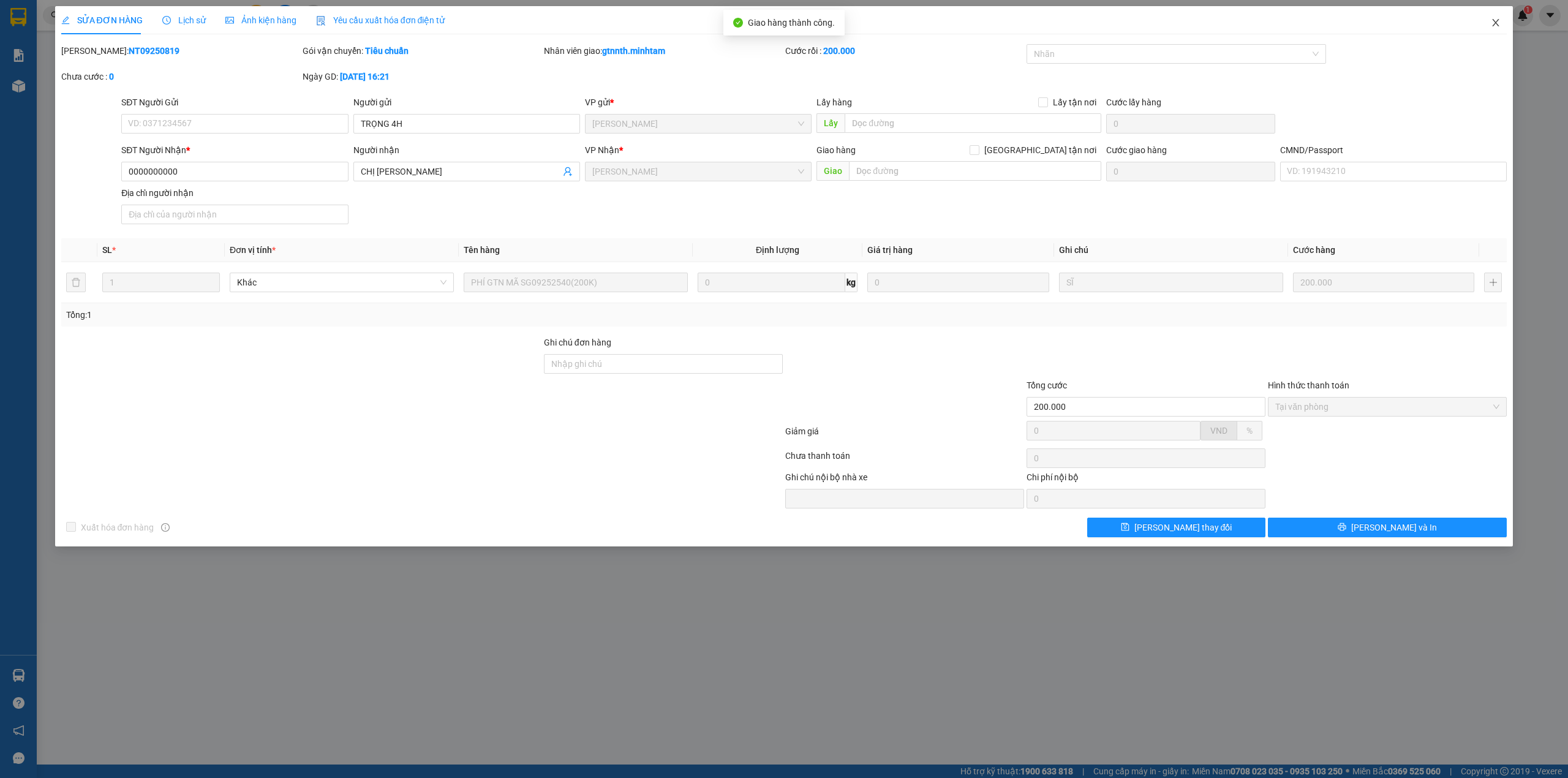
click at [1503, 30] on span "Close" at bounding box center [1496, 23] width 34 height 34
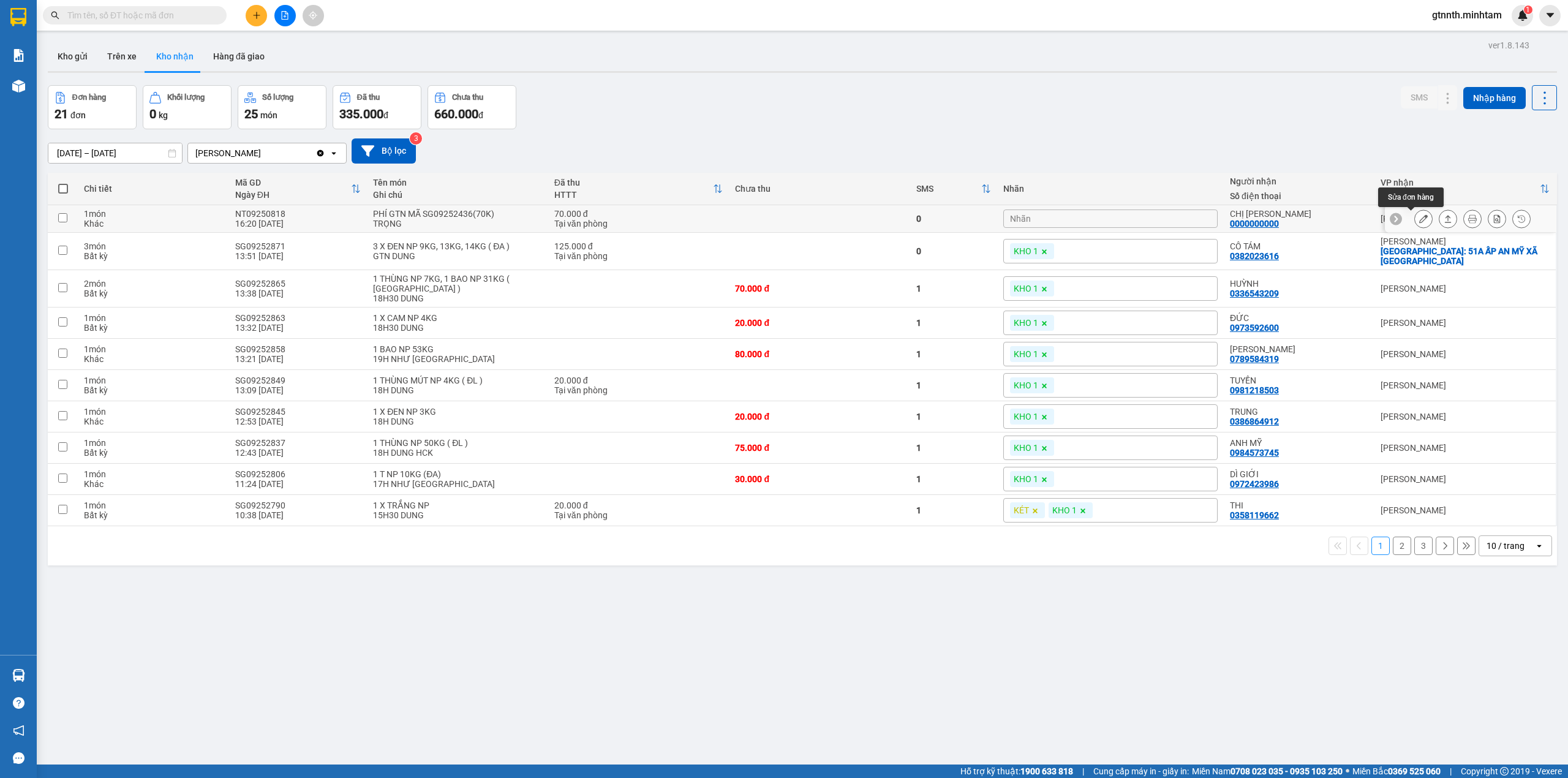
click at [1419, 219] on icon at bounding box center [1423, 219] width 9 height 9
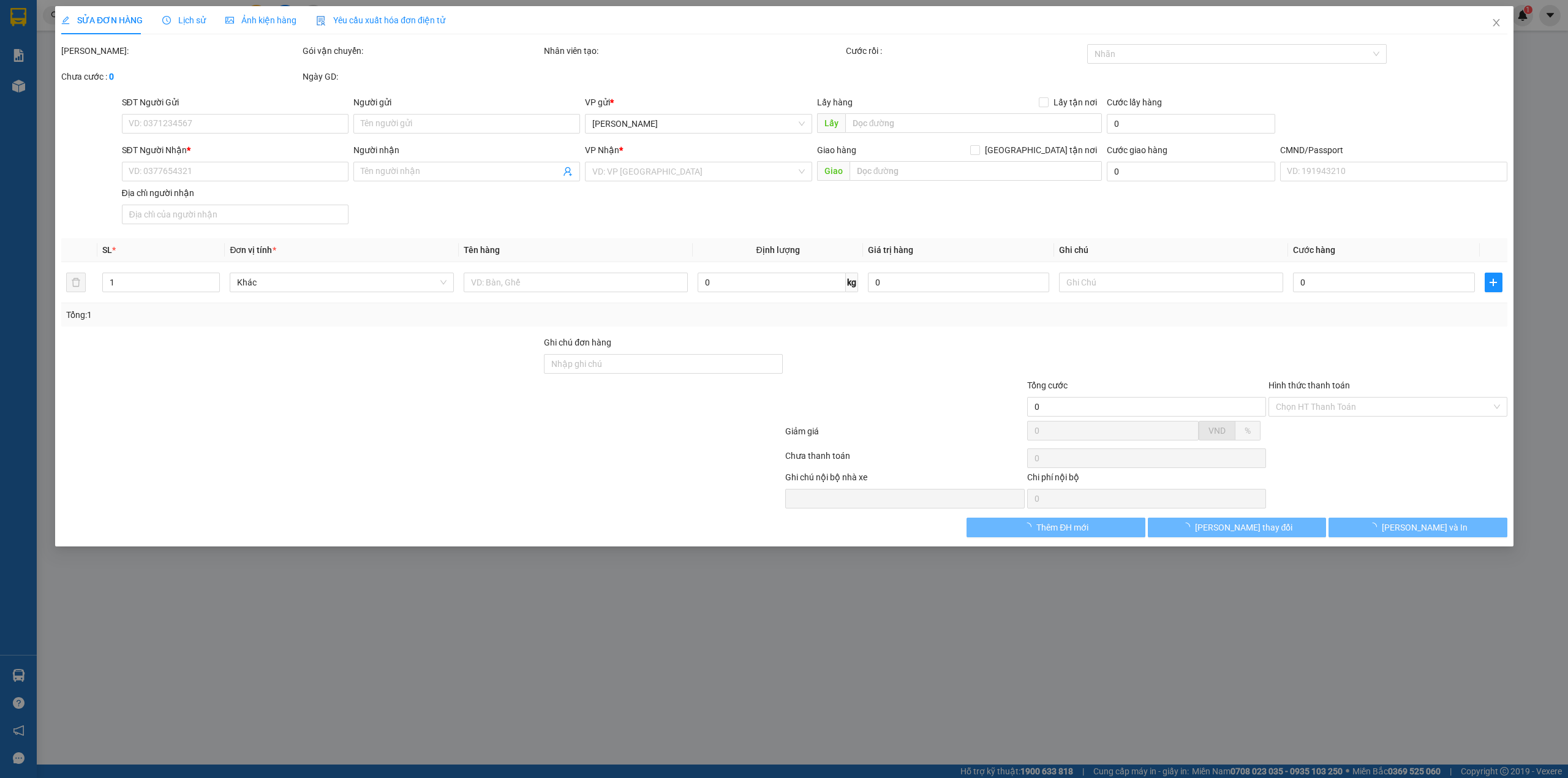
type input "TRỌNG 4H"
type input "0000000000"
type input "[PERSON_NAME]"
type input "70.000"
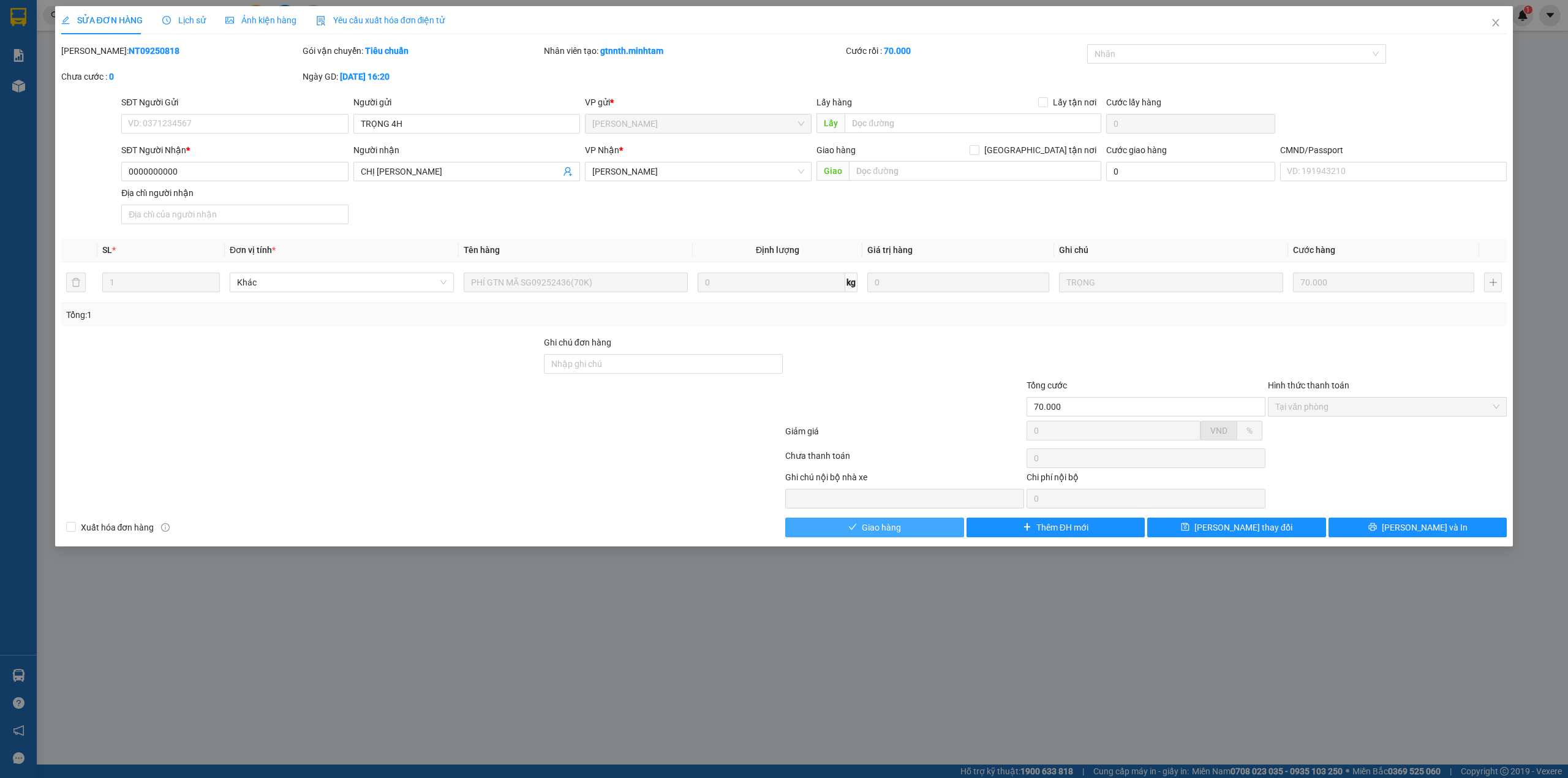
click at [883, 526] on span "Giao hàng" at bounding box center [881, 527] width 40 height 14
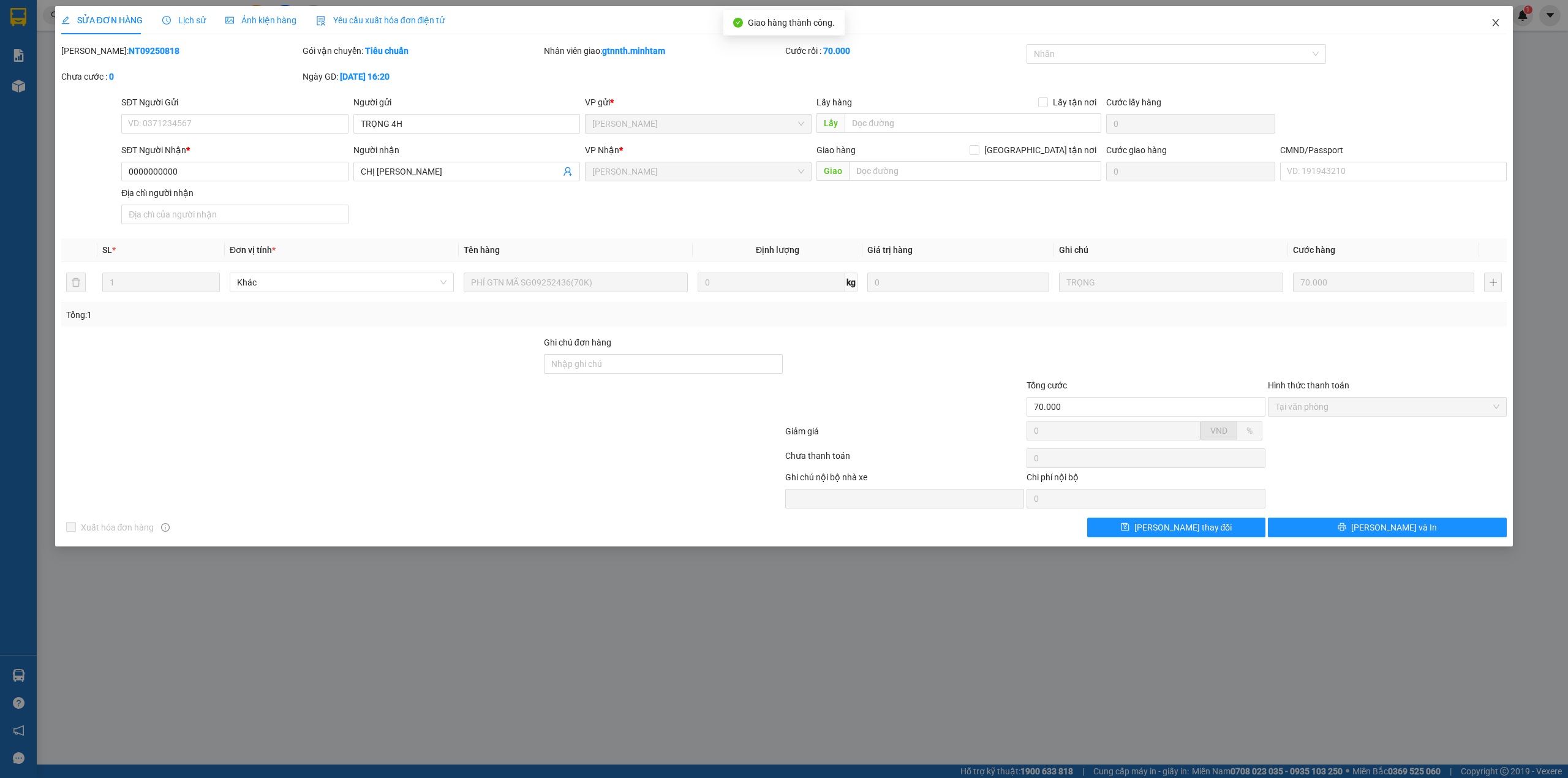
click at [1496, 28] on span "Close" at bounding box center [1496, 23] width 34 height 34
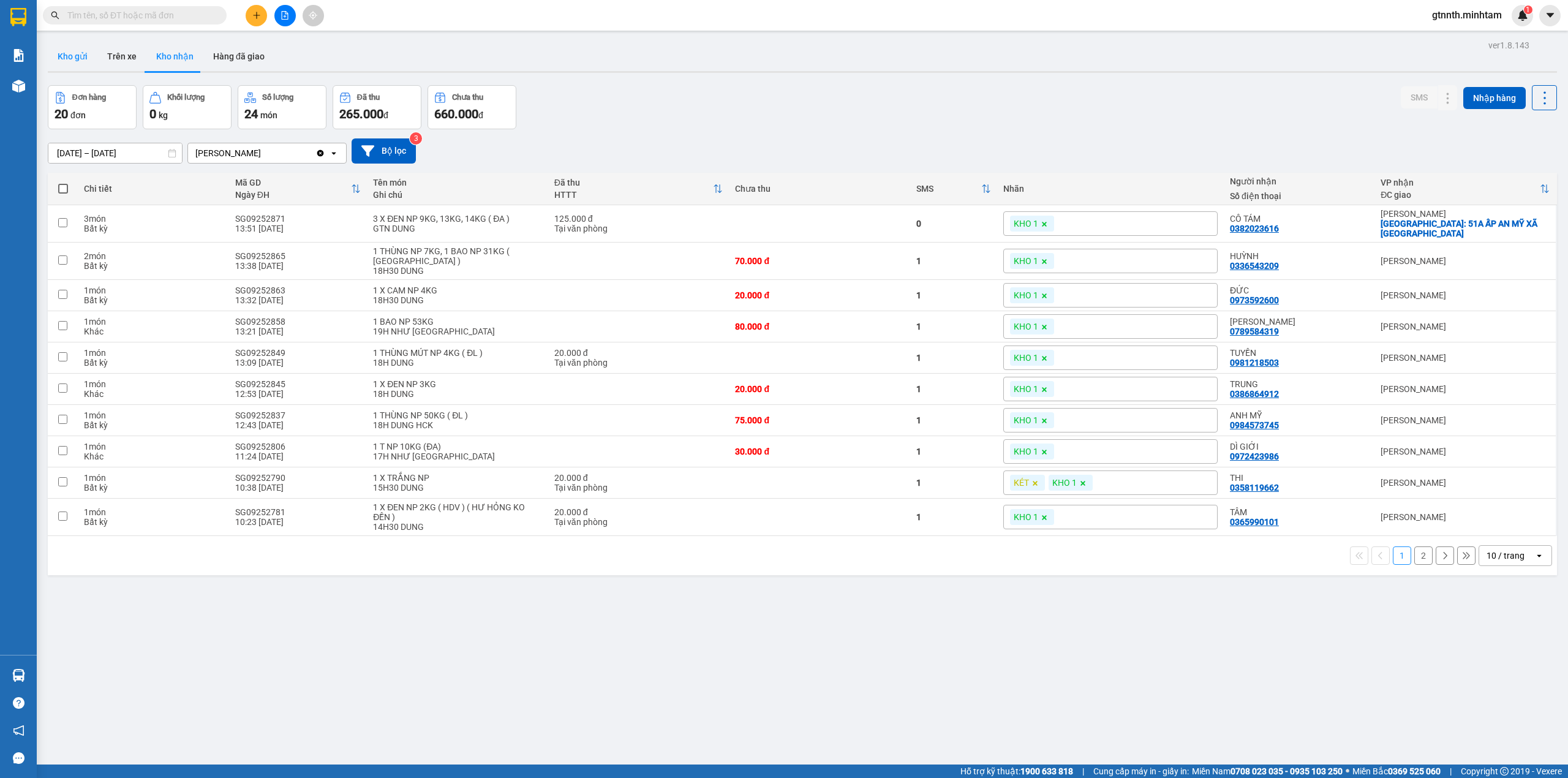
click at [91, 70] on button "Kho gửi" at bounding box center [73, 56] width 50 height 29
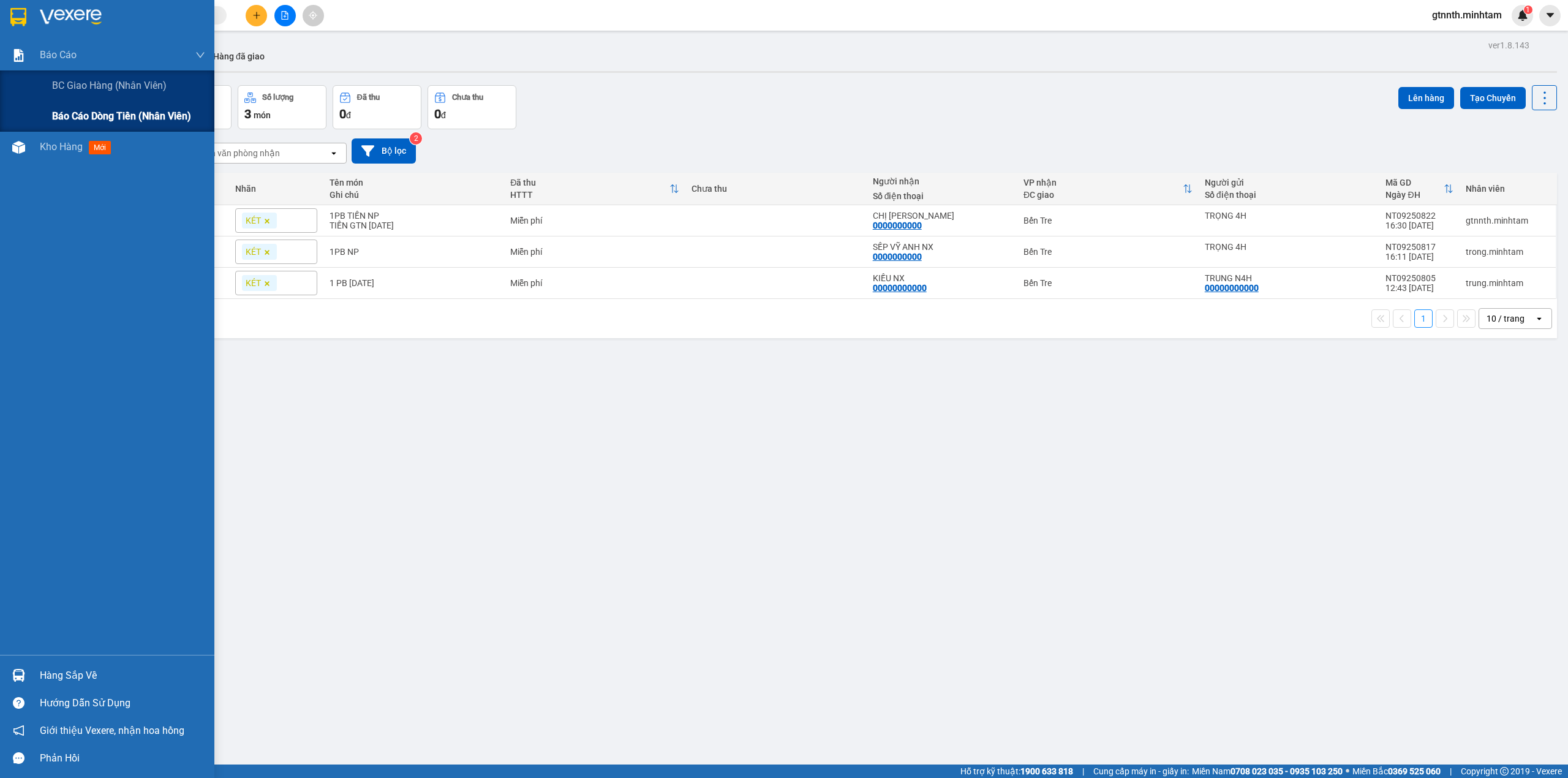
click at [104, 123] on span "Báo cáo dòng tiền (nhân viên)" at bounding box center [122, 116] width 139 height 15
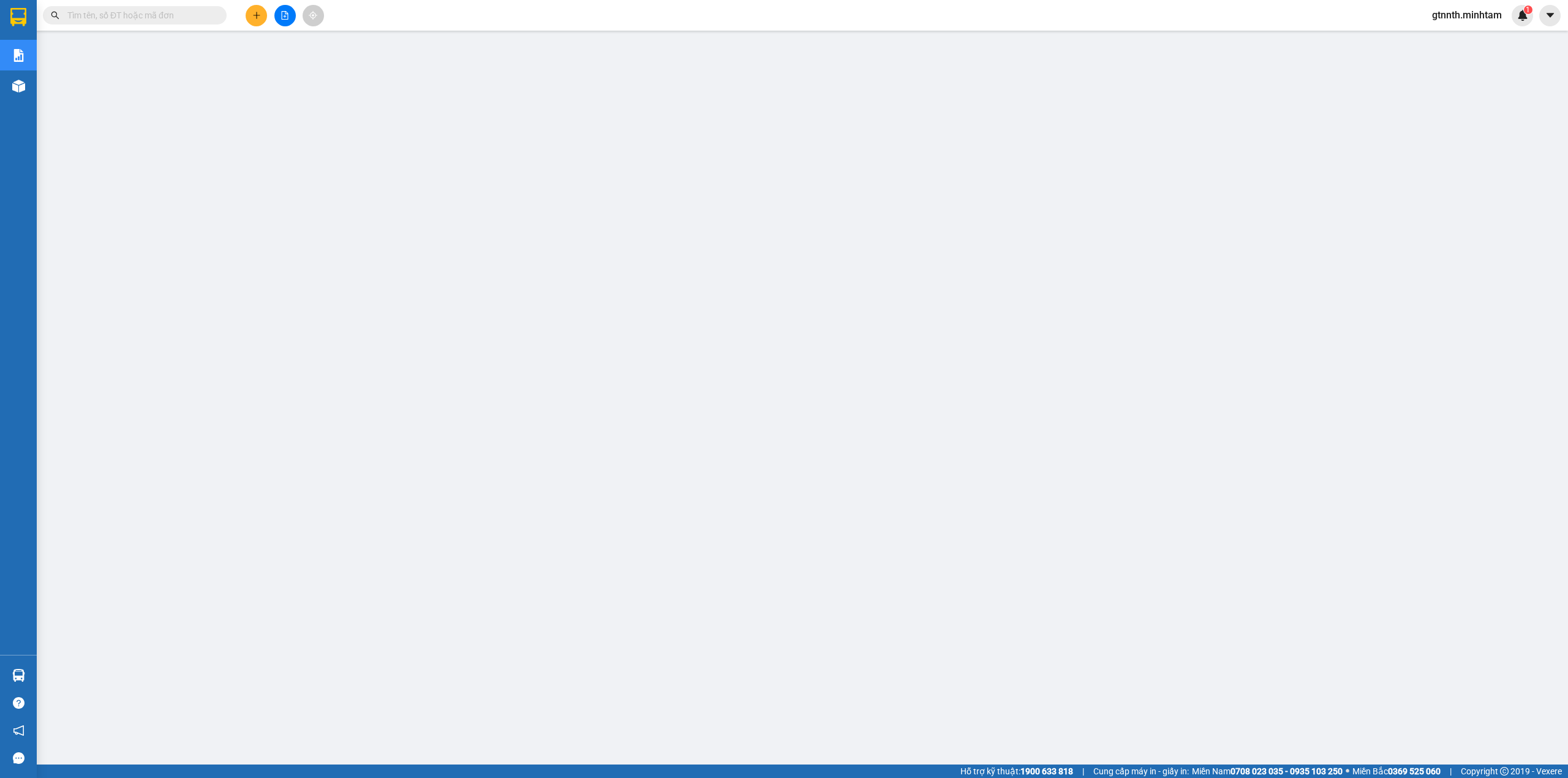
click at [1495, 13] on span "gtnnth.minhtam" at bounding box center [1467, 15] width 89 height 15
click at [1477, 28] on li "Đăng xuất" at bounding box center [1465, 38] width 92 height 20
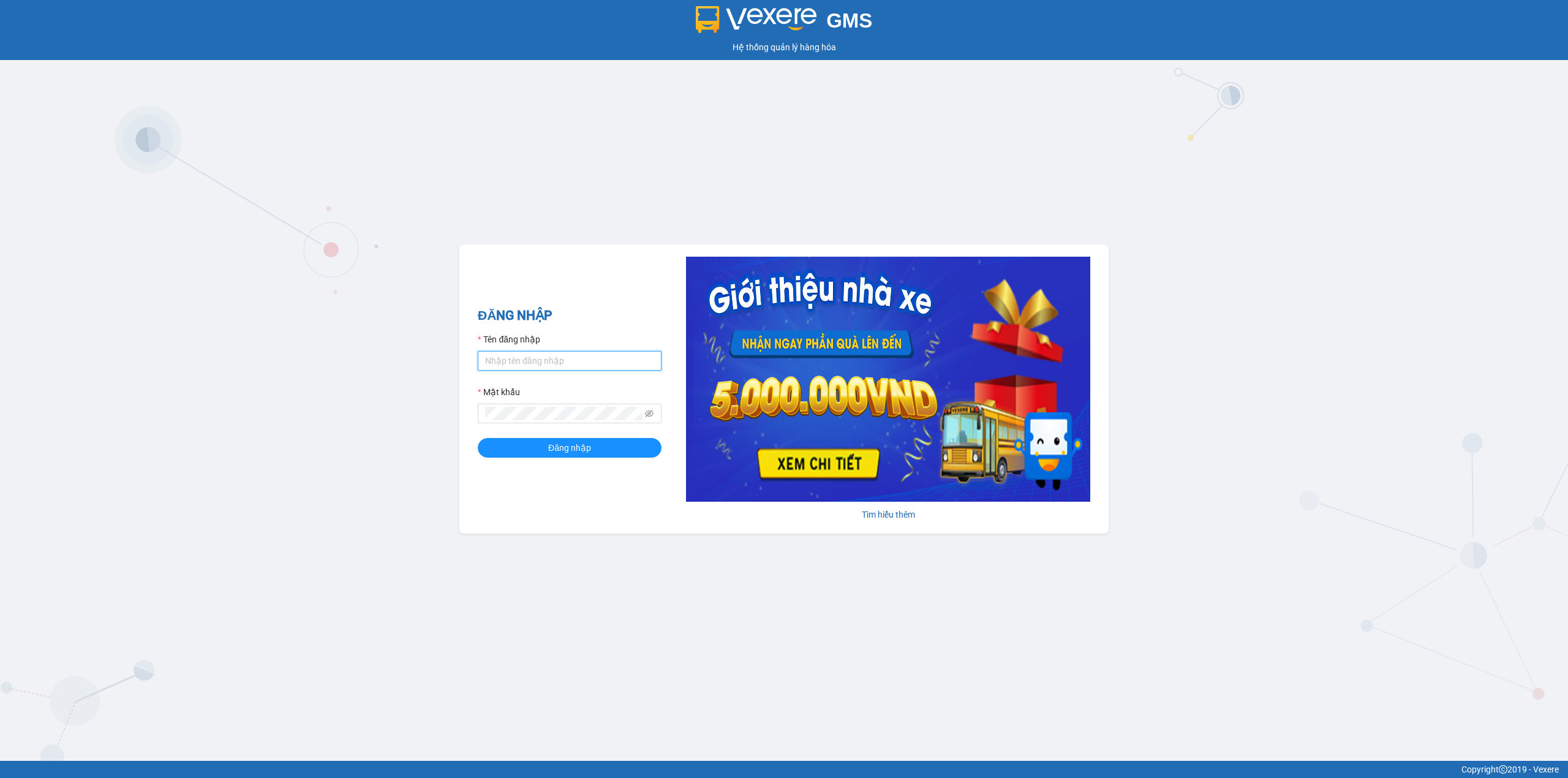
click at [518, 353] on input "Tên đăng nhập" at bounding box center [569, 361] width 184 height 20
type input "trong.minhtam"
click at [477, 438] on button "Đăng nhập" at bounding box center [569, 447] width 184 height 20
